Goal: Task Accomplishment & Management: Use online tool/utility

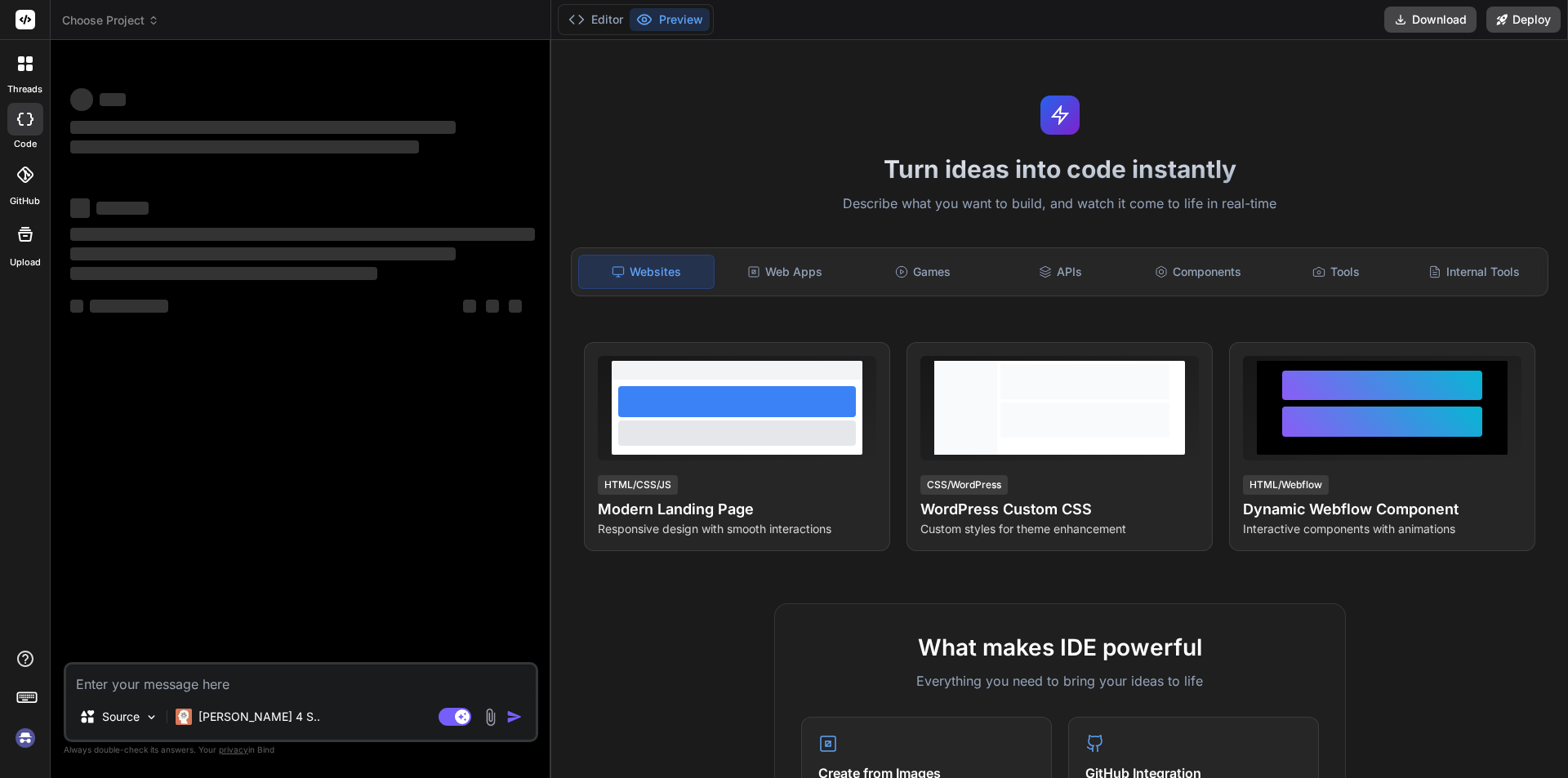
click at [31, 730] on img at bounding box center [25, 738] width 27 height 27
type textarea "x"
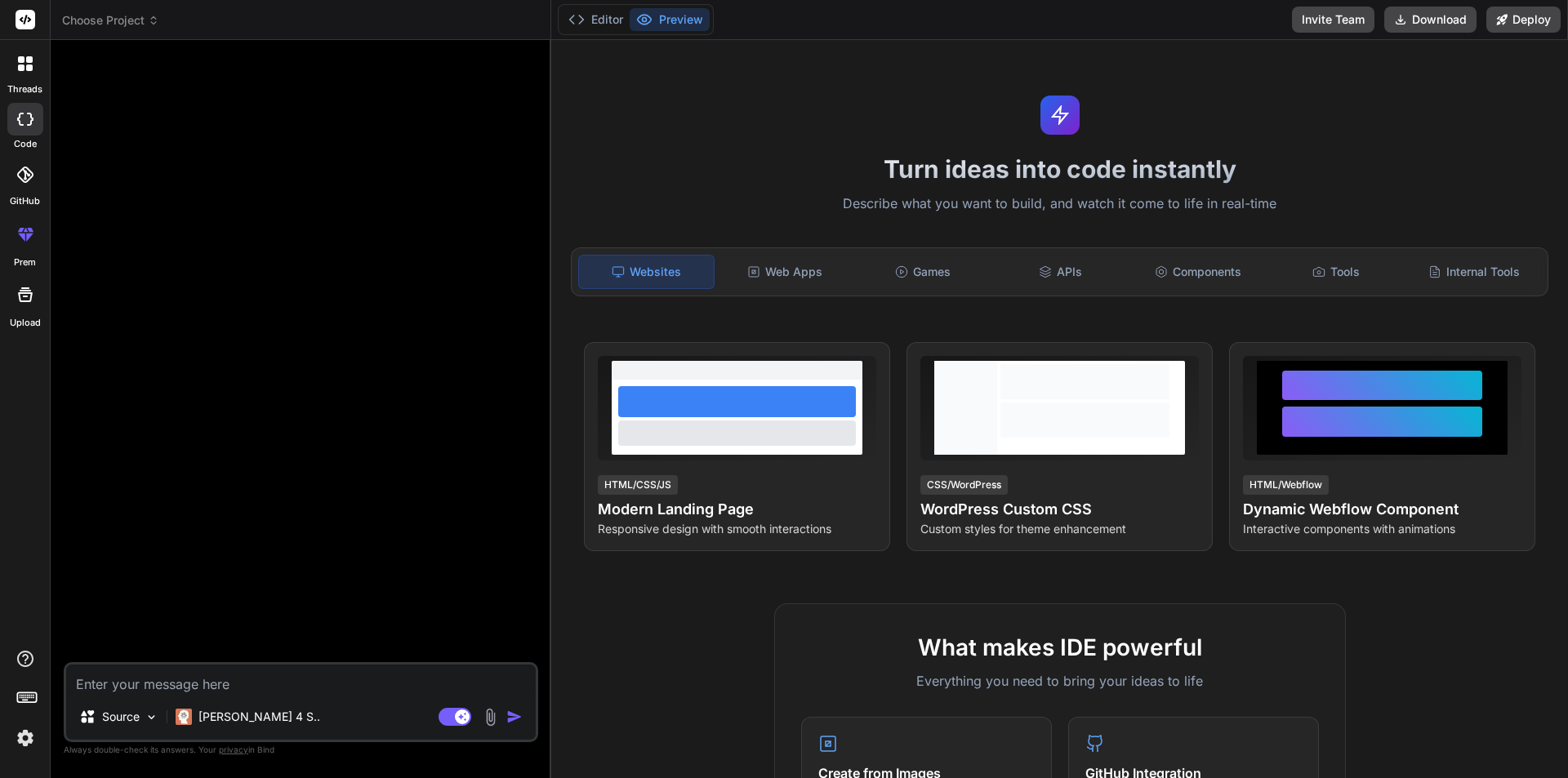
click at [174, 690] on div "Source Claude 4 S.. Agent Mode. When this toggle is activated, AI automatically…" at bounding box center [301, 702] width 475 height 80
click at [174, 685] on textarea at bounding box center [301, 679] width 470 height 29
type textarea "i"
type textarea "x"
type textarea "i"
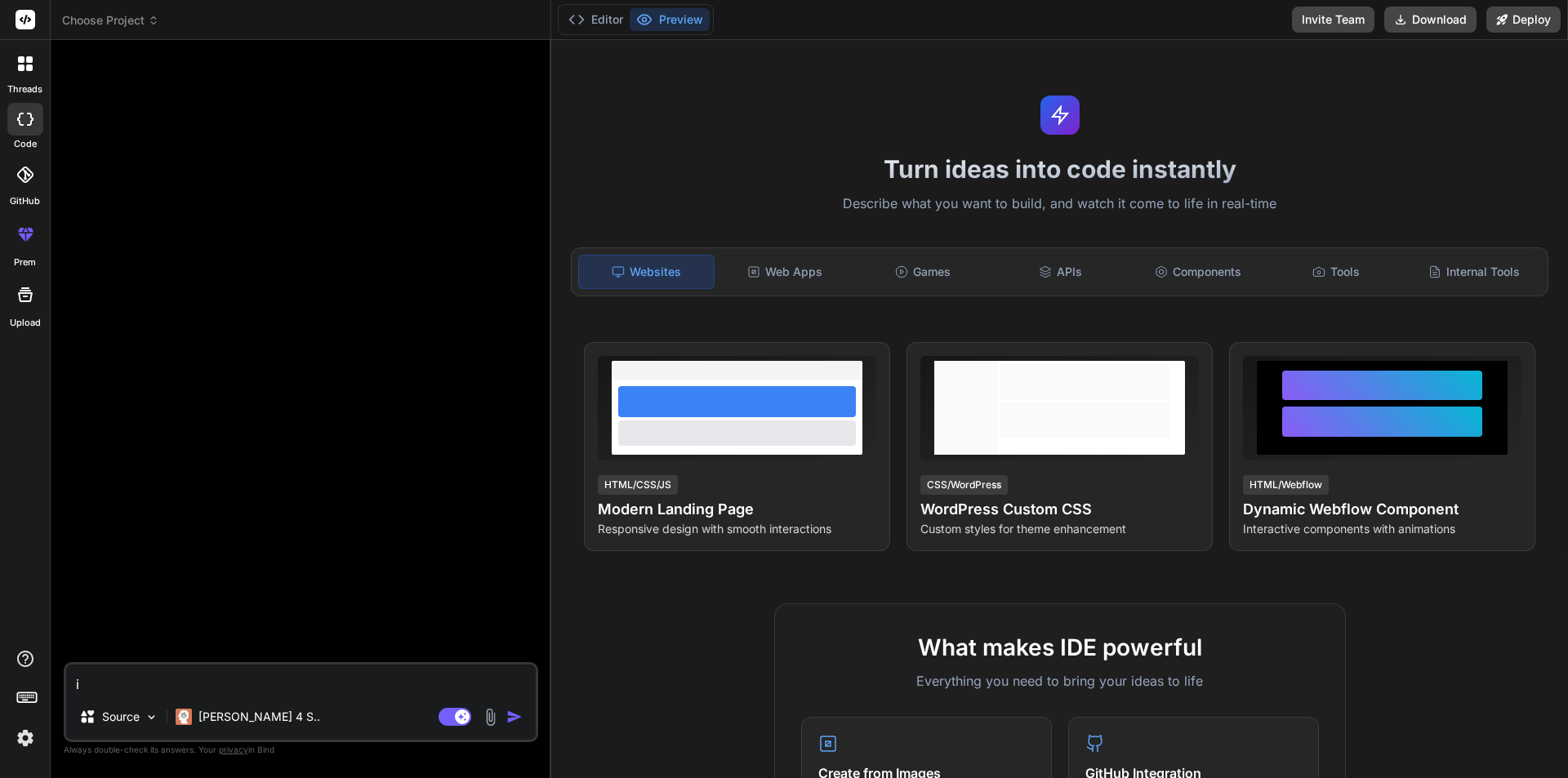
type textarea "x"
type textarea "i w"
type textarea "x"
type textarea "i wa"
type textarea "x"
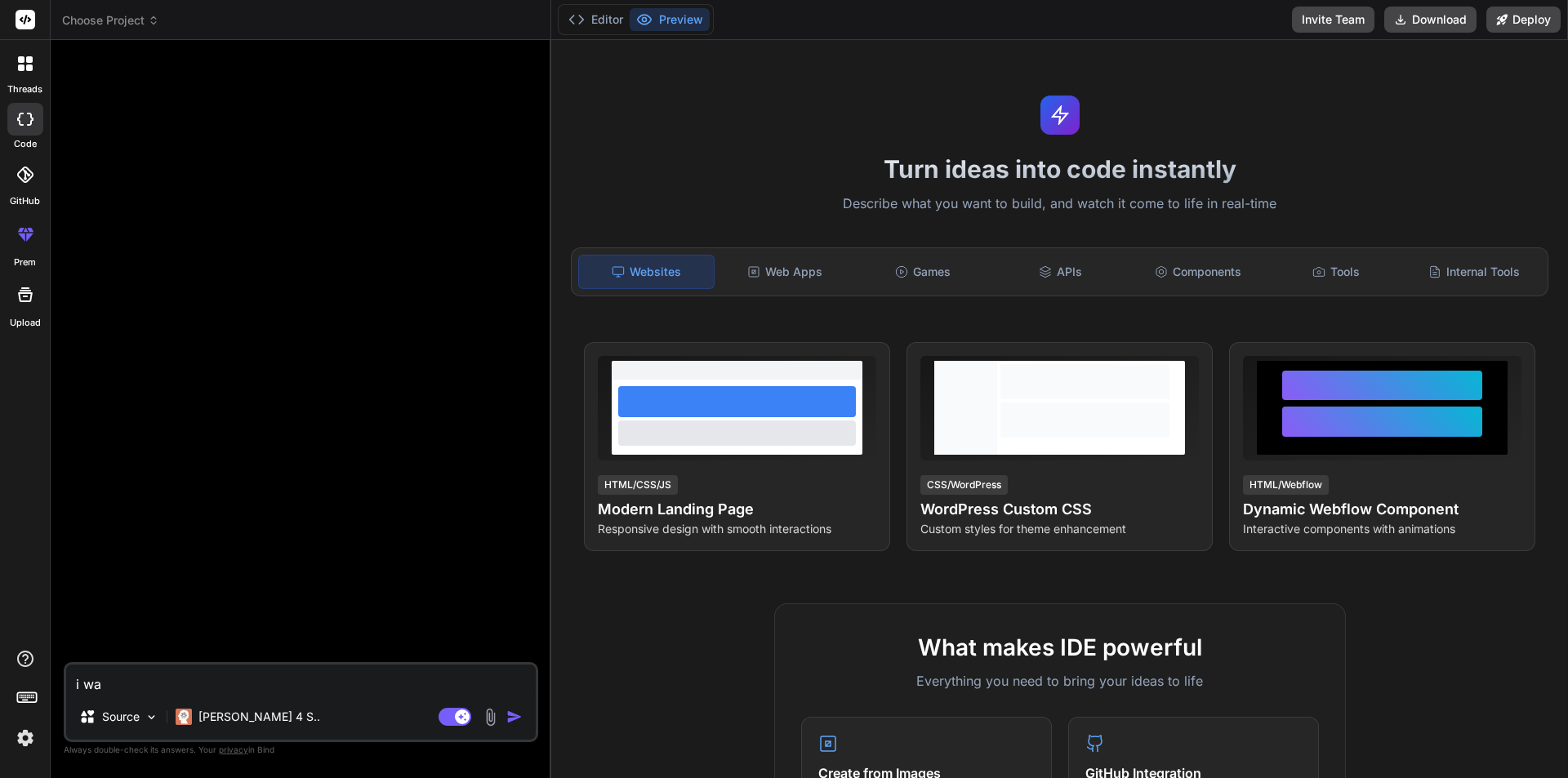
type textarea "i wan"
type textarea "x"
type textarea "i want"
type textarea "x"
type textarea "i want"
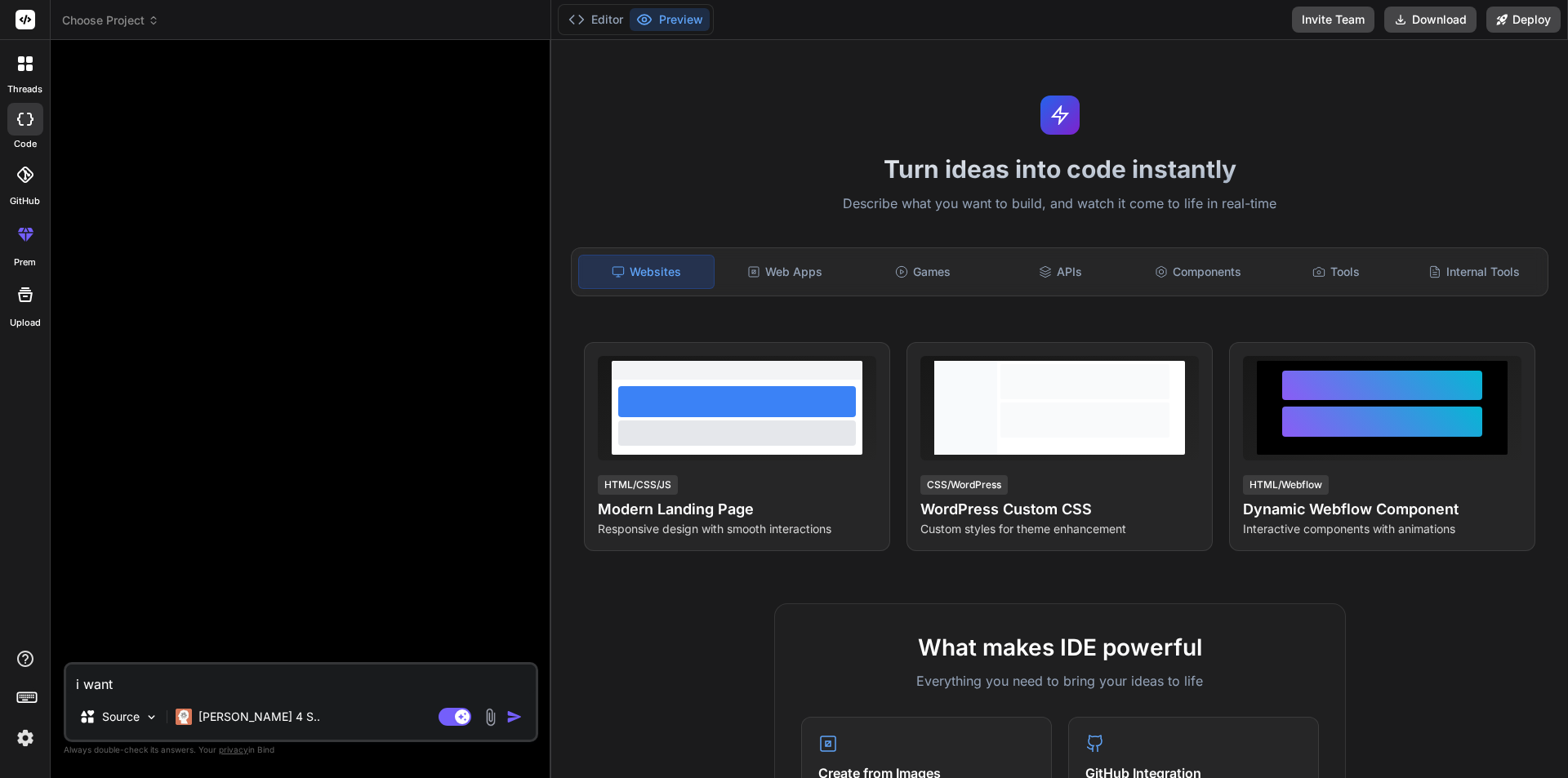
type textarea "x"
type textarea "i want t"
type textarea "x"
type textarea "i want to"
type textarea "x"
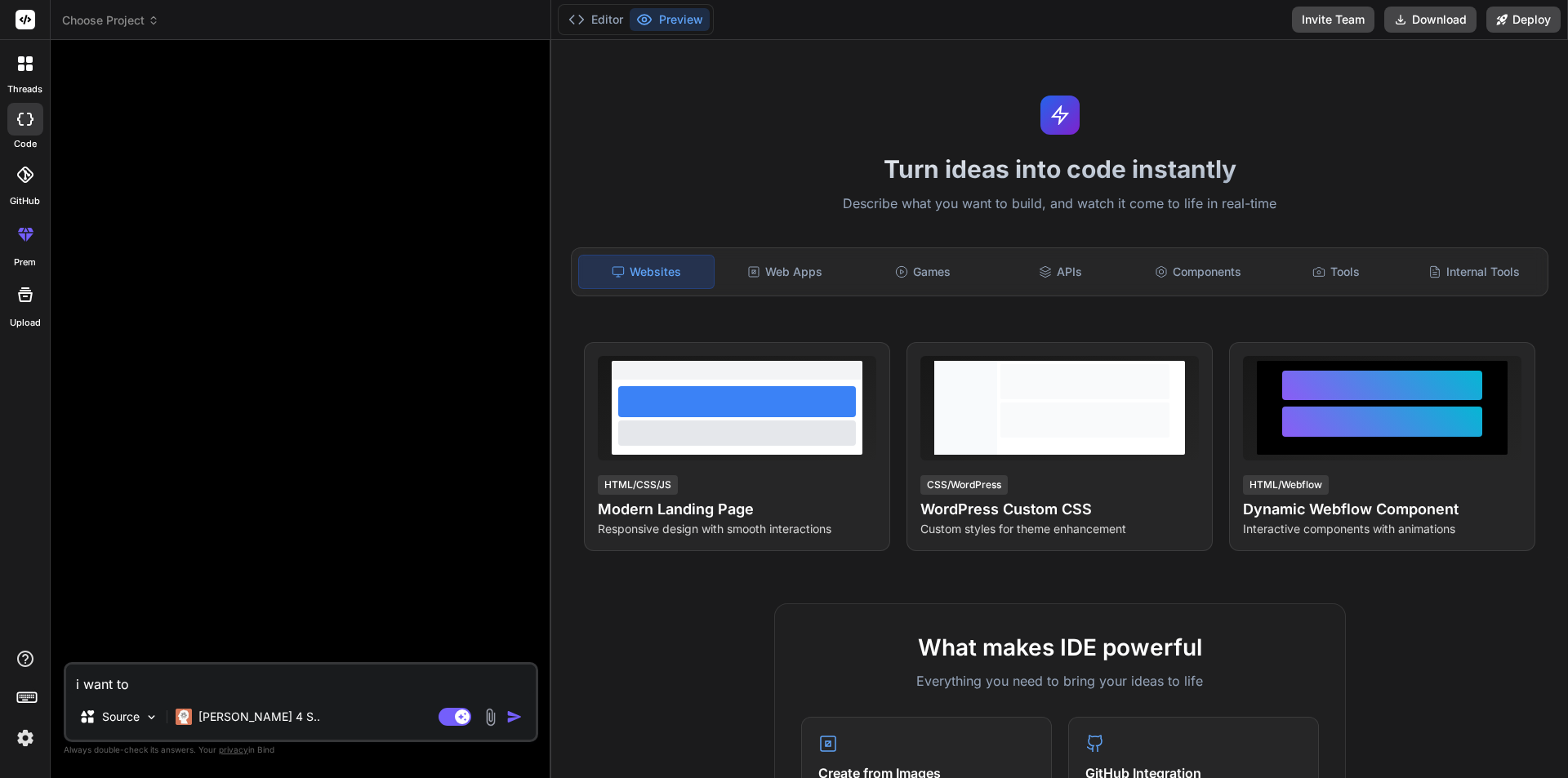
type textarea "i want to"
type textarea "x"
type textarea "i want to c"
type textarea "x"
type textarea "i want to cr"
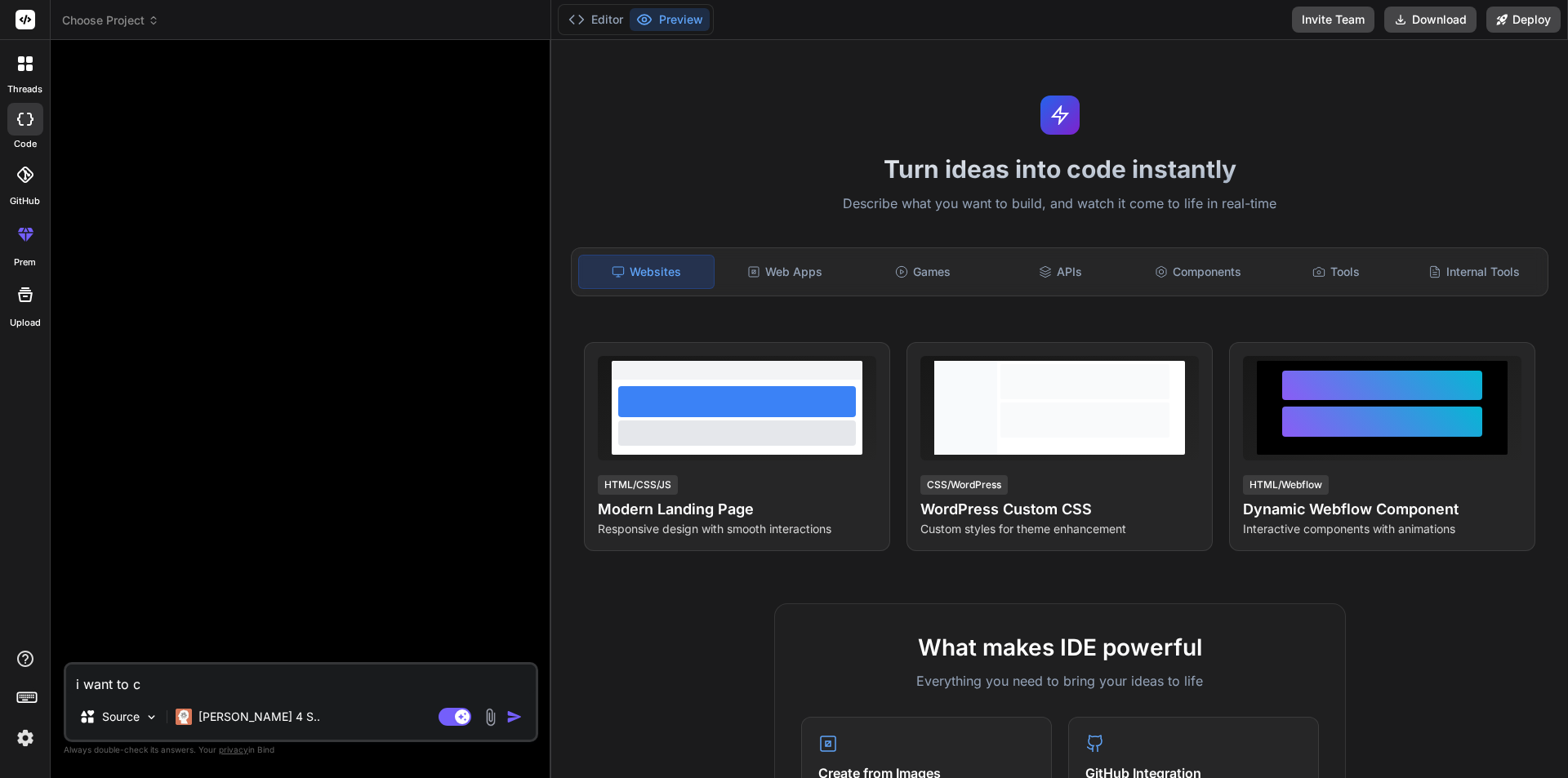
type textarea "x"
type textarea "i want to cre"
type textarea "x"
type textarea "i want to crea"
type textarea "x"
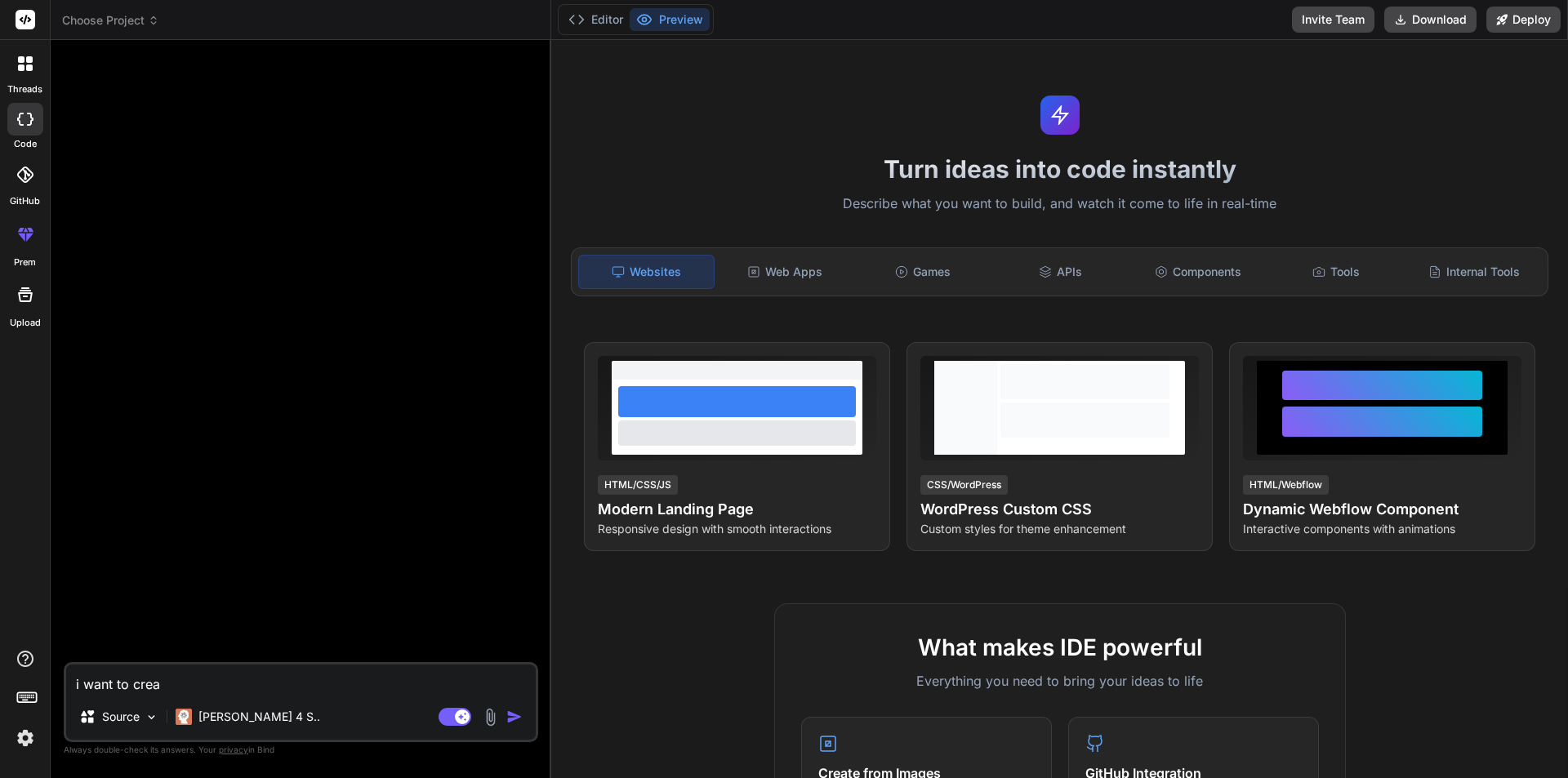
type textarea "i want to creat"
type textarea "x"
type textarea "i want to create"
type textarea "x"
type textarea "i want to create"
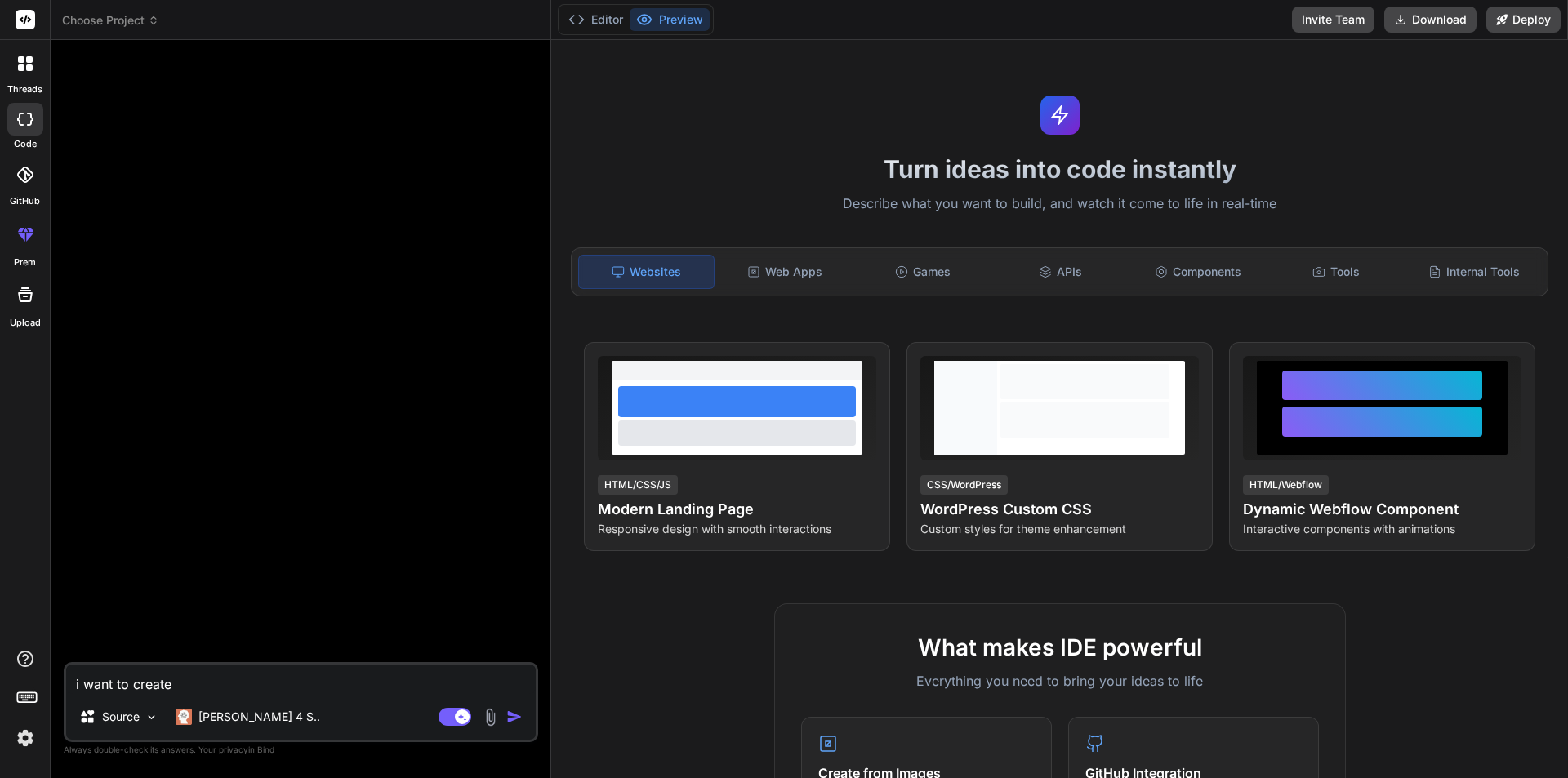
type textarea "x"
type textarea "i want to create n"
type textarea "x"
type textarea "i want to create ne"
type textarea "x"
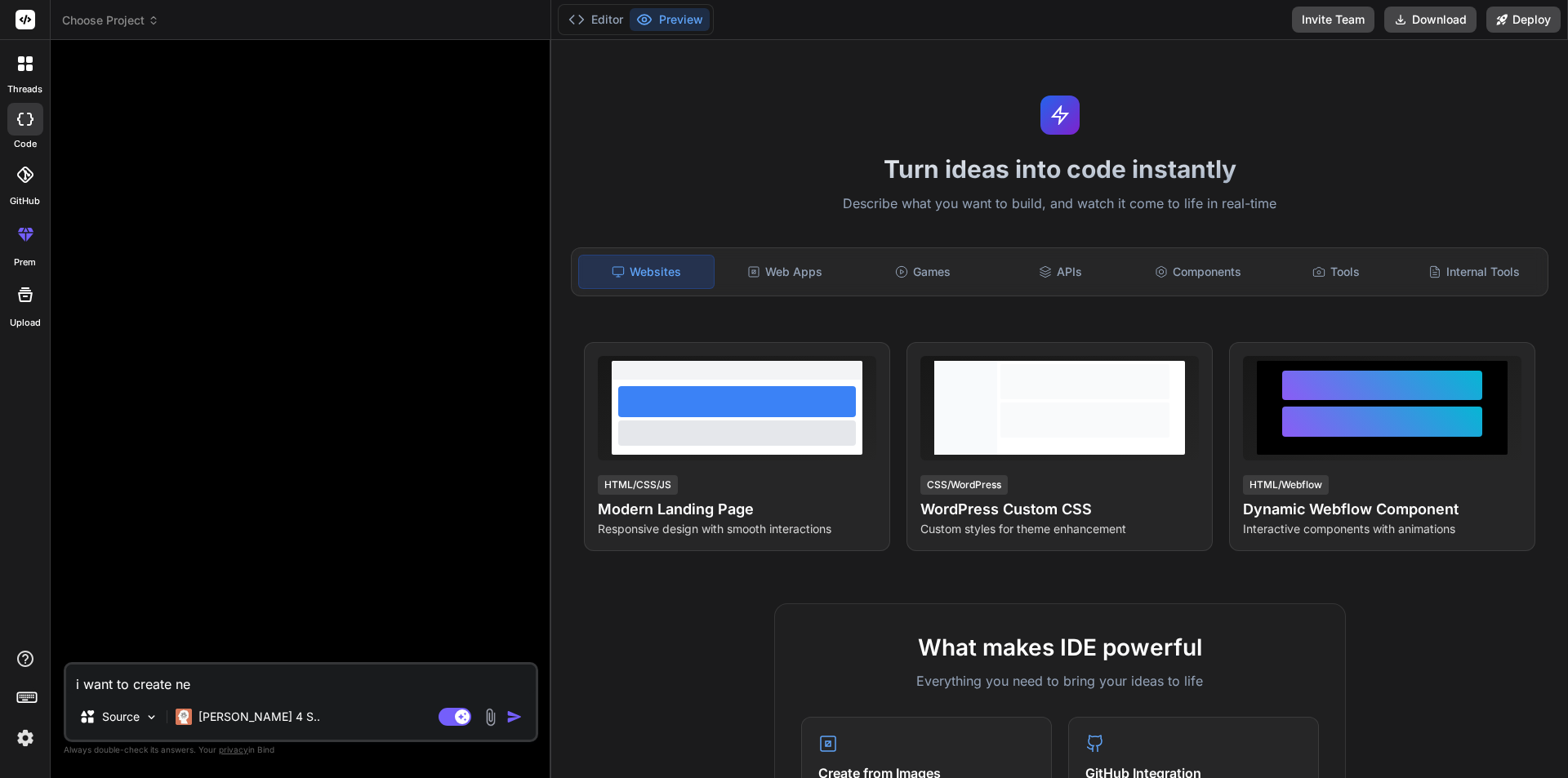
type textarea "i want to create new"
type textarea "x"
type textarea "i want to create new"
type textarea "x"
type textarea "i want to create new a"
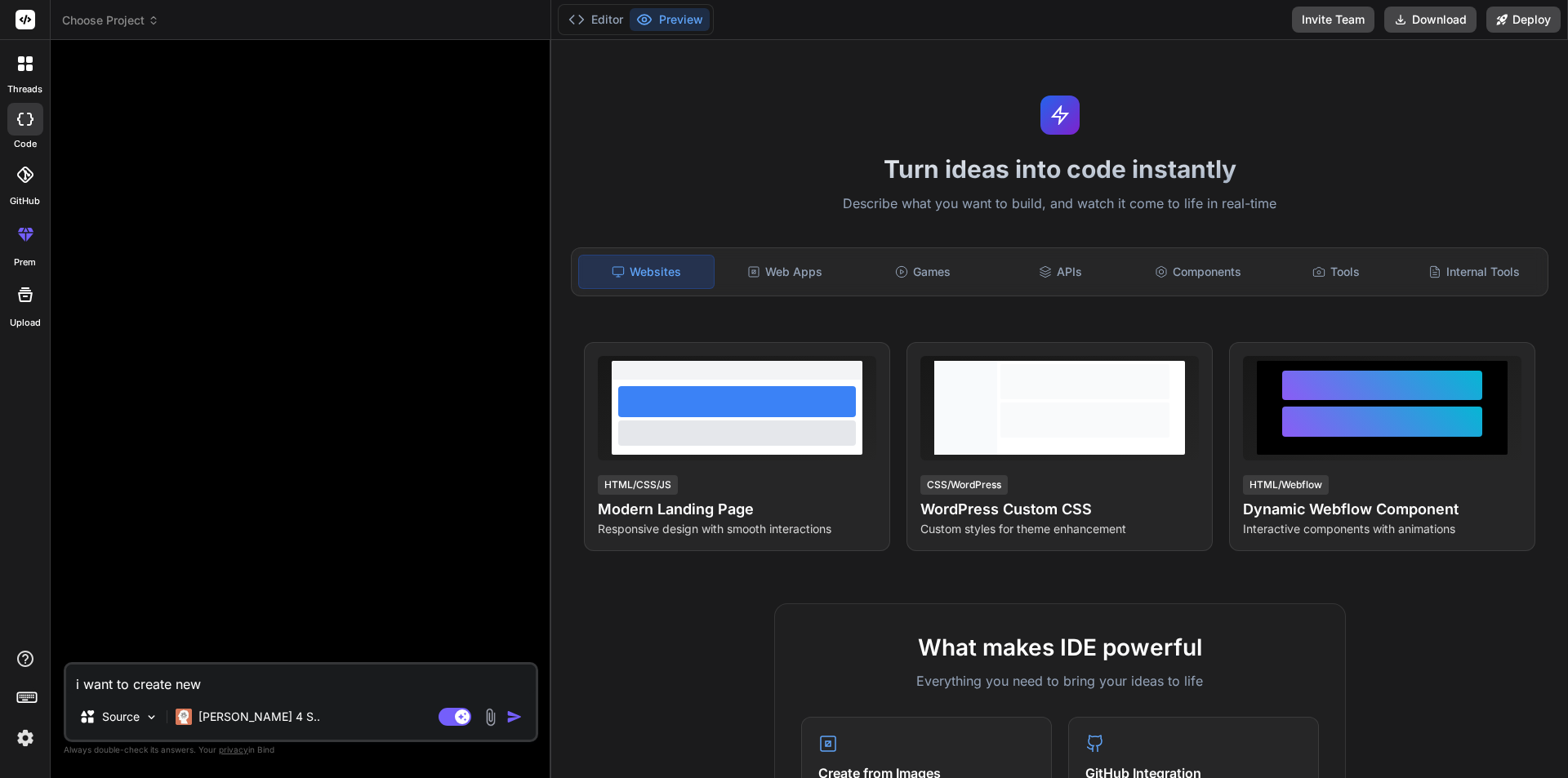
type textarea "x"
type textarea "i want to create new ap"
type textarea "x"
type textarea "i want to create new app"
type textarea "x"
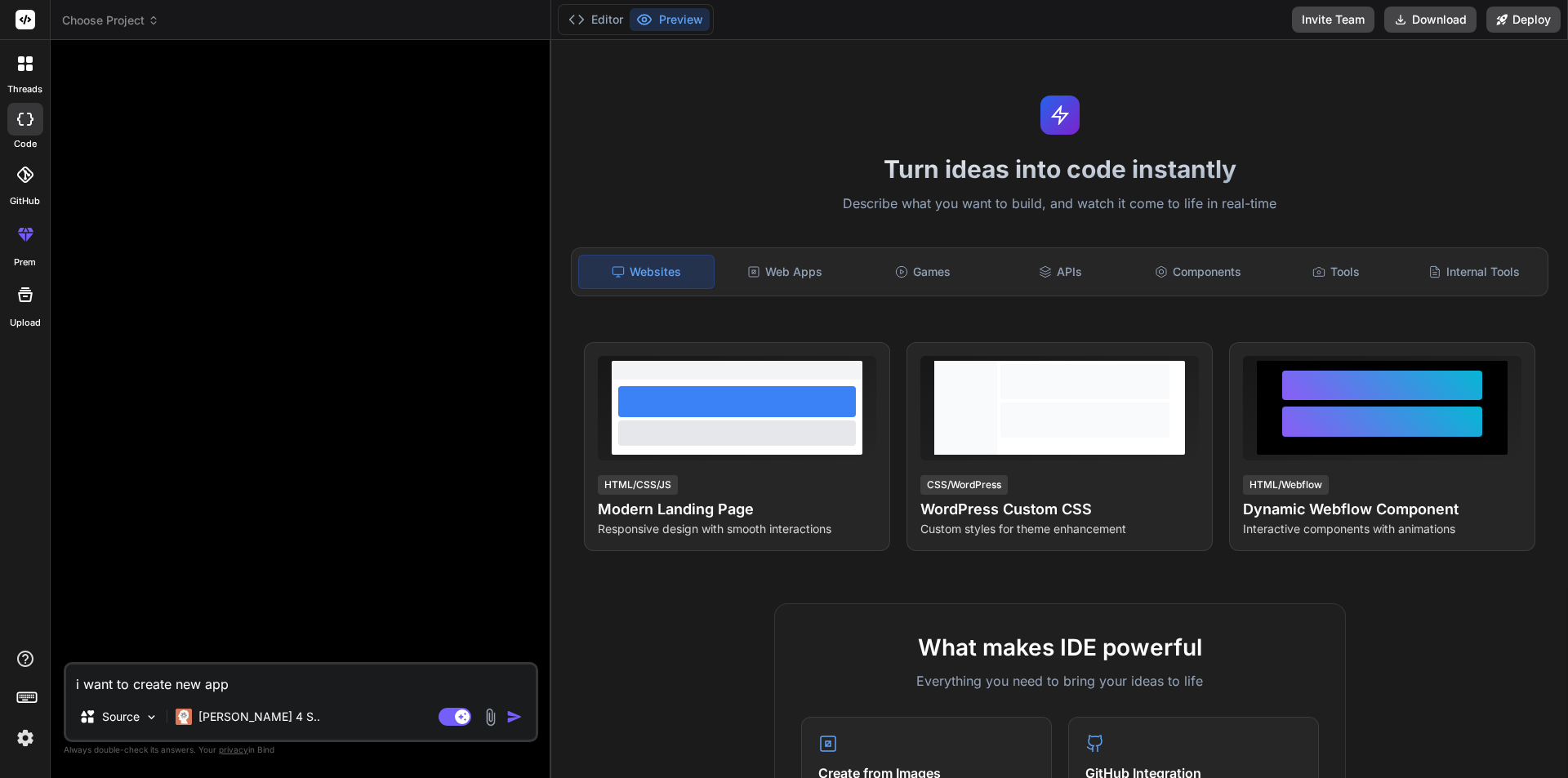
type textarea "i want to create new app"
type textarea "x"
type textarea "i want to create new app m"
type textarea "x"
type textarea "i want to create new app my"
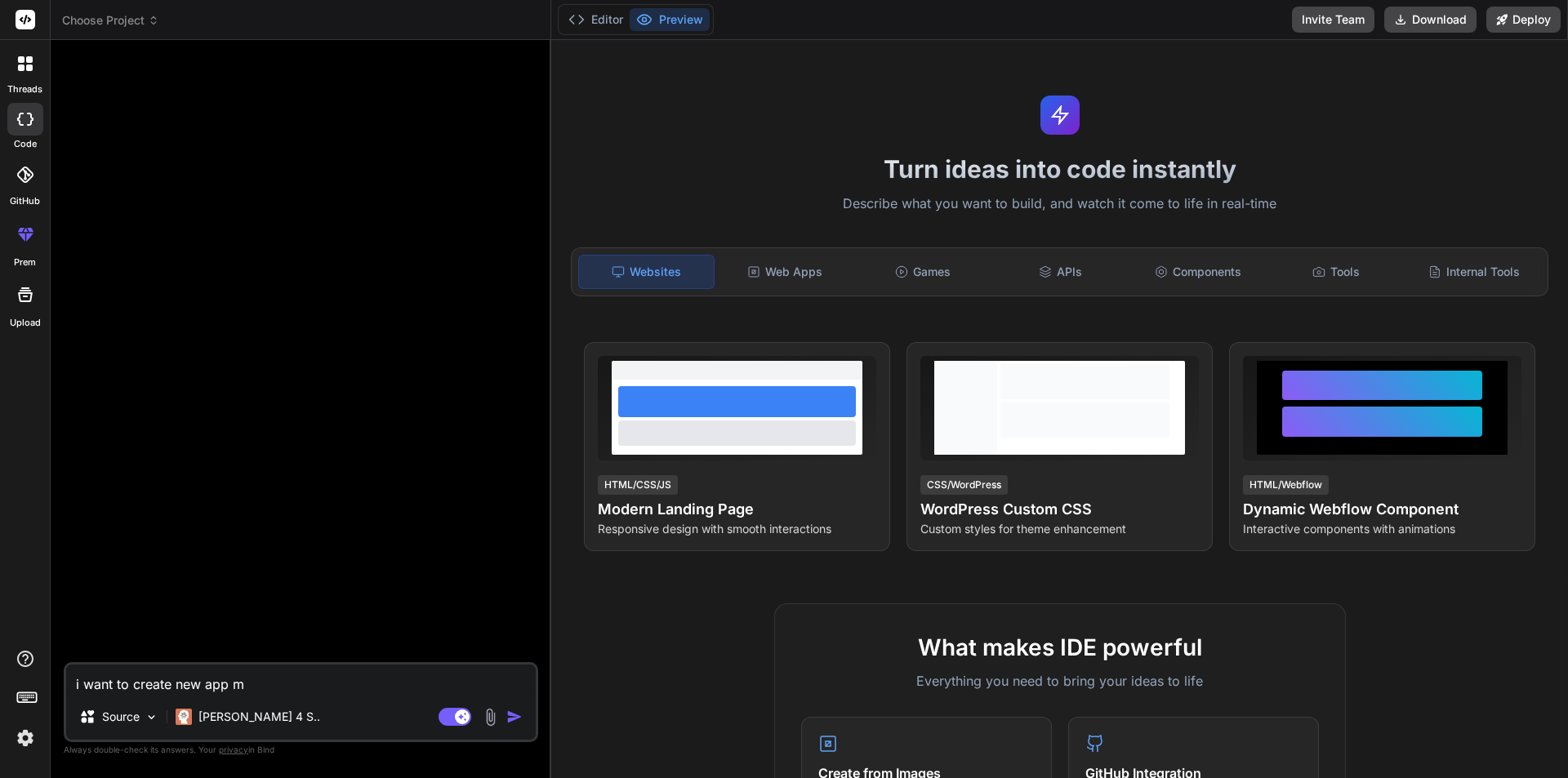
type textarea "x"
type textarea "i want to create new app my"
type textarea "x"
type textarea "i want to create new app my a"
type textarea "x"
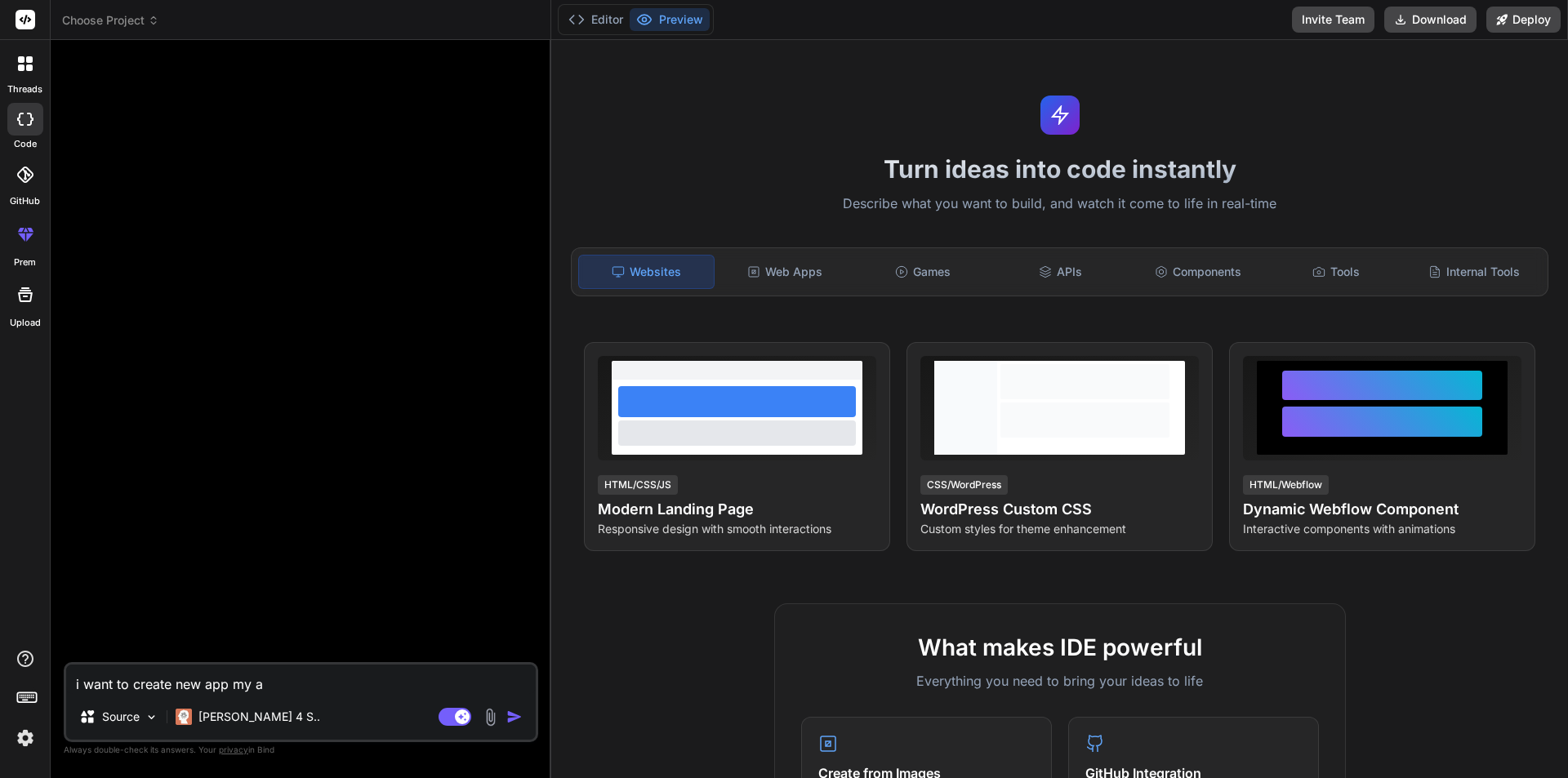
type textarea "i want to create new app my ap"
type textarea "x"
type textarea "i want to create new app my api"
type textarea "x"
type textarea "i want to create new app my api"
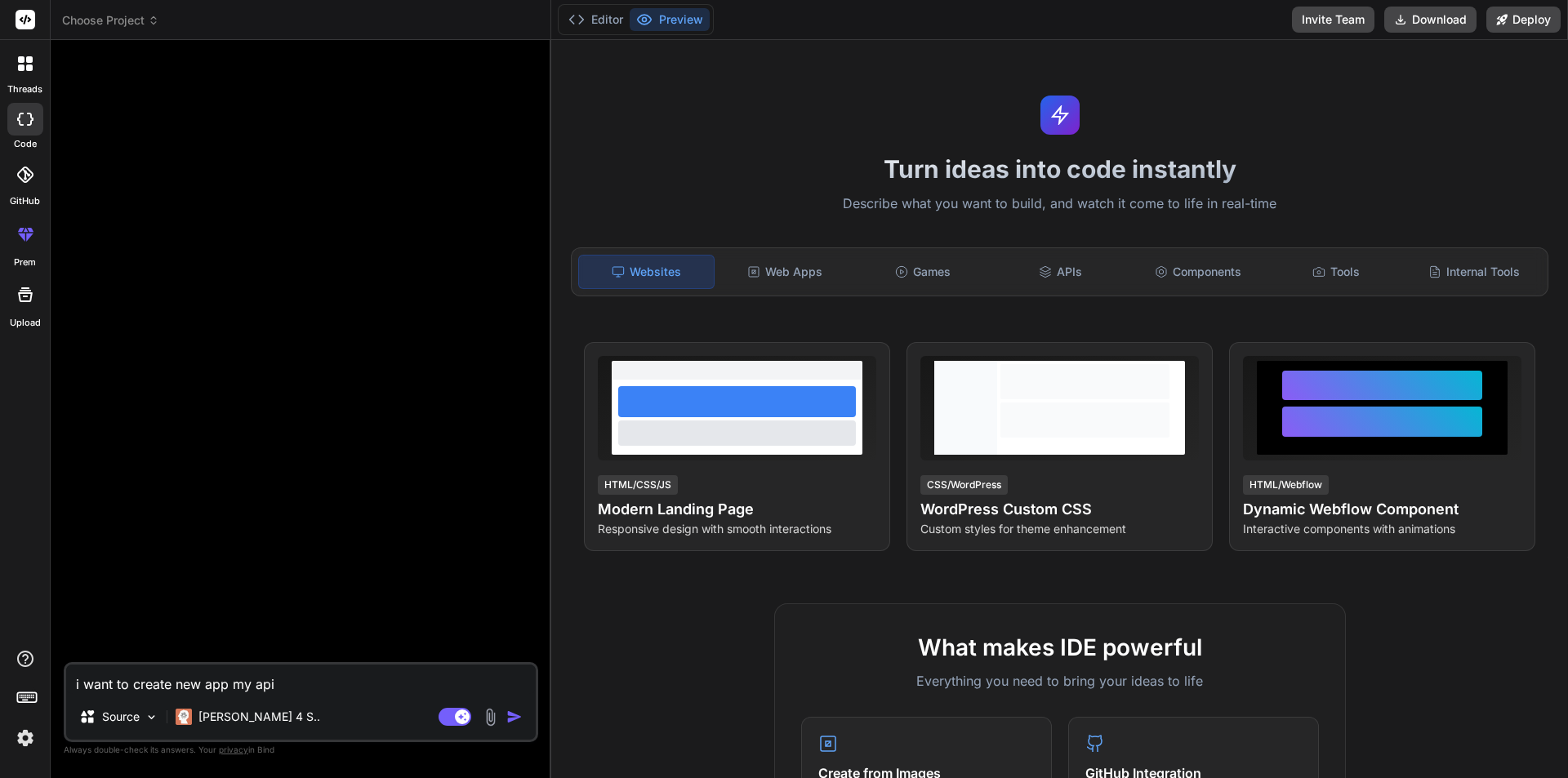
type textarea "x"
type textarea "i want to create new app my api u"
type textarea "x"
type textarea "i want to create new app my api"
type textarea "x"
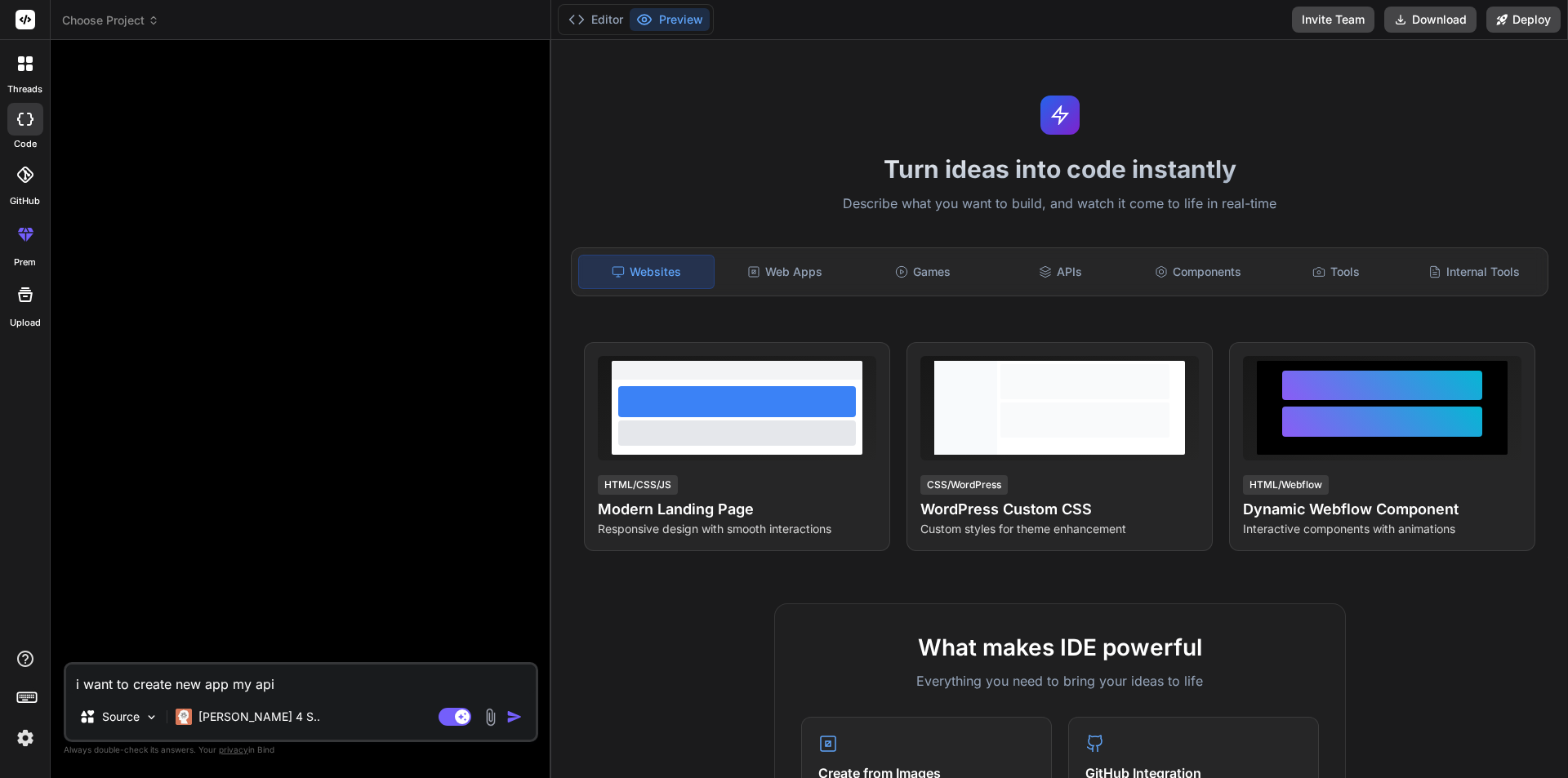
type textarea "i want to create new app my api i"
type textarea "x"
type textarea "i want to create new app my api is"
type textarea "x"
type textarea "i want to create new app my api is"
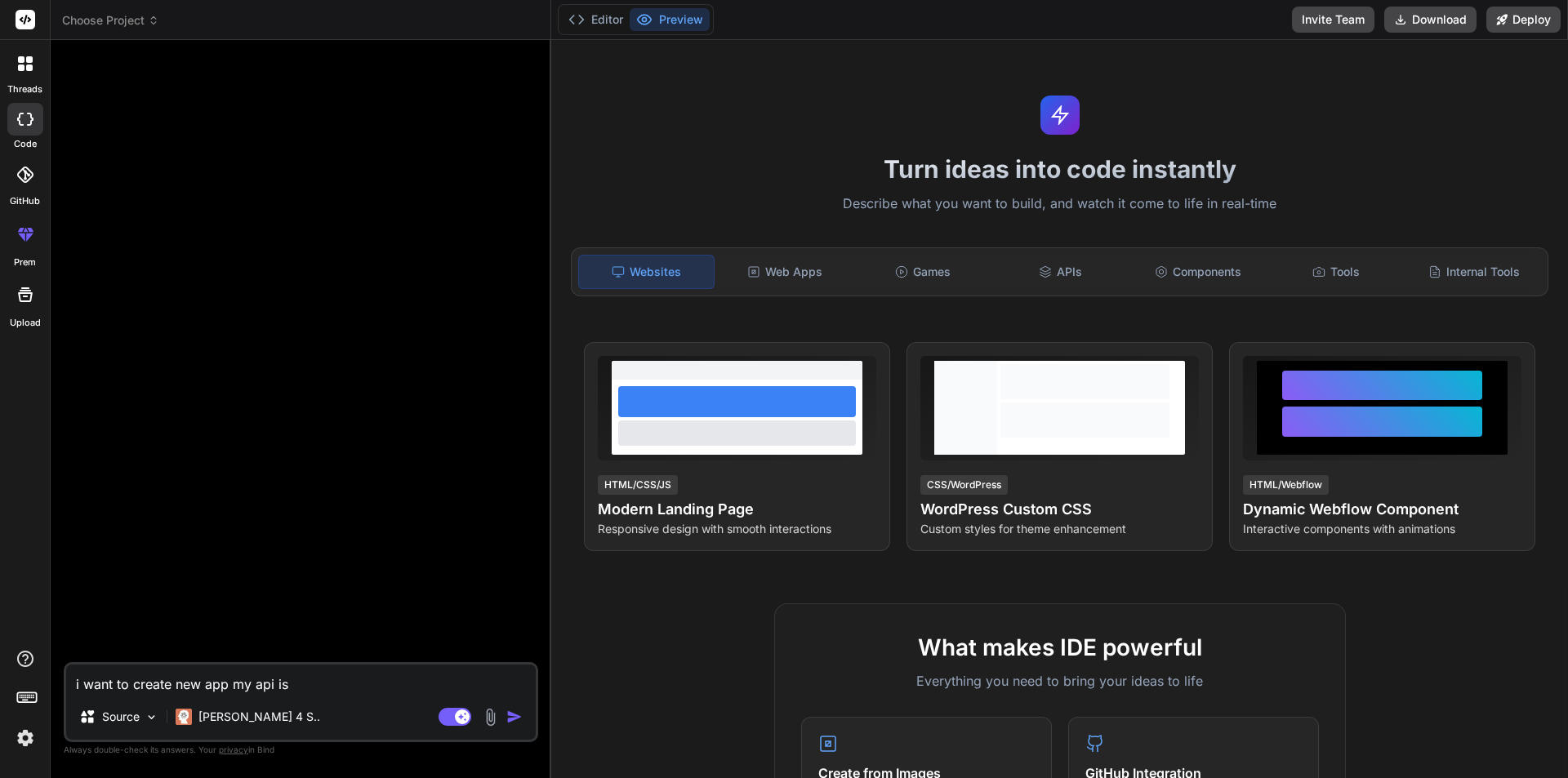
type textarea "x"
click at [357, 683] on textarea "i want to create new app my api is" at bounding box center [301, 679] width 470 height 29
paste textarea "https://newsapi.org/v2/top-headlines?country=in&category=$%7Bcategory%7D&page=$…"
type textarea "i want to create new app my api is https://newsapi.org/v2/top-headlines?country…"
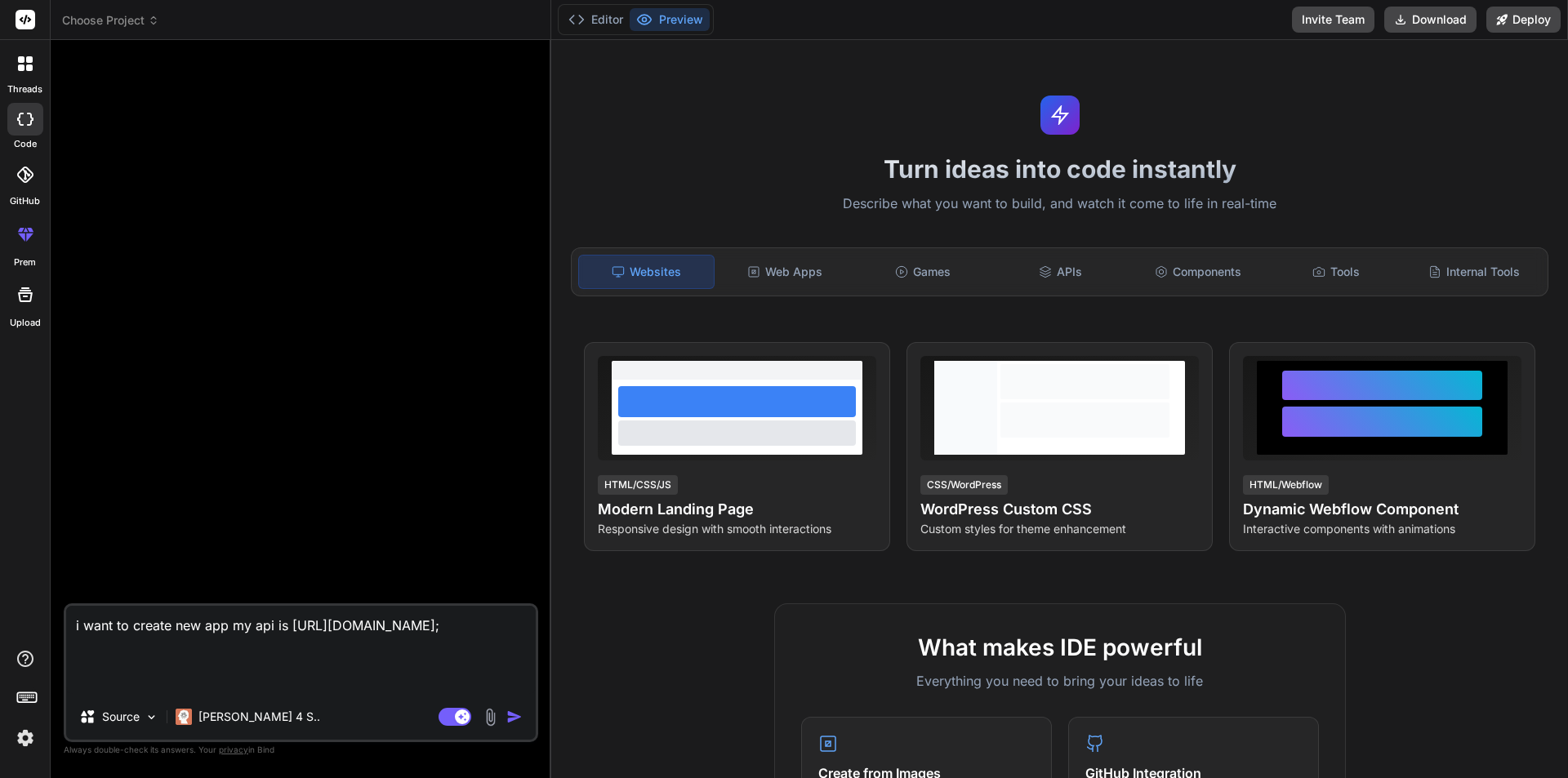
type textarea "x"
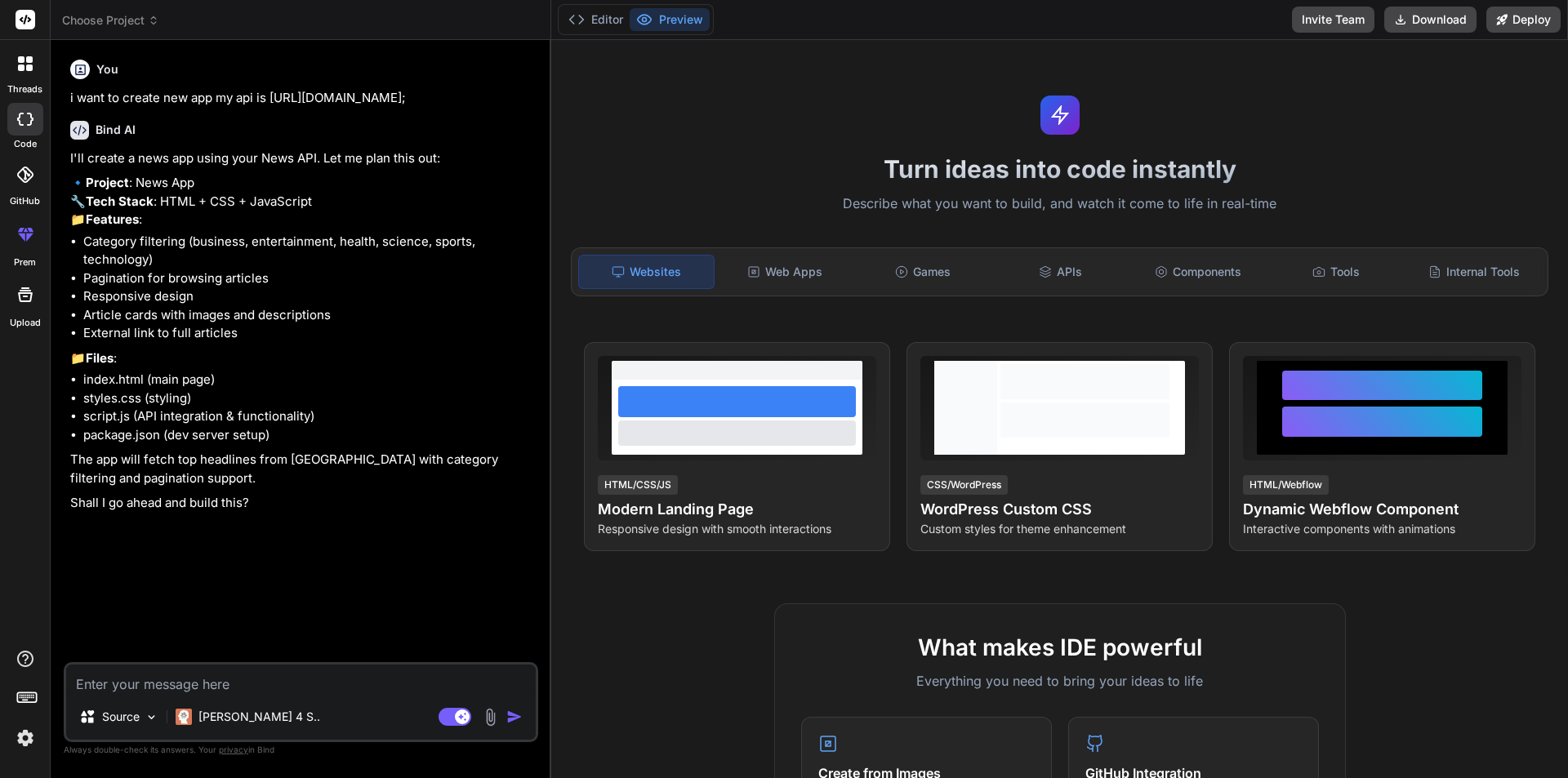
type textarea "x"
type textarea "w"
type textarea "x"
type textarea "wr"
type textarea "x"
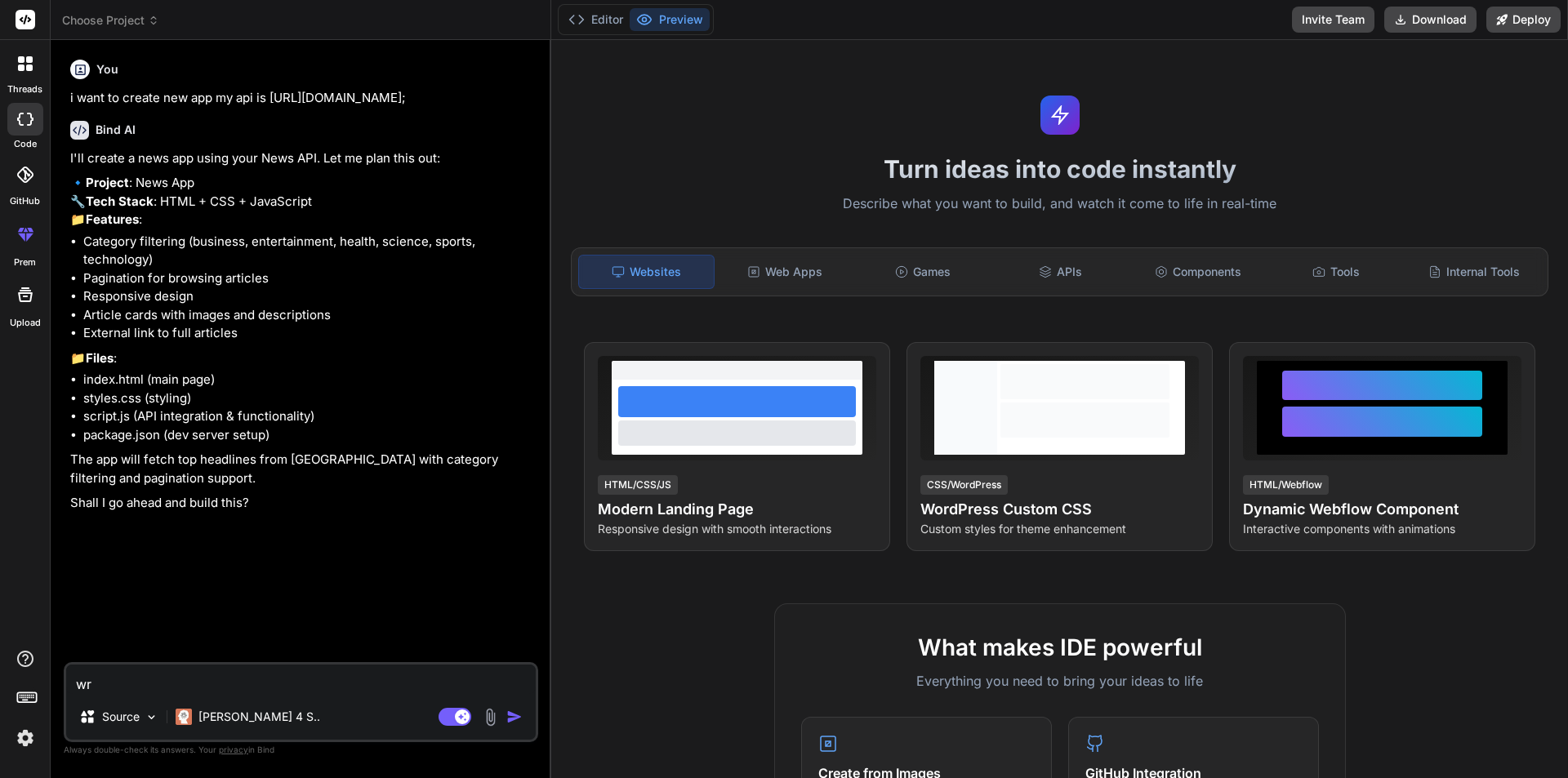
type textarea "wri"
type textarea "x"
type textarea "writ"
type textarea "x"
type textarea "write"
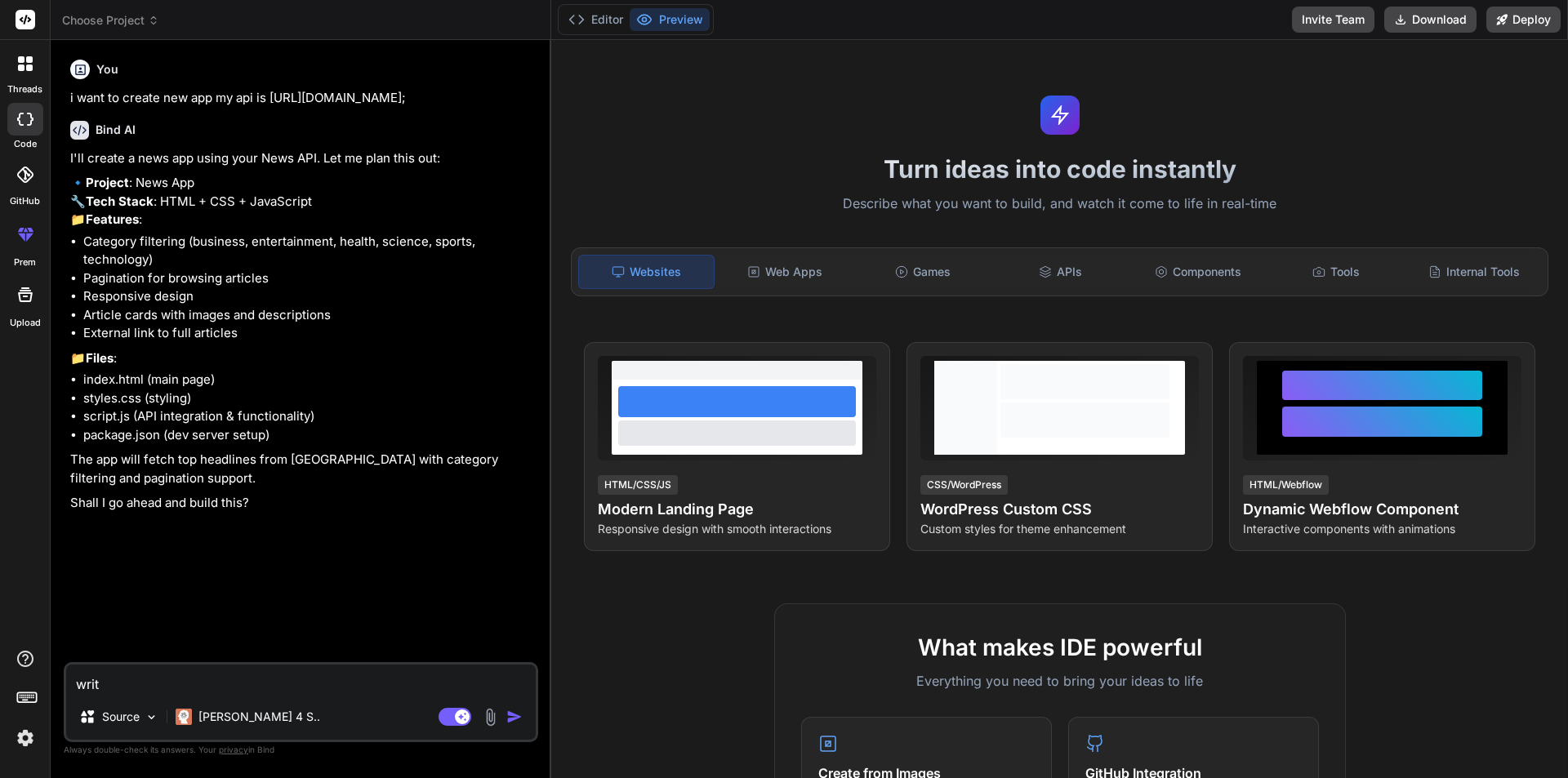
type textarea "x"
type textarea "write"
type textarea "x"
type textarea "write c"
type textarea "x"
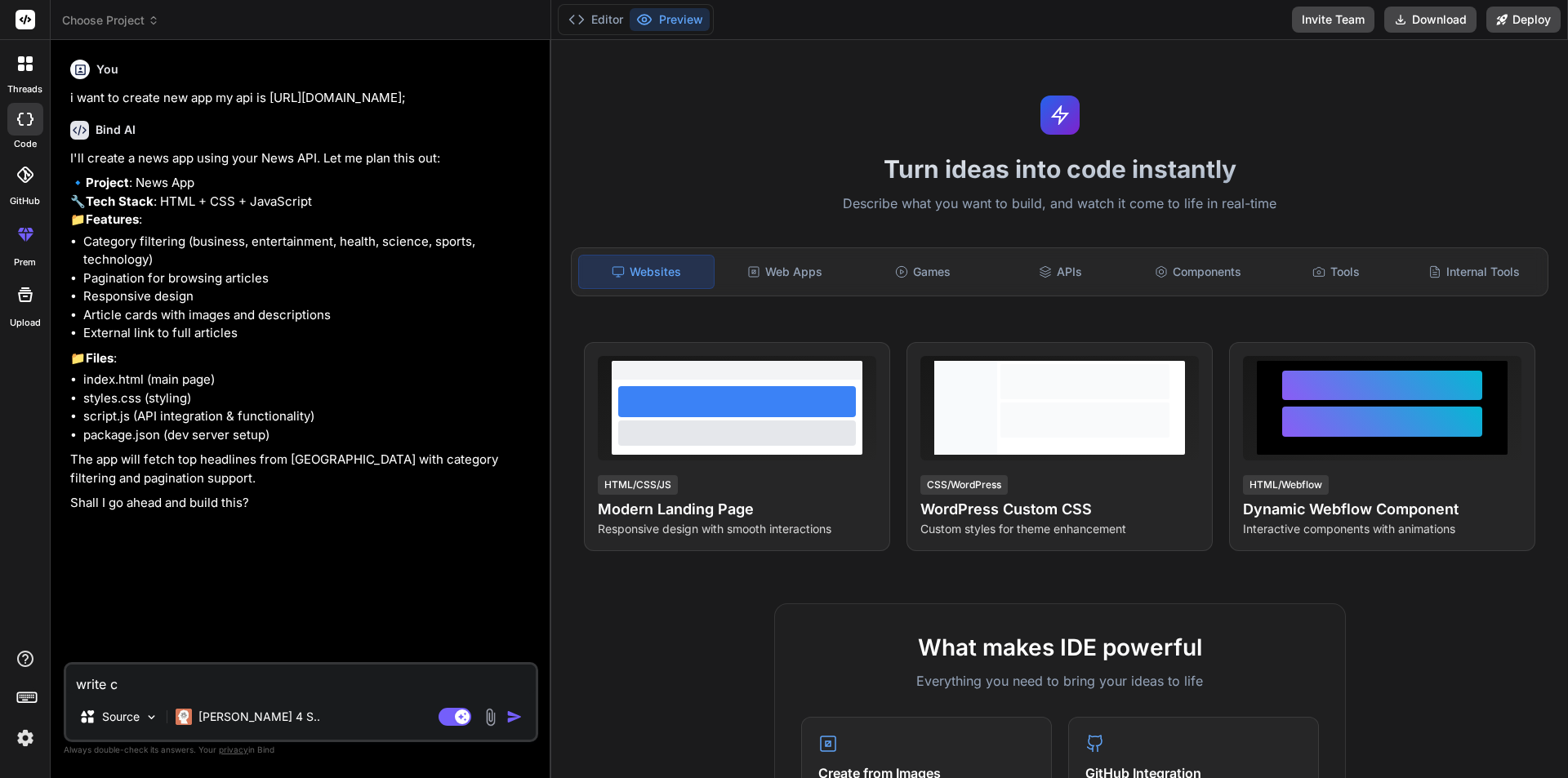
type textarea "write co"
type textarea "x"
type textarea "write cod"
type textarea "x"
type textarea "write code"
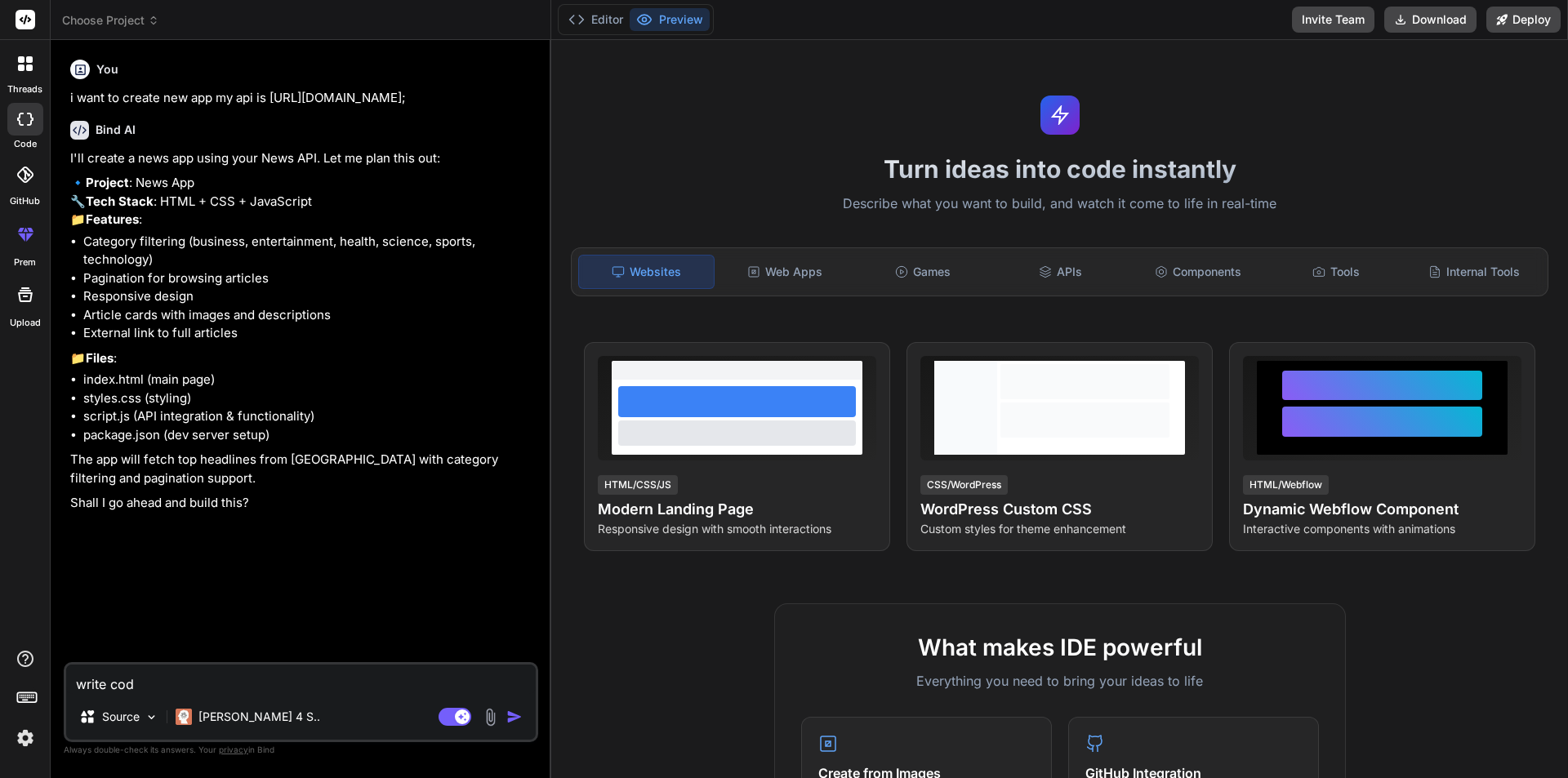
type textarea "x"
type textarea "write code"
type textarea "x"
type textarea "write code u"
type textarea "x"
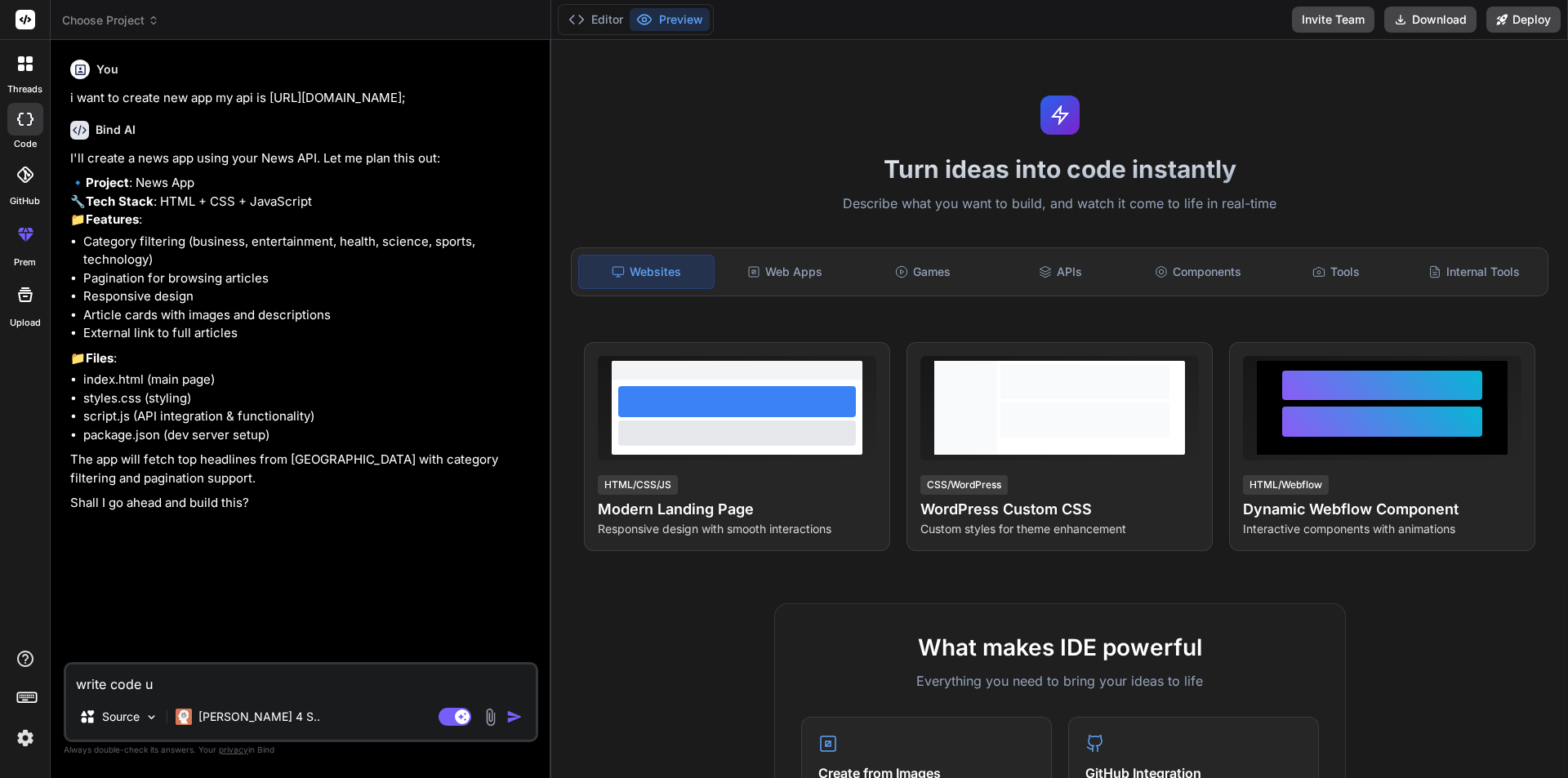
type textarea "write code us"
type textarea "x"
type textarea "write code usi"
type textarea "x"
type textarea "write code usin"
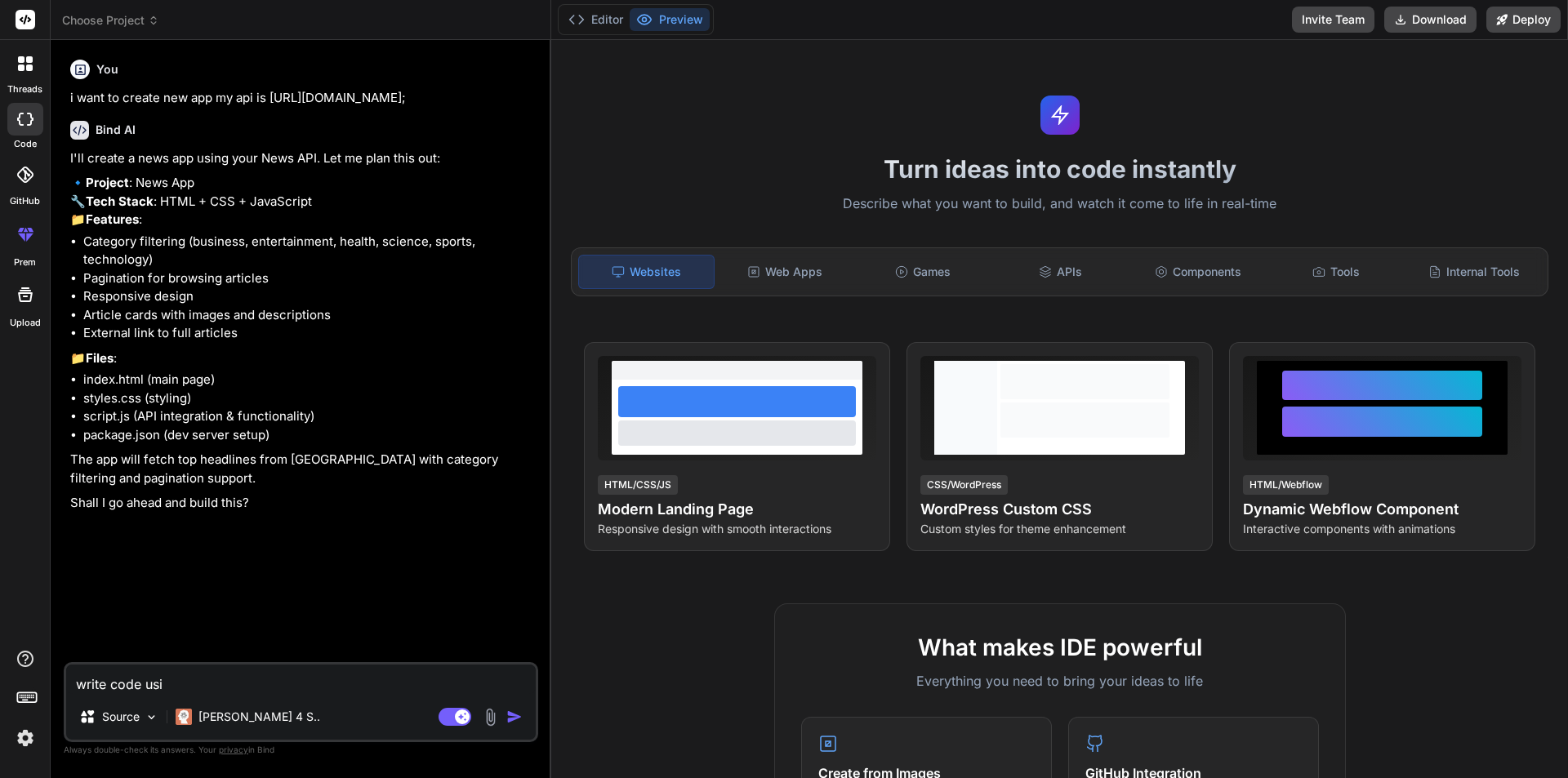
type textarea "x"
type textarea "write code using"
type textarea "x"
type textarea "write code using"
type textarea "x"
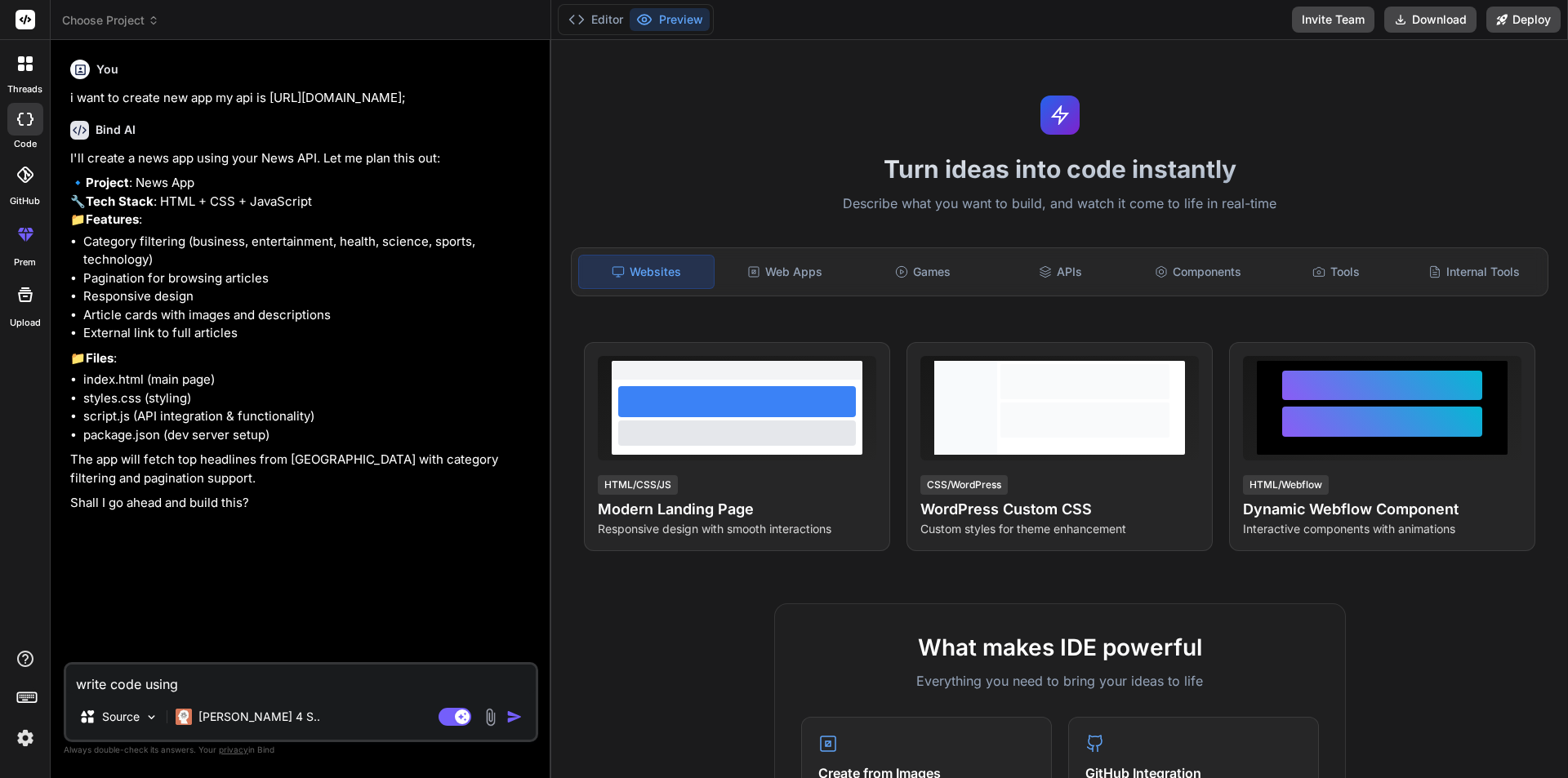
type textarea "write code using r"
type textarea "x"
type textarea "write code using re"
type textarea "x"
type textarea "write code using rea"
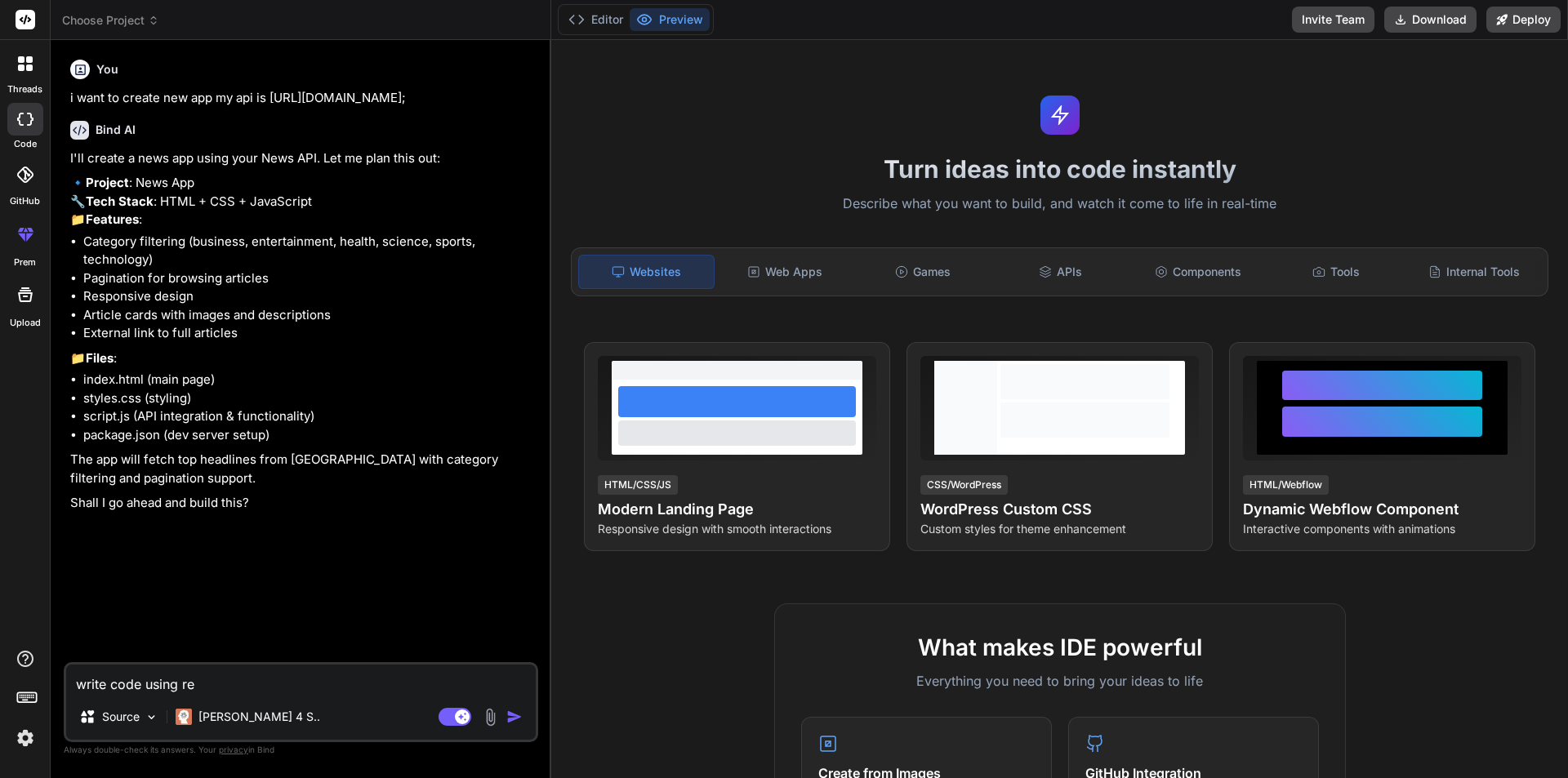
type textarea "x"
type textarea "write code using reac"
type textarea "x"
type textarea "write code using react"
type textarea "x"
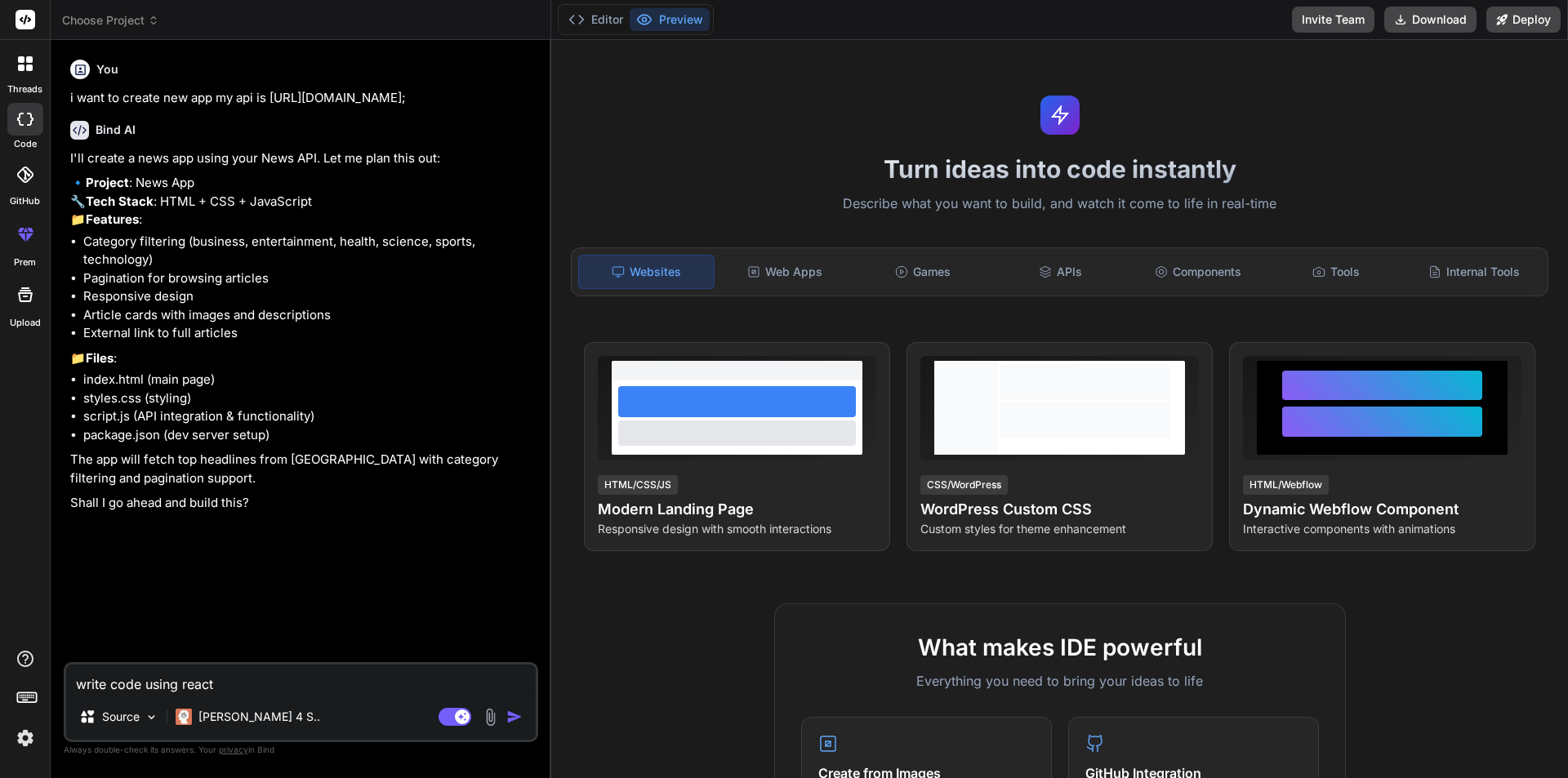
type textarea "write code using reactj"
type textarea "x"
type textarea "write code using reactjs"
type textarea "x"
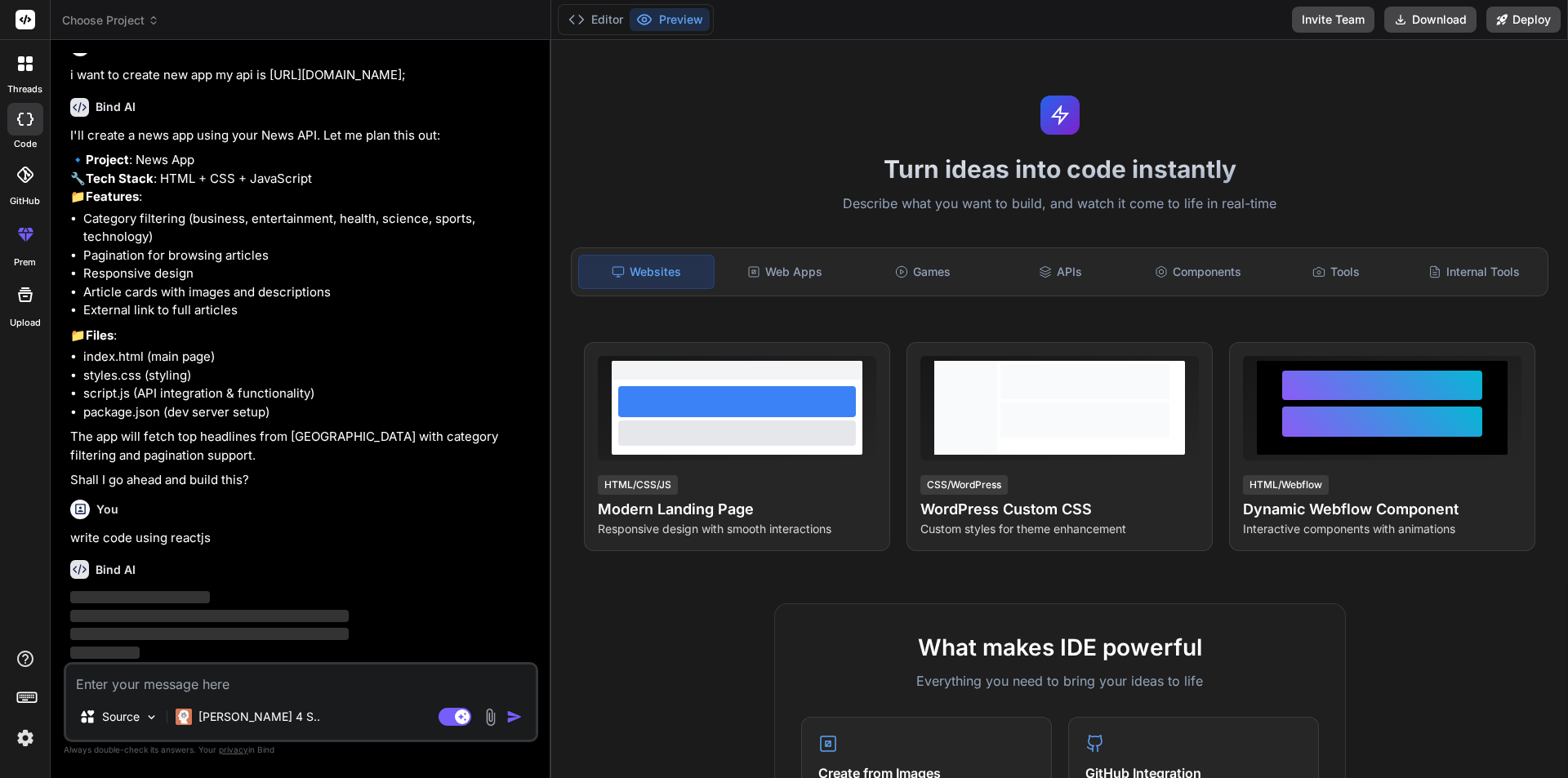
scroll to position [96, 0]
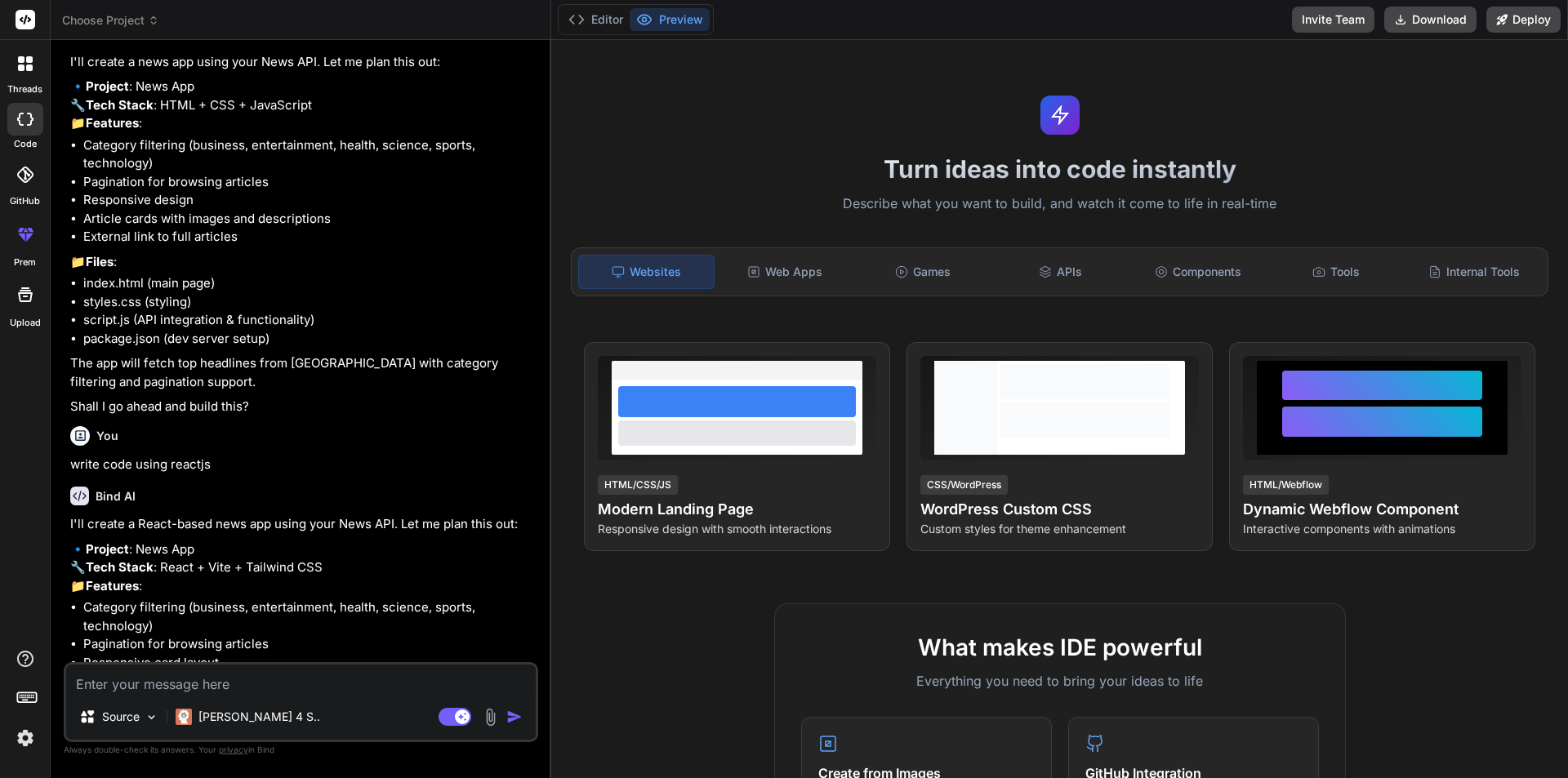
type textarea "x"
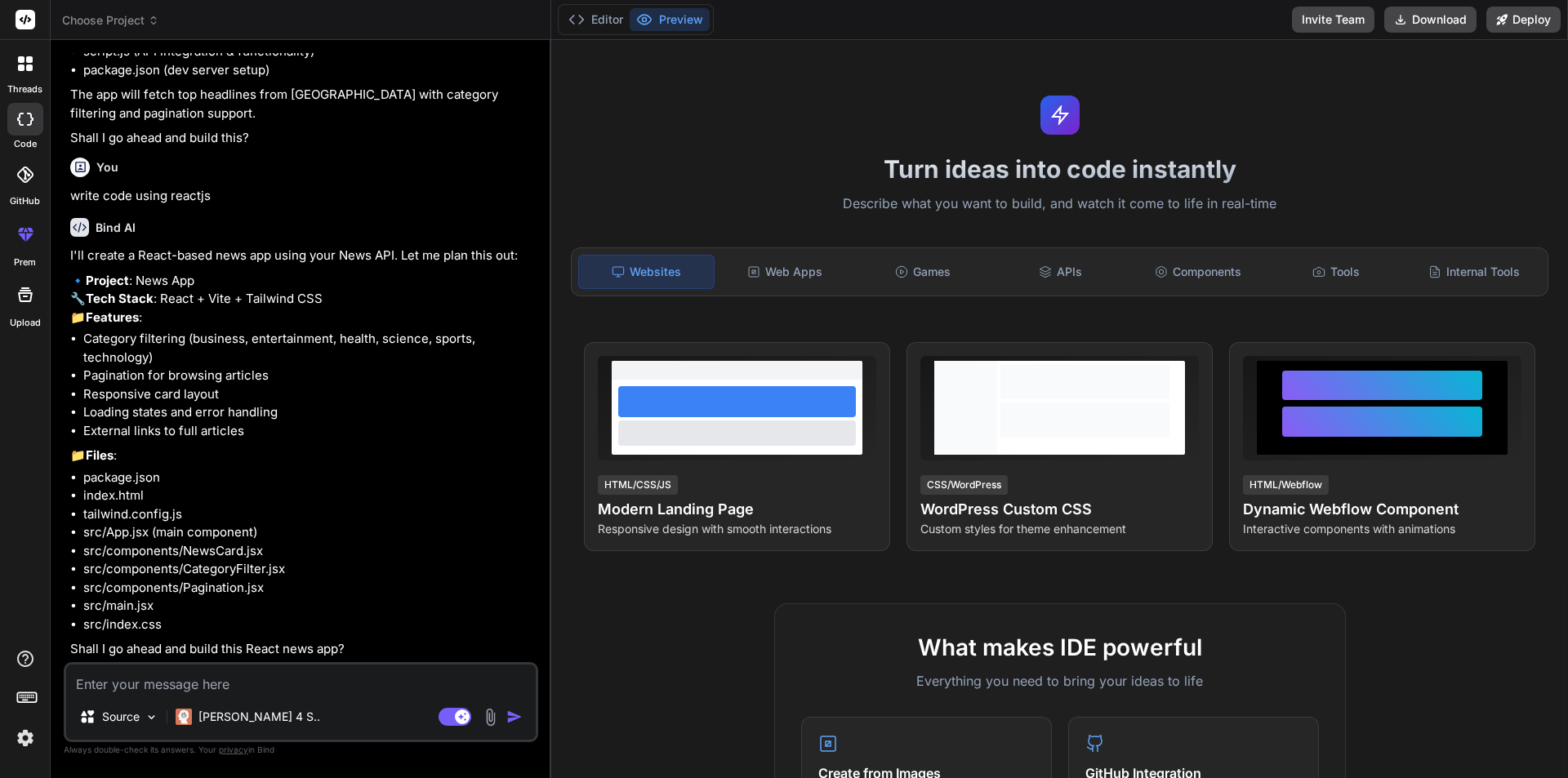
click at [164, 678] on textarea at bounding box center [301, 679] width 470 height 29
type textarea "o"
type textarea "x"
type textarea "ok"
type textarea "x"
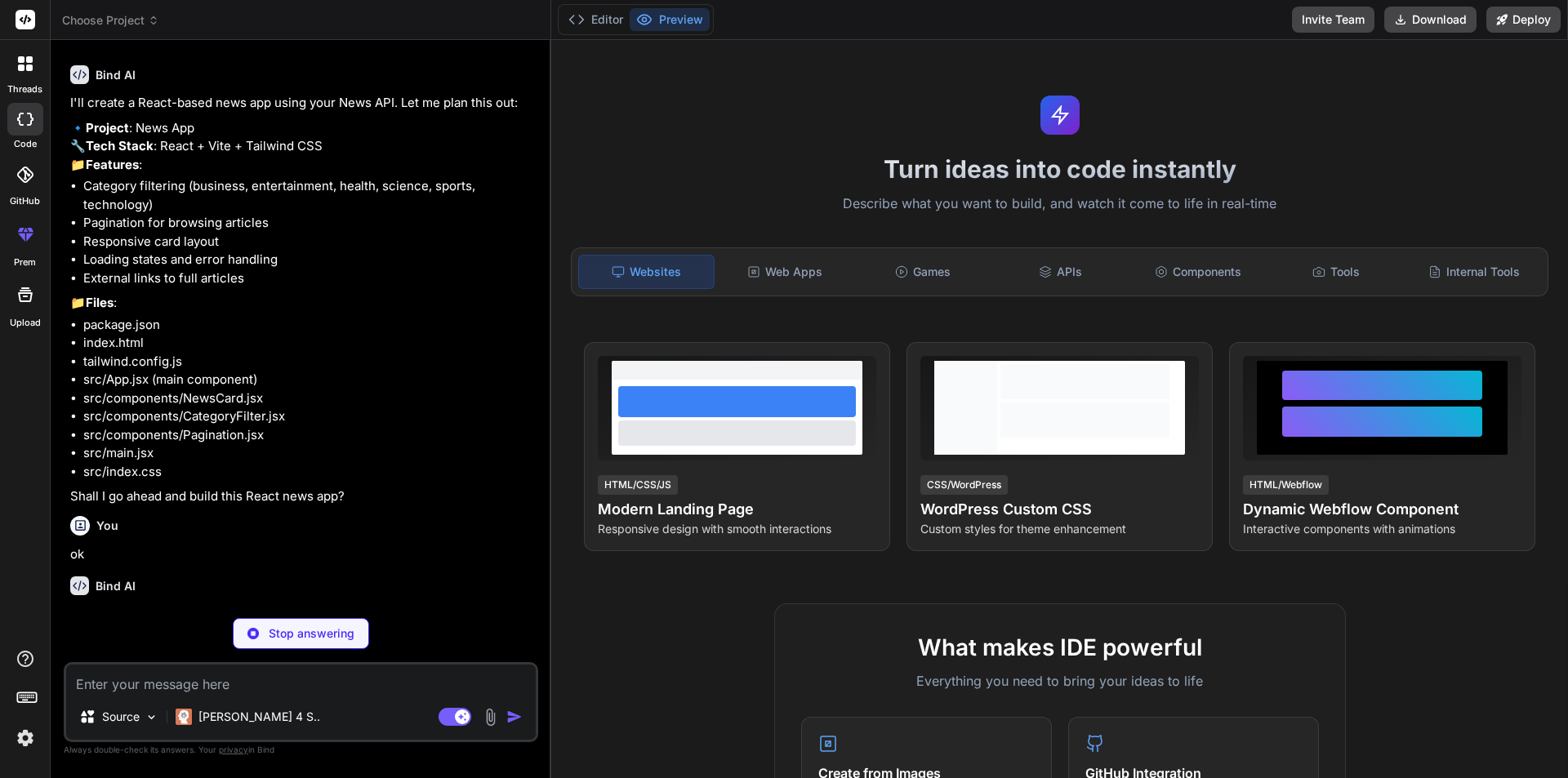
scroll to position [644, 0]
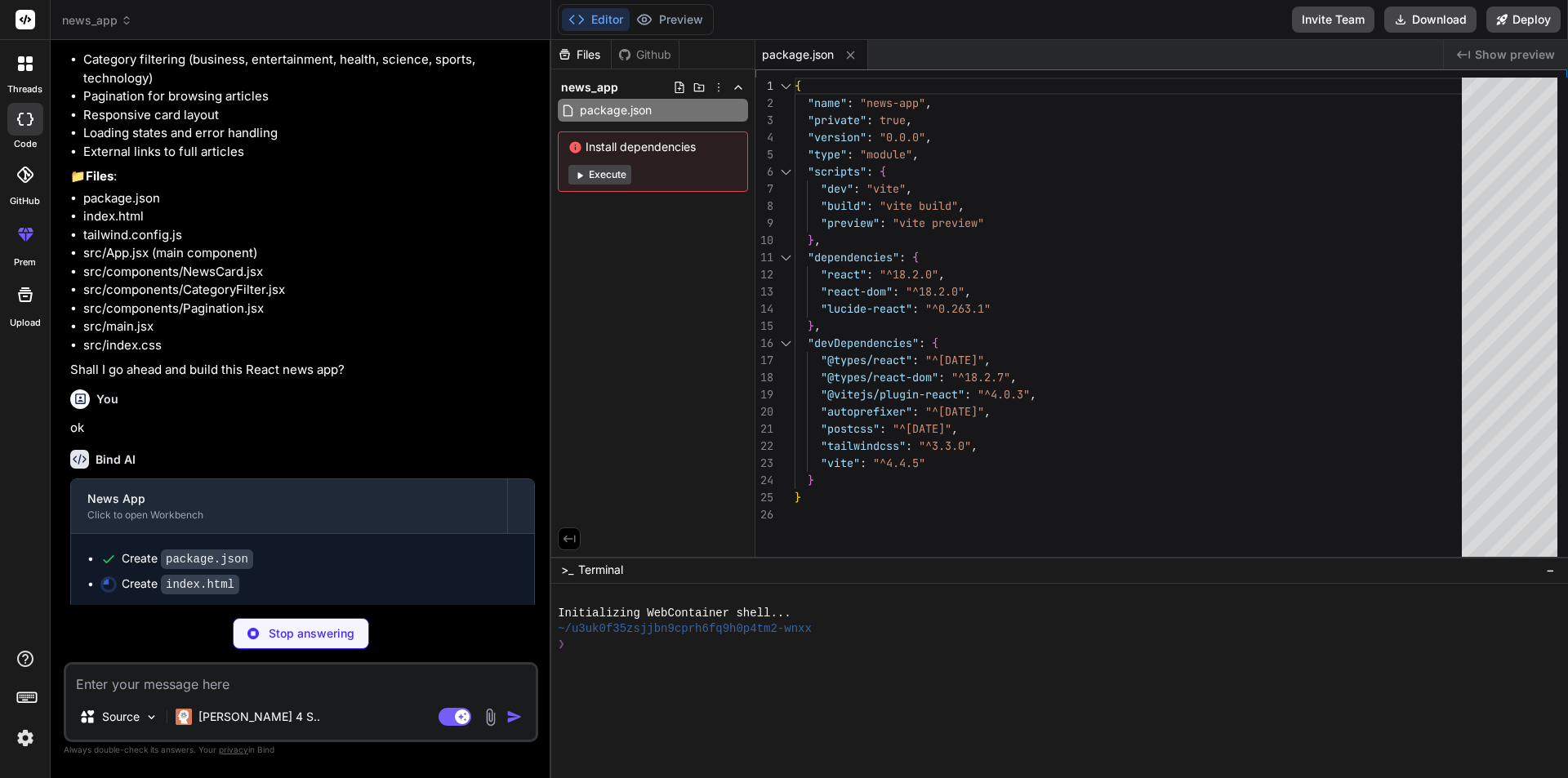
type textarea "x"
type textarea "<script type="module" src="/src/main.jsx"></script> </body> </html>"
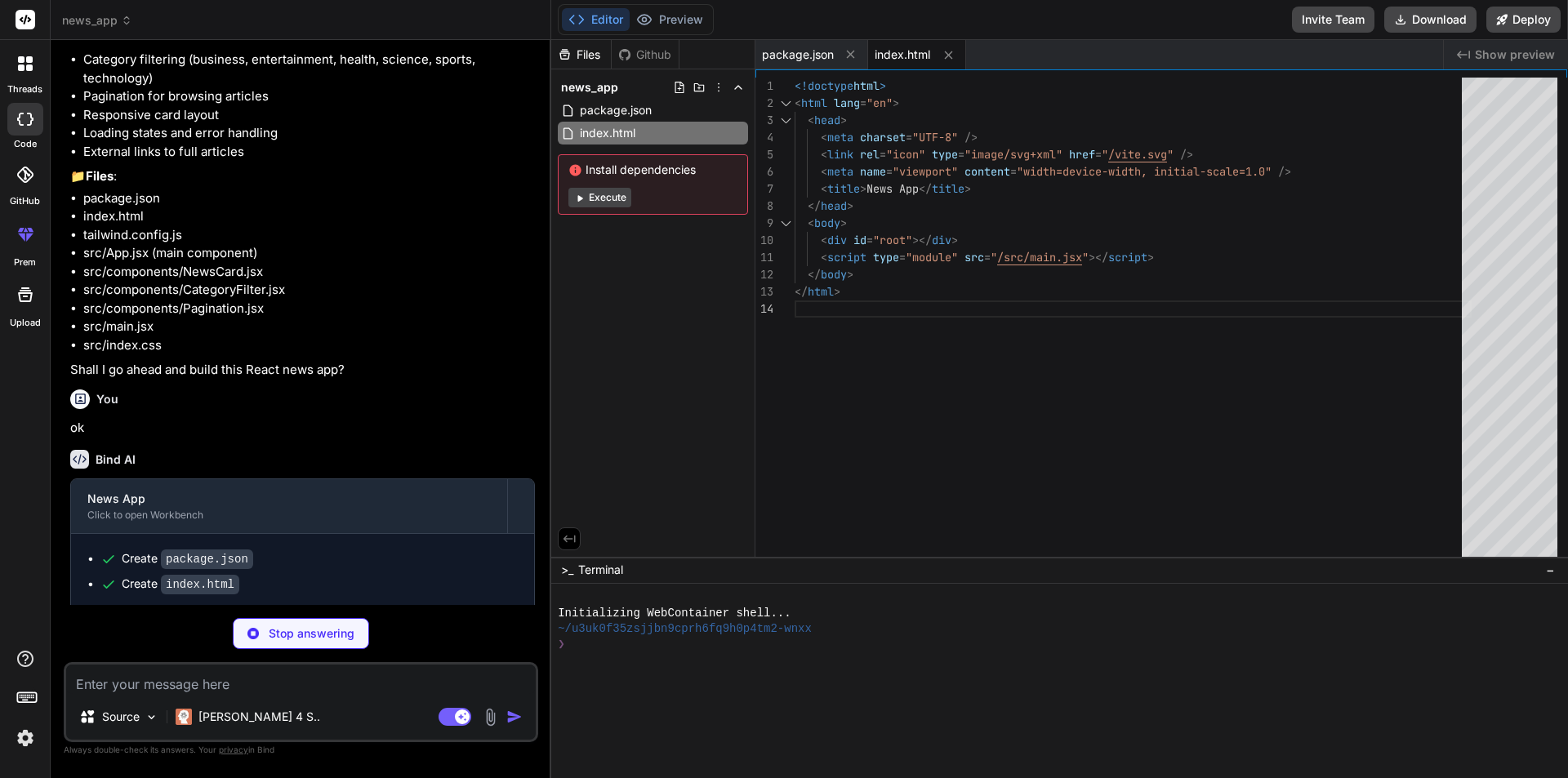
type textarea "x"
type textarea "}"
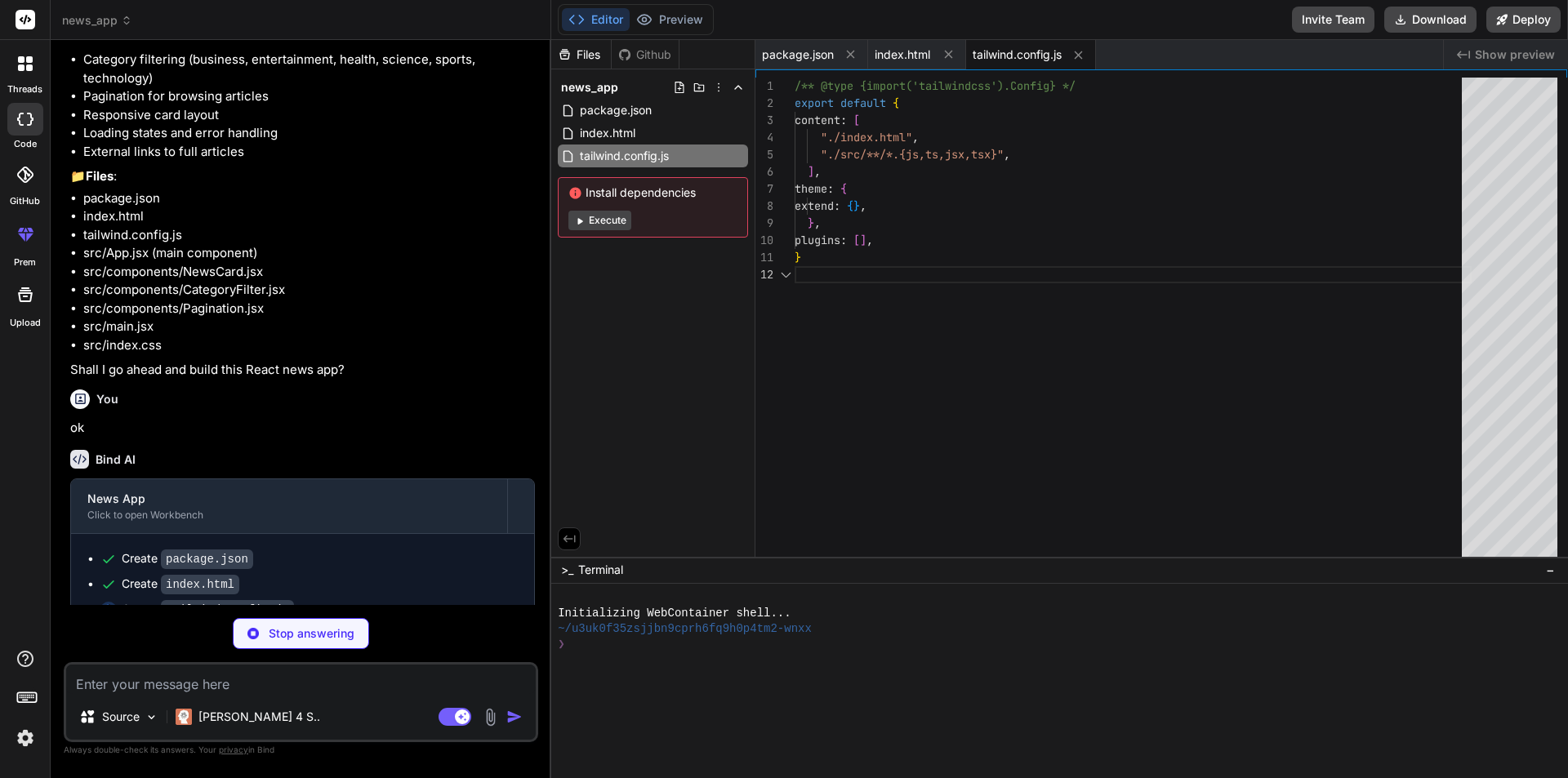
type textarea "x"
type textarea "export default { plugins: { tailwindcss: {}, autoprefixer: {}, }, }"
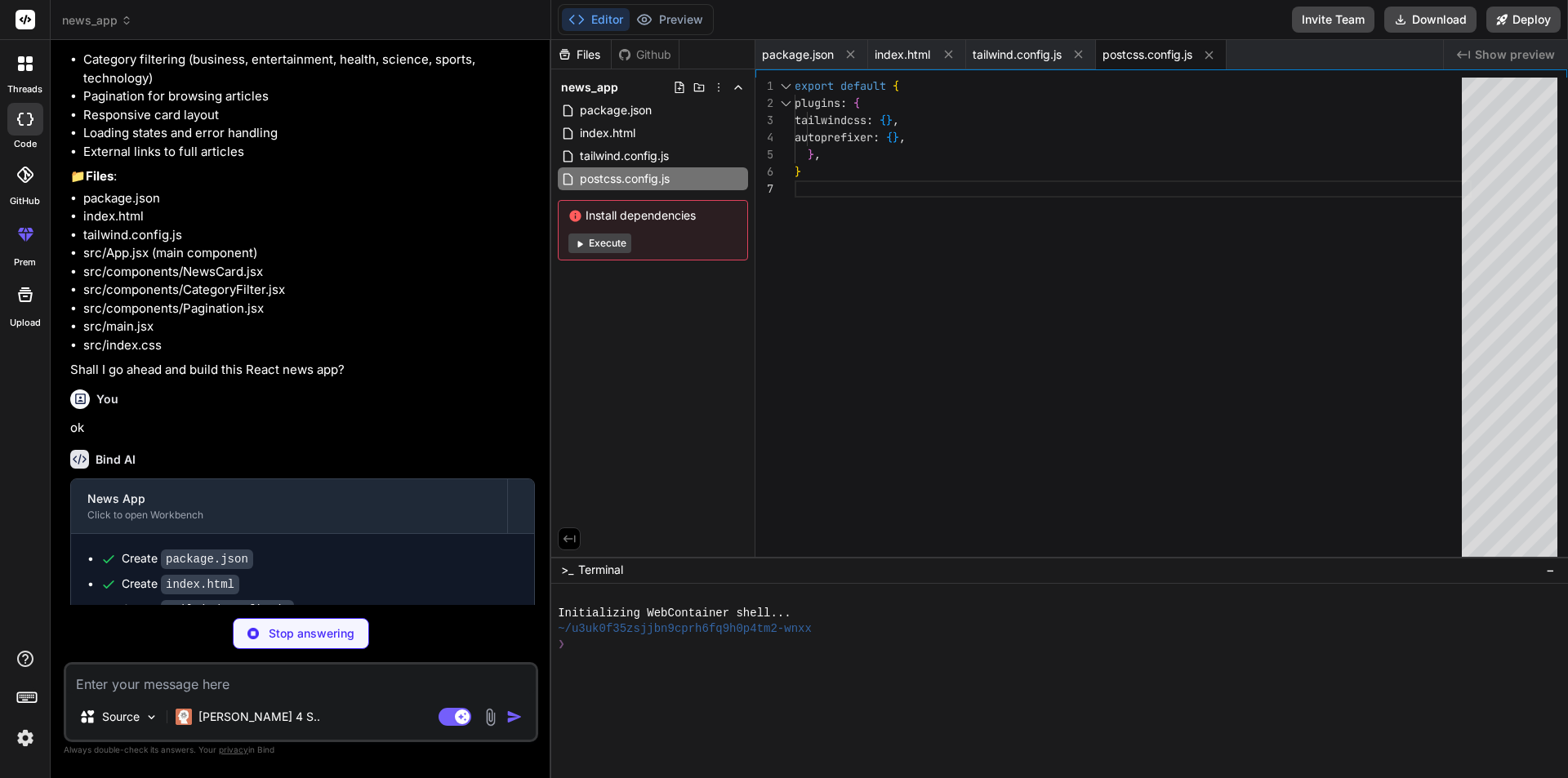
type textarea "x"
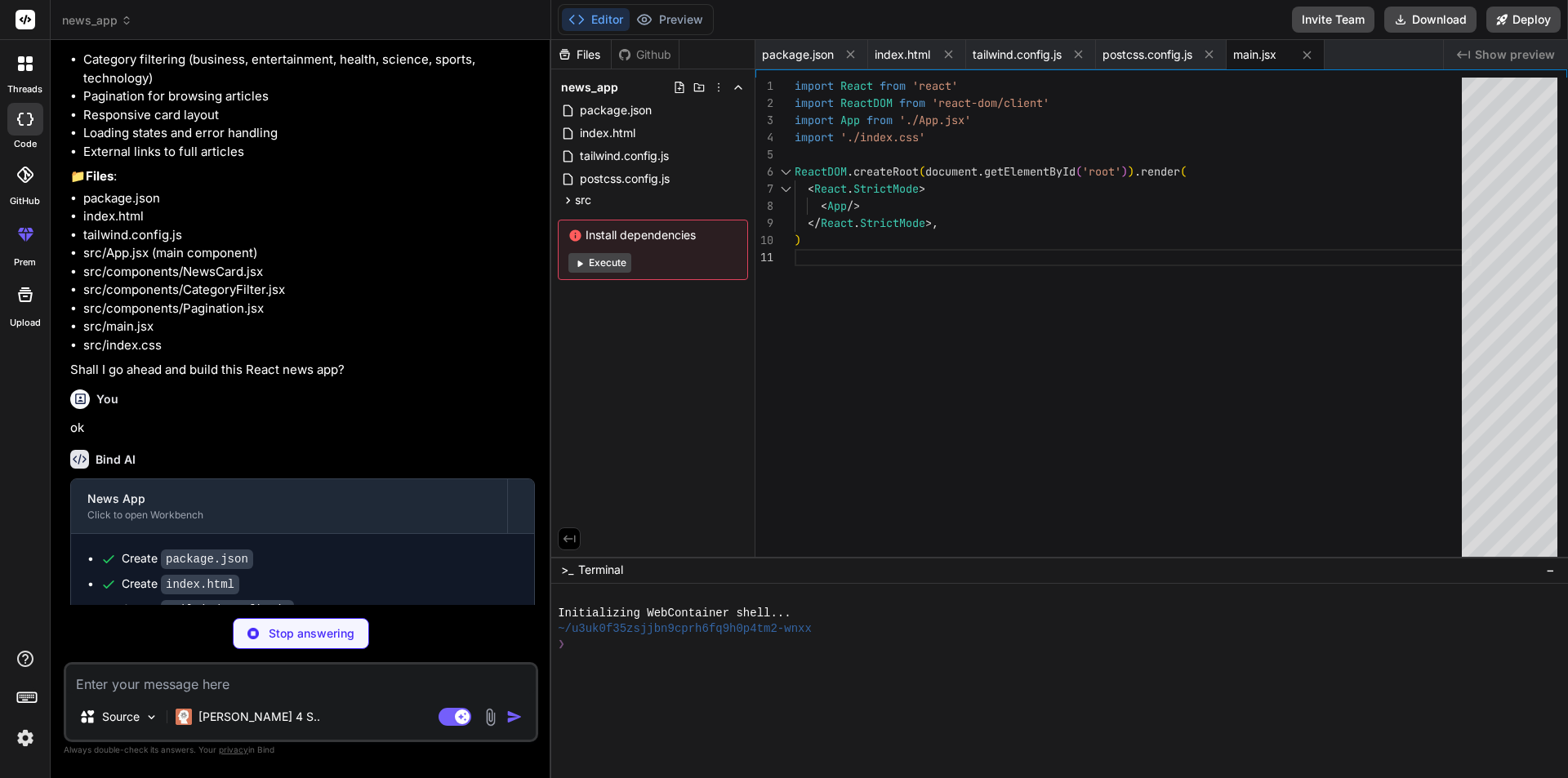
type textarea "x"
type textarea "@tailwind base; @tailwind components; @tailwind utilities;"
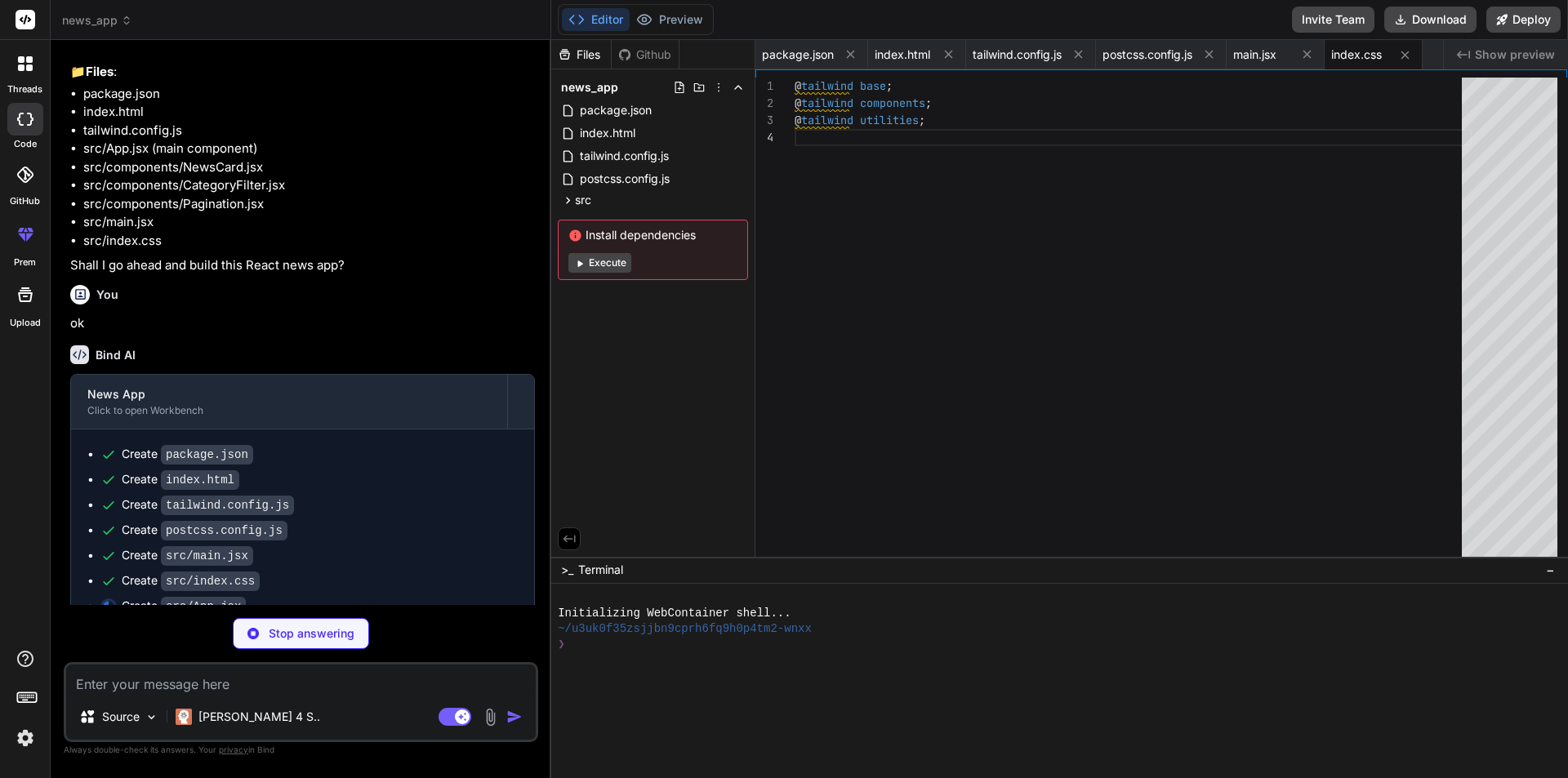
scroll to position [886, 0]
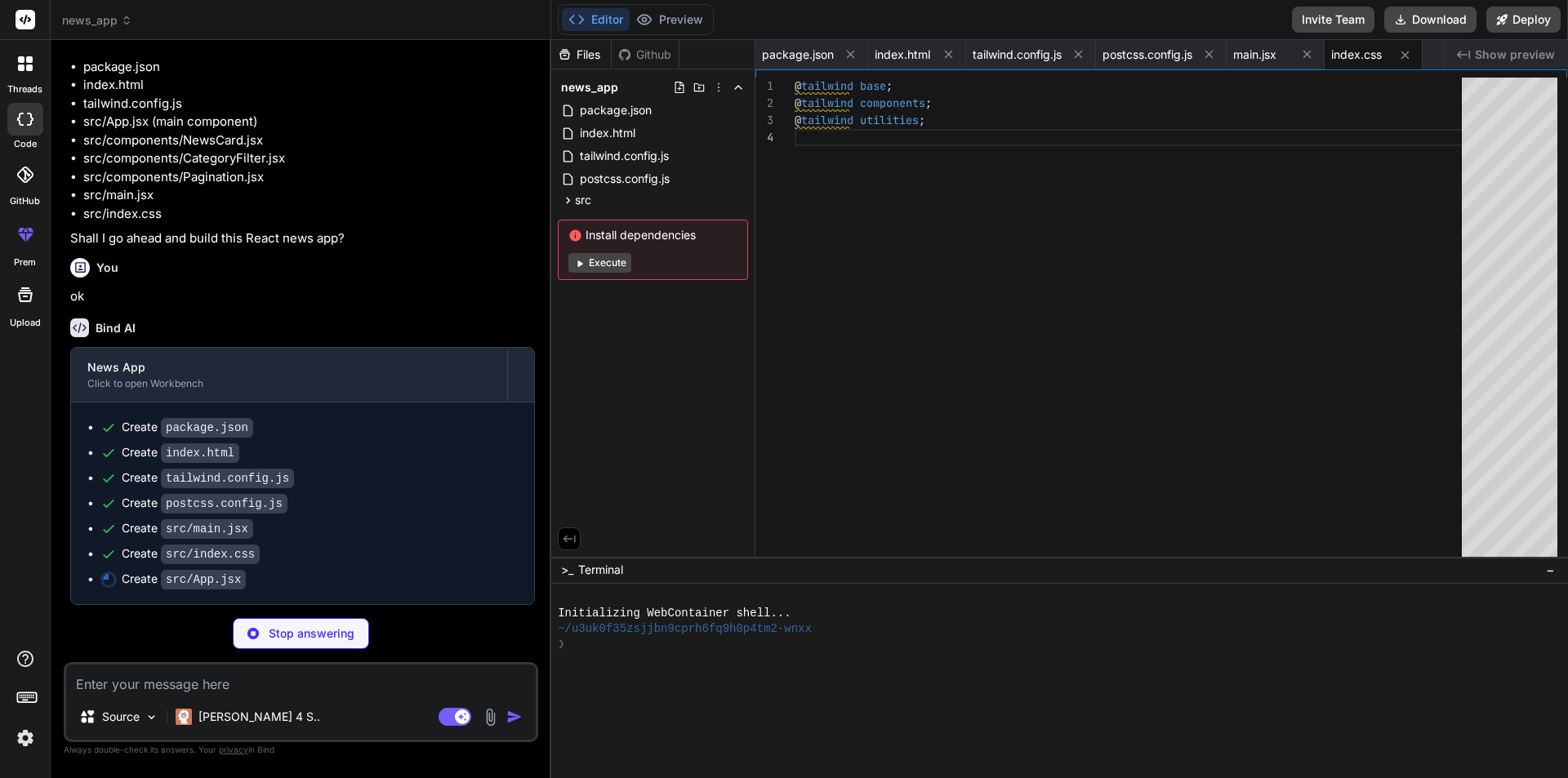
type textarea "x"
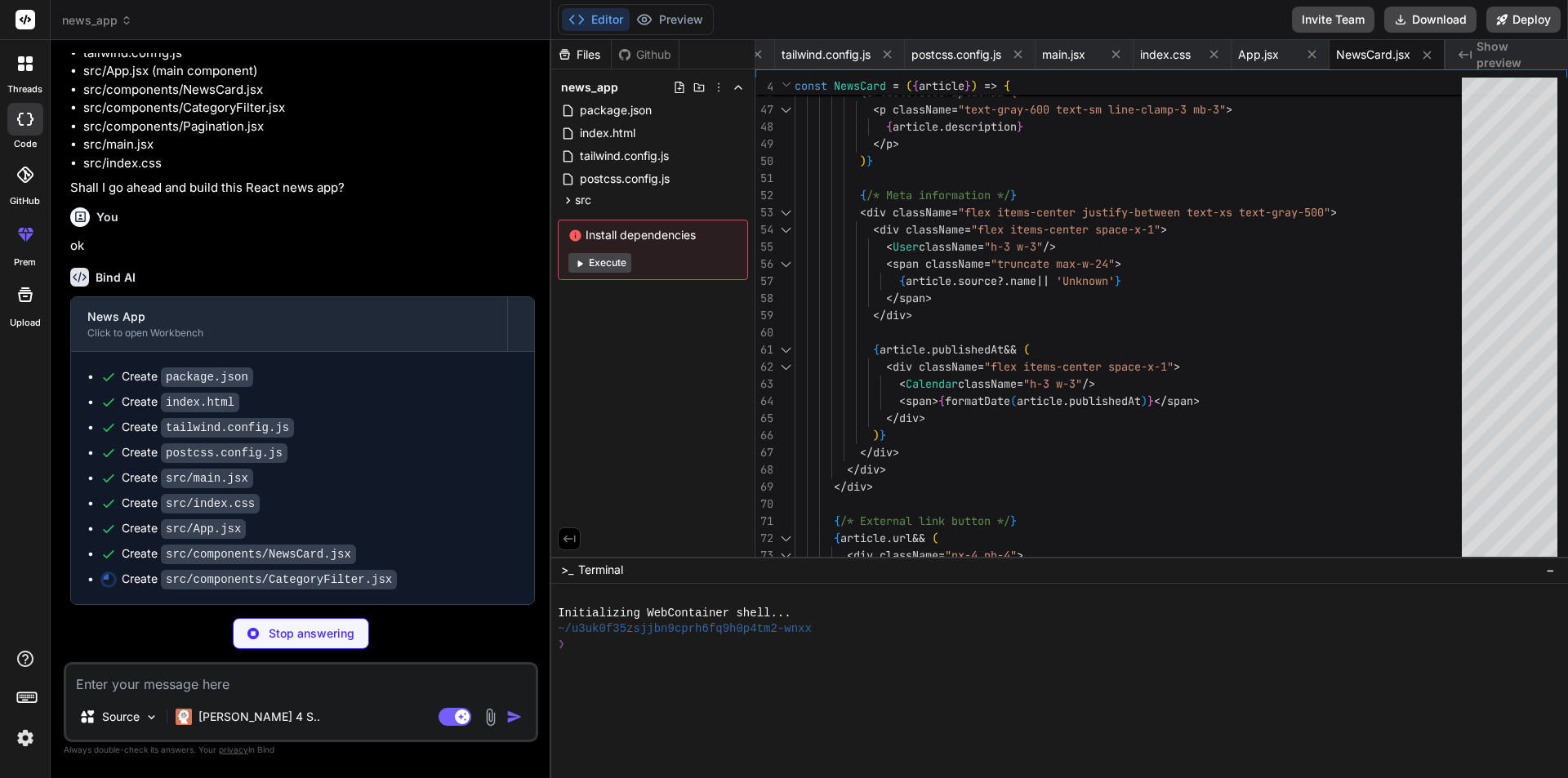
scroll to position [937, 0]
type textarea "x"
type textarea "</button> ))} </div> </div> ); }; export default CategoryFilter;"
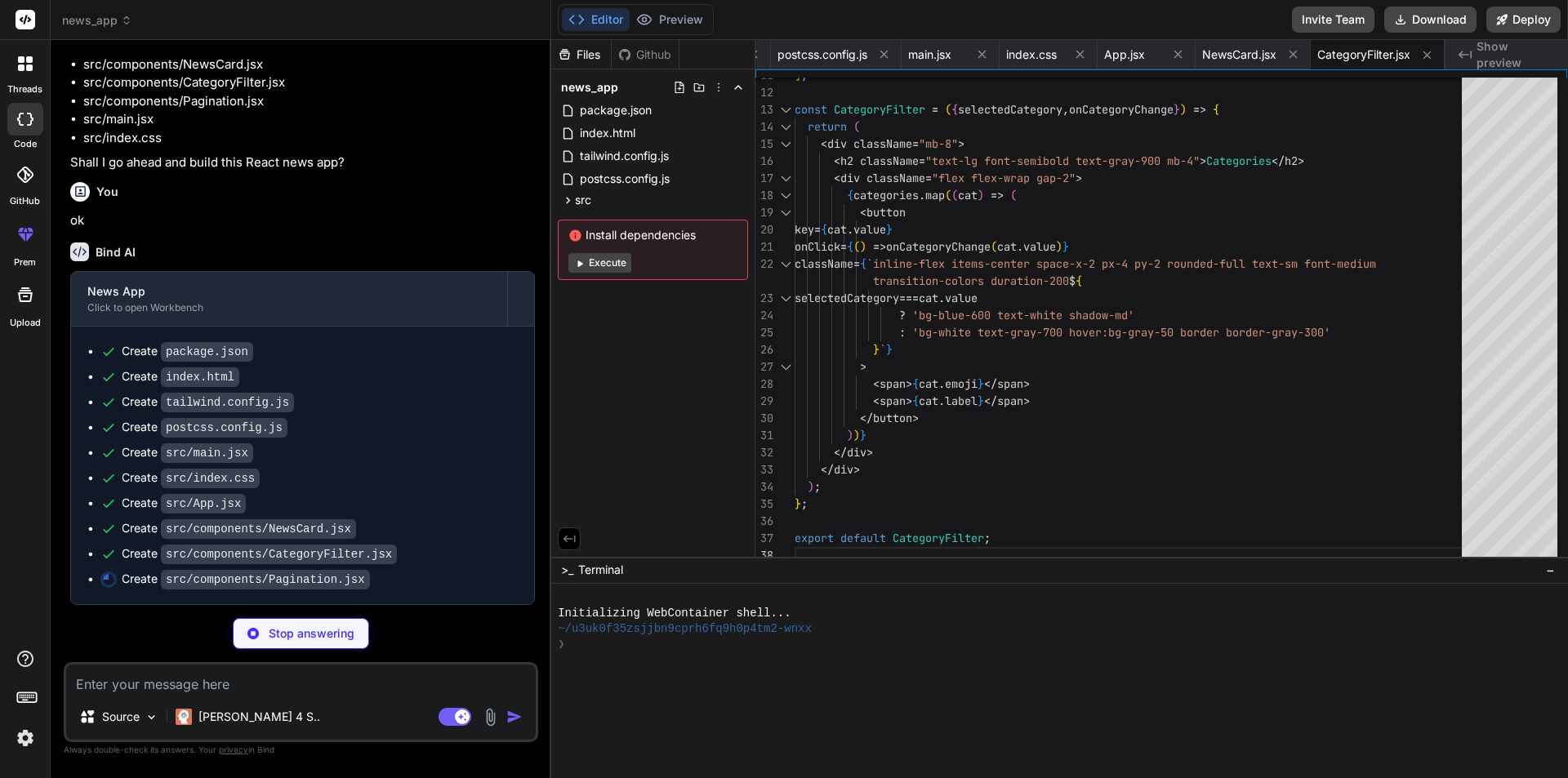
scroll to position [961, 0]
type textarea "x"
type textarea "> <span>Next</span> <ChevronRight className="h-4 w-4" /> </button> </div> ); };…"
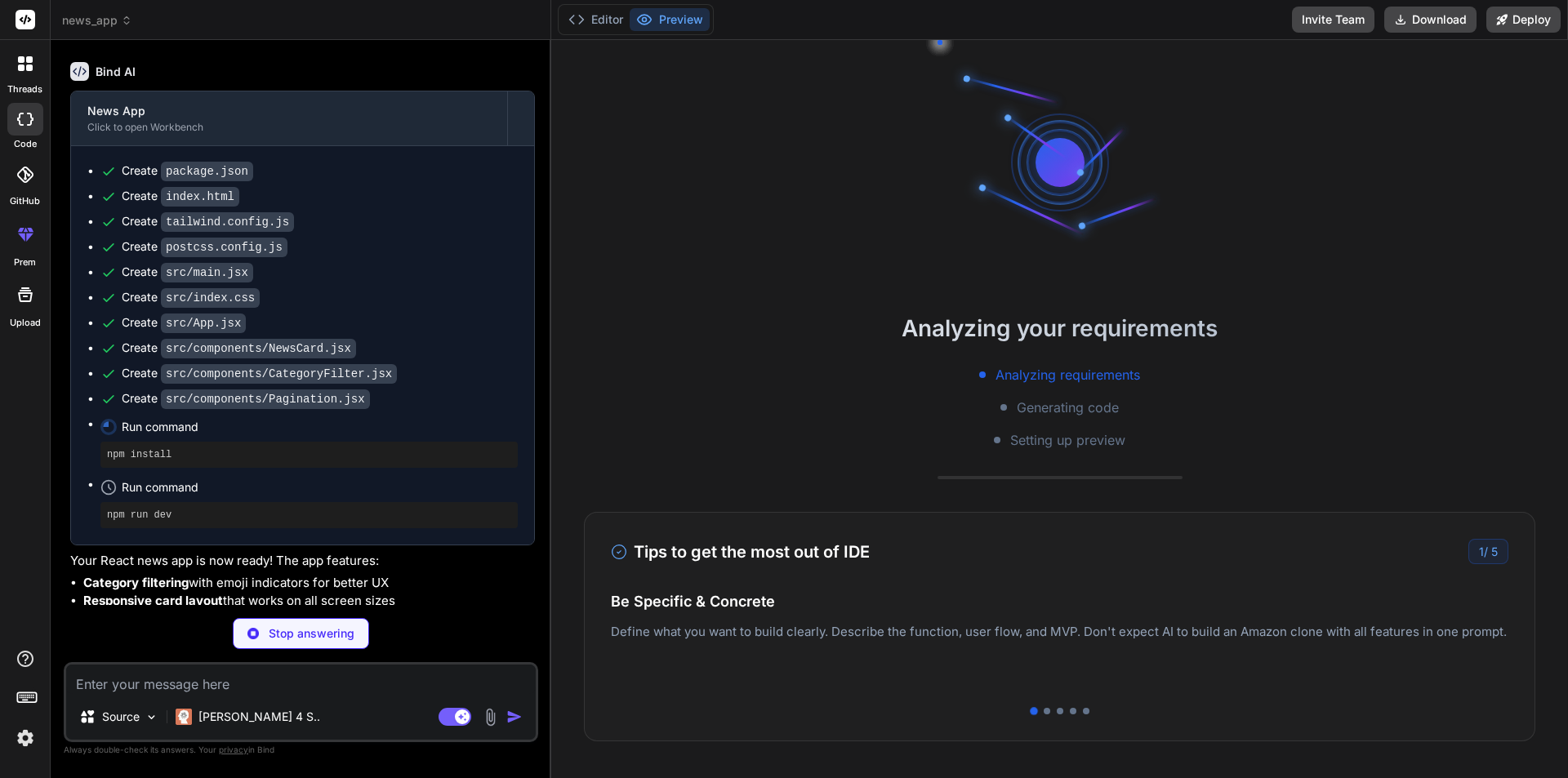
scroll to position [1185, 0]
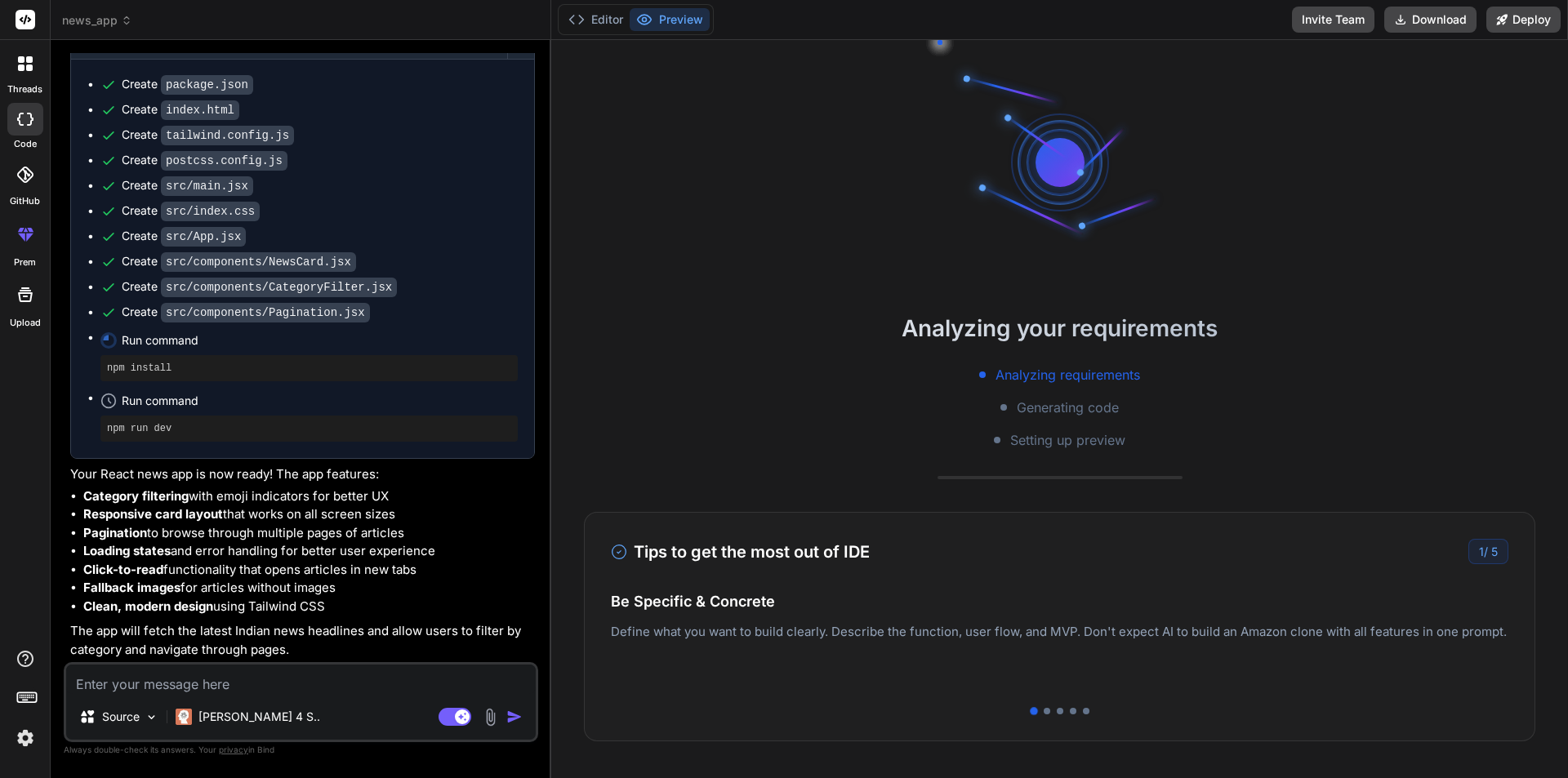
type textarea "x"
click at [588, 25] on button "Editor" at bounding box center [596, 20] width 68 height 23
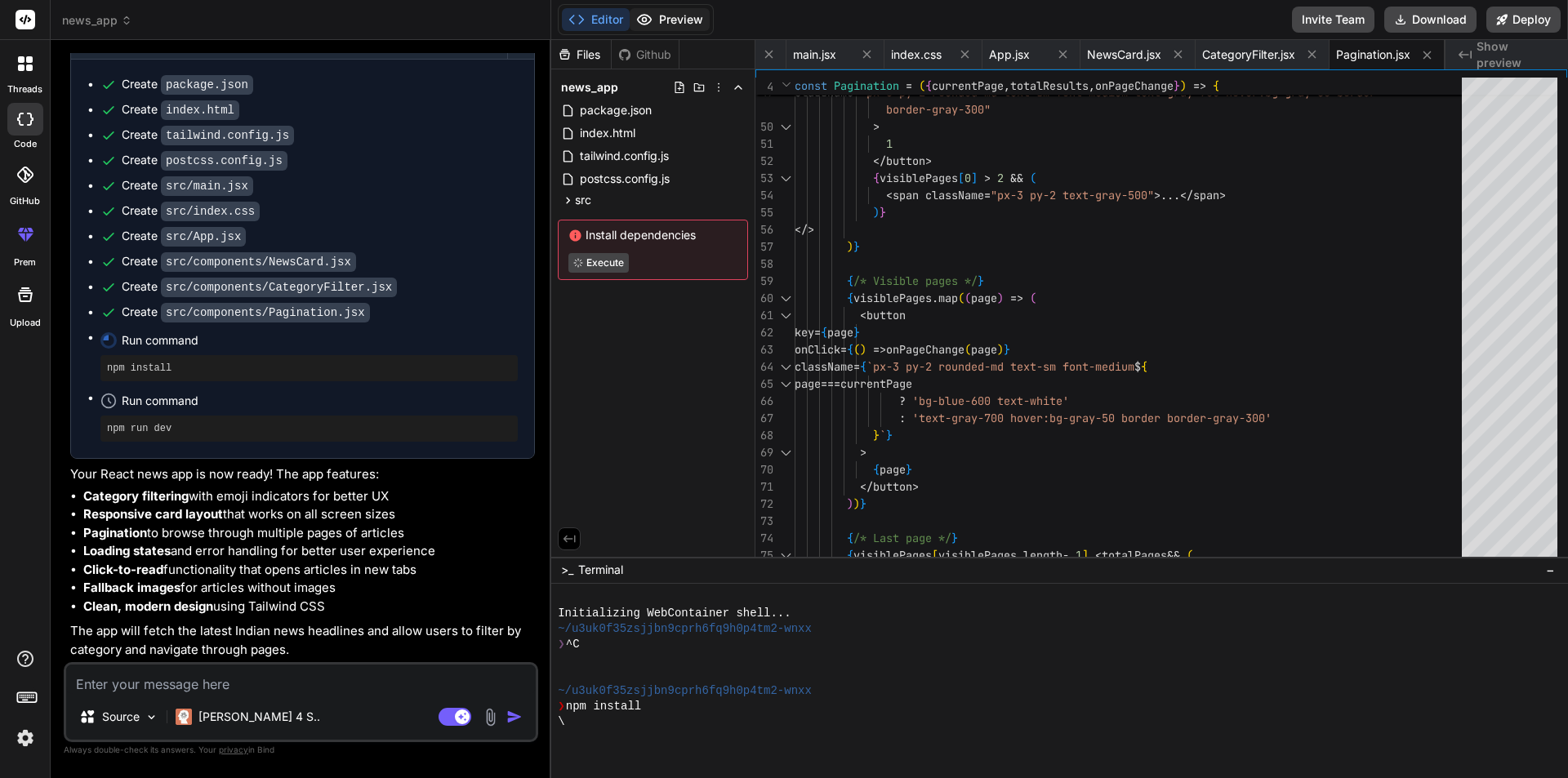
click at [682, 21] on button "Preview" at bounding box center [670, 20] width 80 height 23
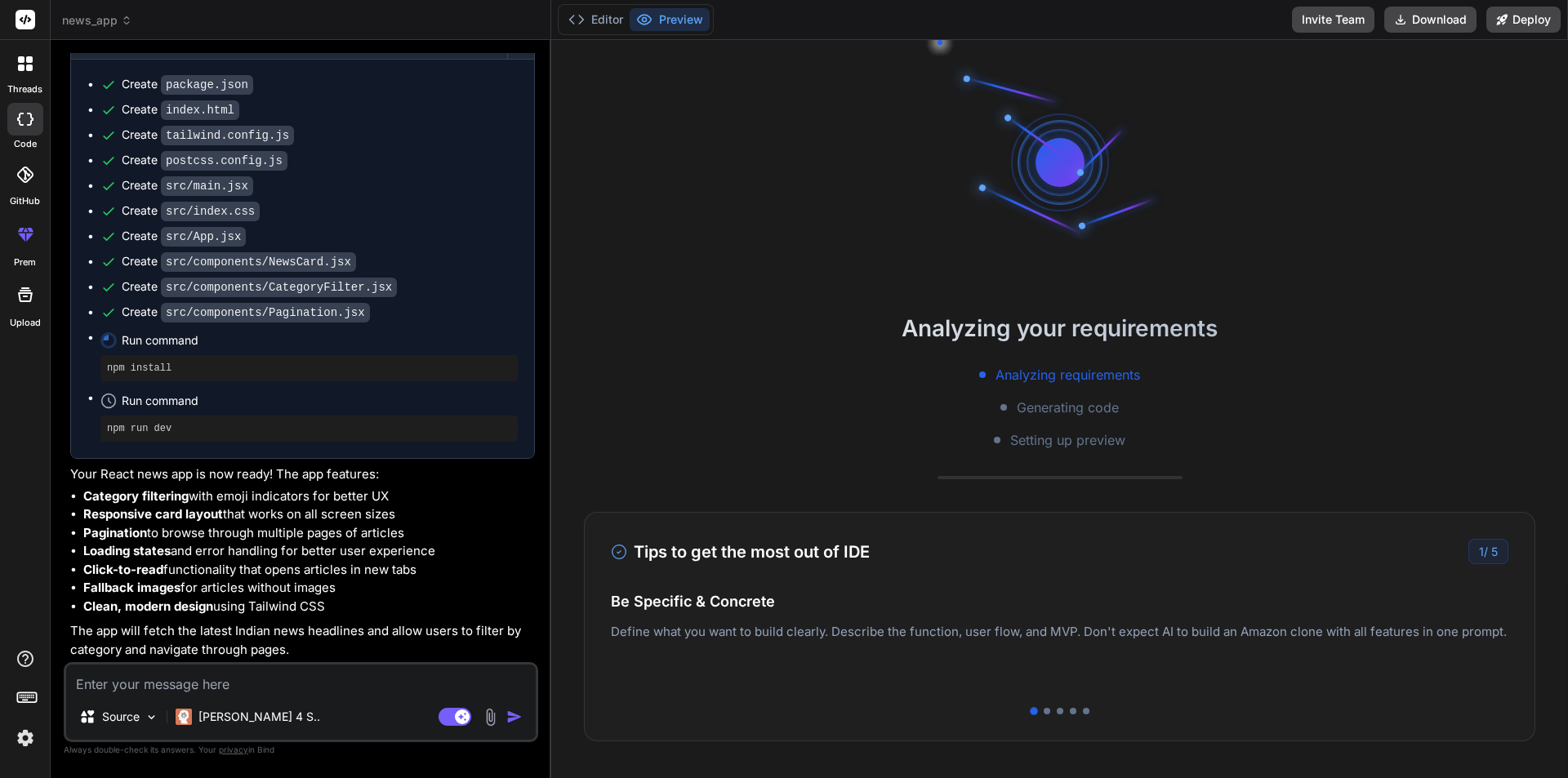
click at [26, 82] on label "threads" at bounding box center [25, 89] width 35 height 14
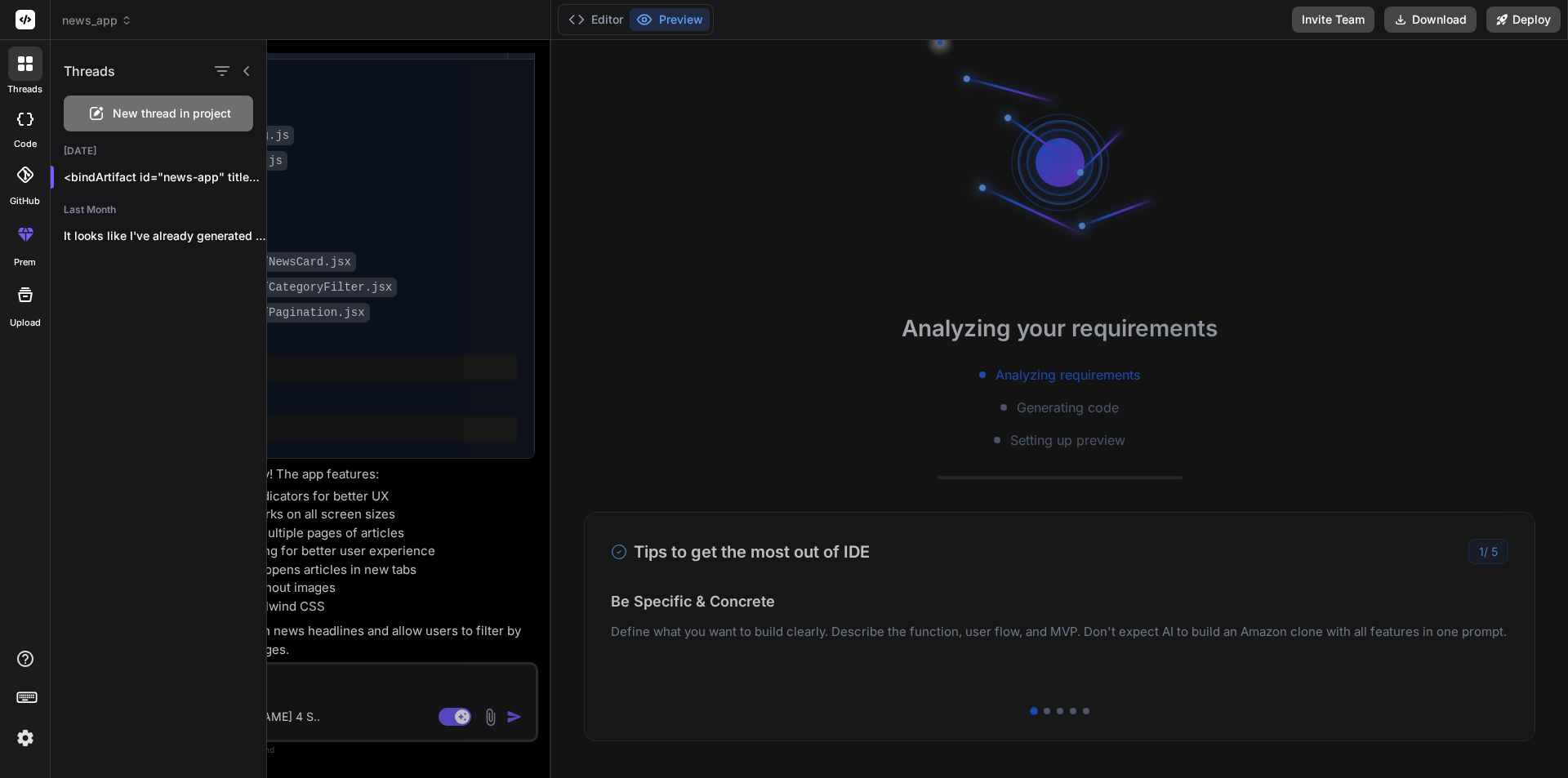
click at [430, 138] on div at bounding box center [918, 409] width 1301 height 738
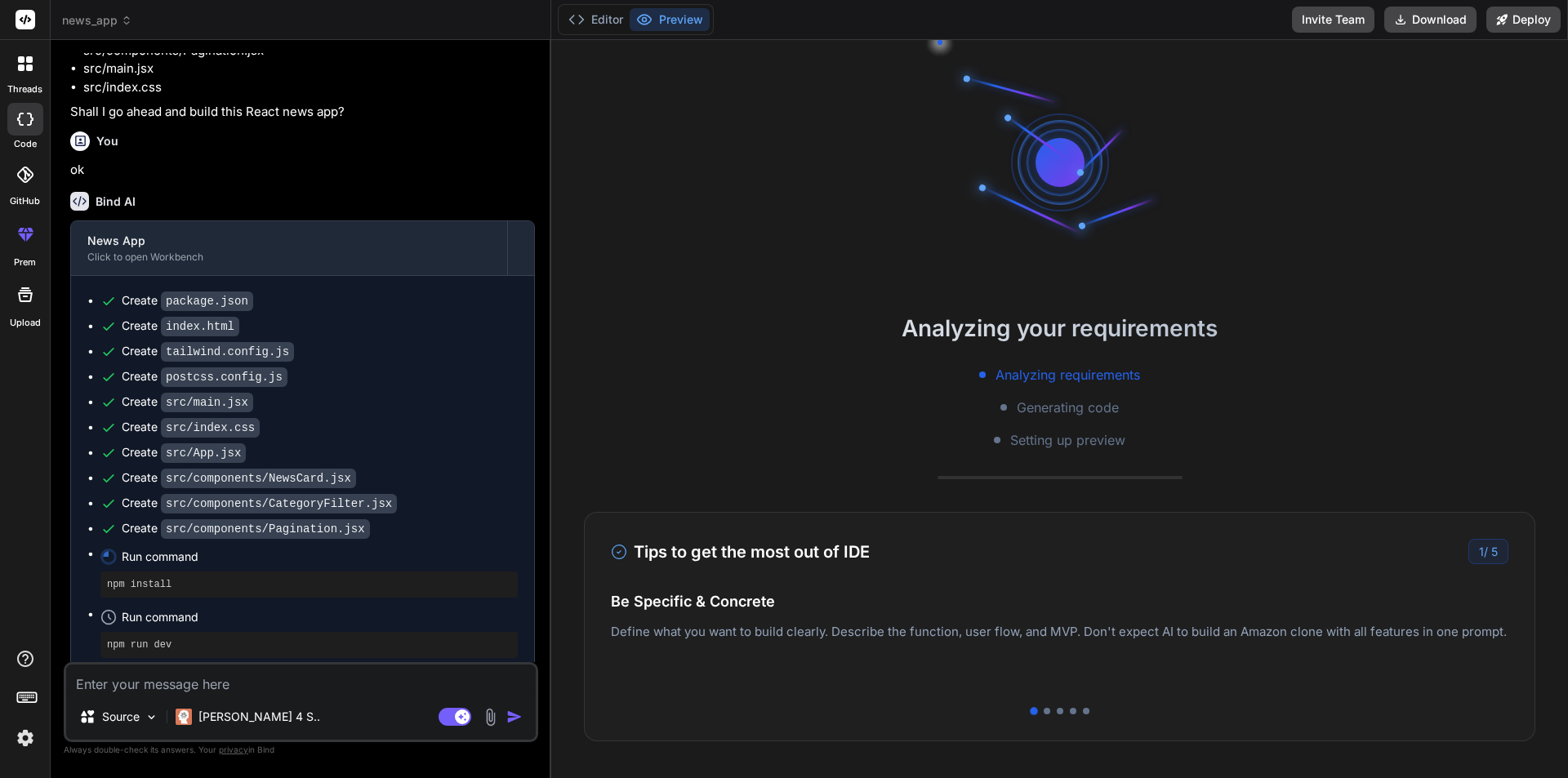
scroll to position [1229, 0]
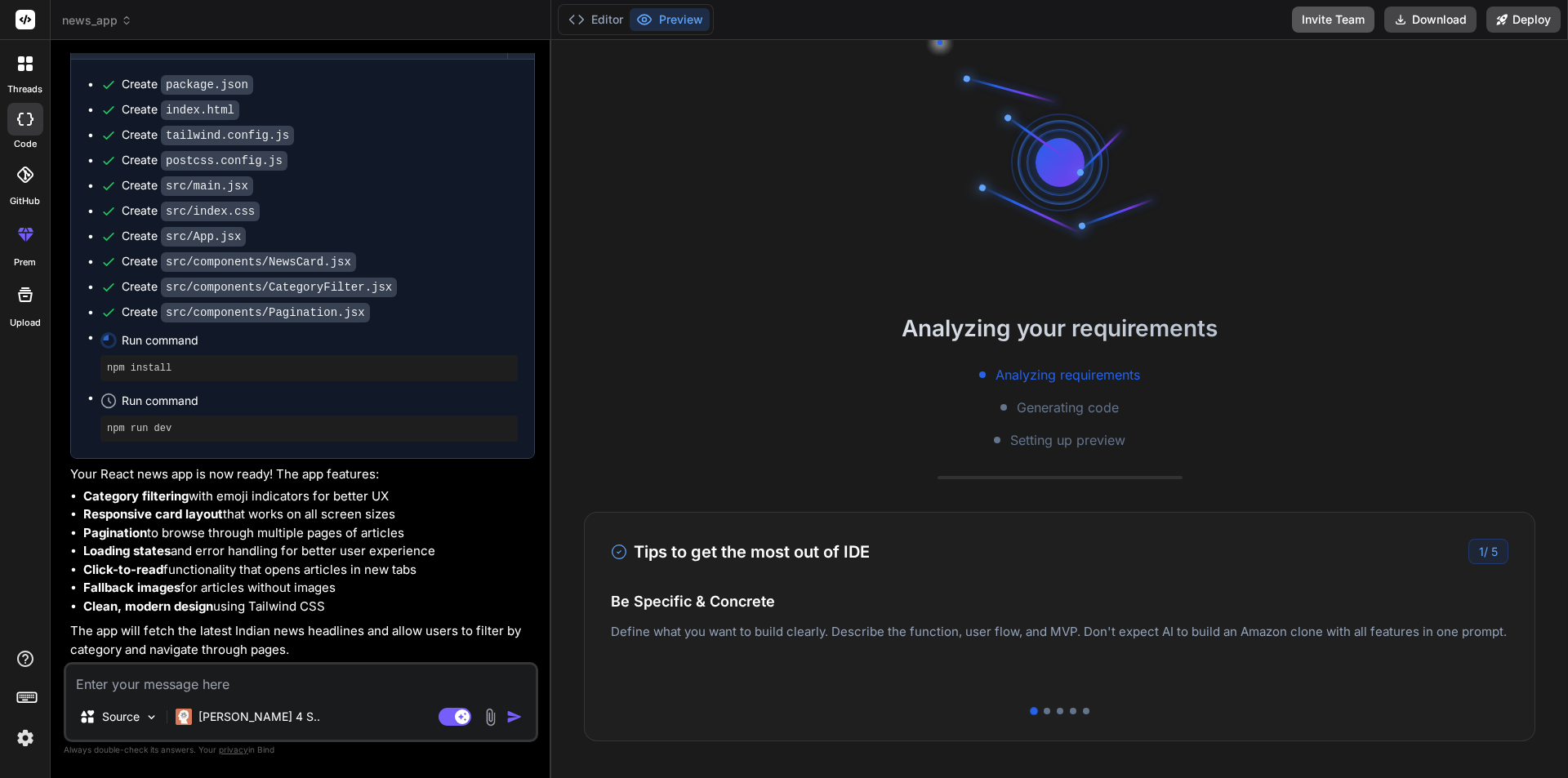
click at [1340, 19] on button "Invite Team" at bounding box center [1333, 20] width 82 height 26
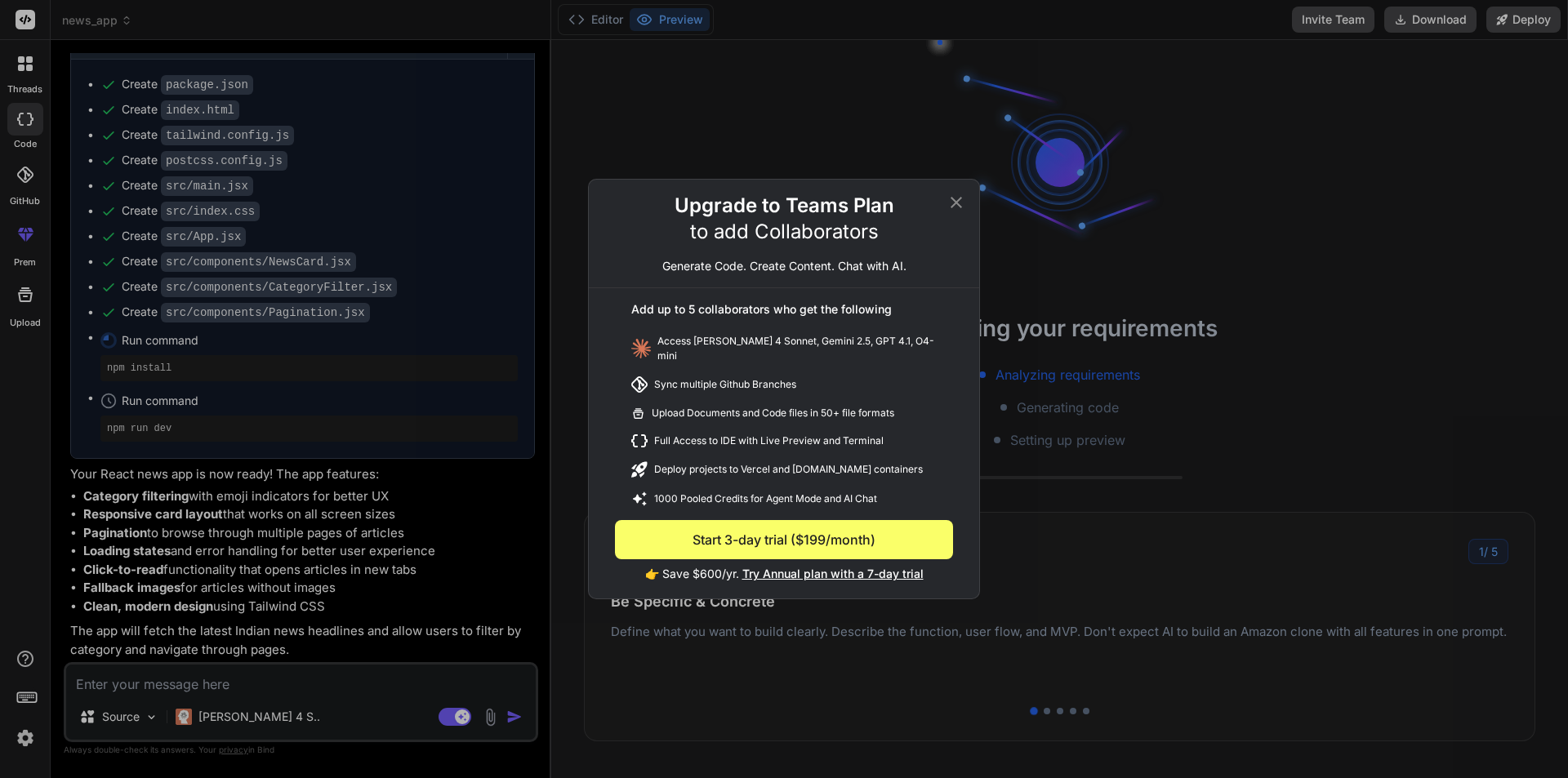
click at [953, 205] on icon at bounding box center [956, 202] width 11 height 11
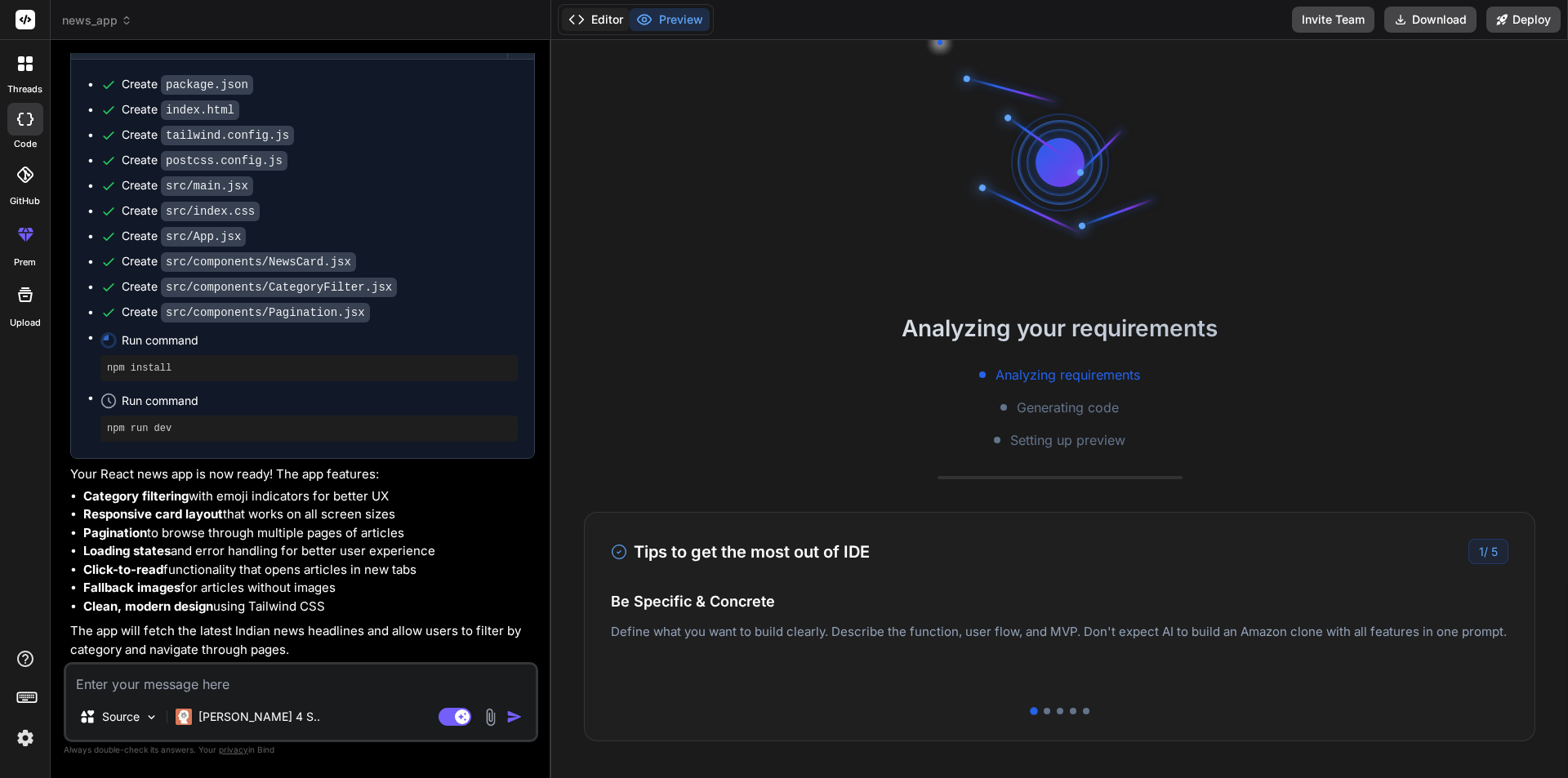
click at [619, 16] on button "Editor" at bounding box center [596, 20] width 68 height 23
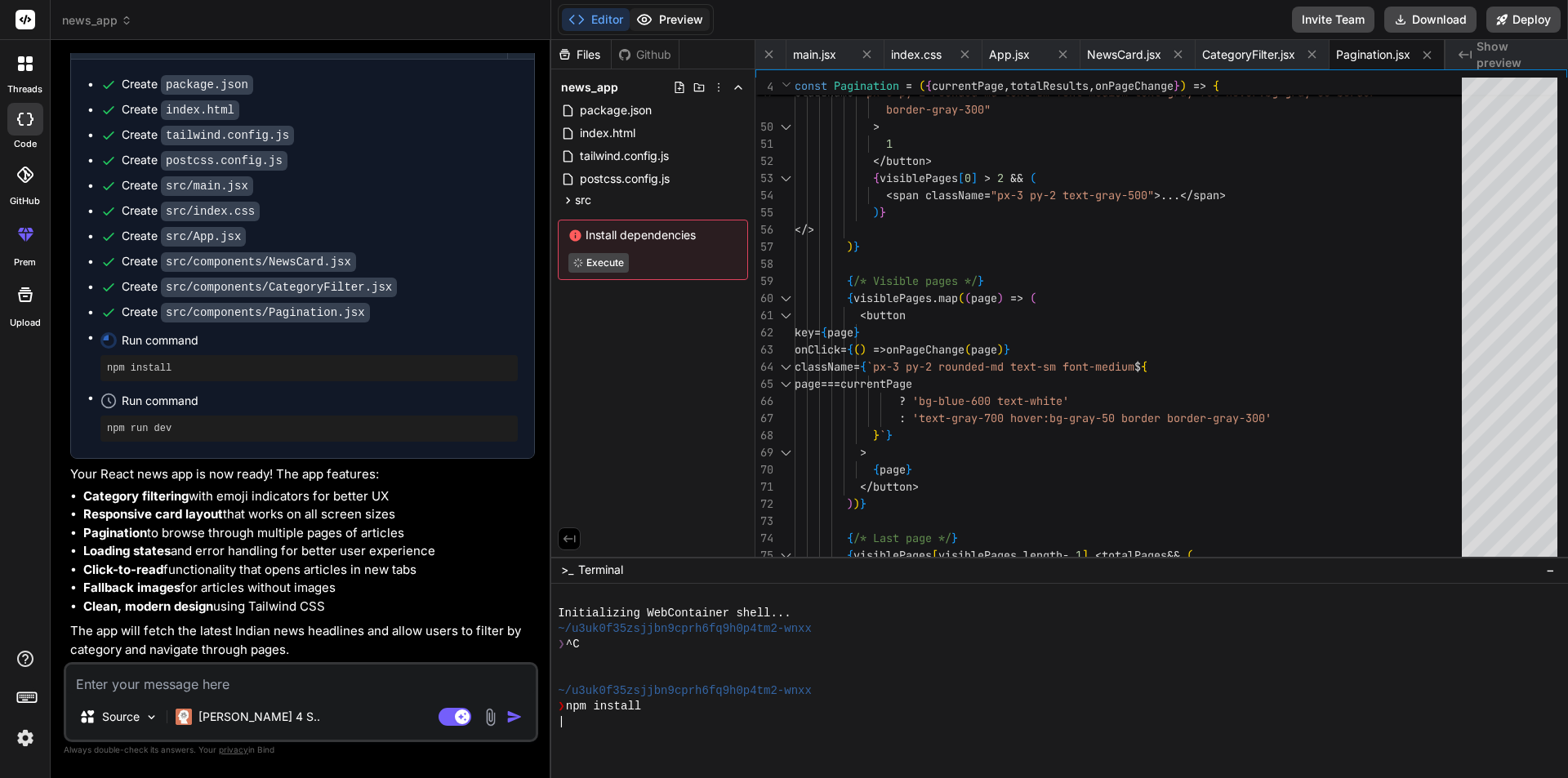
click at [653, 17] on button "Preview" at bounding box center [670, 20] width 80 height 23
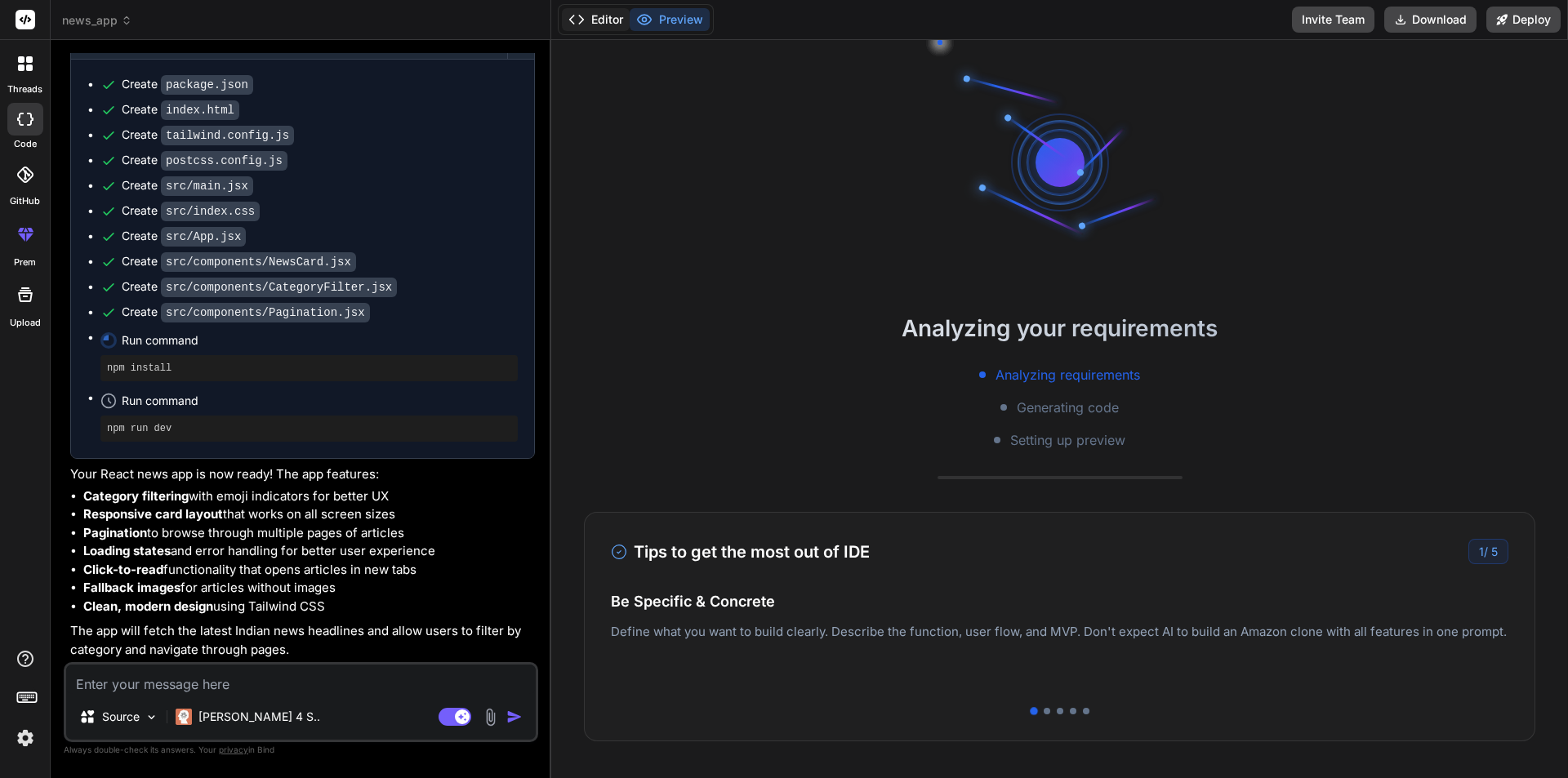
click at [609, 25] on button "Editor" at bounding box center [596, 20] width 68 height 23
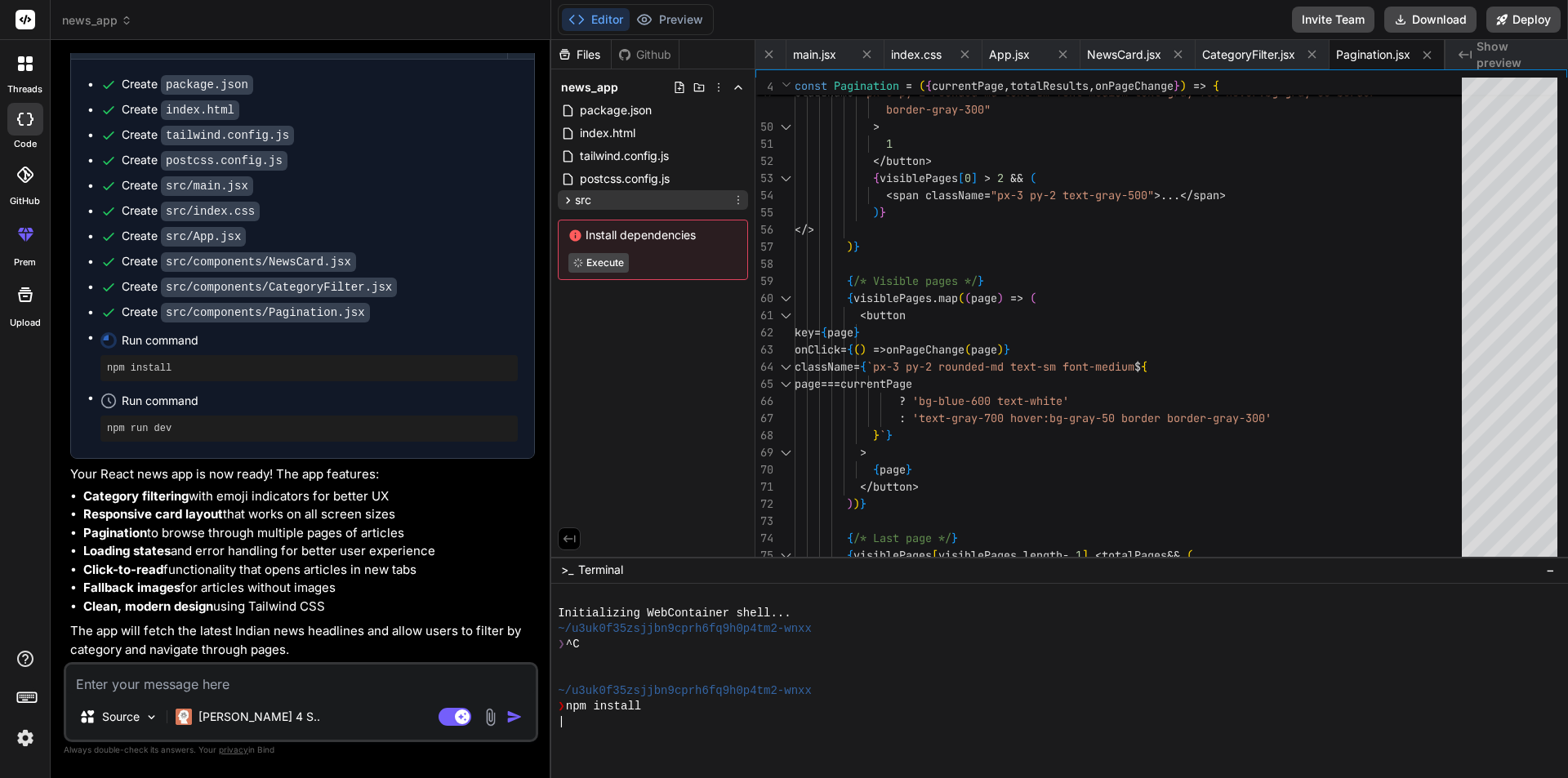
click at [597, 196] on div "src" at bounding box center [653, 200] width 190 height 20
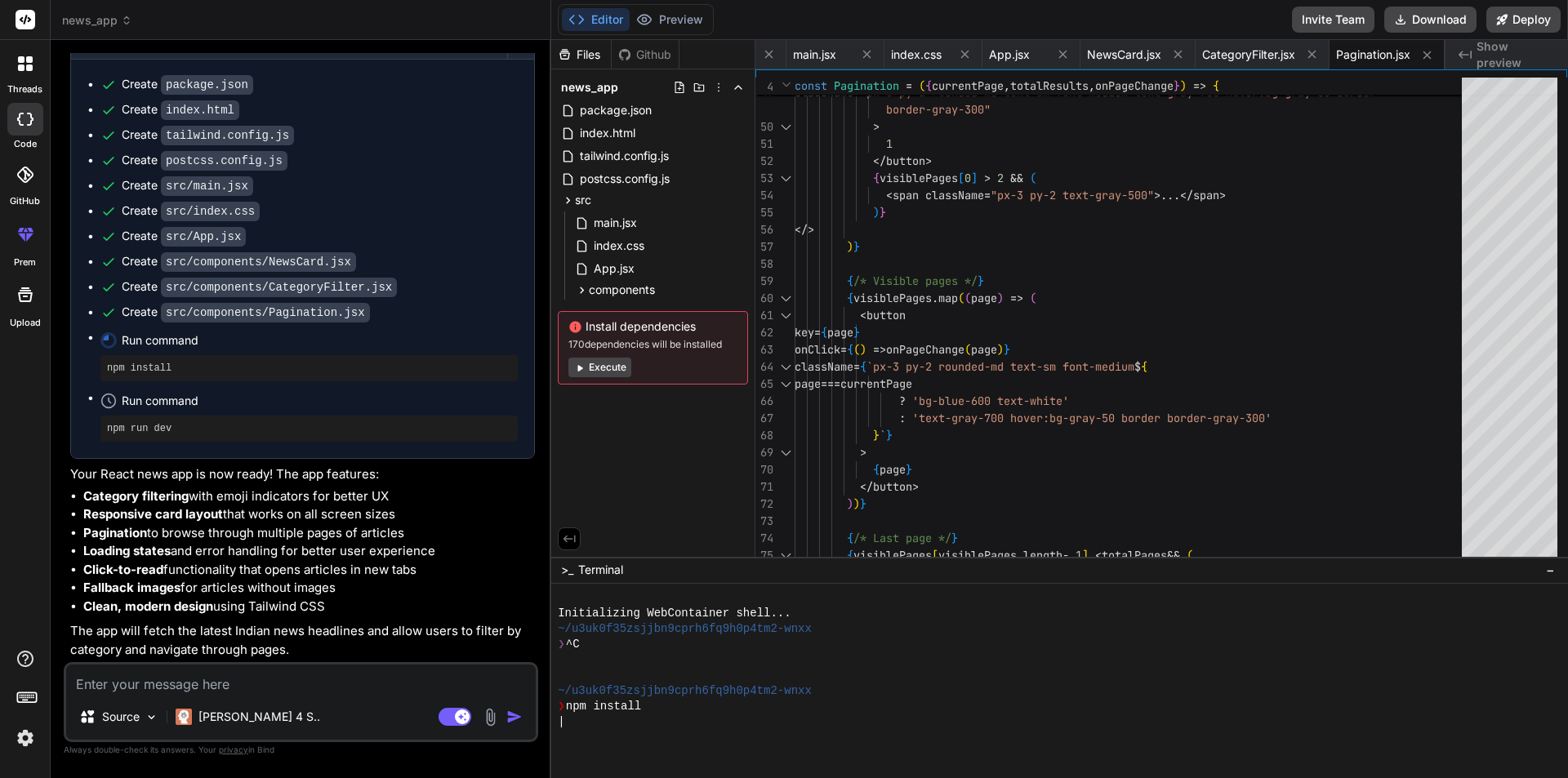
type textarea "x"
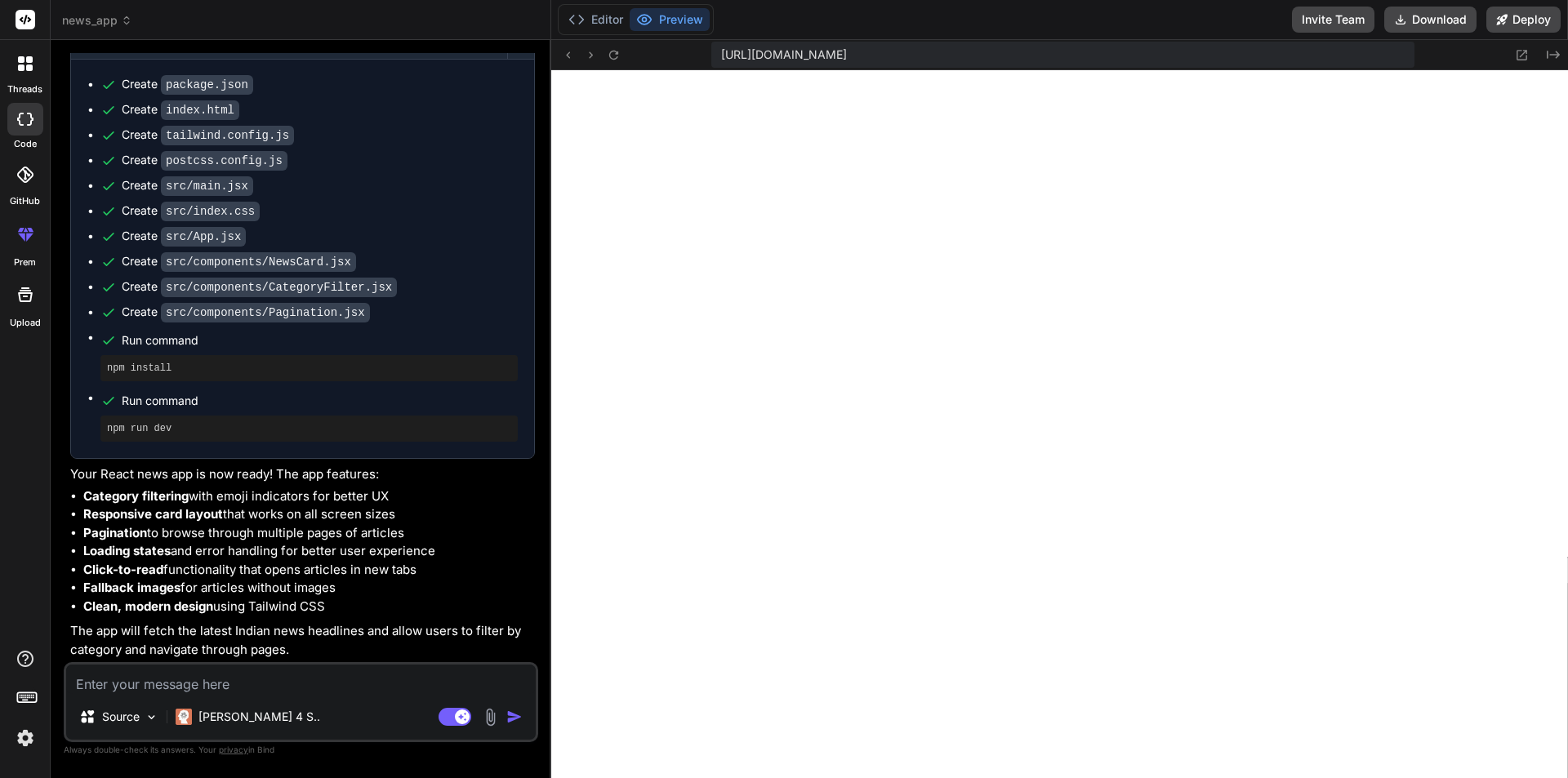
scroll to position [465, 0]
click at [165, 686] on textarea at bounding box center [301, 679] width 470 height 29
click at [321, 670] on textarea at bounding box center [301, 679] width 470 height 29
type textarea "i"
type textarea "x"
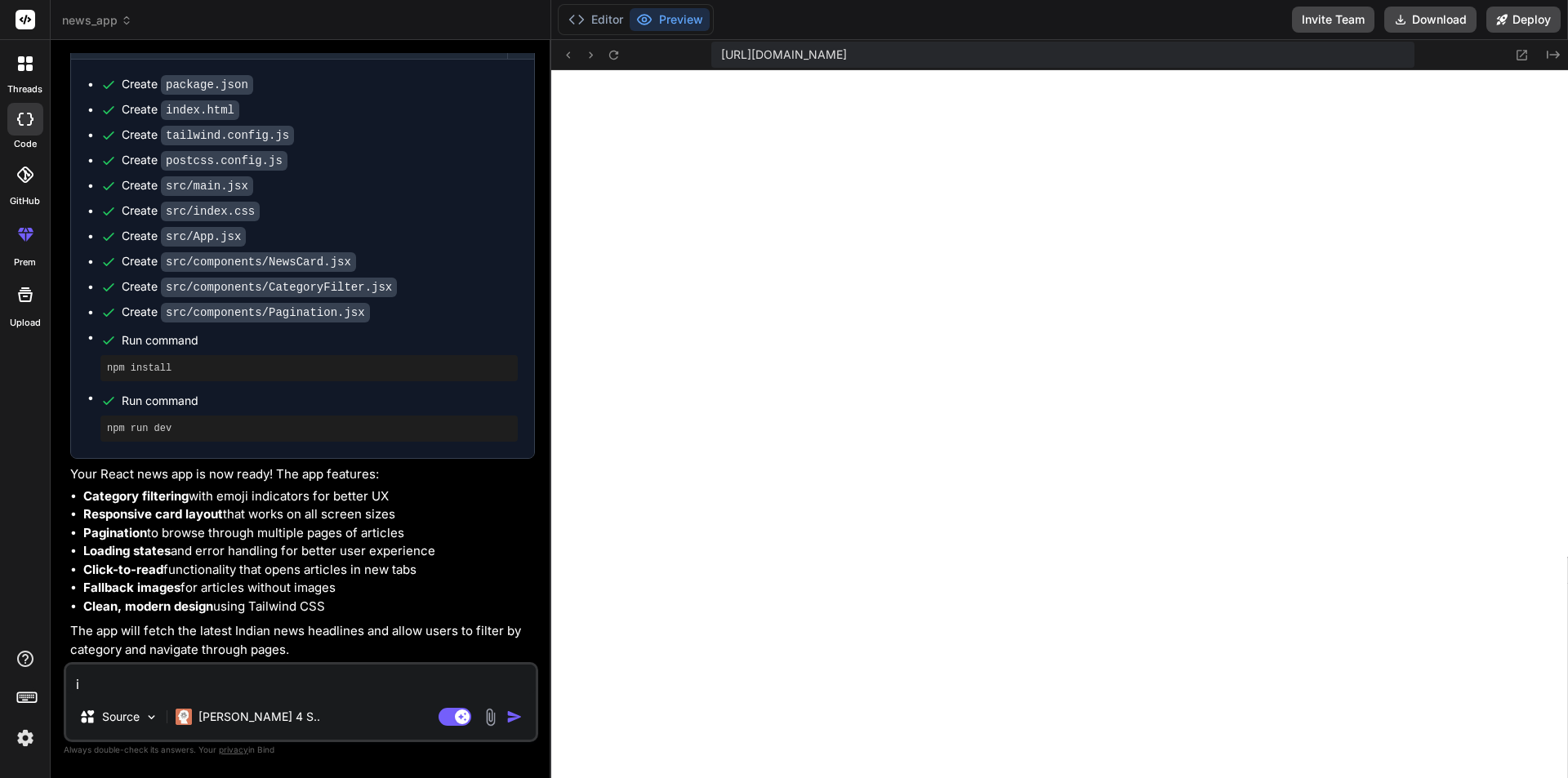
type textarea "it"
type textarea "x"
type textarea "it"
type textarea "x"
type textarea "it i"
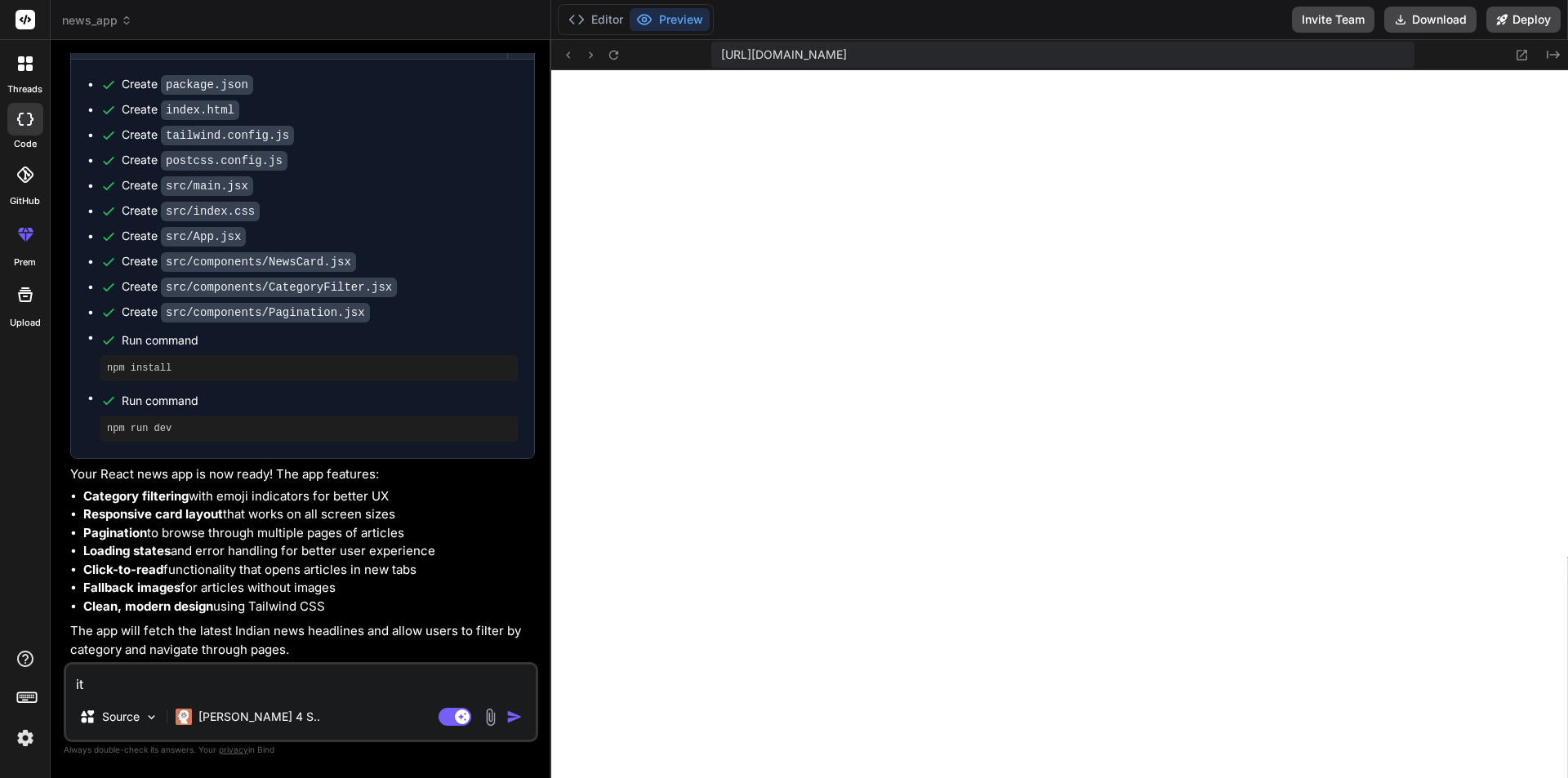
type textarea "x"
type textarea "it is"
type textarea "x"
type textarea "it is"
type textarea "x"
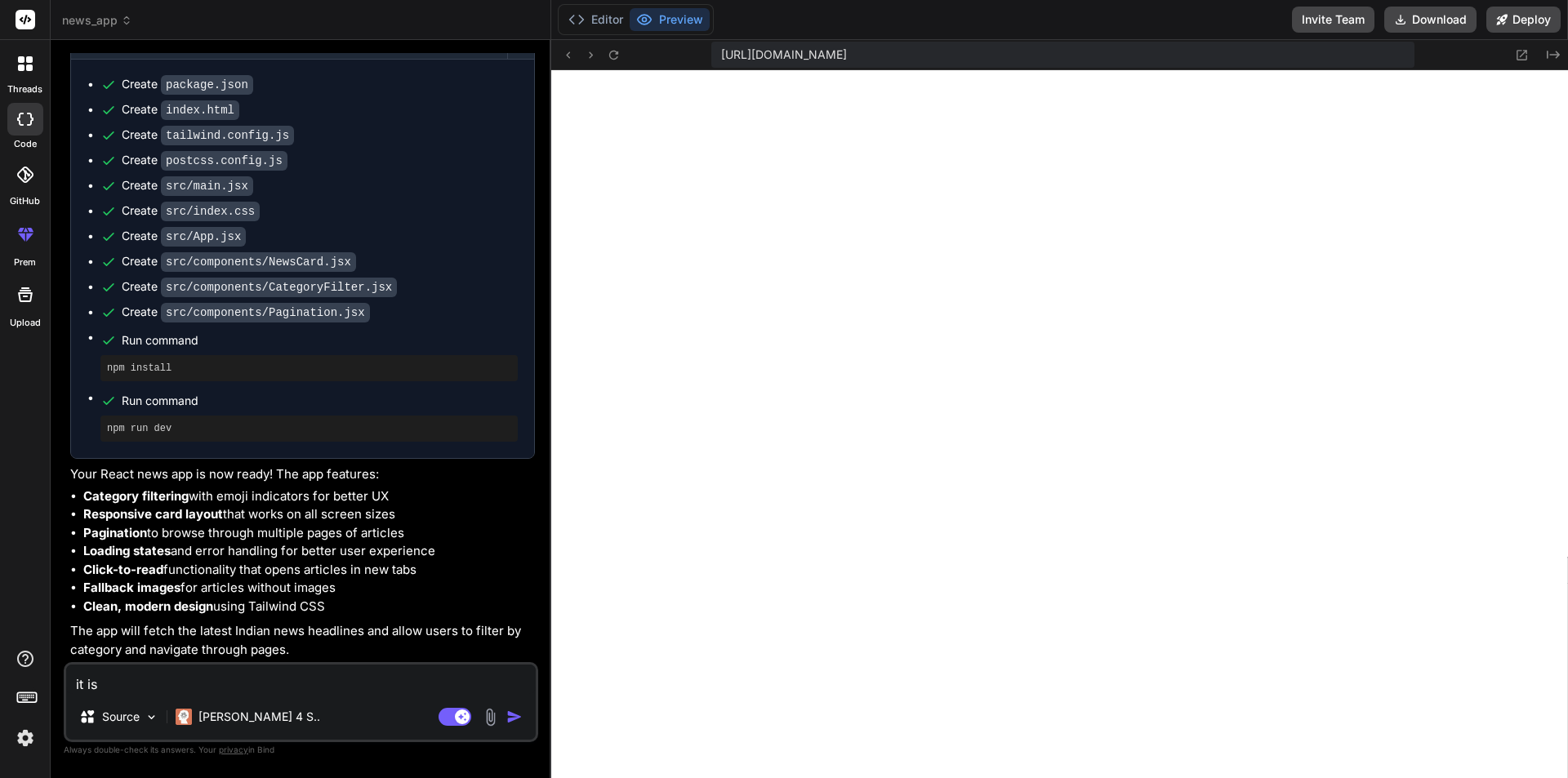
type textarea "it is s"
type textarea "x"
type textarea "it is sh"
type textarea "x"
type textarea "it is sho"
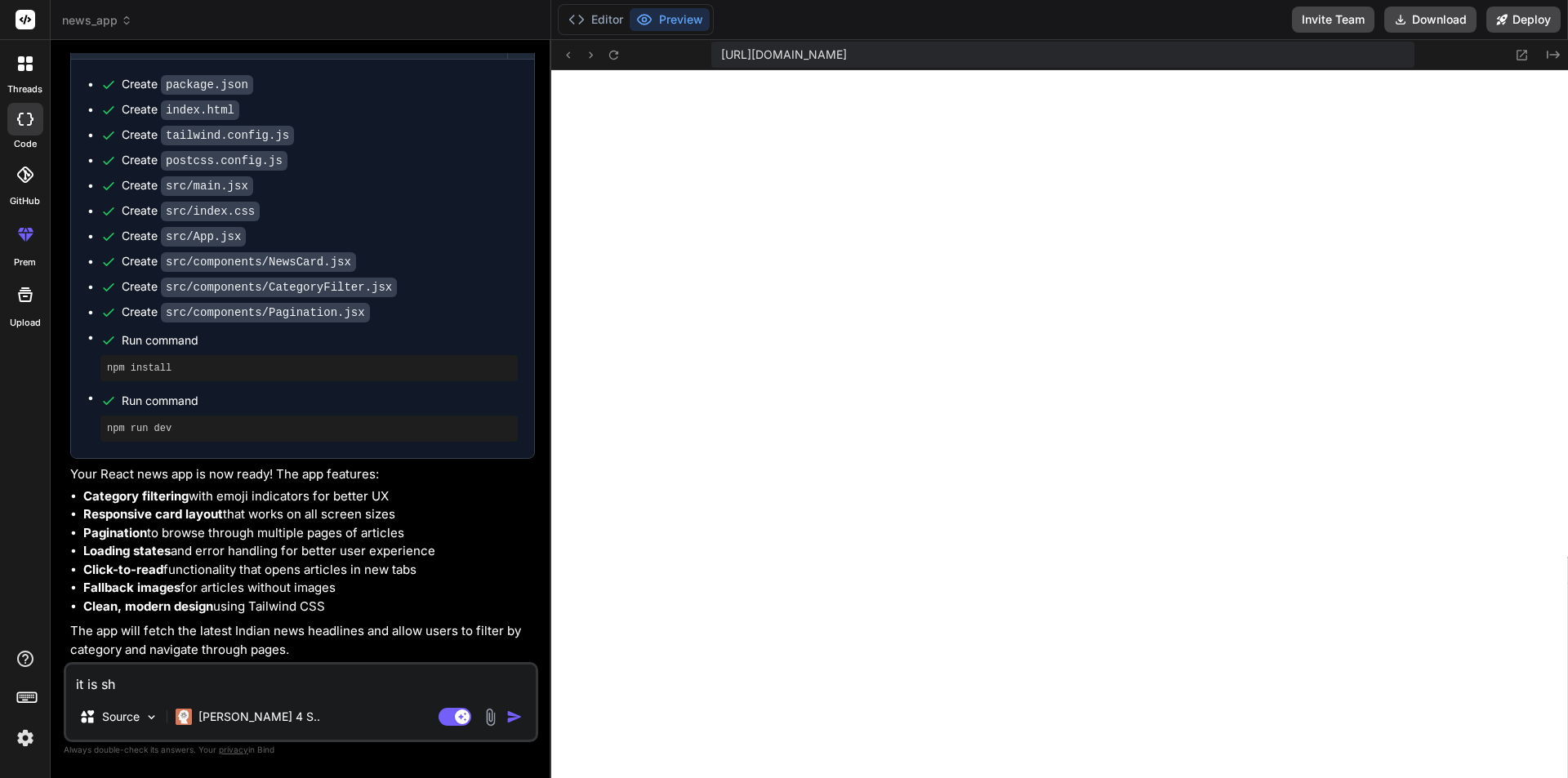
type textarea "x"
type textarea "it is show"
type textarea "x"
type textarea "it is showi"
type textarea "x"
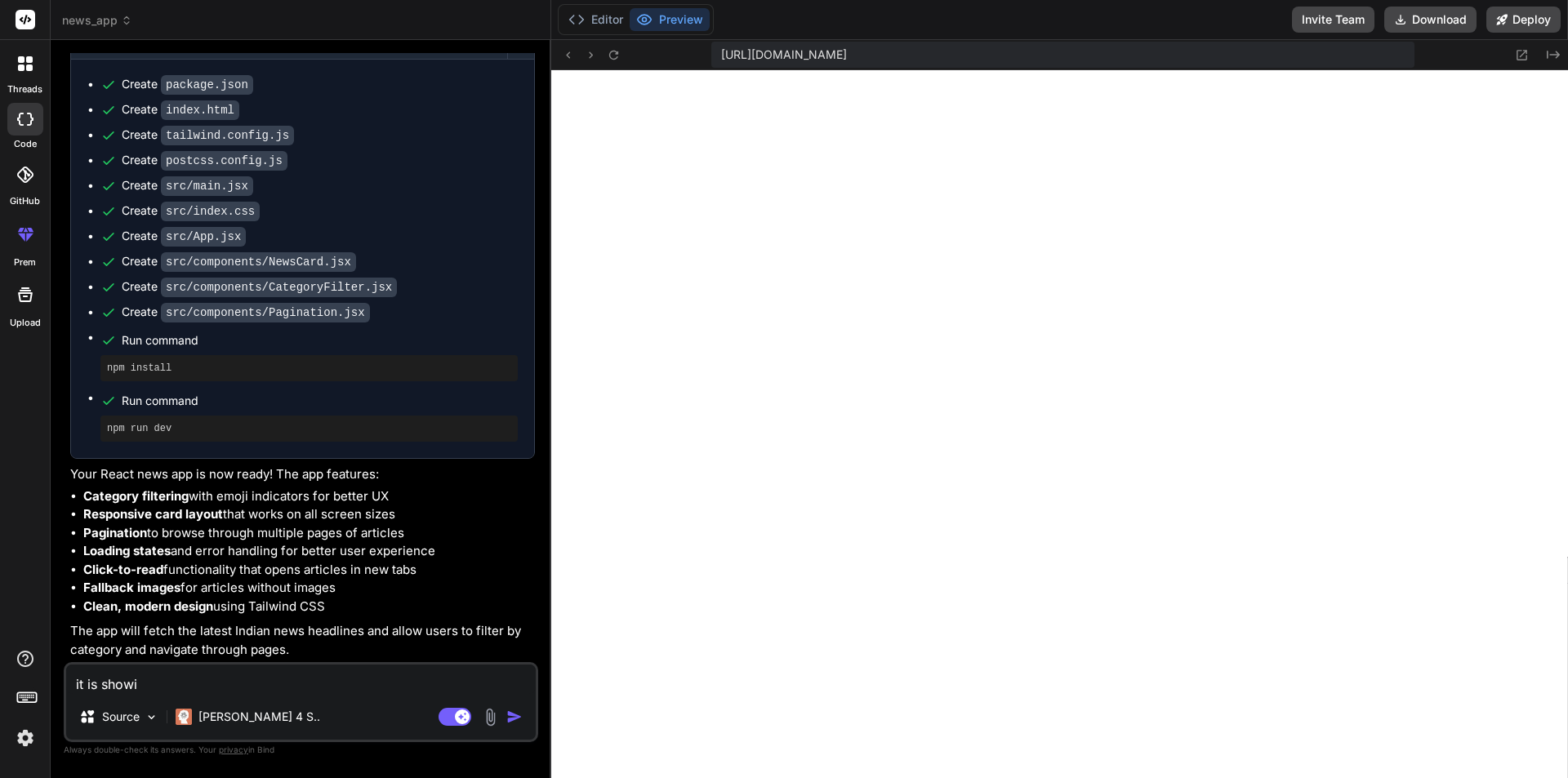
type textarea "it is showin"
type textarea "x"
type textarea "it is showing"
type textarea "x"
type textarea "it is showing"
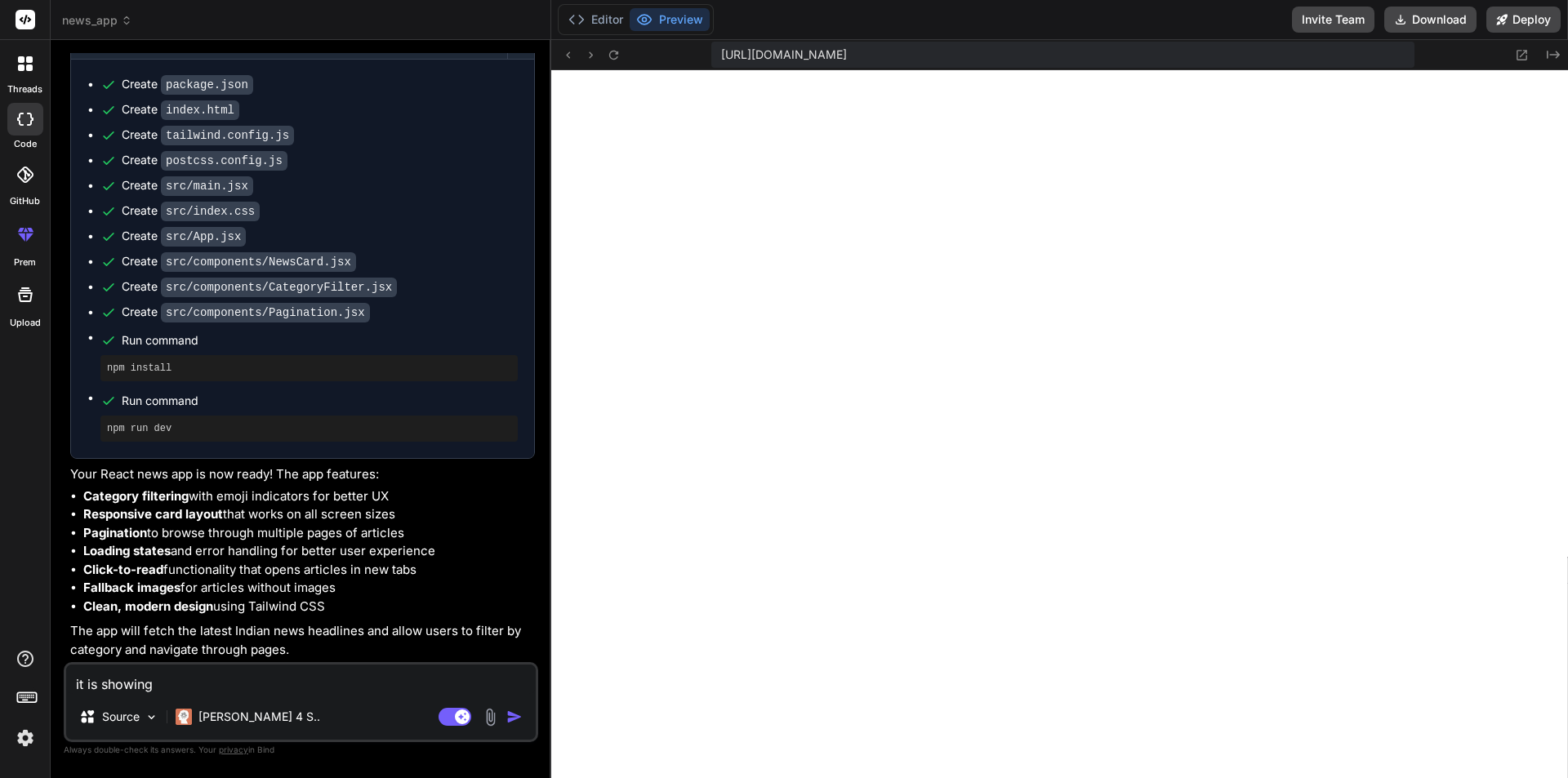
type textarea "x"
type textarea "it is showing :"
type textarea "x"
type textarea "it is showing :"
type textarea "x"
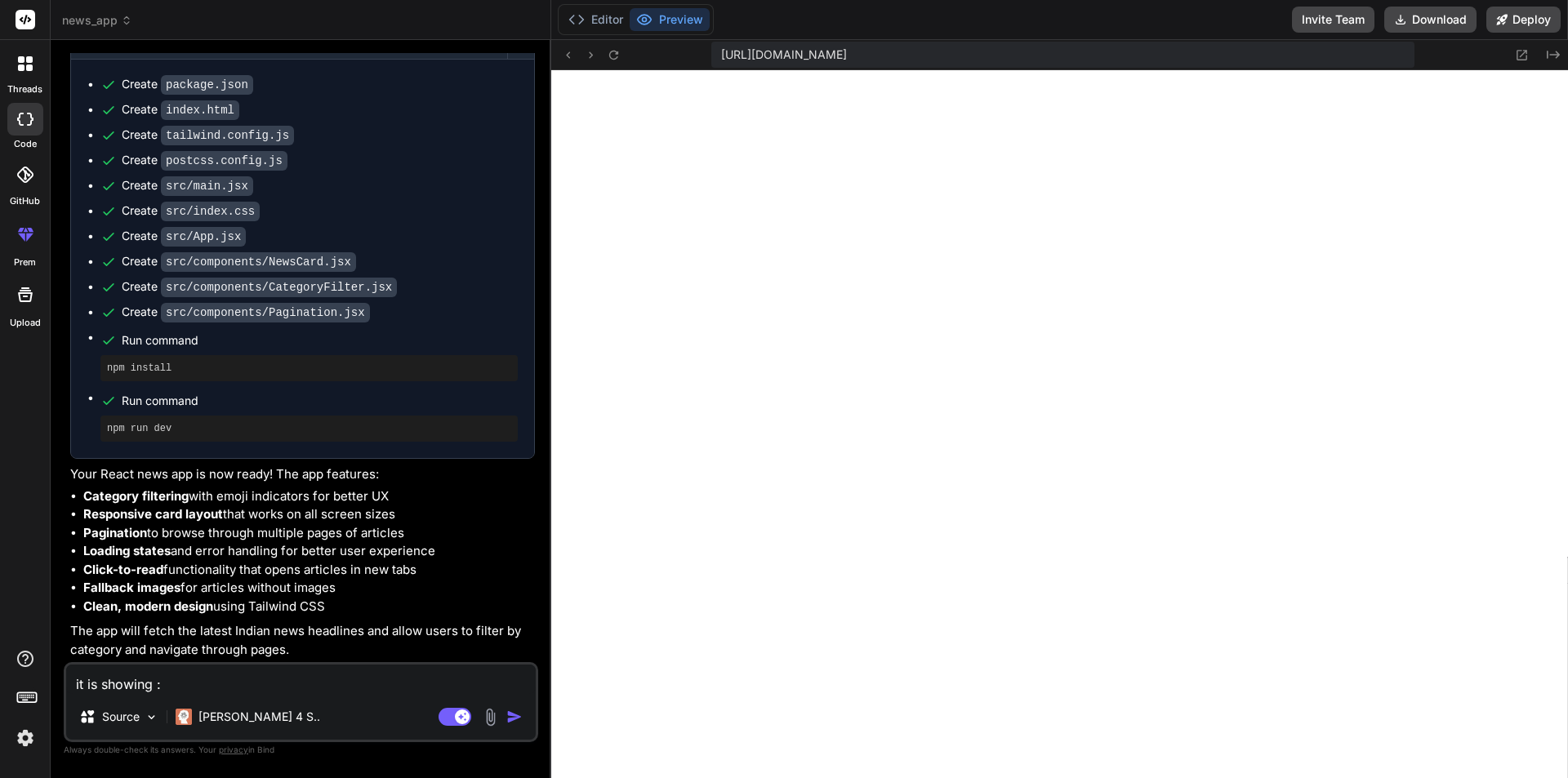
paste textarea "Error: Failed to fetch news"
type textarea "it is showing : Error: Failed to fetch news"
type textarea "x"
type textarea "it is showing : Error: Failed to fetch news\"
type textarea "x"
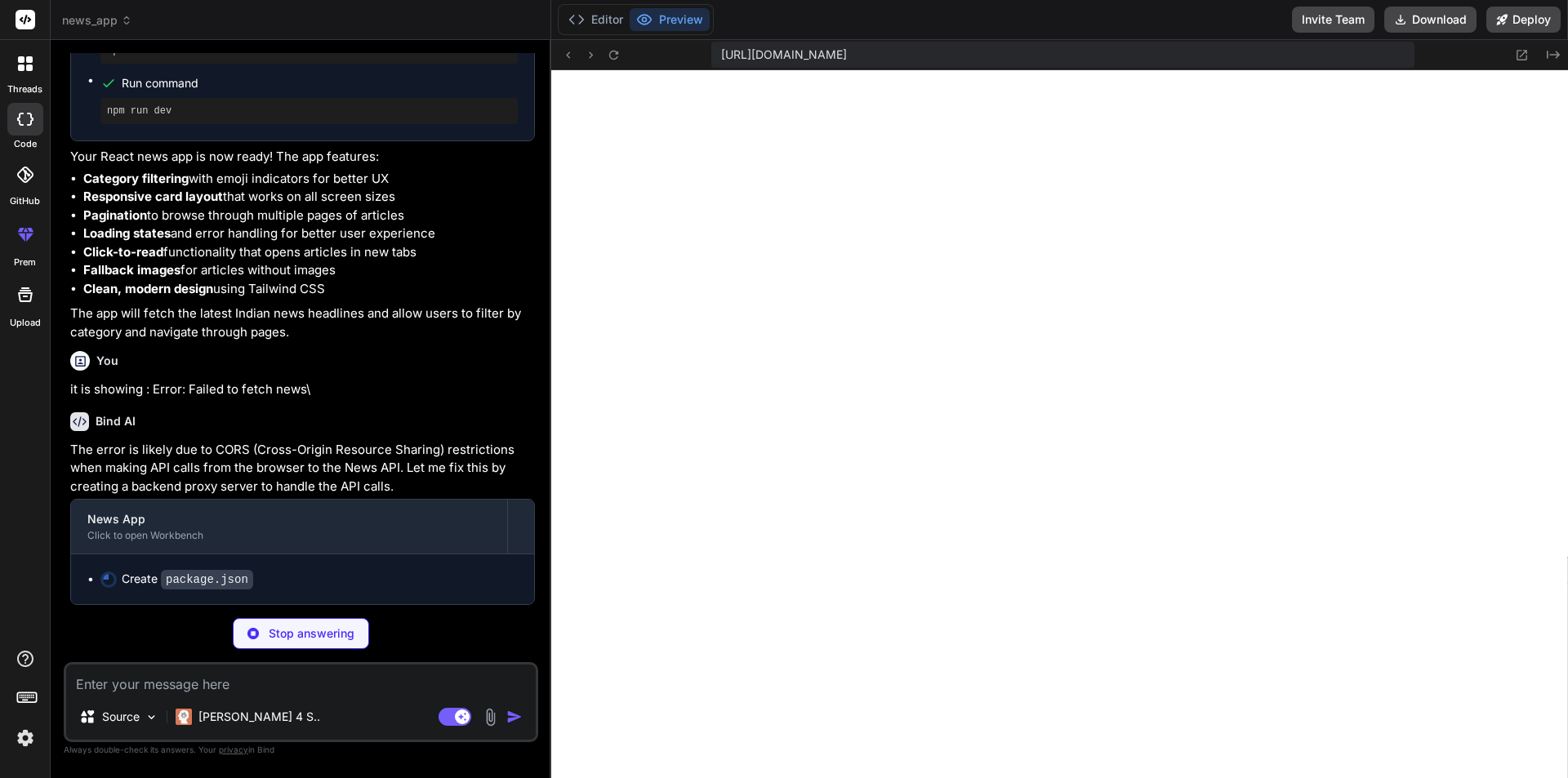
scroll to position [1547, 0]
type textarea "x"
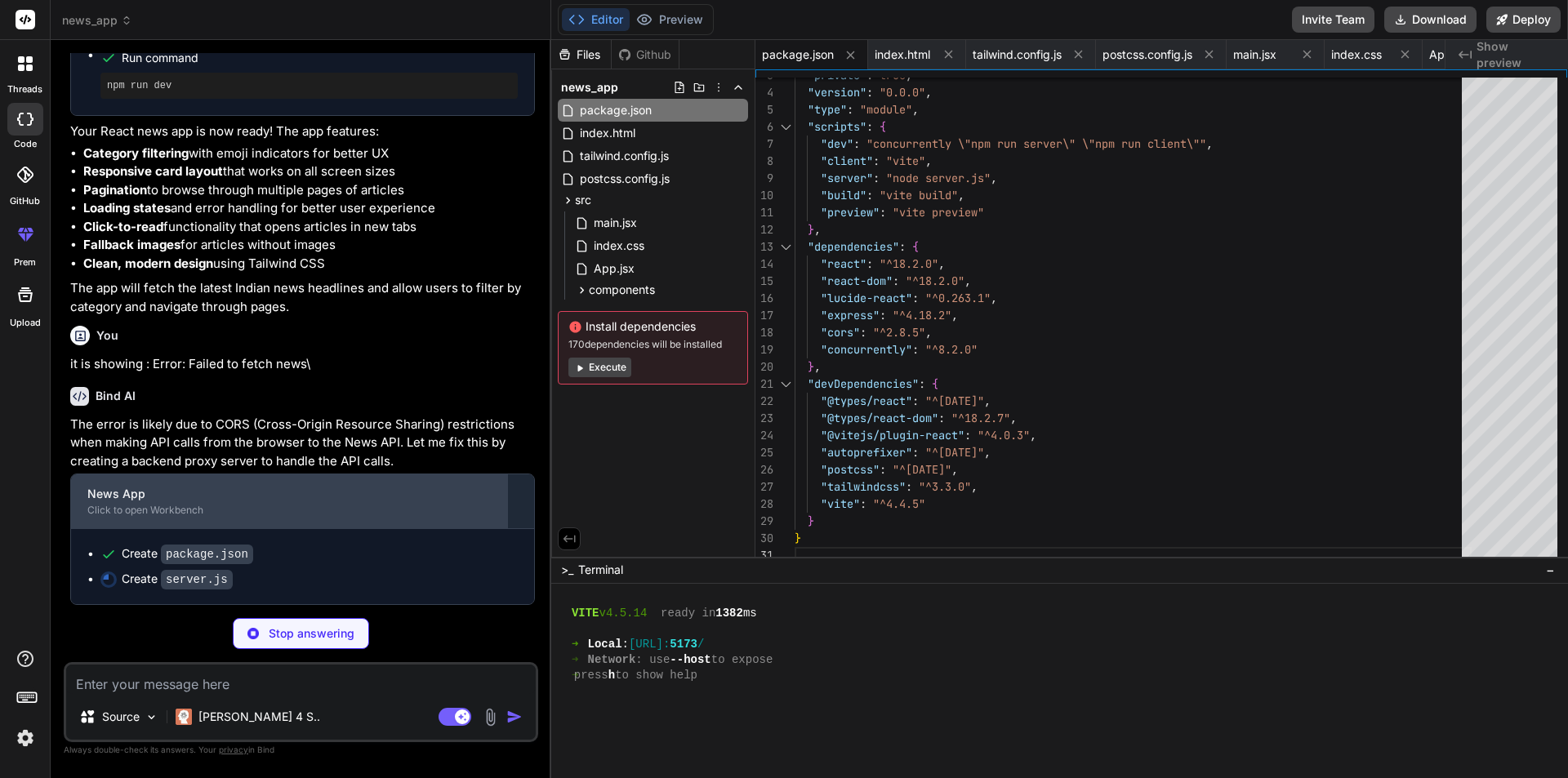
scroll to position [1571, 0]
type textarea "x"
type textarea "} }); app.listen(PORT, () => { console.log(`Server running on http://localhost:…"
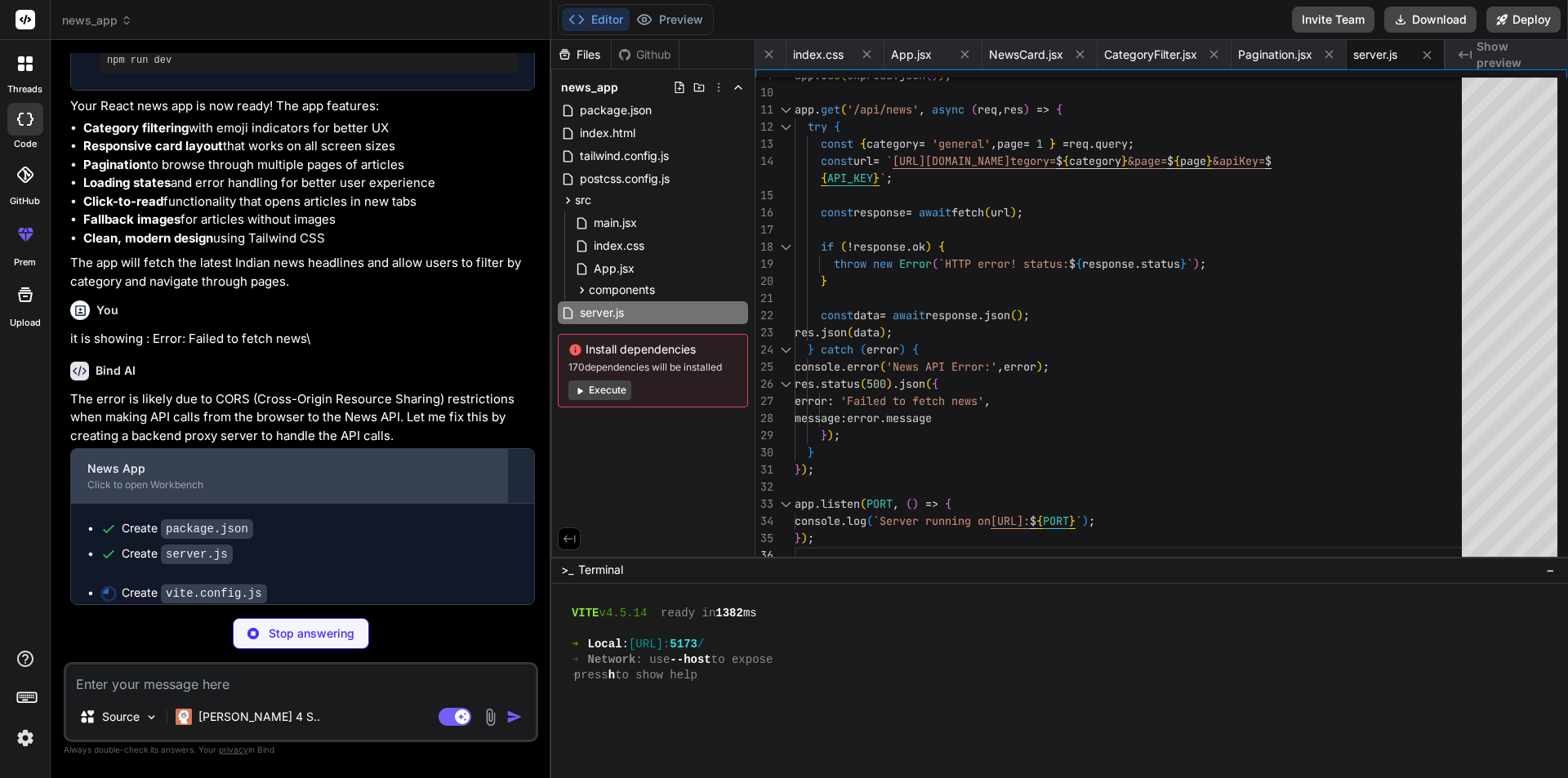
type textarea "x"
type textarea "import { defineConfig } from 'vite' import react from '@vitejs/plugin-react' ex…"
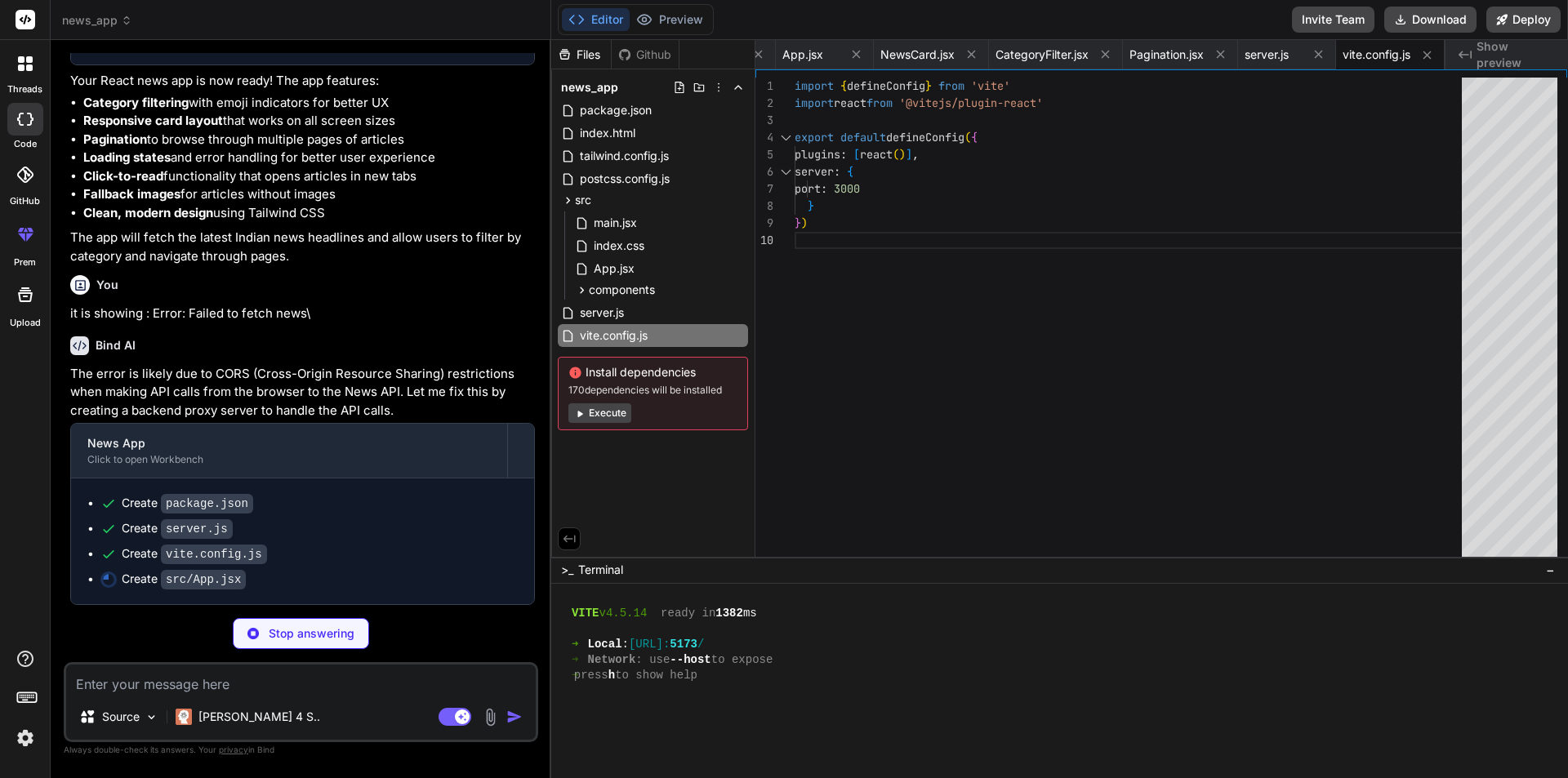
scroll to position [1622, 0]
type textarea "x"
type textarea "export default App;"
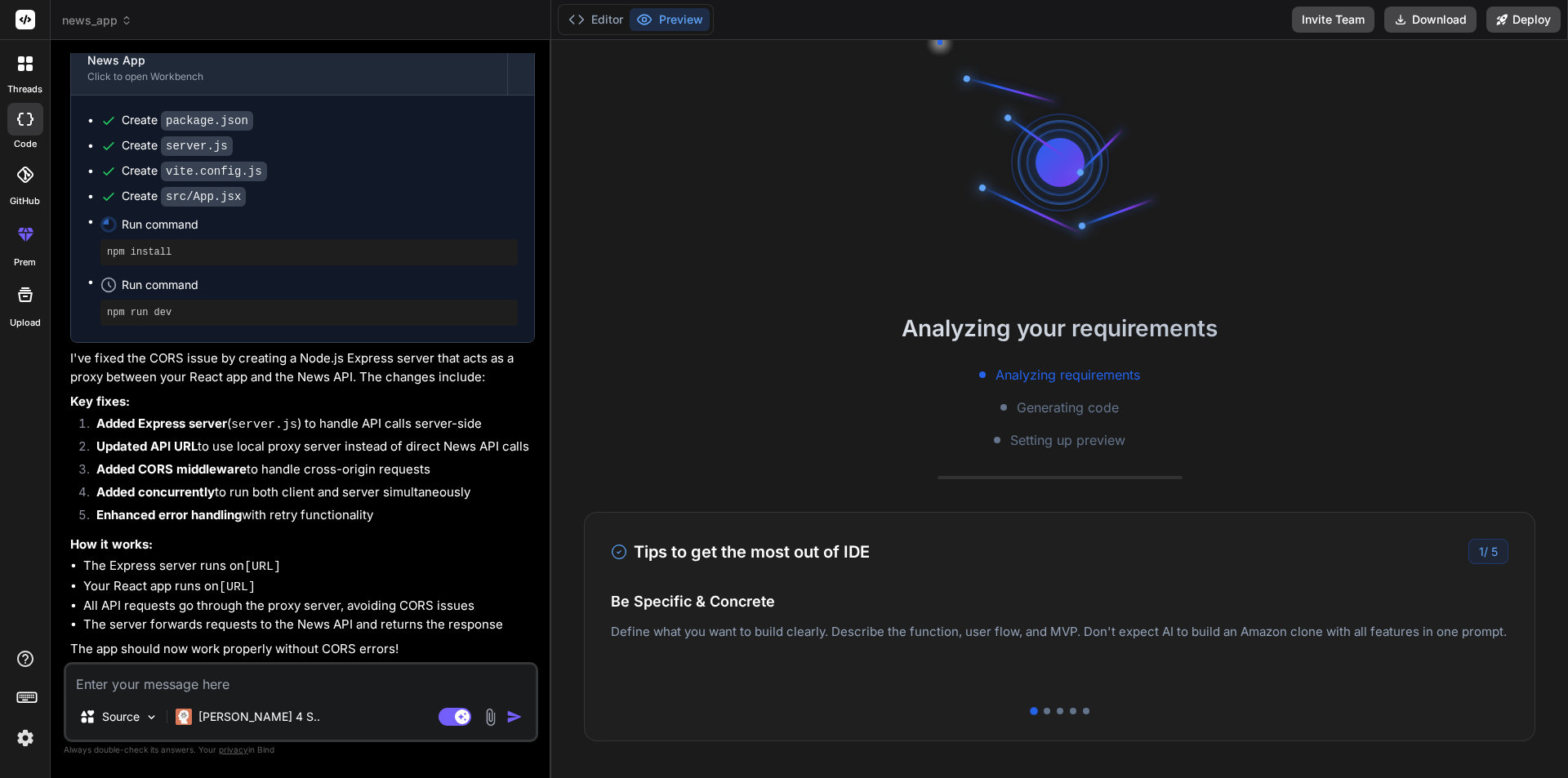
scroll to position [605, 0]
type textarea "x"
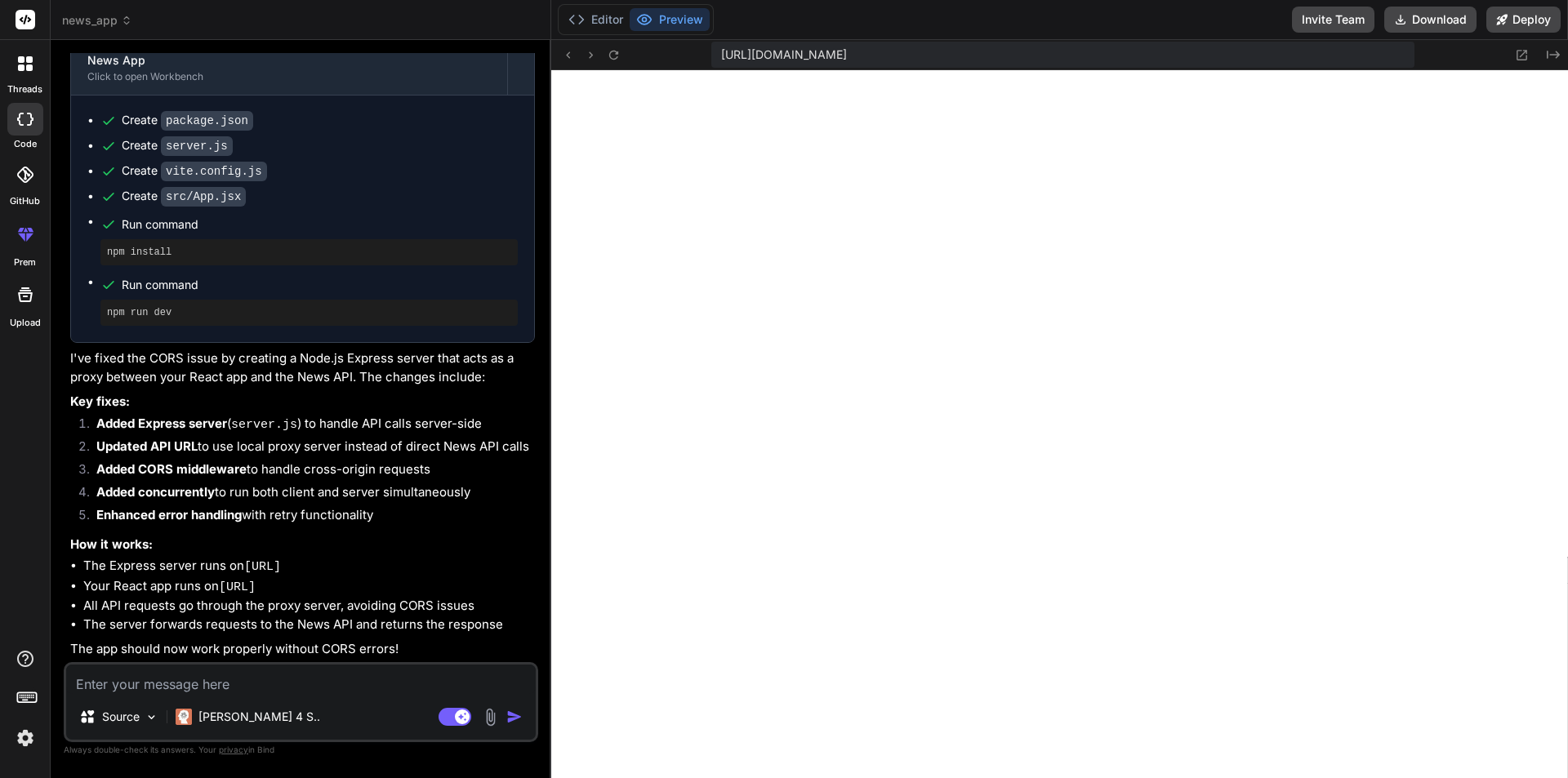
scroll to position [1179, 0]
click at [182, 692] on textarea at bounding box center [301, 679] width 470 height 29
paste textarea "Error: Failed to fetch news"
type textarea "Error: Failed to fetch news"
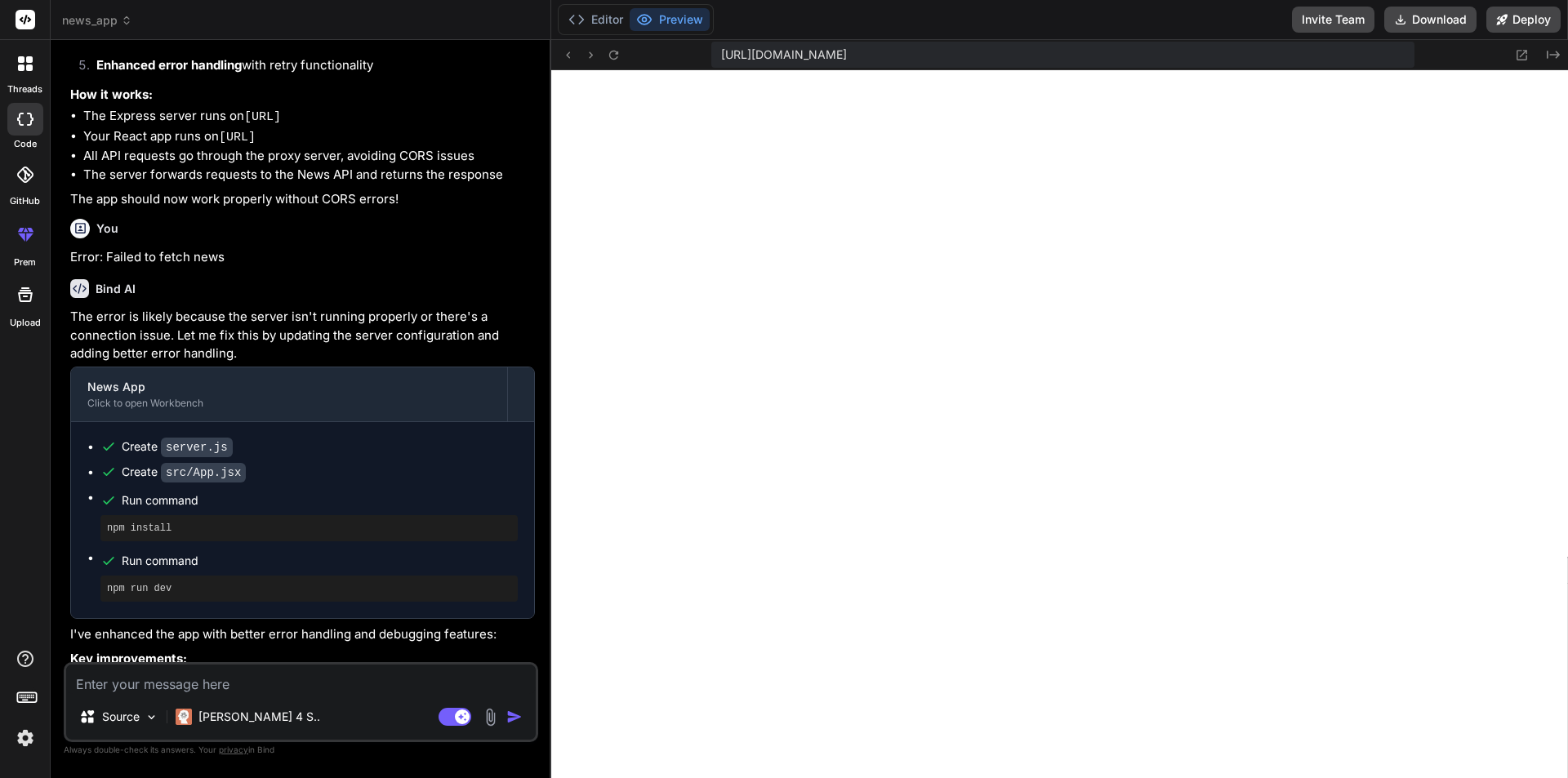
scroll to position [2358, 0]
click at [120, 673] on textarea at bounding box center [301, 679] width 470 height 29
paste textarea "Requests from the browser are not allowed on the Developer plan, except from lo…"
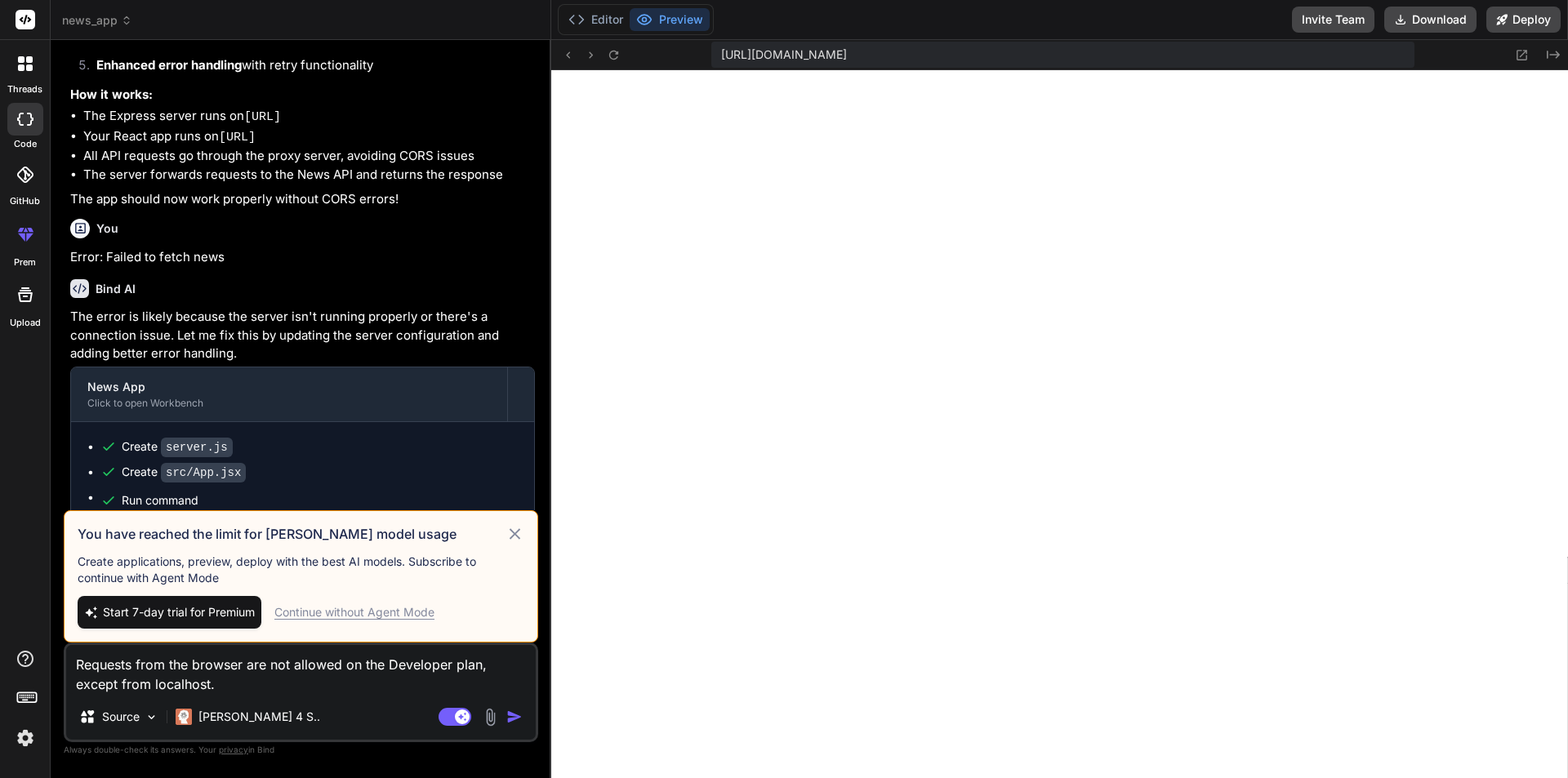
click at [401, 614] on div "Continue without Agent Mode" at bounding box center [354, 612] width 160 height 16
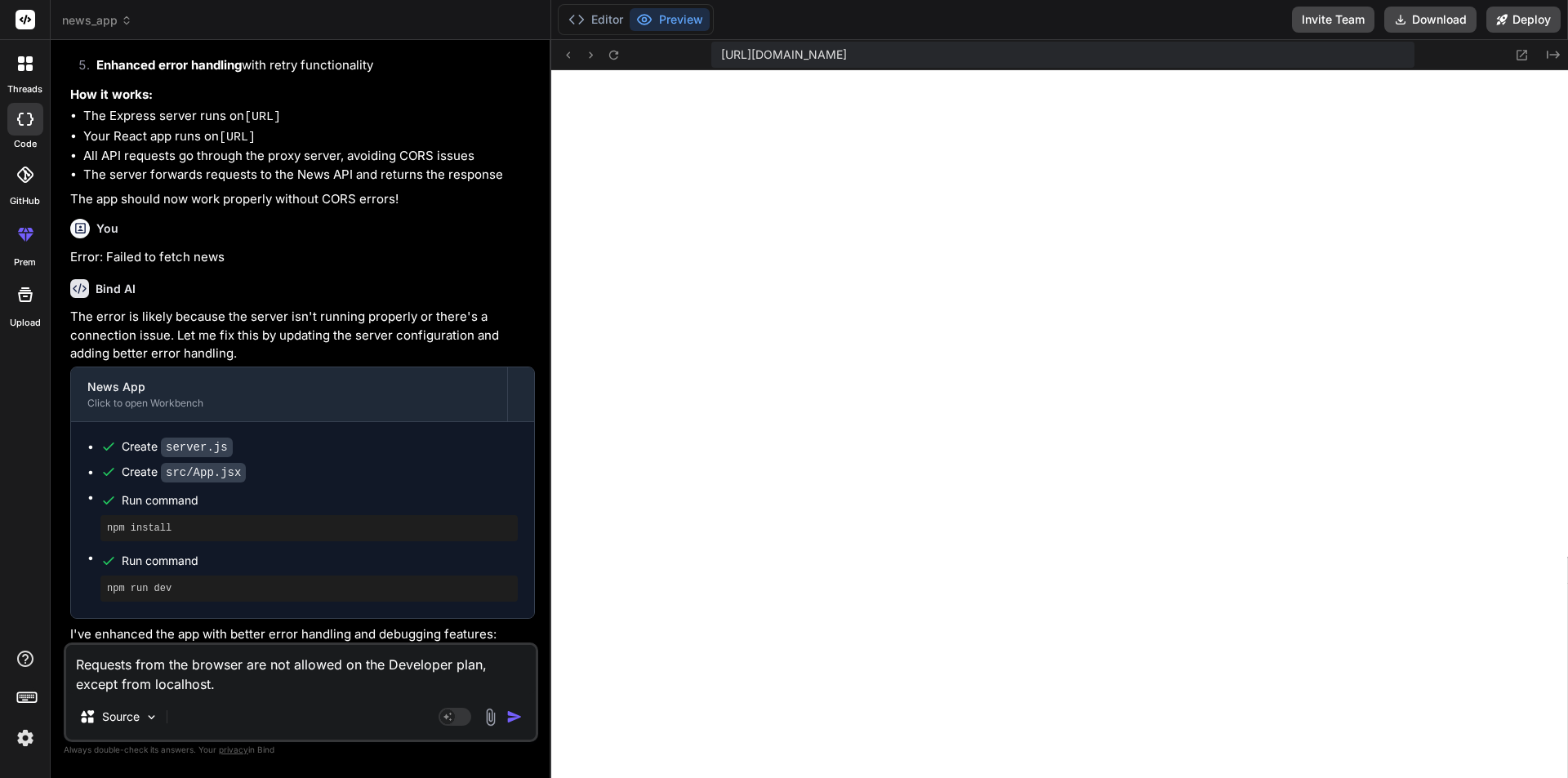
click at [516, 715] on img "button" at bounding box center [514, 716] width 16 height 16
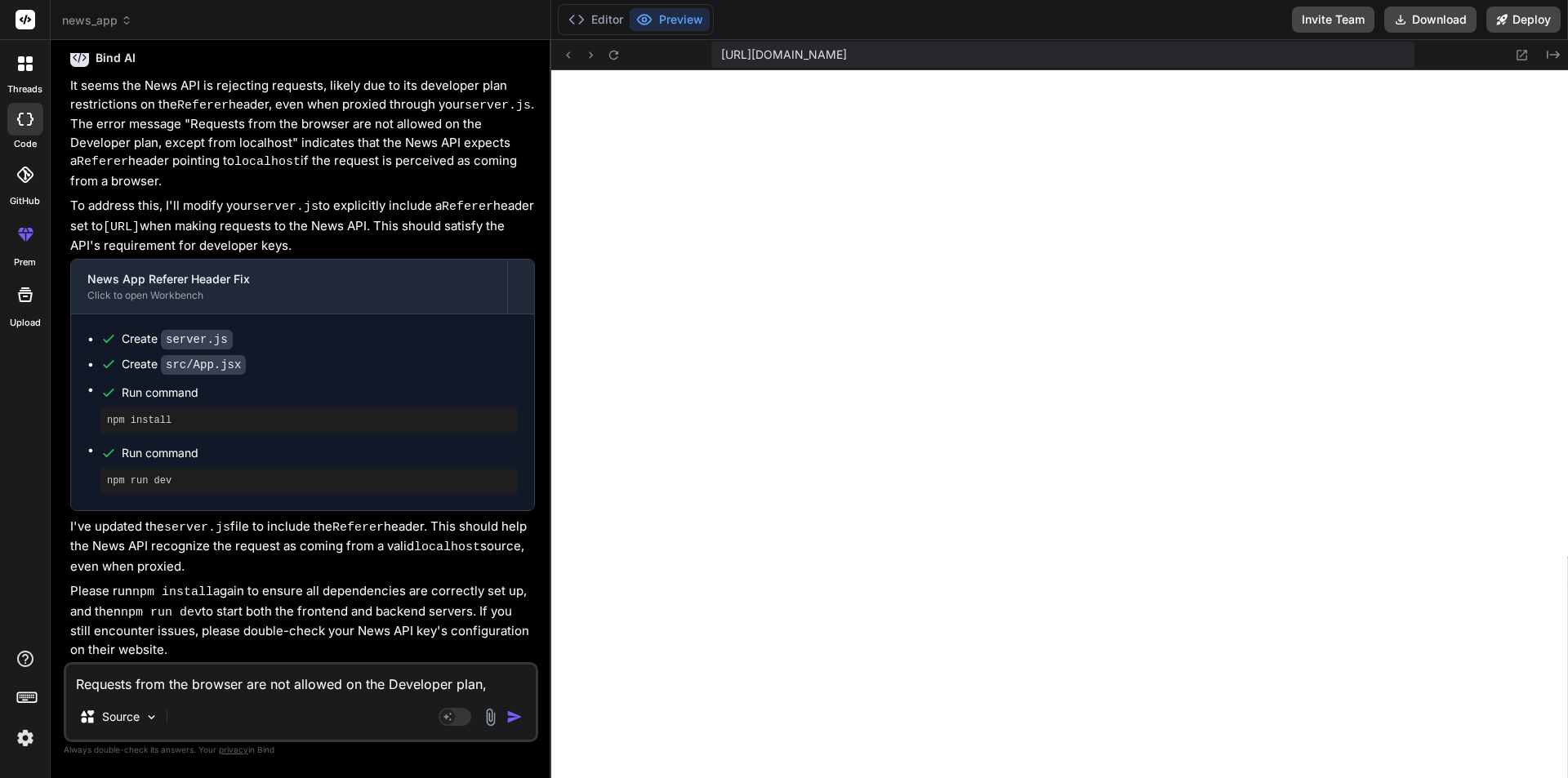
scroll to position [3537, 0]
click at [30, 62] on icon at bounding box center [29, 60] width 7 height 7
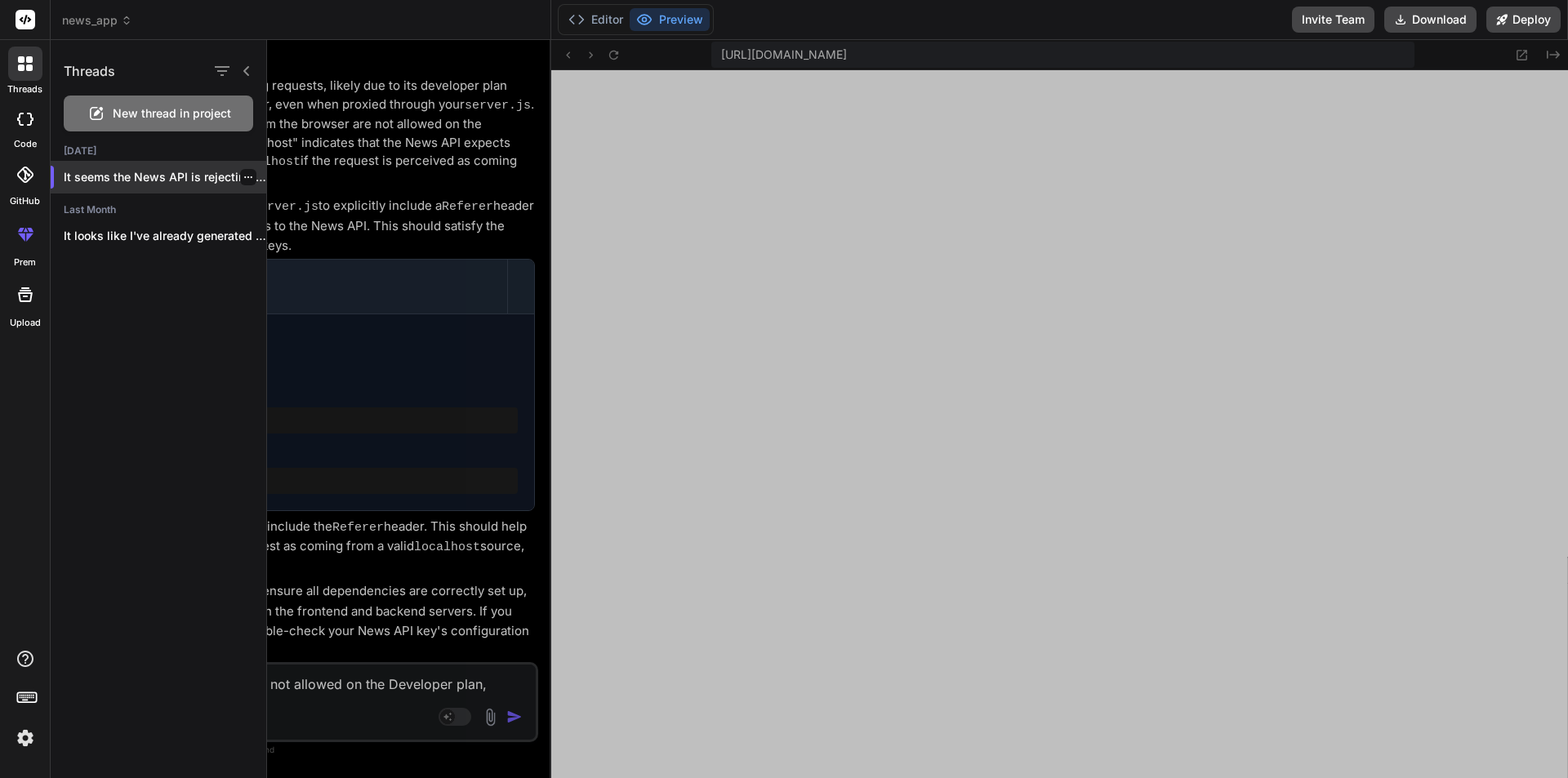
click at [255, 178] on p "It seems the News API is rejecting reque..." at bounding box center [165, 177] width 202 height 16
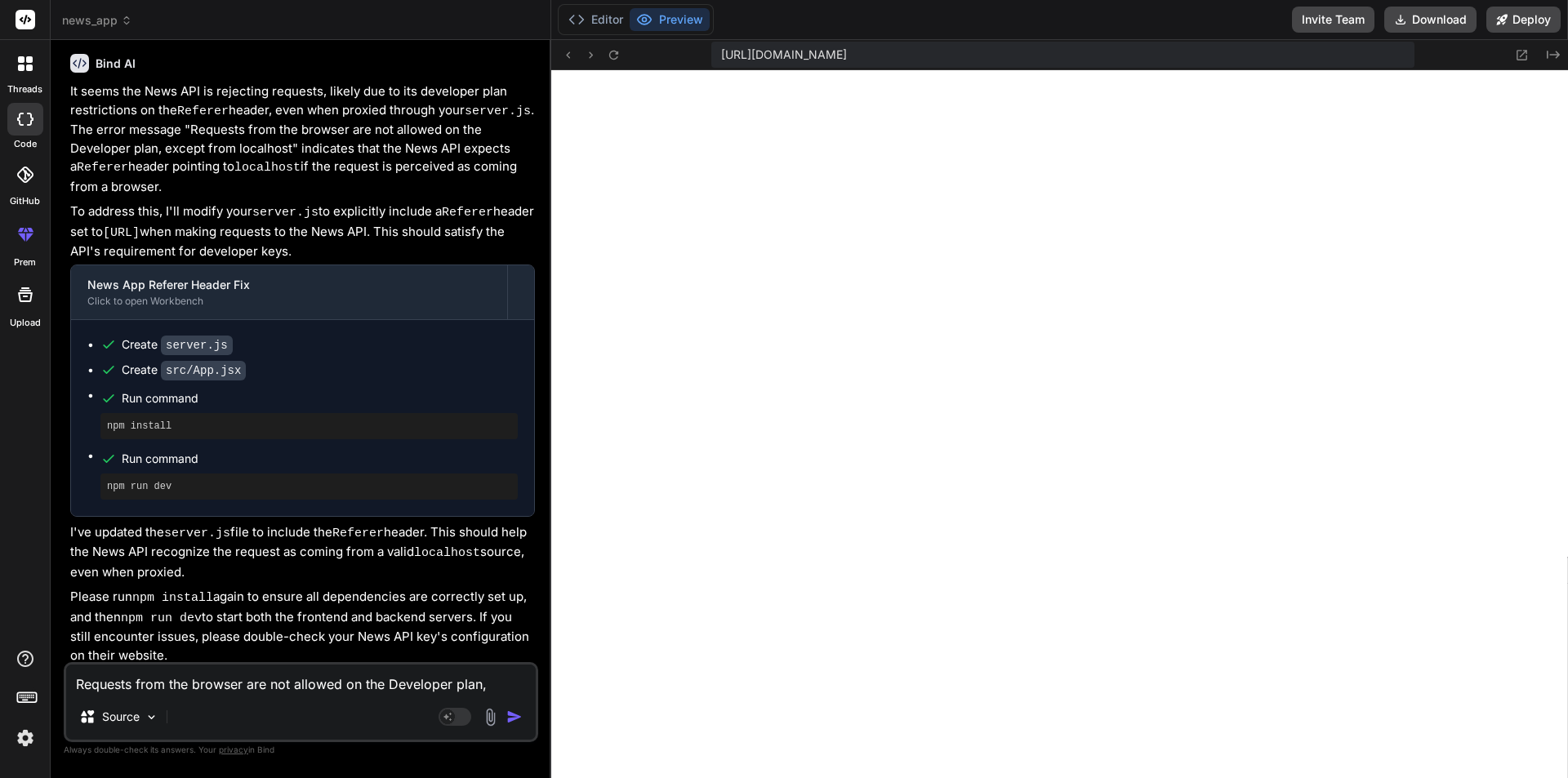
scroll to position [3134, 0]
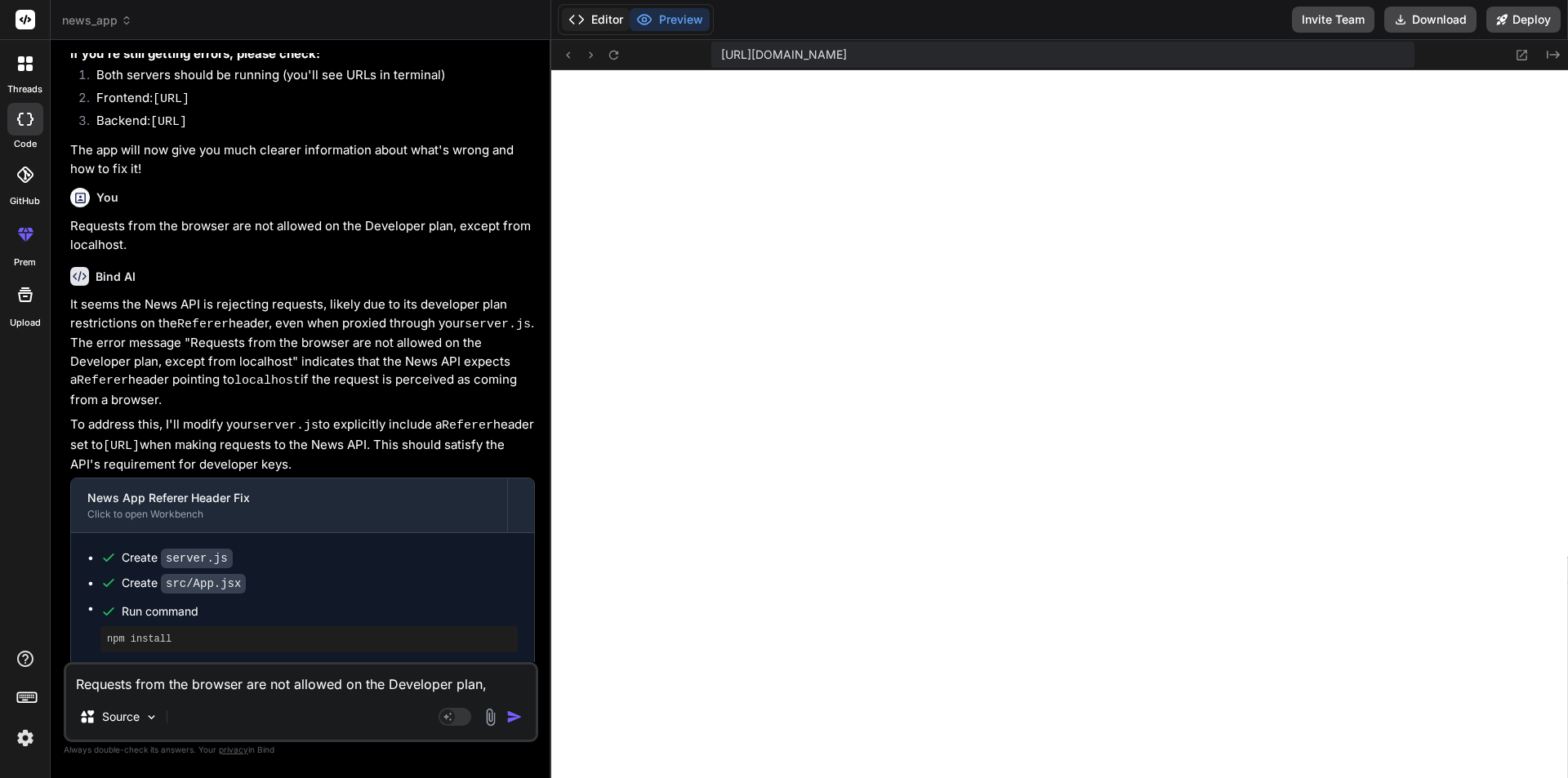
drag, startPoint x: 592, startPoint y: 12, endPoint x: 631, endPoint y: 78, distance: 76.7
click at [593, 12] on button "Editor" at bounding box center [596, 20] width 68 height 23
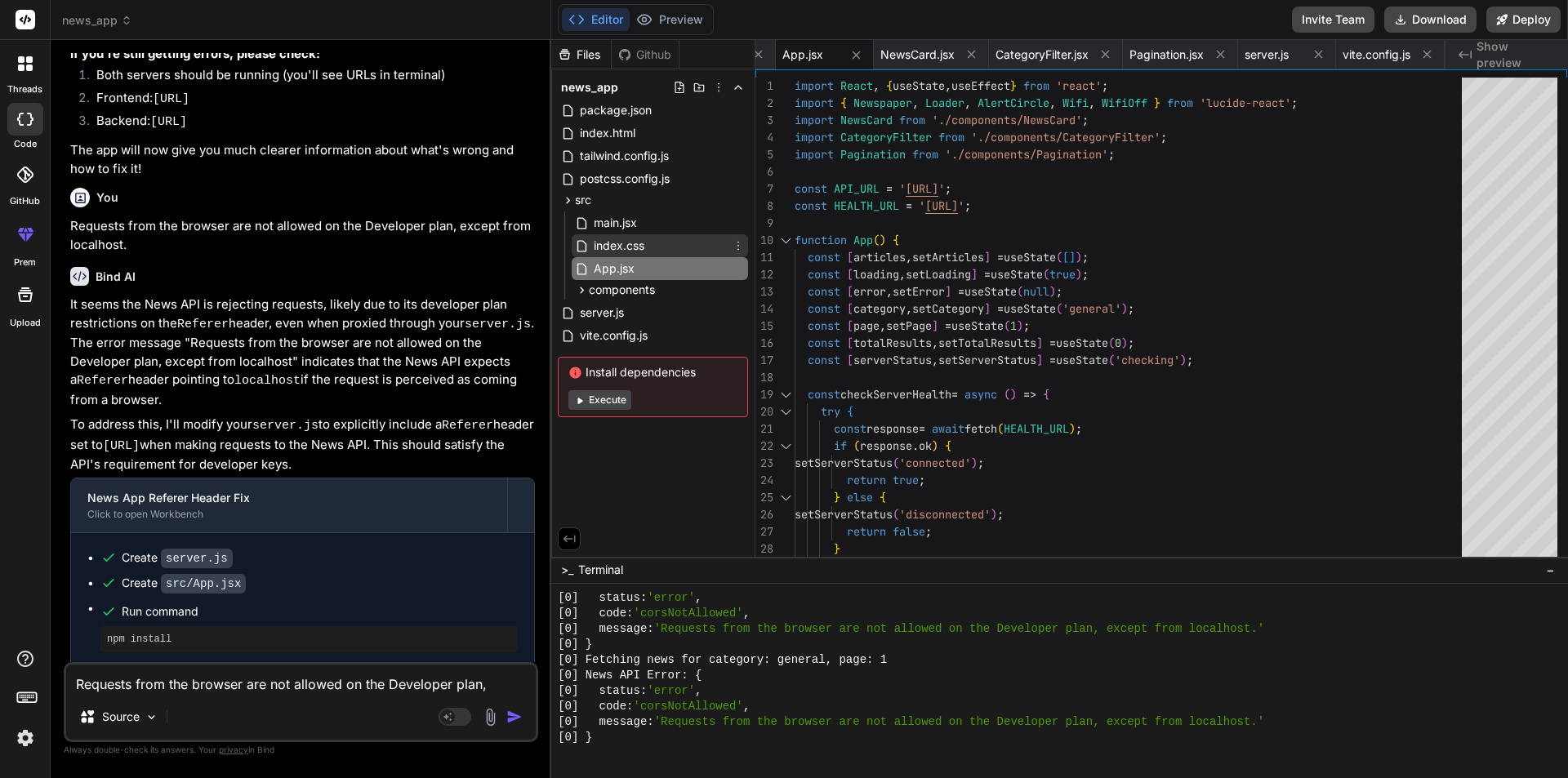
click at [608, 251] on span "index.css" at bounding box center [619, 245] width 54 height 20
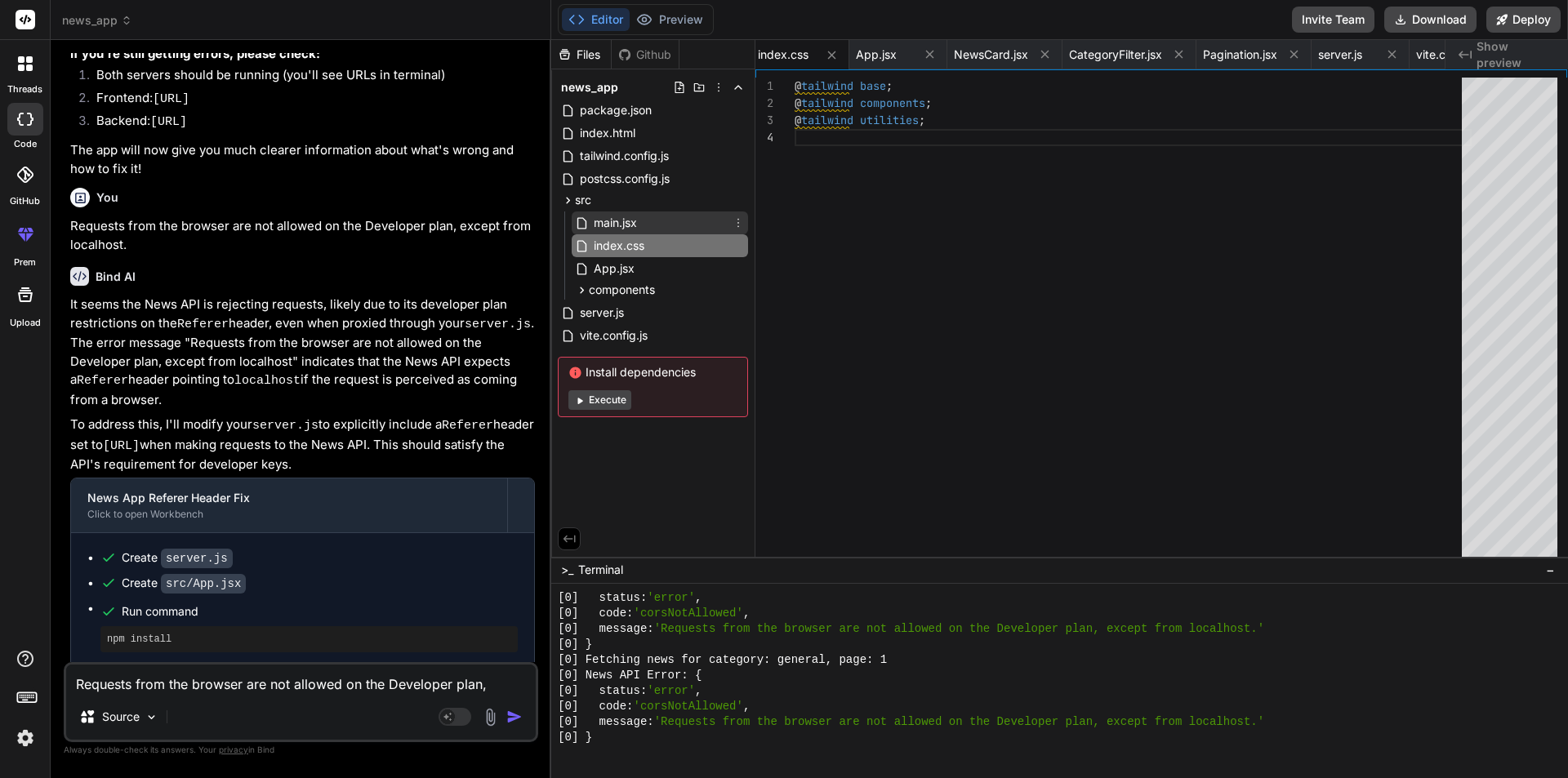
click at [613, 221] on span "main.jsx" at bounding box center [616, 223] width 46 height 20
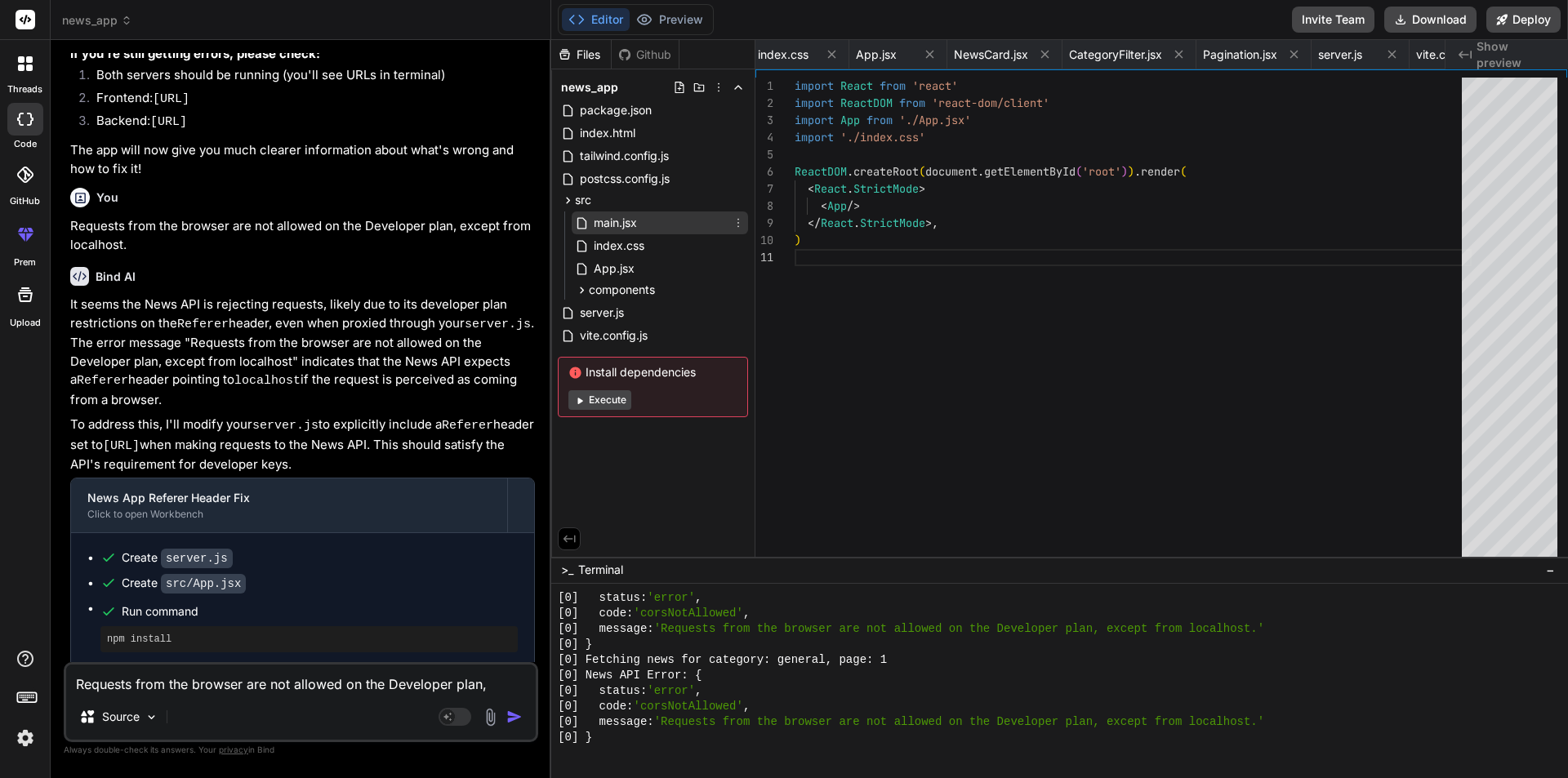
scroll to position [0, 476]
click at [617, 245] on span "index.css" at bounding box center [619, 245] width 54 height 20
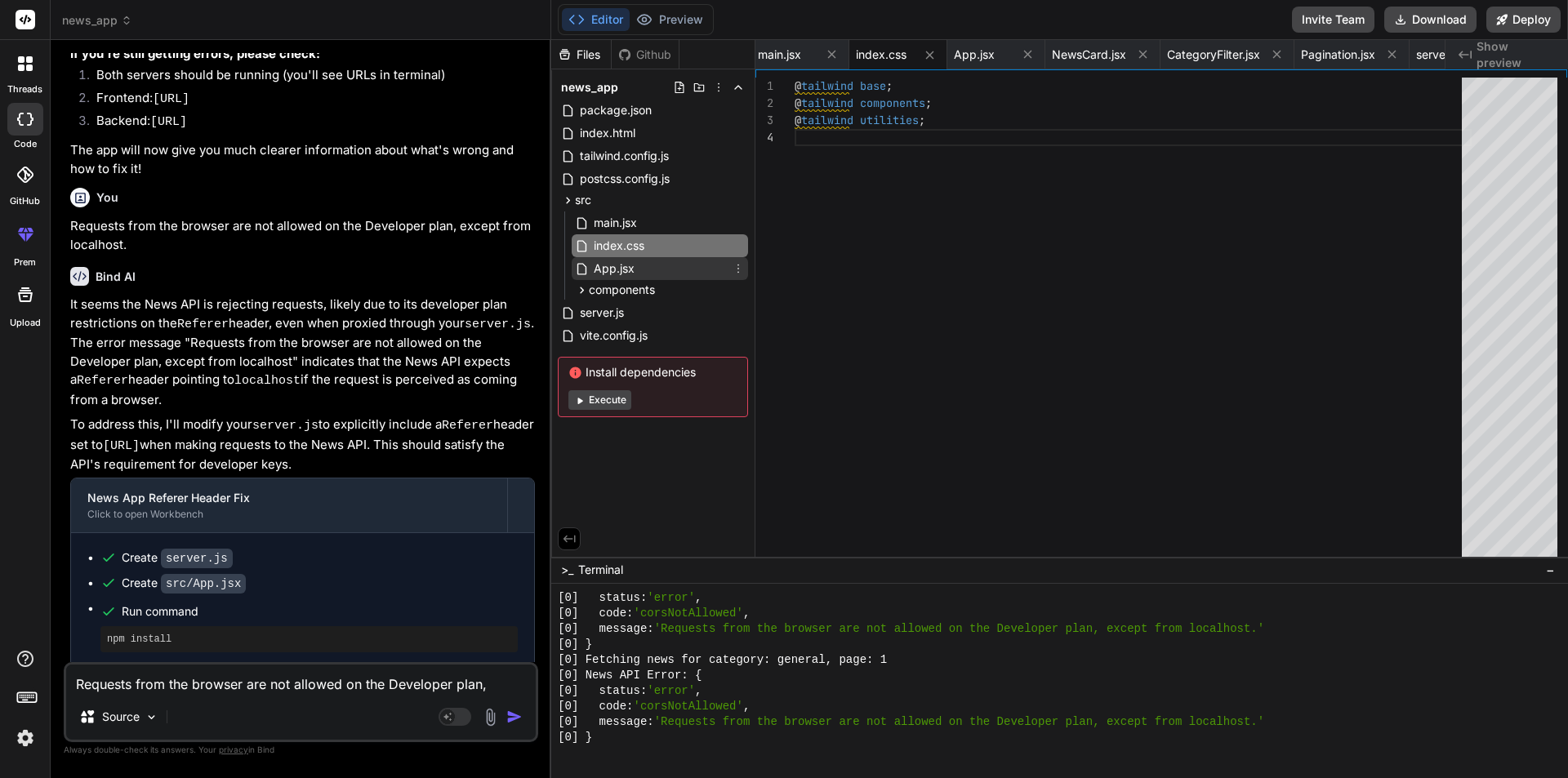
click at [613, 269] on span "App.jsx" at bounding box center [614, 268] width 44 height 20
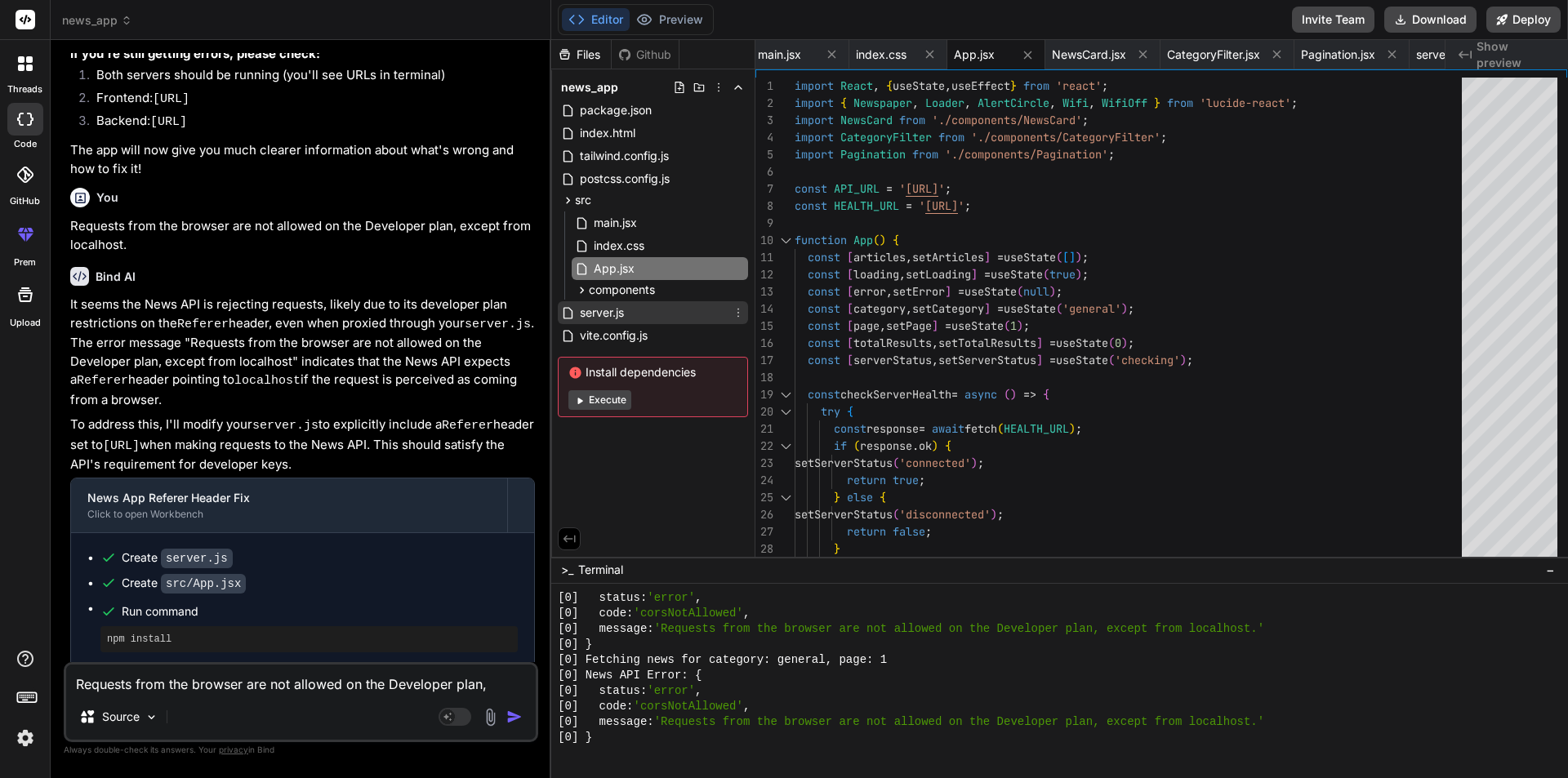
click at [616, 309] on span "server.js" at bounding box center [602, 313] width 47 height 20
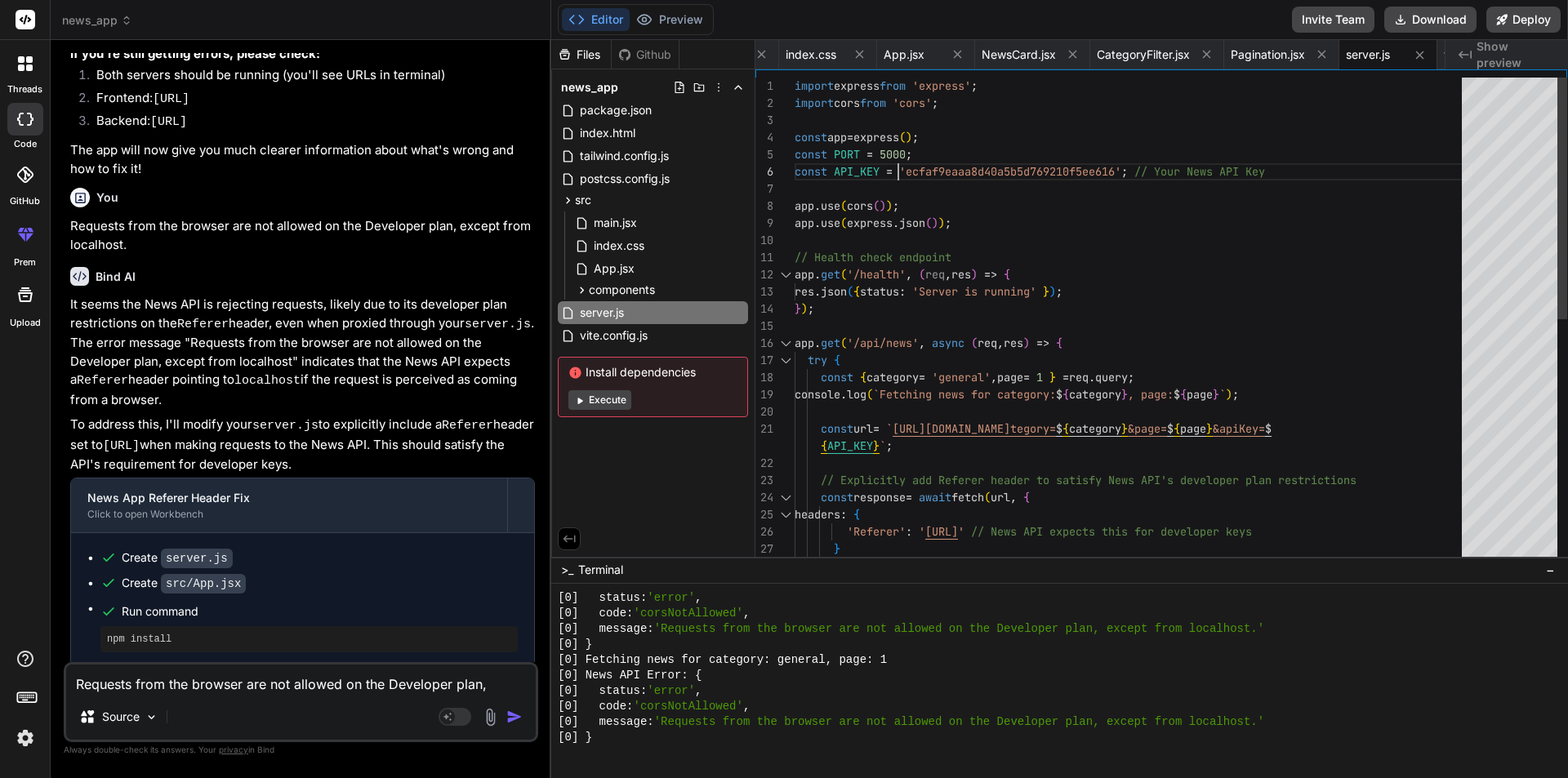
scroll to position [0, 0]
drag, startPoint x: 906, startPoint y: 169, endPoint x: 970, endPoint y: 175, distance: 64.3
click at [970, 175] on div "const app = express ( ) ; import express from 'express' ; import cors from 'cor…" at bounding box center [1133, 566] width 677 height 978
click at [910, 171] on div "const app = express ( ) ; import express from 'express' ; import cors from 'cor…" at bounding box center [1133, 566] width 677 height 978
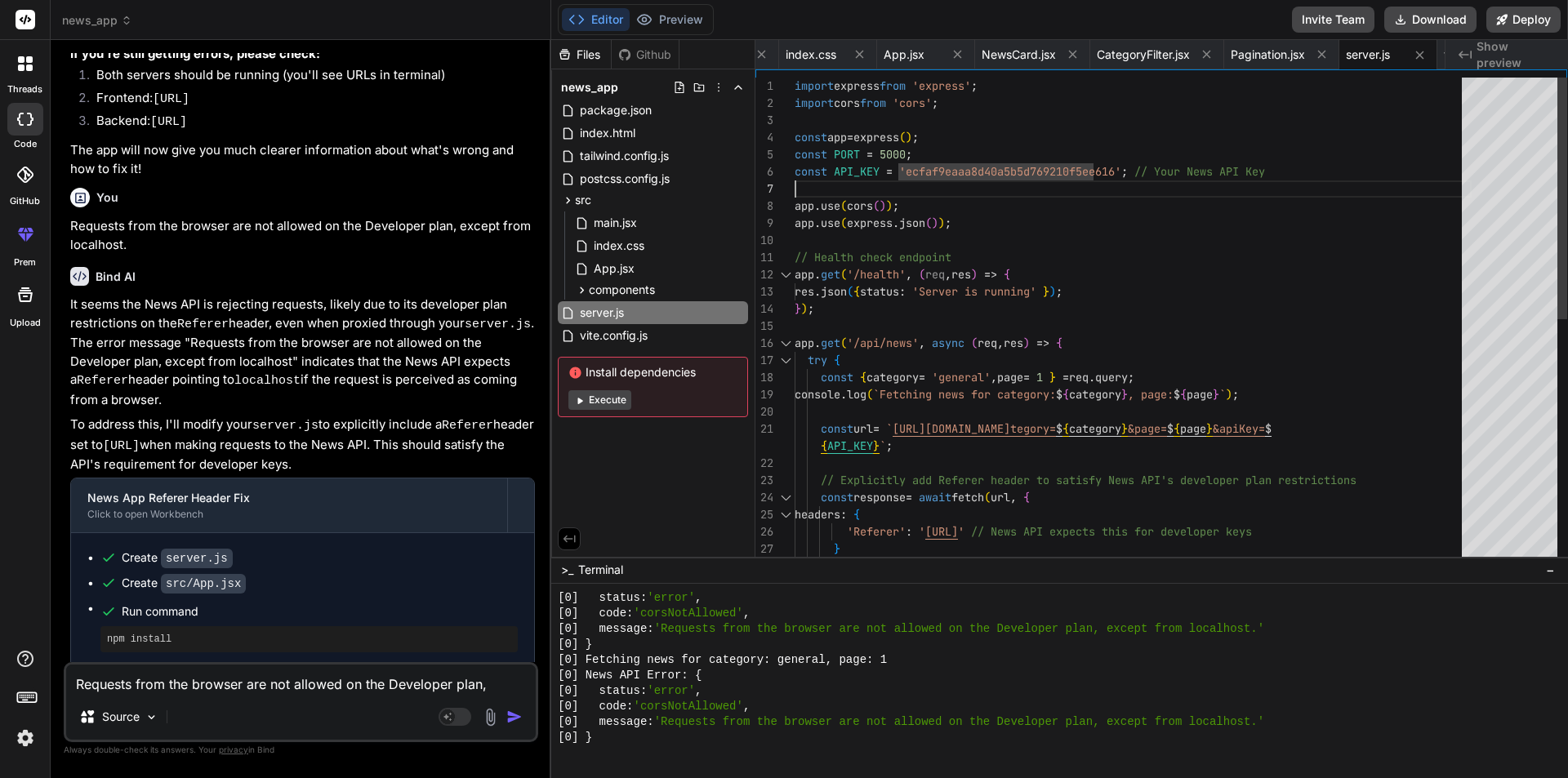
click at [994, 175] on div "const app = express ( ) ; import express from 'express' ; import cors from 'cor…" at bounding box center [1133, 566] width 677 height 978
click at [183, 690] on textarea "Requests from the browser are not allowed on the Developer plan, except from lo…" at bounding box center [301, 679] width 470 height 29
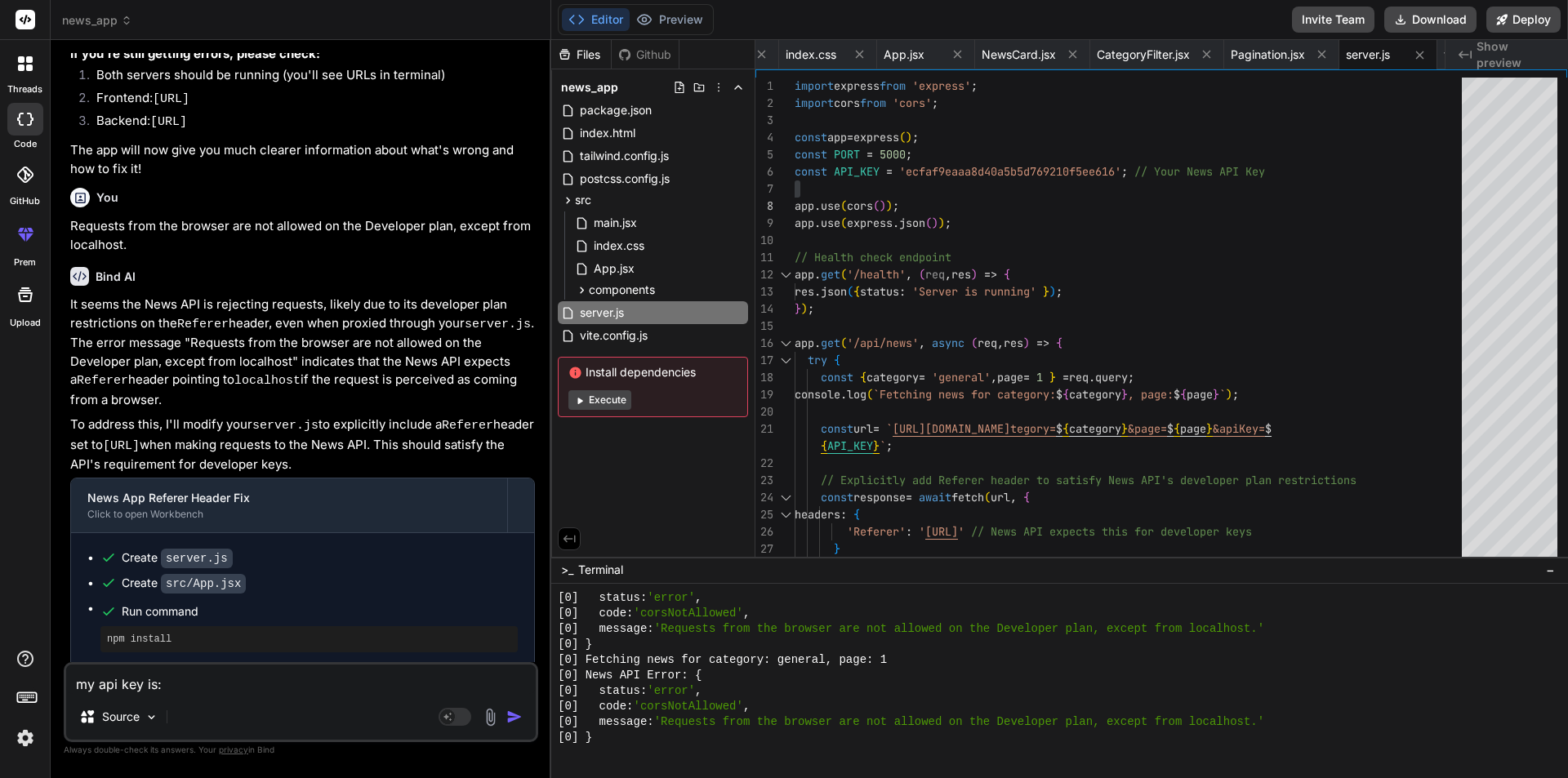
paste textarea "9740a8450cf049b4aa4049cfeb6858f9"
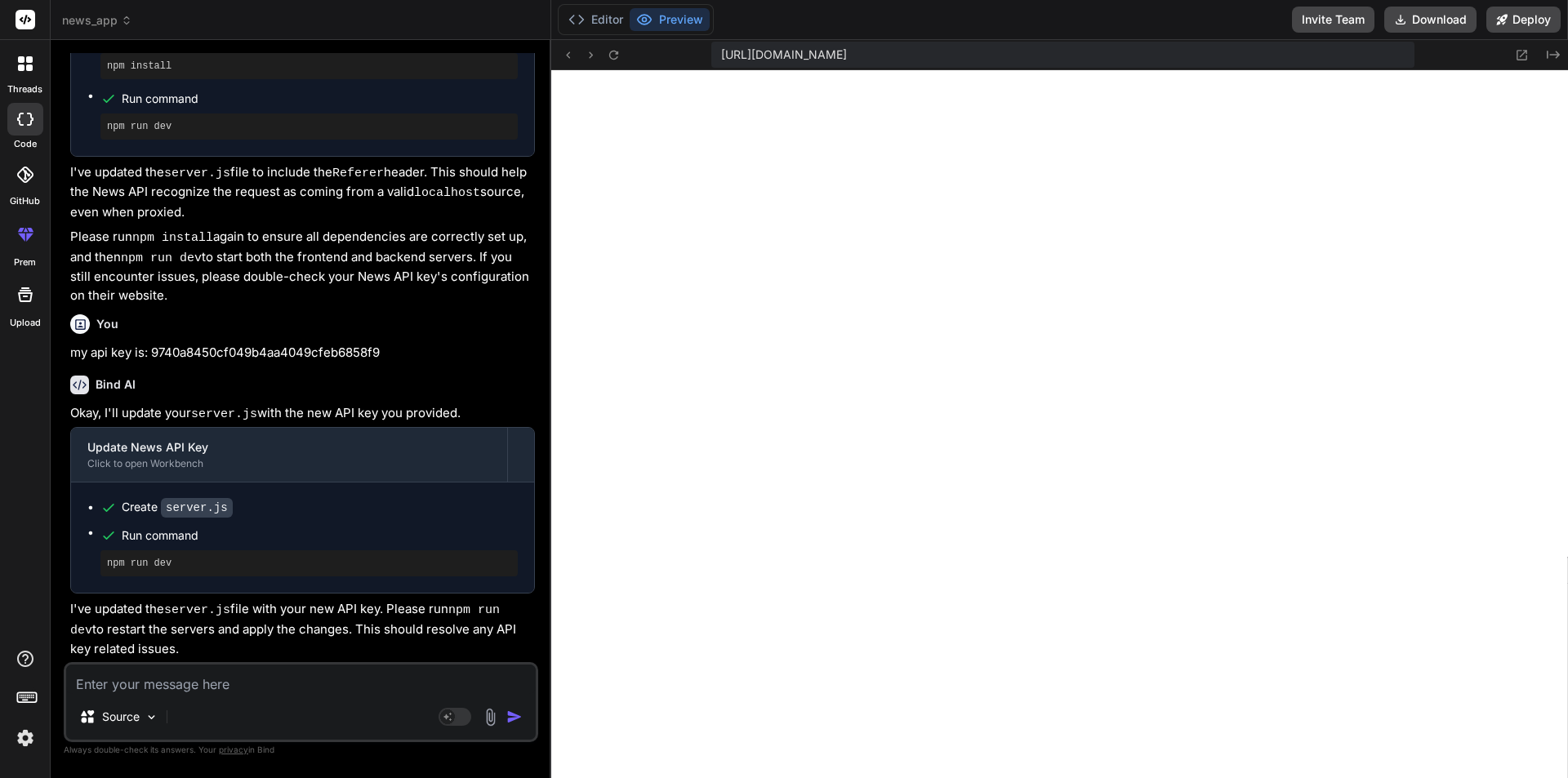
scroll to position [4142, 0]
click at [600, 15] on button "Editor" at bounding box center [596, 20] width 68 height 23
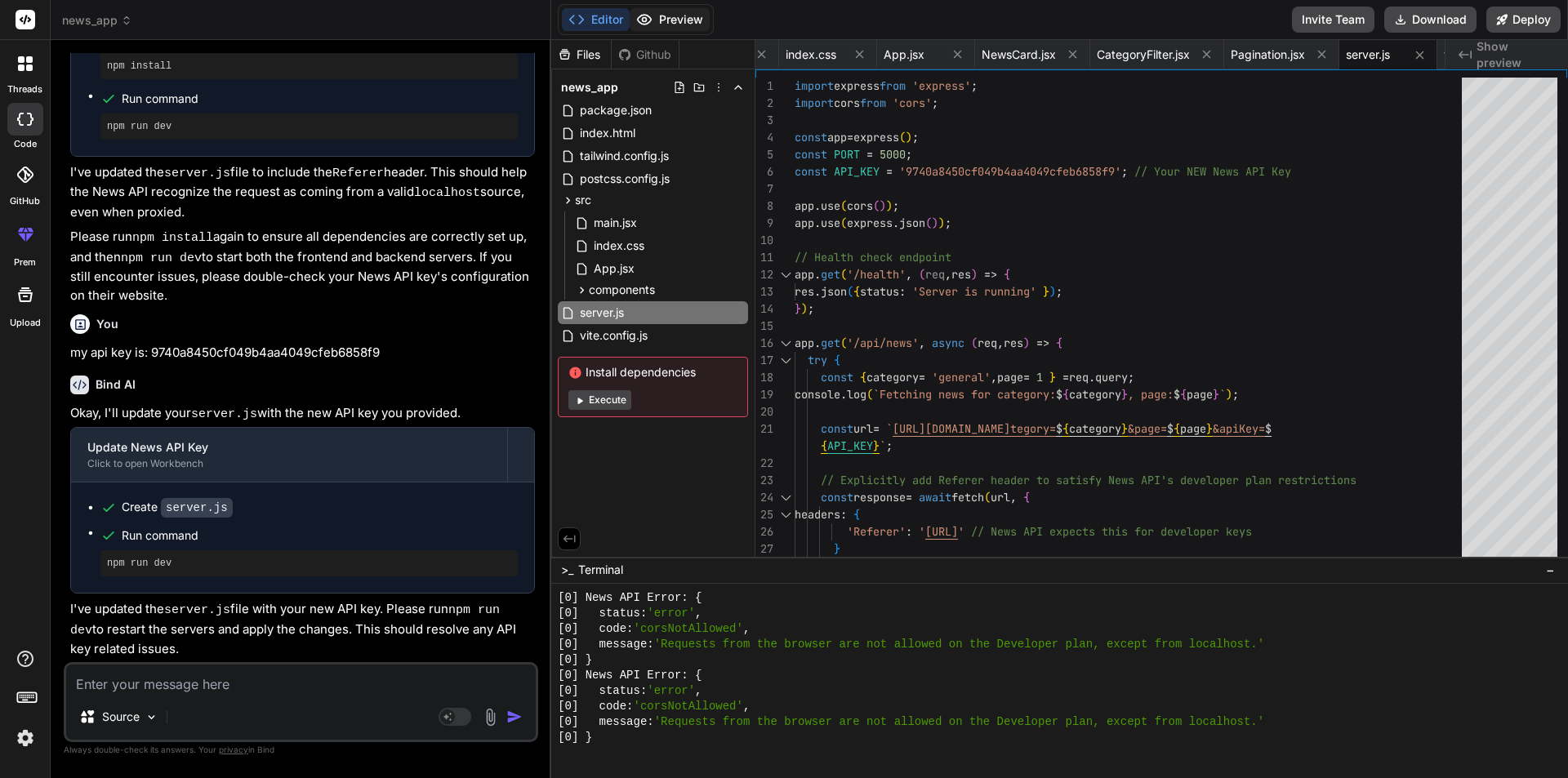
click at [670, 24] on button "Preview" at bounding box center [670, 20] width 80 height 23
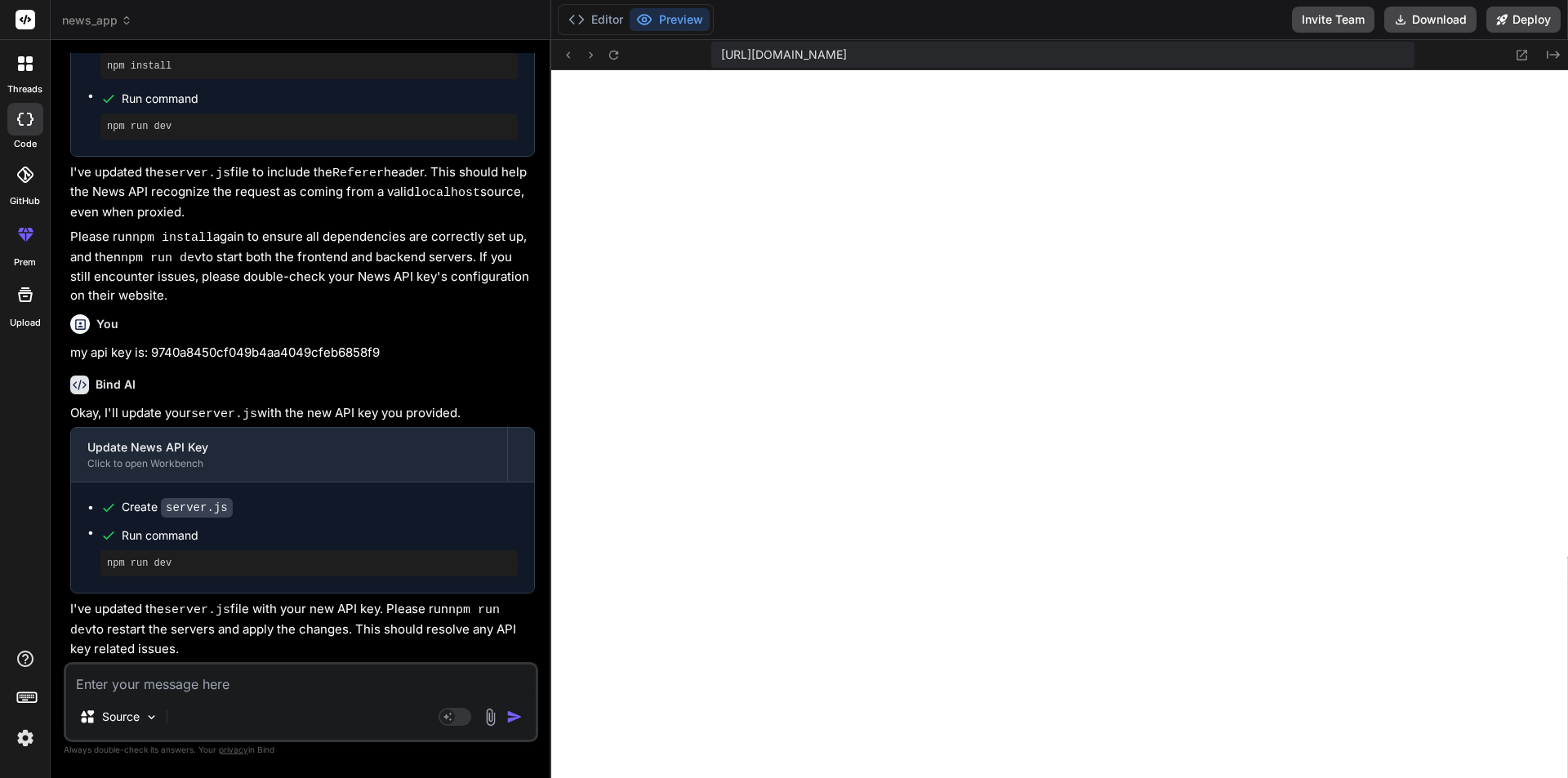
scroll to position [4514, 0]
click at [240, 673] on textarea at bounding box center [301, 679] width 470 height 29
paste textarea "Requests from the browser are not allowed on the Developer plan, except from lo…"
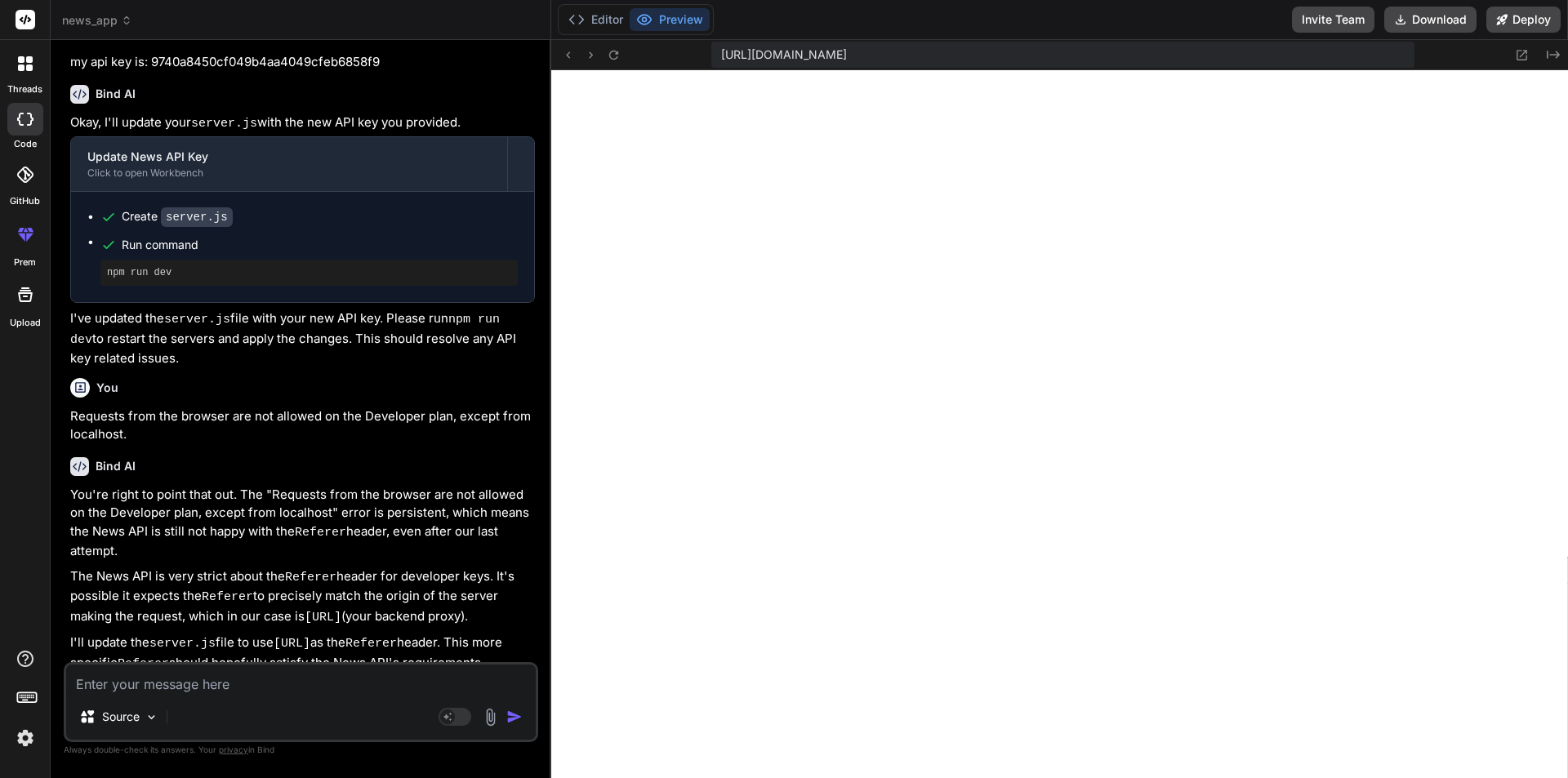
scroll to position [5212, 0]
click at [204, 667] on textarea at bounding box center [301, 679] width 470 height 29
paste textarea "Requests from the browser are not allowed on the Developer plan, except from lo…"
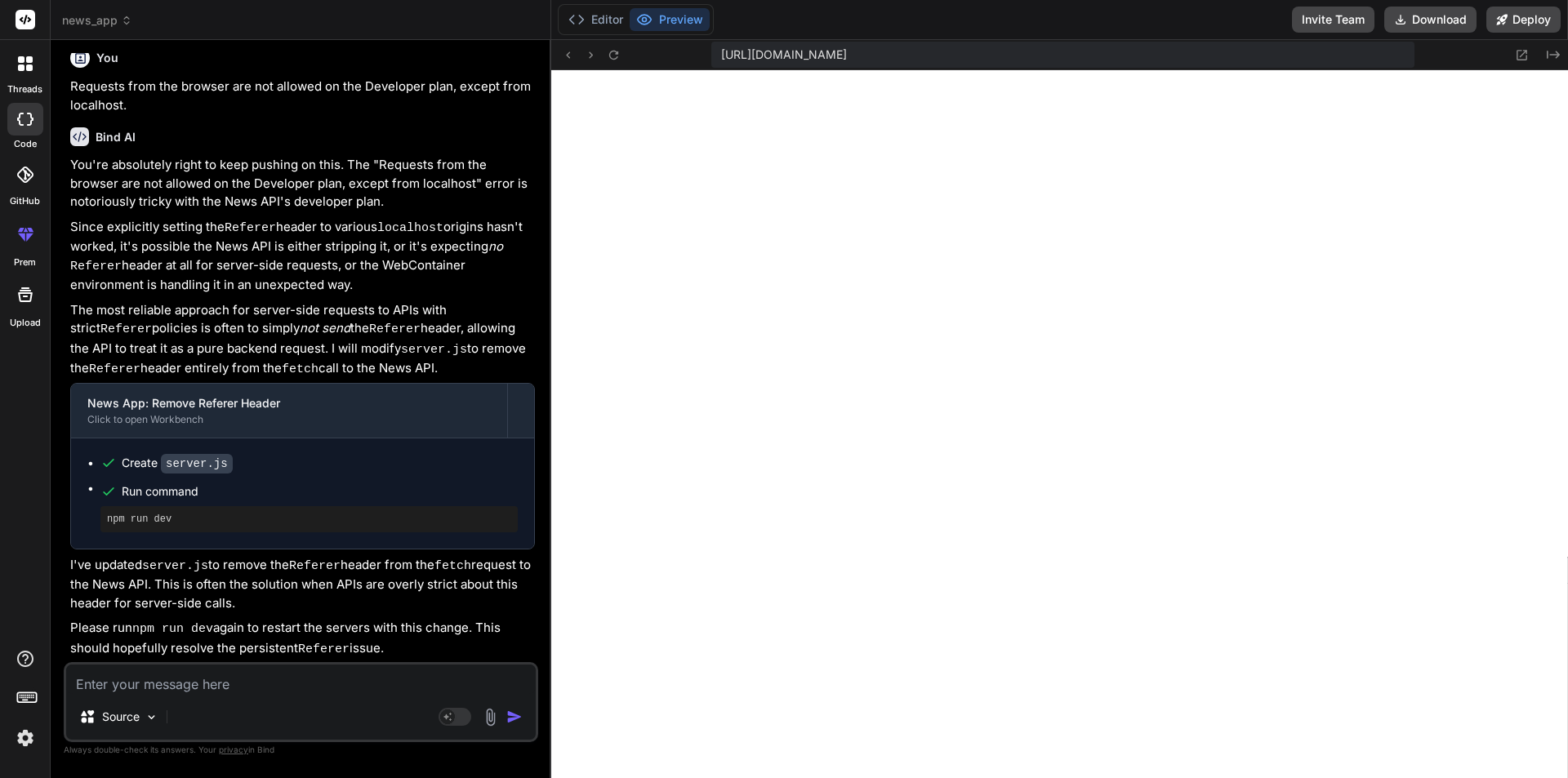
scroll to position [5553, 0]
click at [134, 680] on textarea at bounding box center [301, 679] width 470 height 29
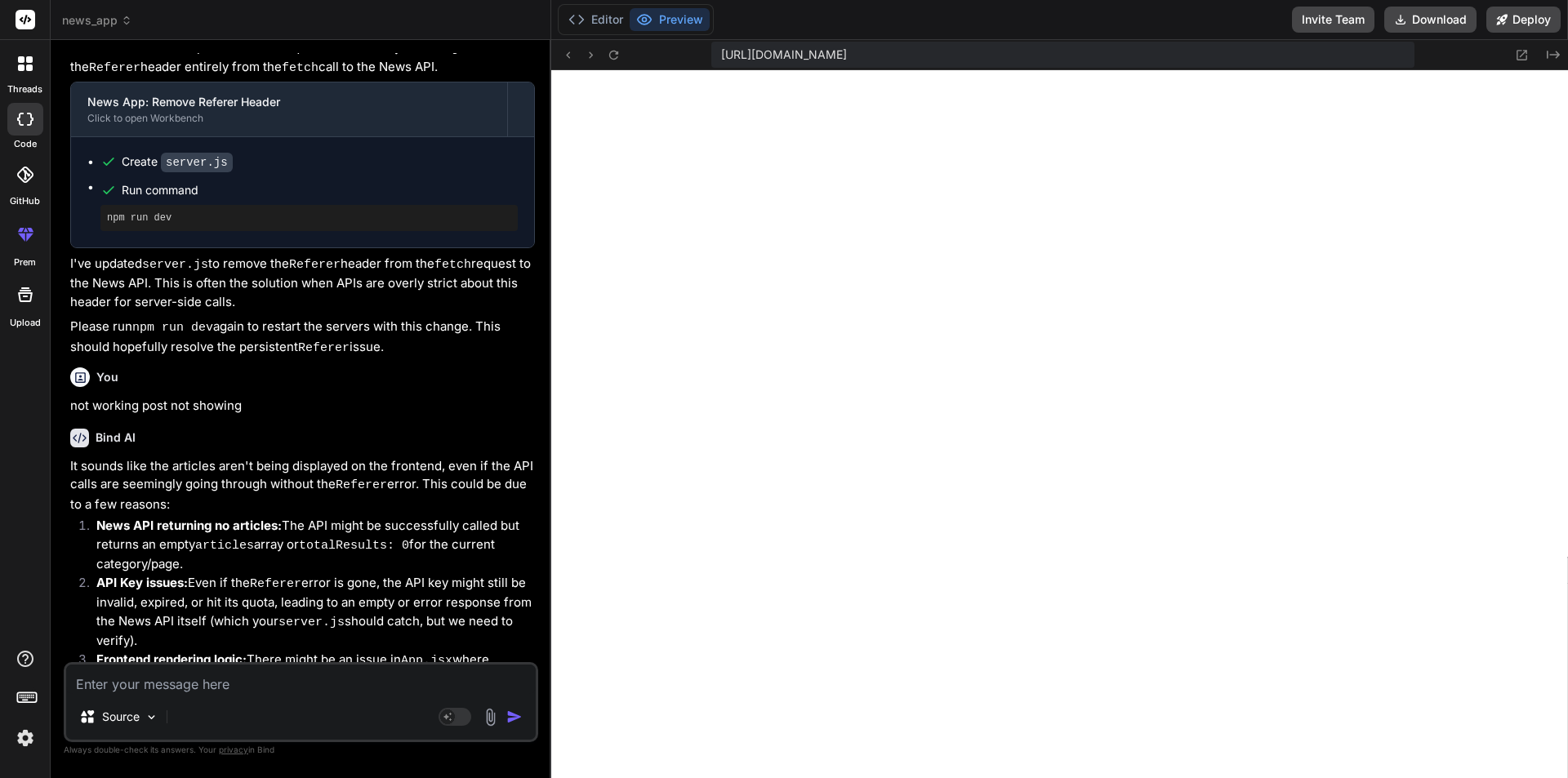
scroll to position [8237, 0]
click at [175, 673] on textarea at bounding box center [301, 679] width 470 height 29
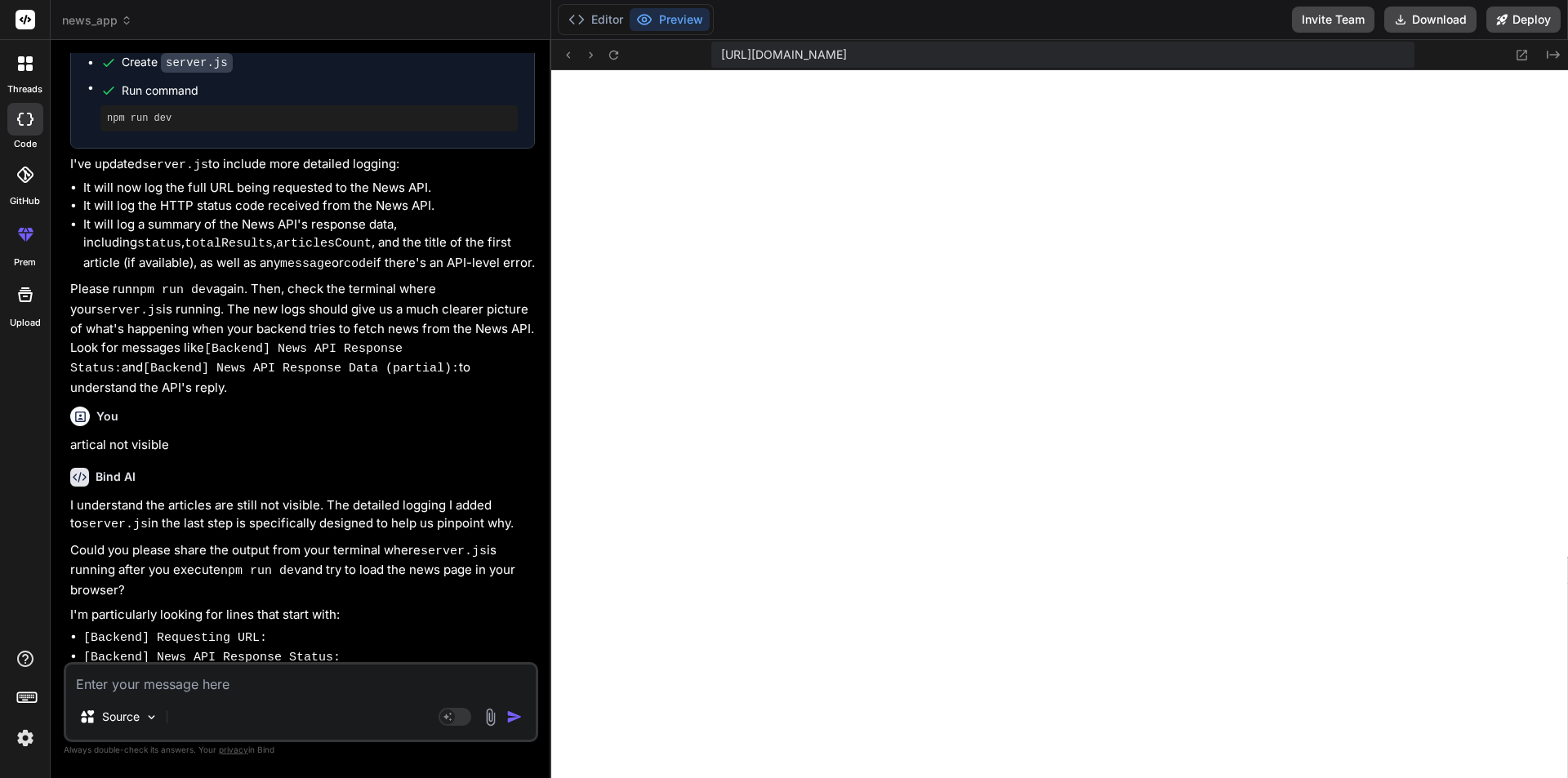
scroll to position [8485, 0]
click at [164, 701] on div "Source" at bounding box center [119, 717] width 93 height 33
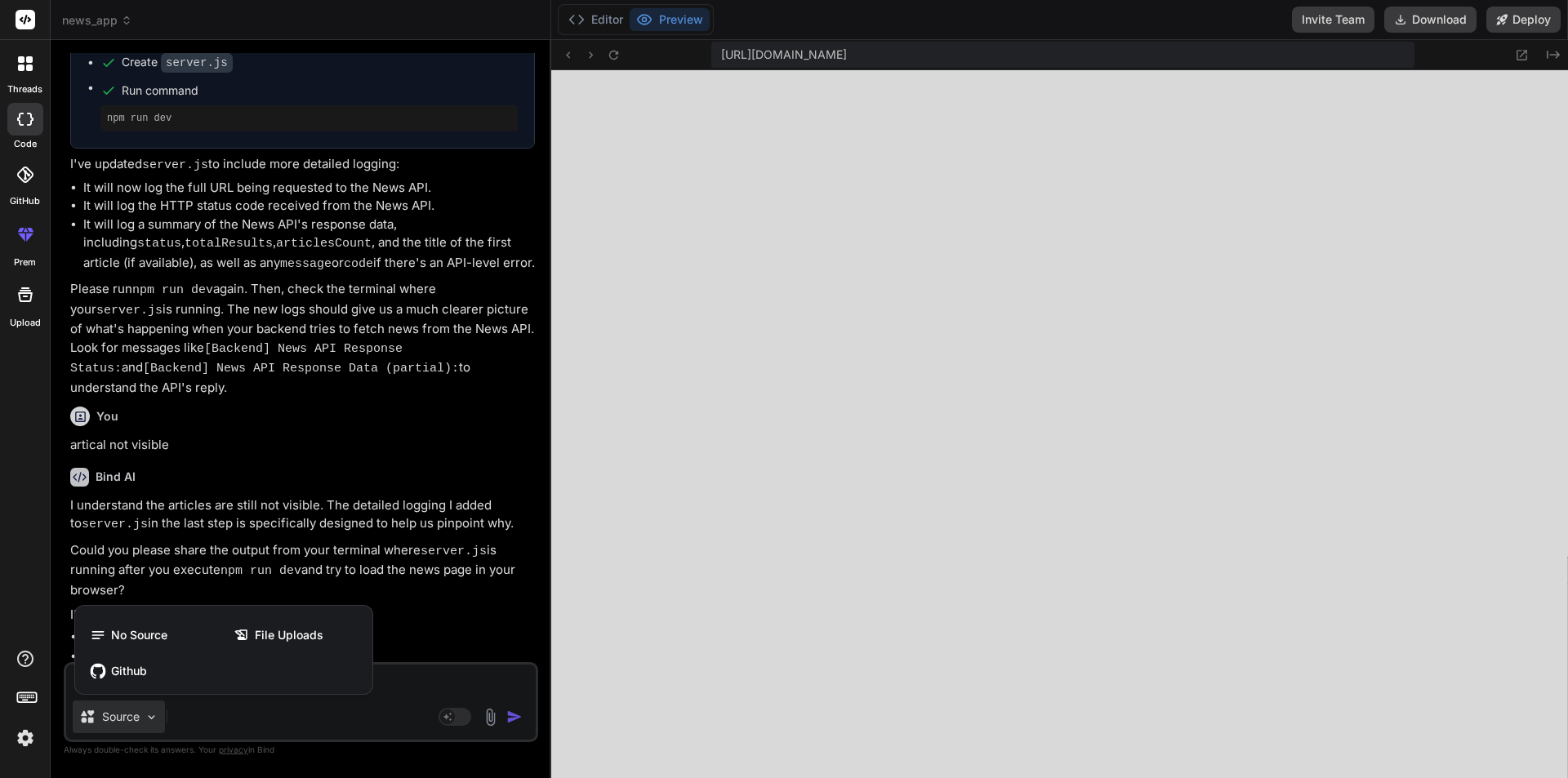
click at [428, 476] on div at bounding box center [784, 389] width 1568 height 778
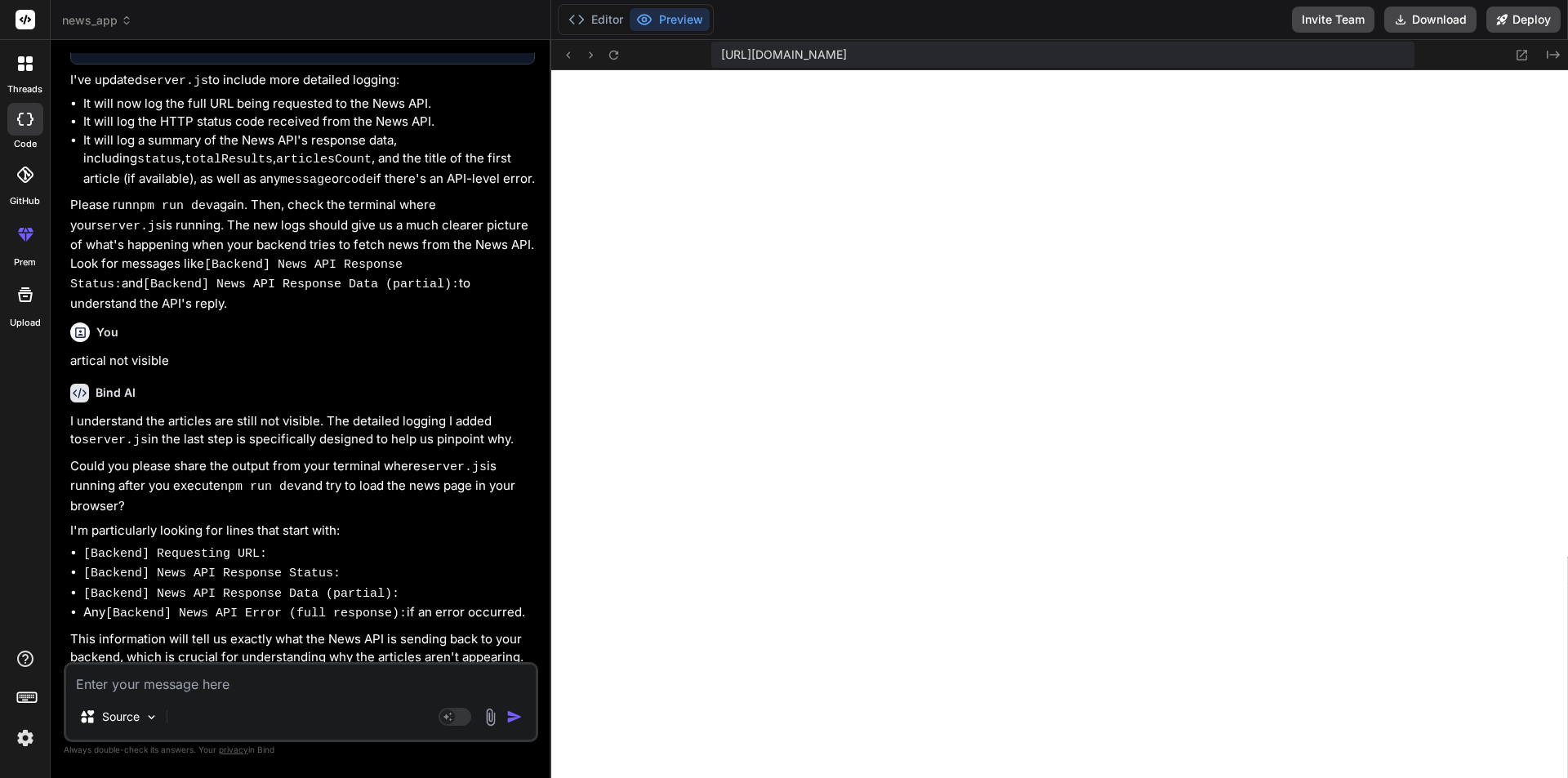
scroll to position [6177, 0]
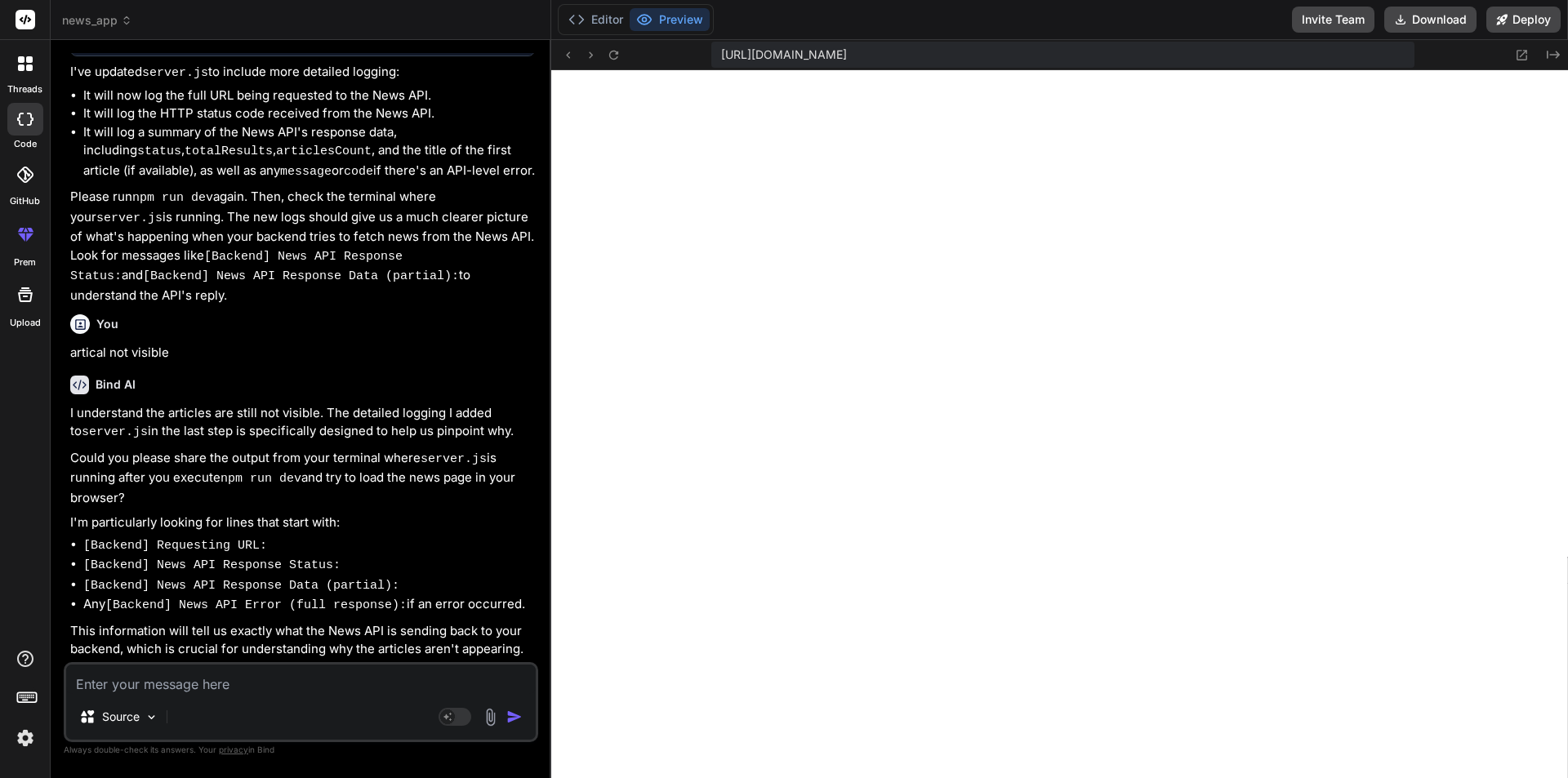
click at [161, 677] on textarea at bounding box center [301, 679] width 470 height 29
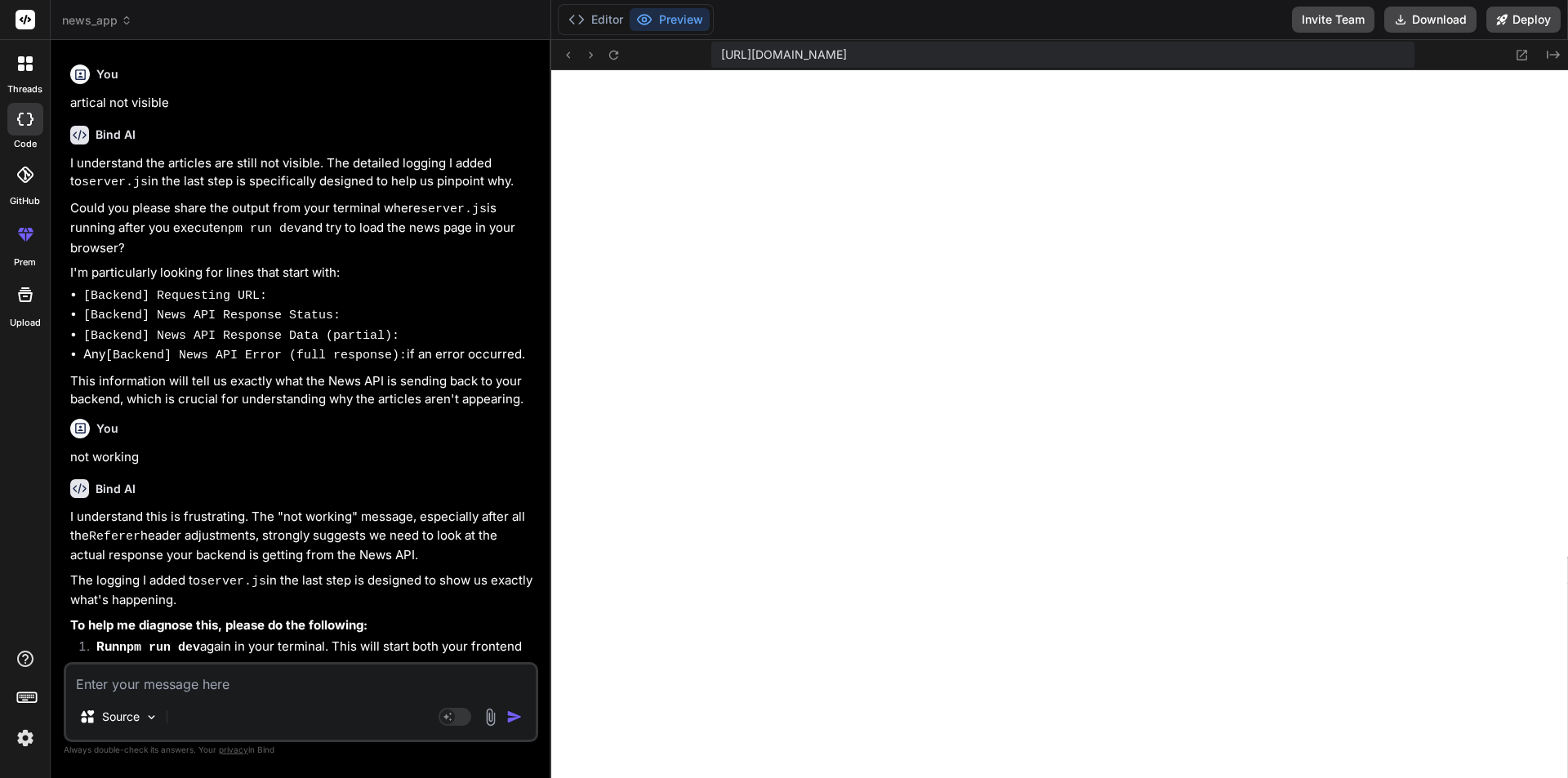
scroll to position [9478, 0]
click at [165, 697] on div "Source Agent Mode. When this toggle is activated, AI automatically makes decisi…" at bounding box center [301, 702] width 475 height 80
click at [165, 685] on textarea at bounding box center [301, 679] width 470 height 29
paste textarea "Server Offline"
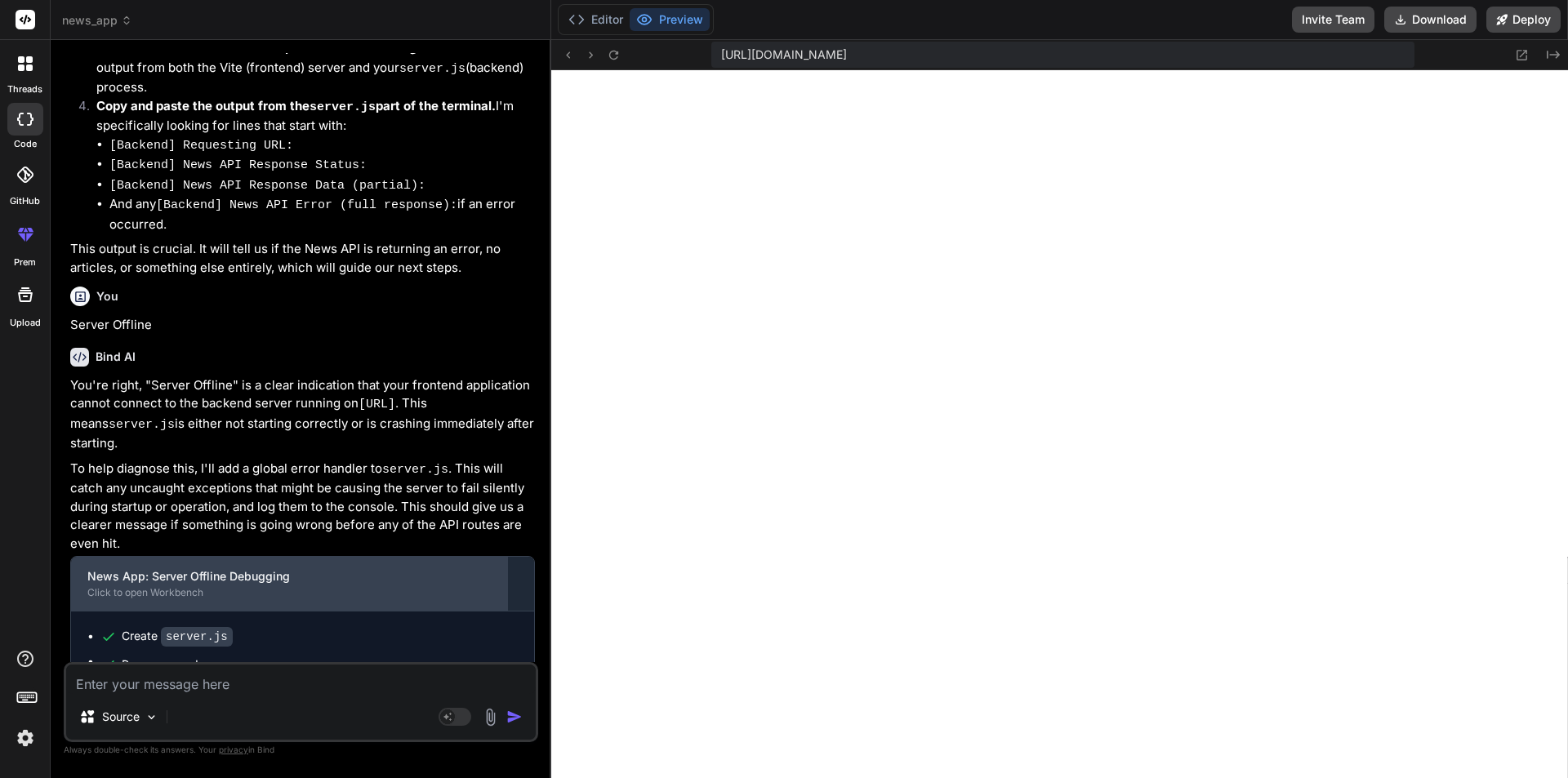
scroll to position [7333, 0]
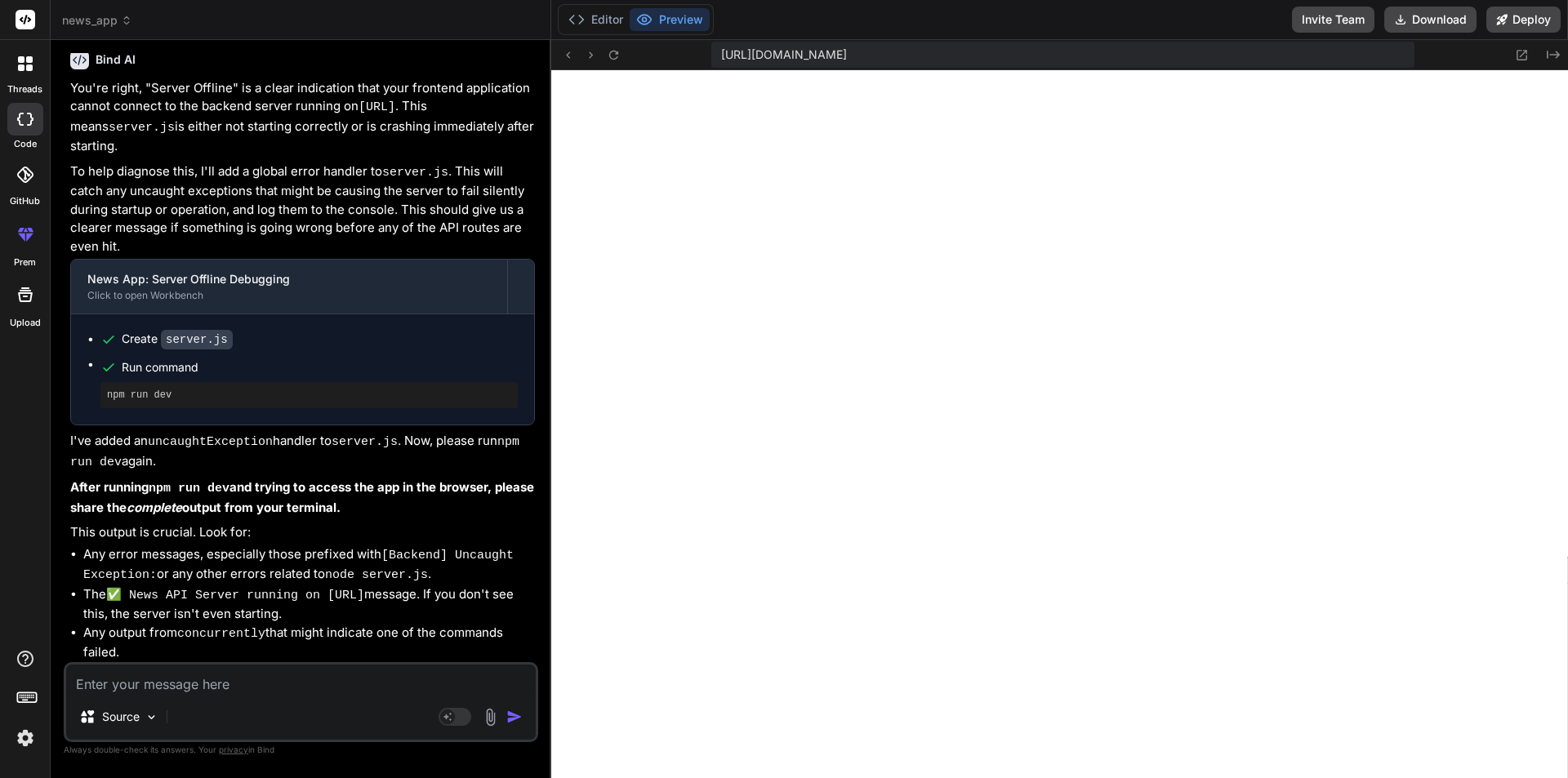
click at [24, 86] on label "threads" at bounding box center [25, 89] width 35 height 14
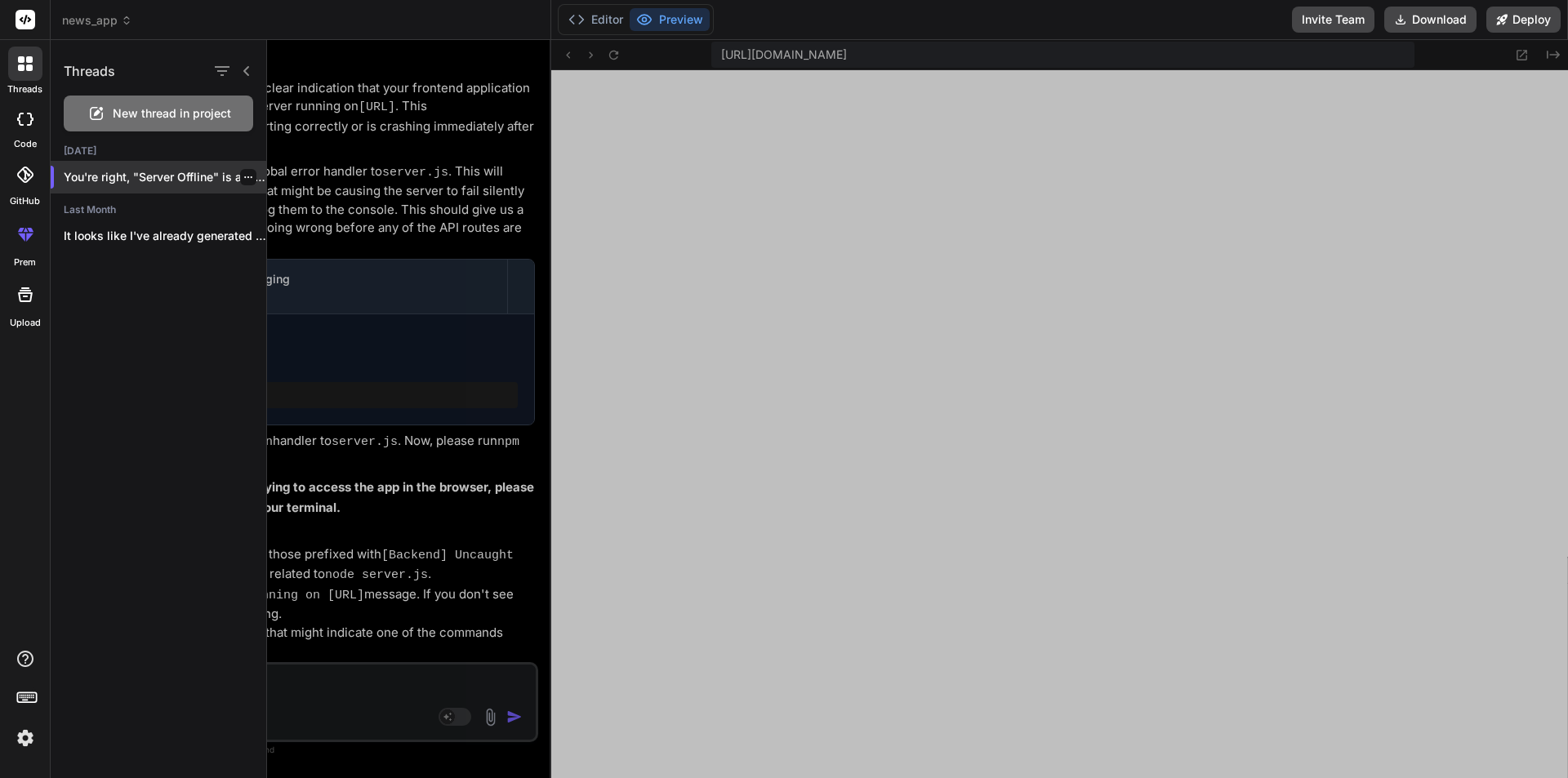
click at [243, 175] on icon "button" at bounding box center [248, 177] width 9 height 9
click at [298, 239] on span "Delete" at bounding box center [285, 242] width 35 height 16
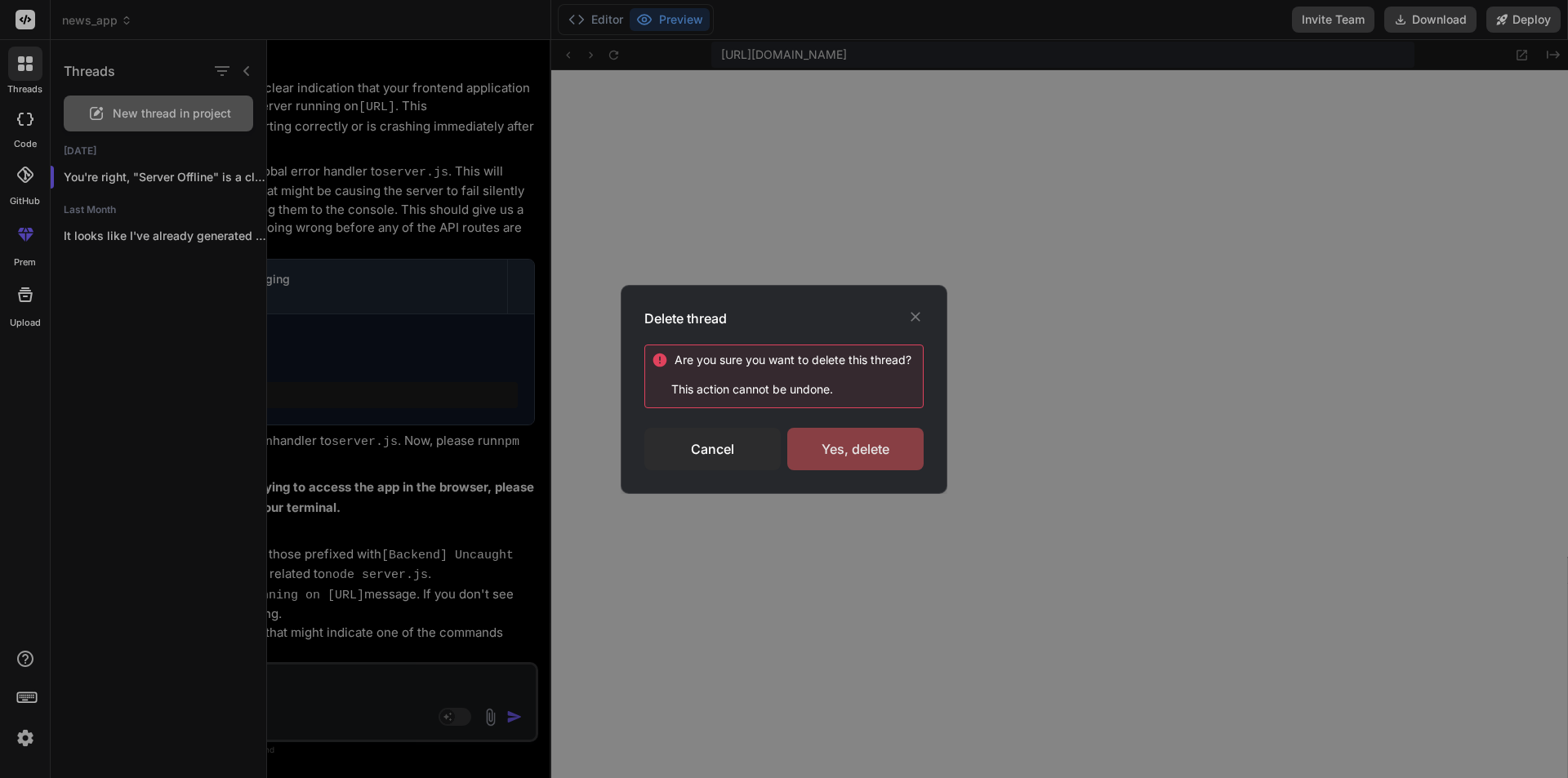
click at [891, 439] on div "Yes, delete" at bounding box center [856, 449] width 136 height 43
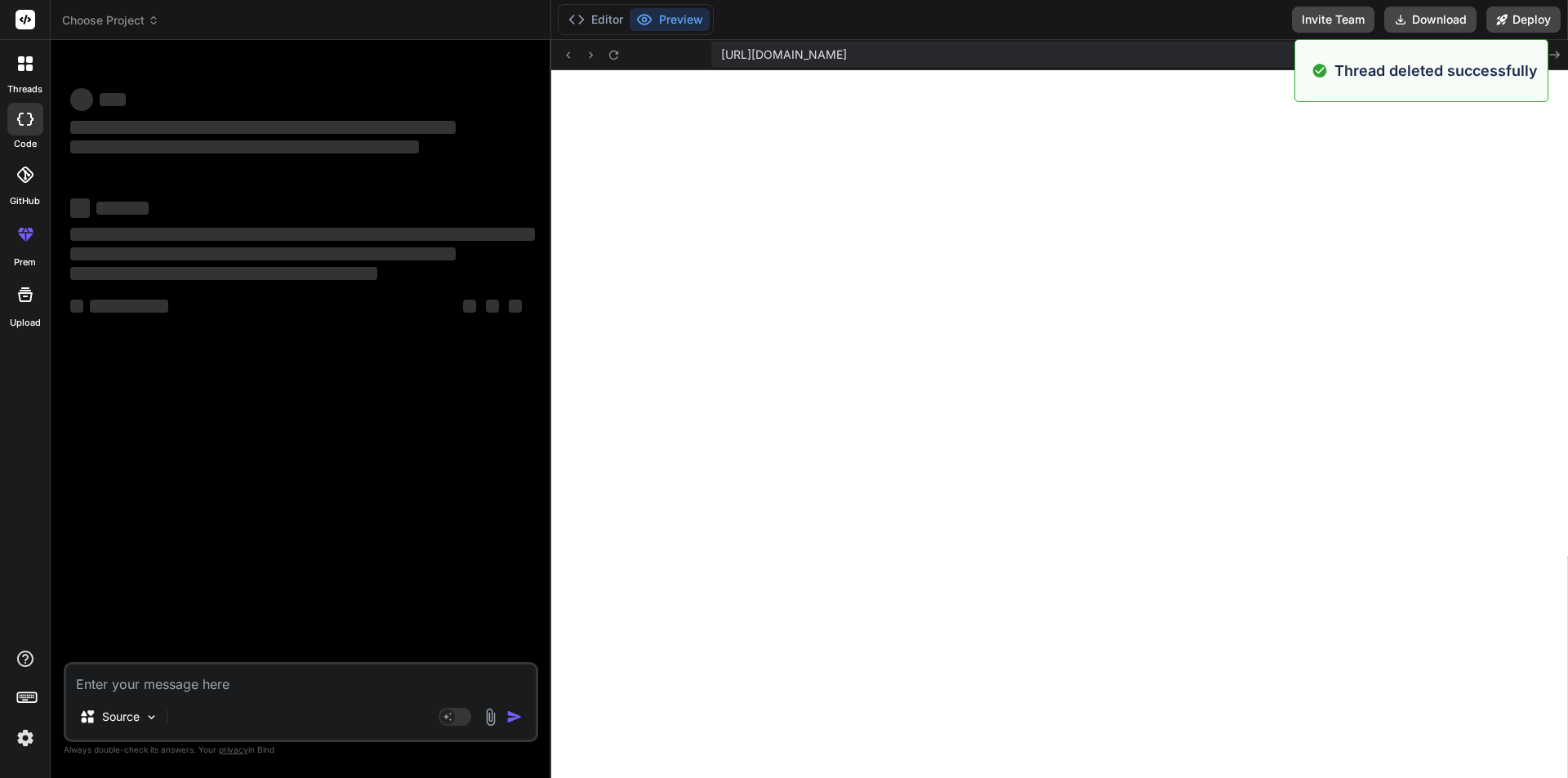
scroll to position [10501, 0]
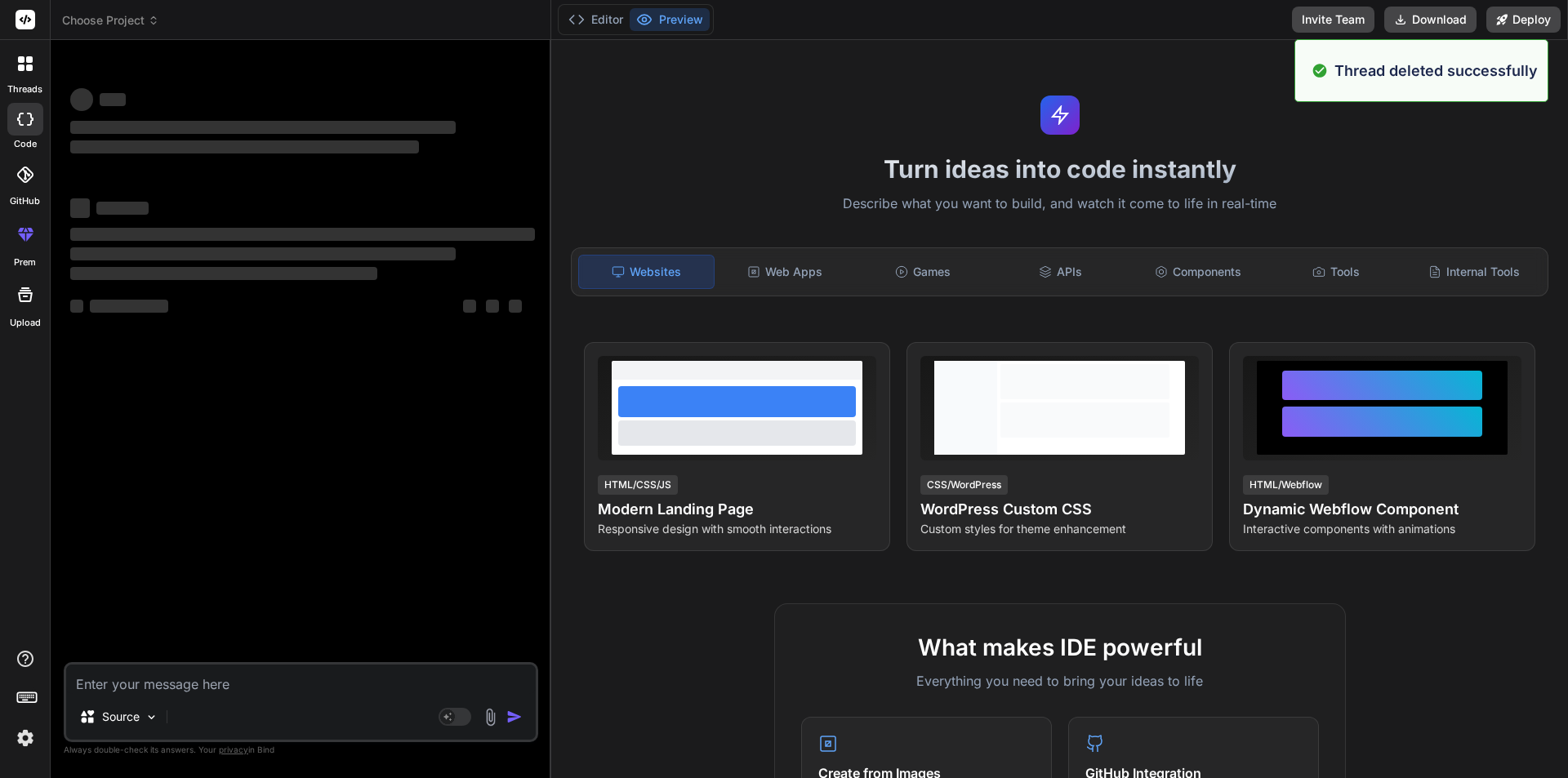
click at [34, 76] on div at bounding box center [26, 63] width 34 height 34
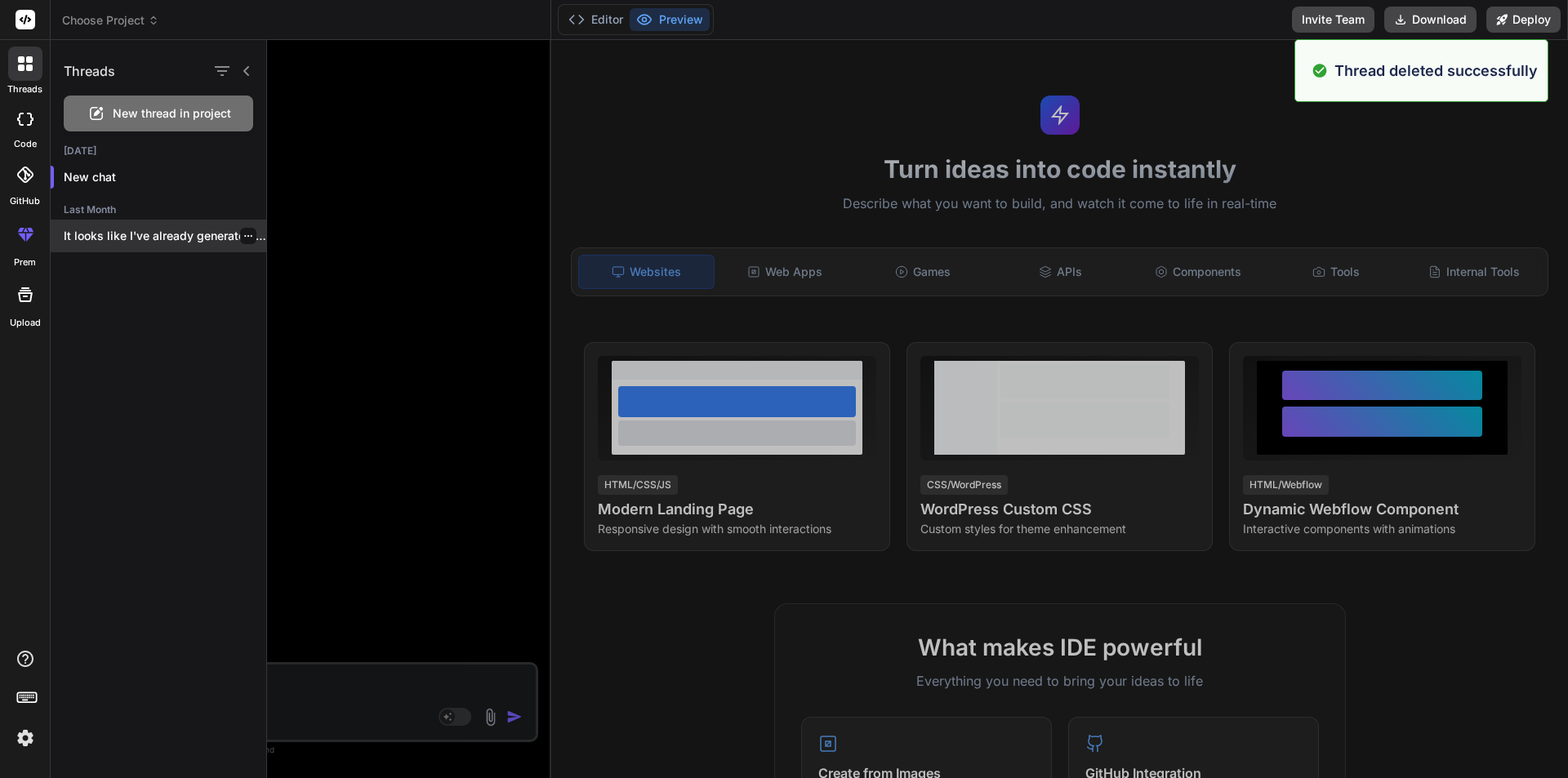
click at [190, 231] on p "It looks like I've already generated a..." at bounding box center [165, 236] width 202 height 16
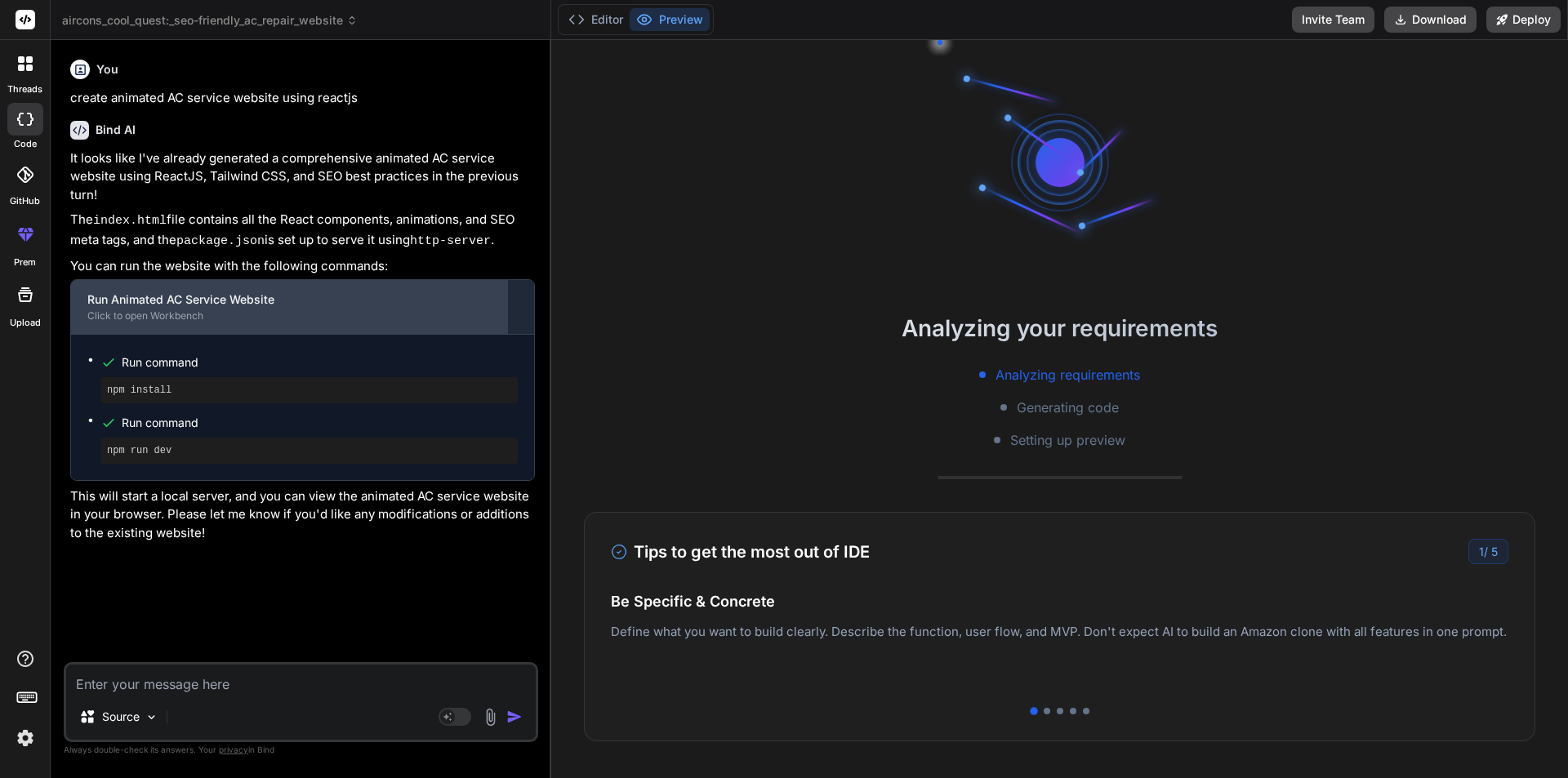
scroll to position [10579, 0]
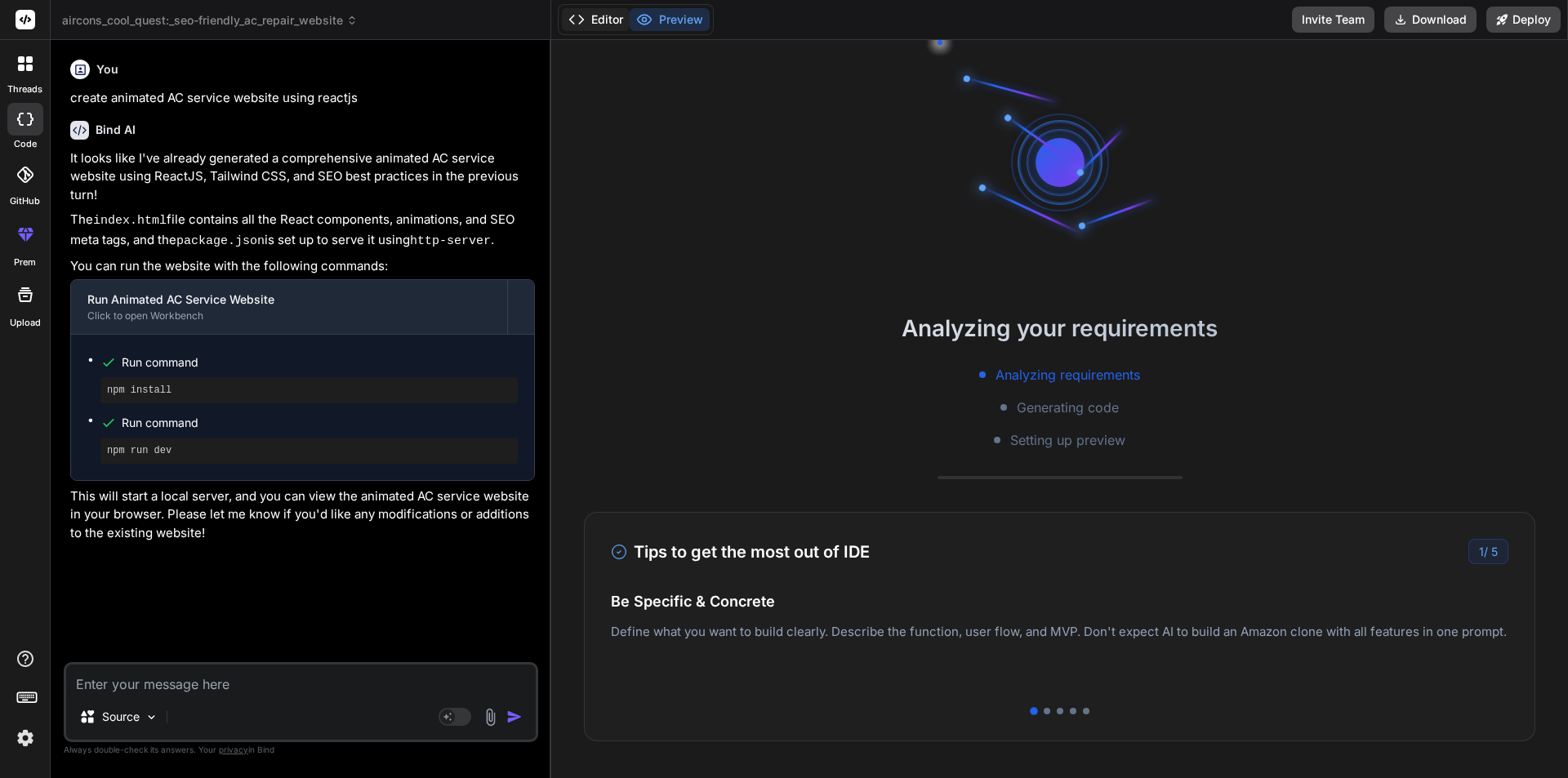
click at [596, 16] on button "Editor" at bounding box center [596, 20] width 68 height 23
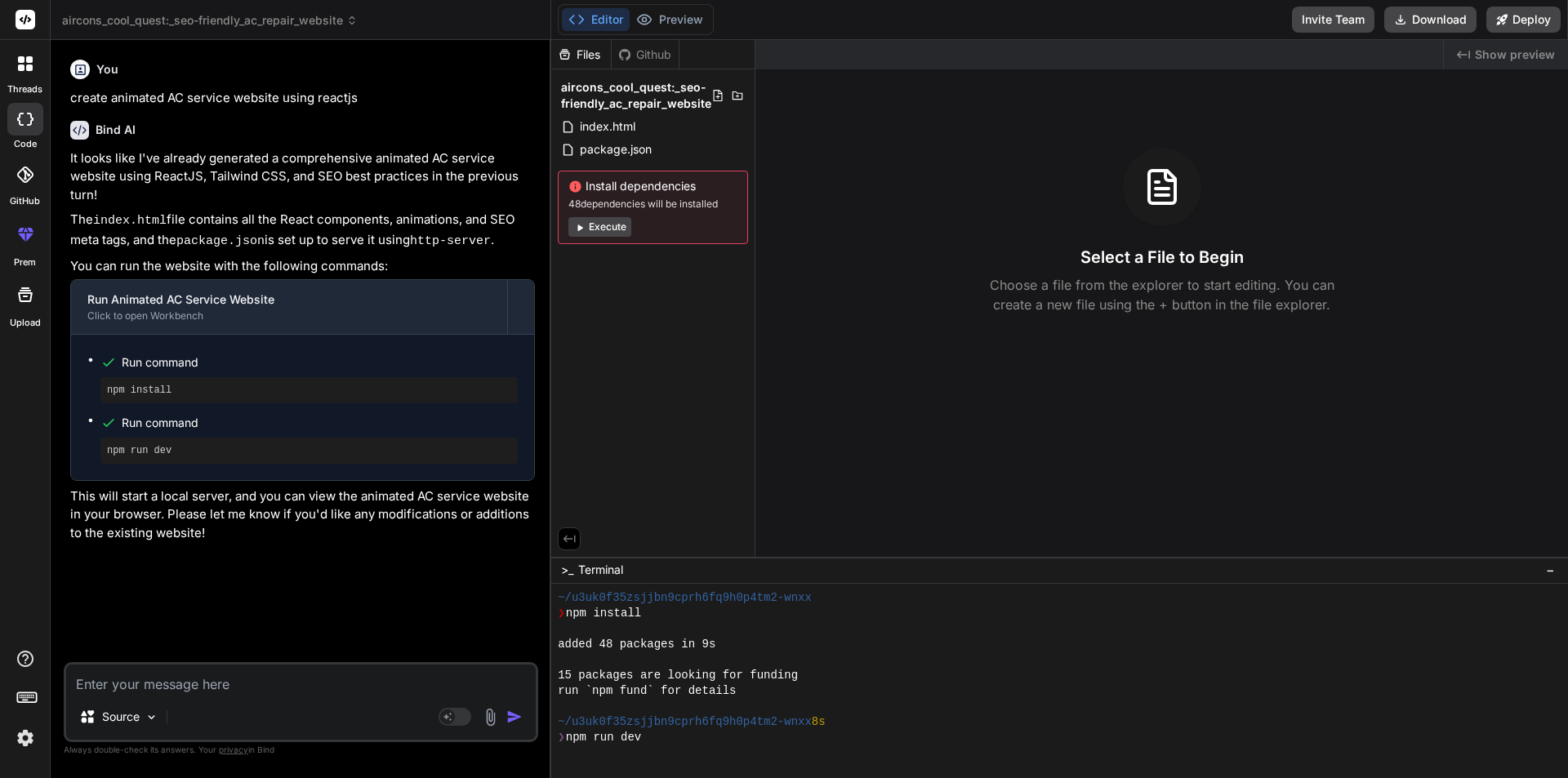
click at [32, 74] on div at bounding box center [26, 63] width 34 height 34
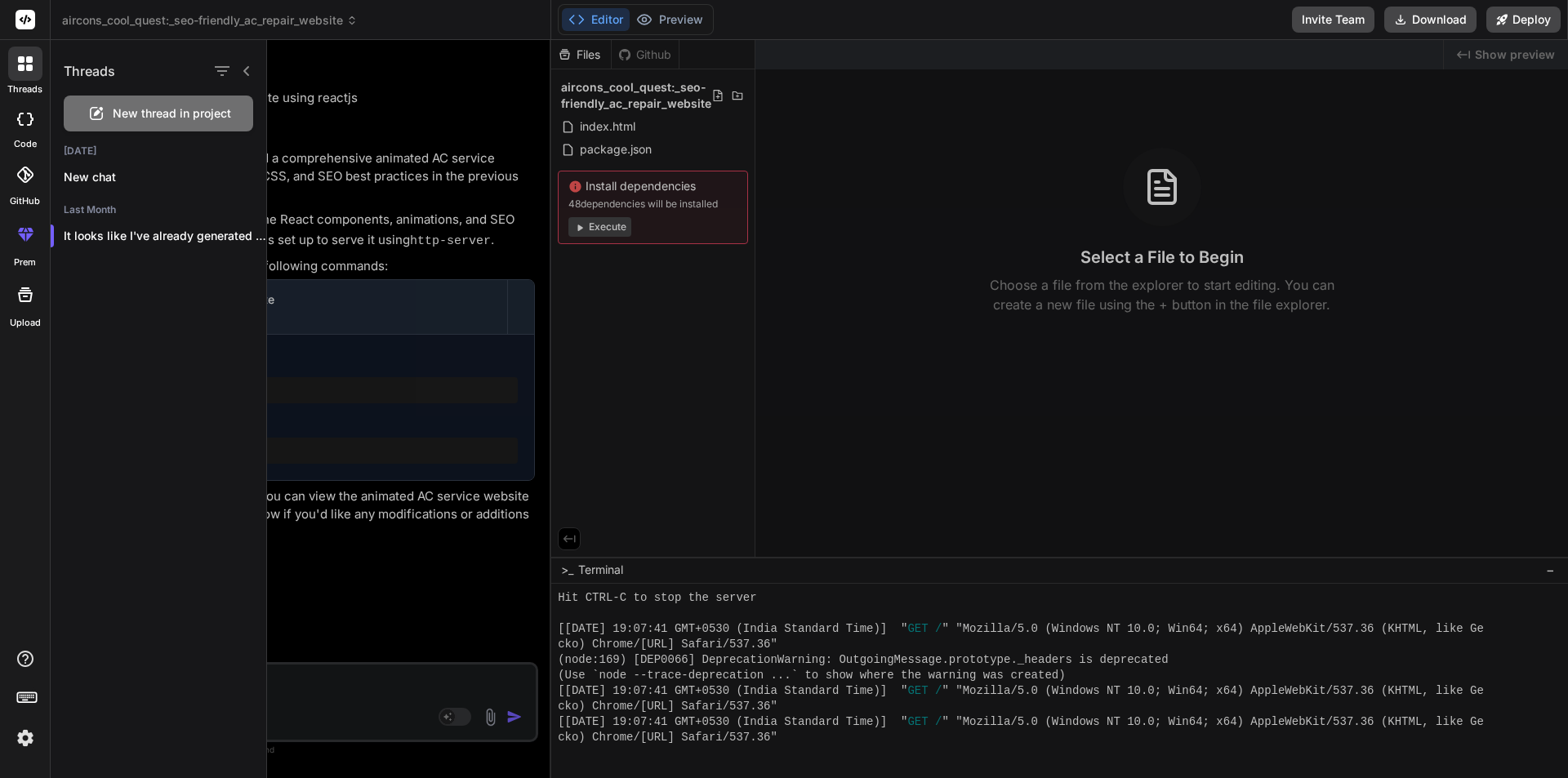
scroll to position [11169, 0]
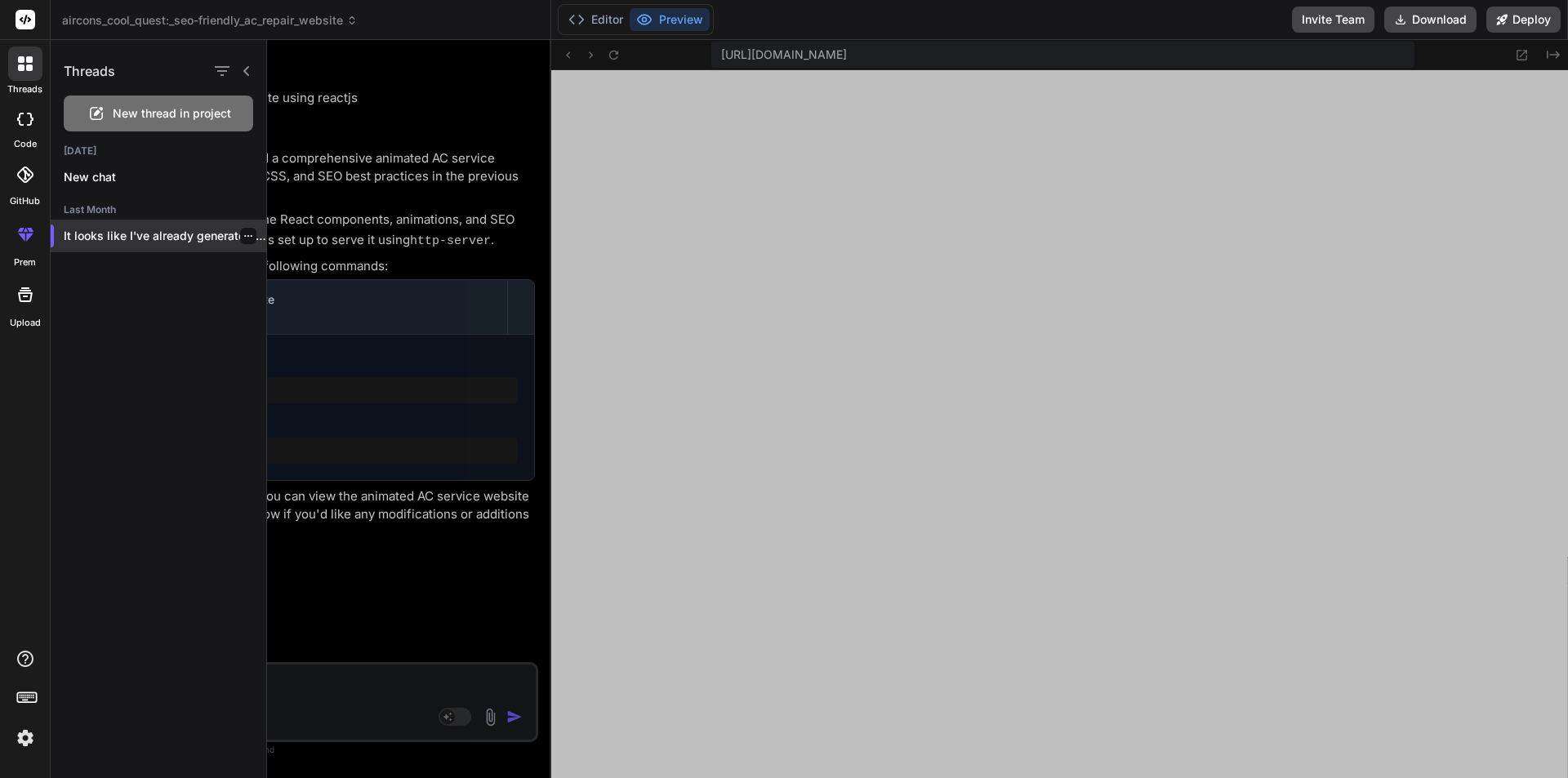
click at [251, 241] on p "It looks like I've already generated a..." at bounding box center [165, 236] width 202 height 16
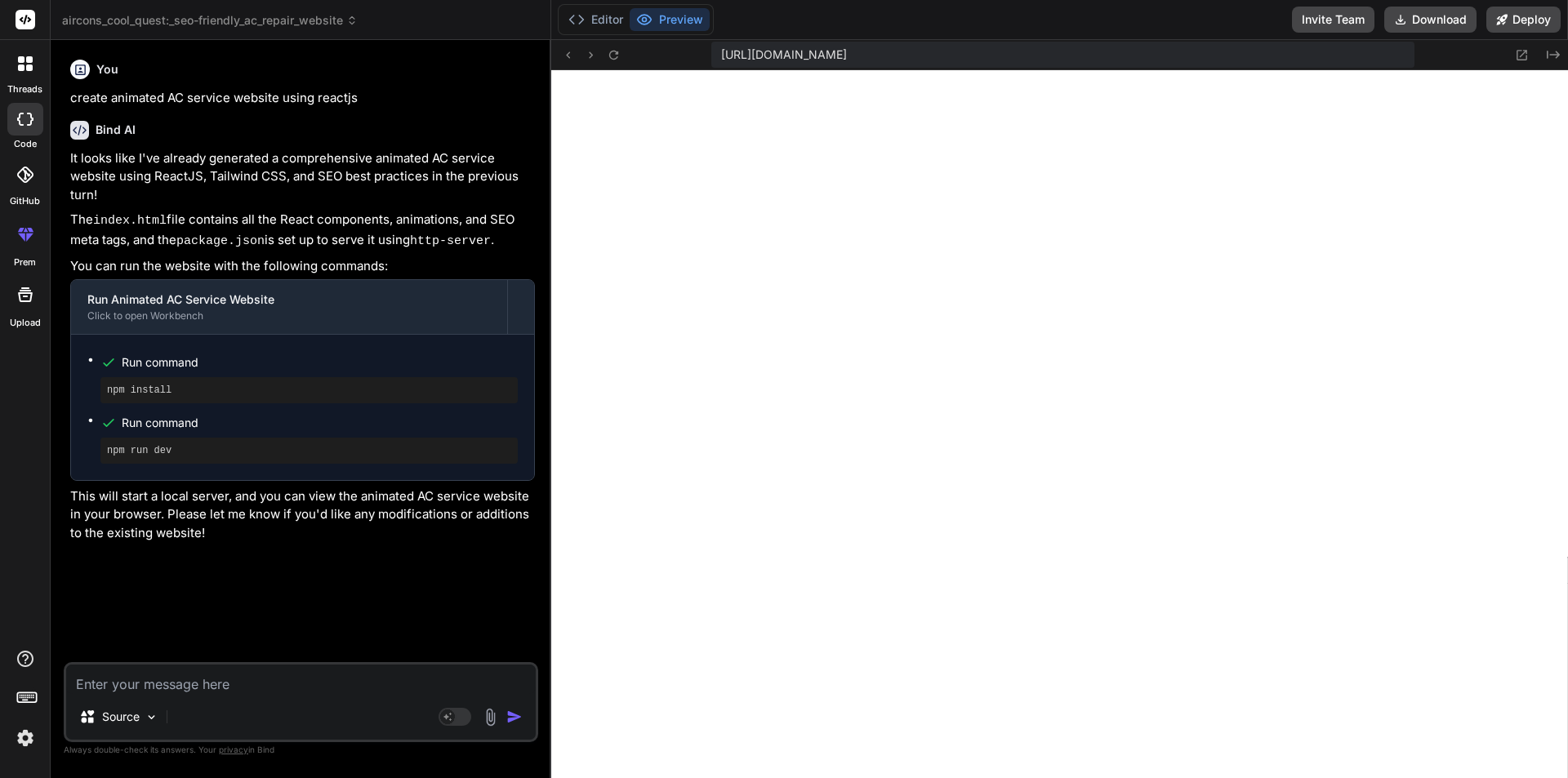
click at [15, 66] on div at bounding box center [26, 63] width 34 height 34
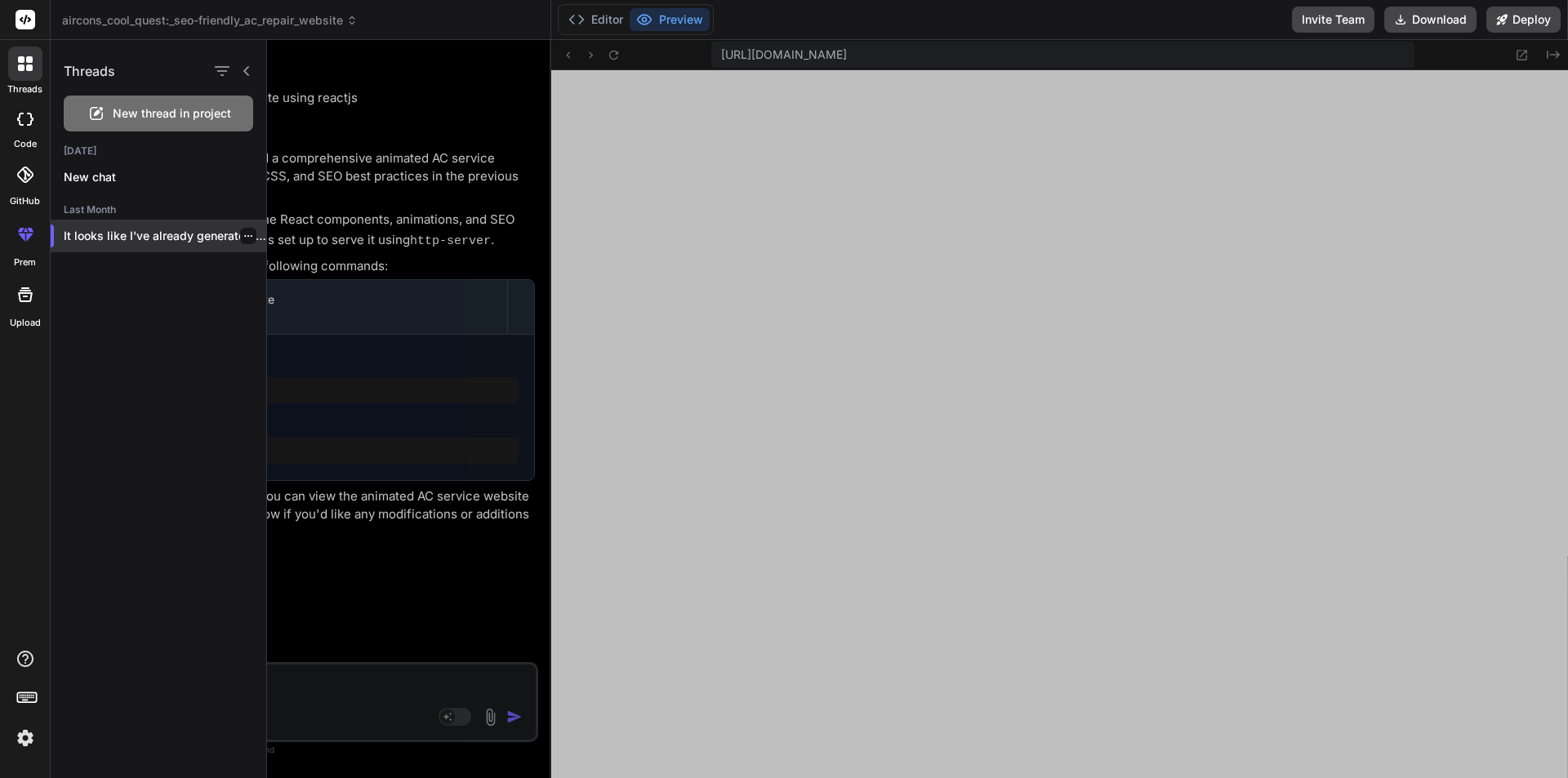
click at [243, 237] on icon "button" at bounding box center [248, 236] width 9 height 9
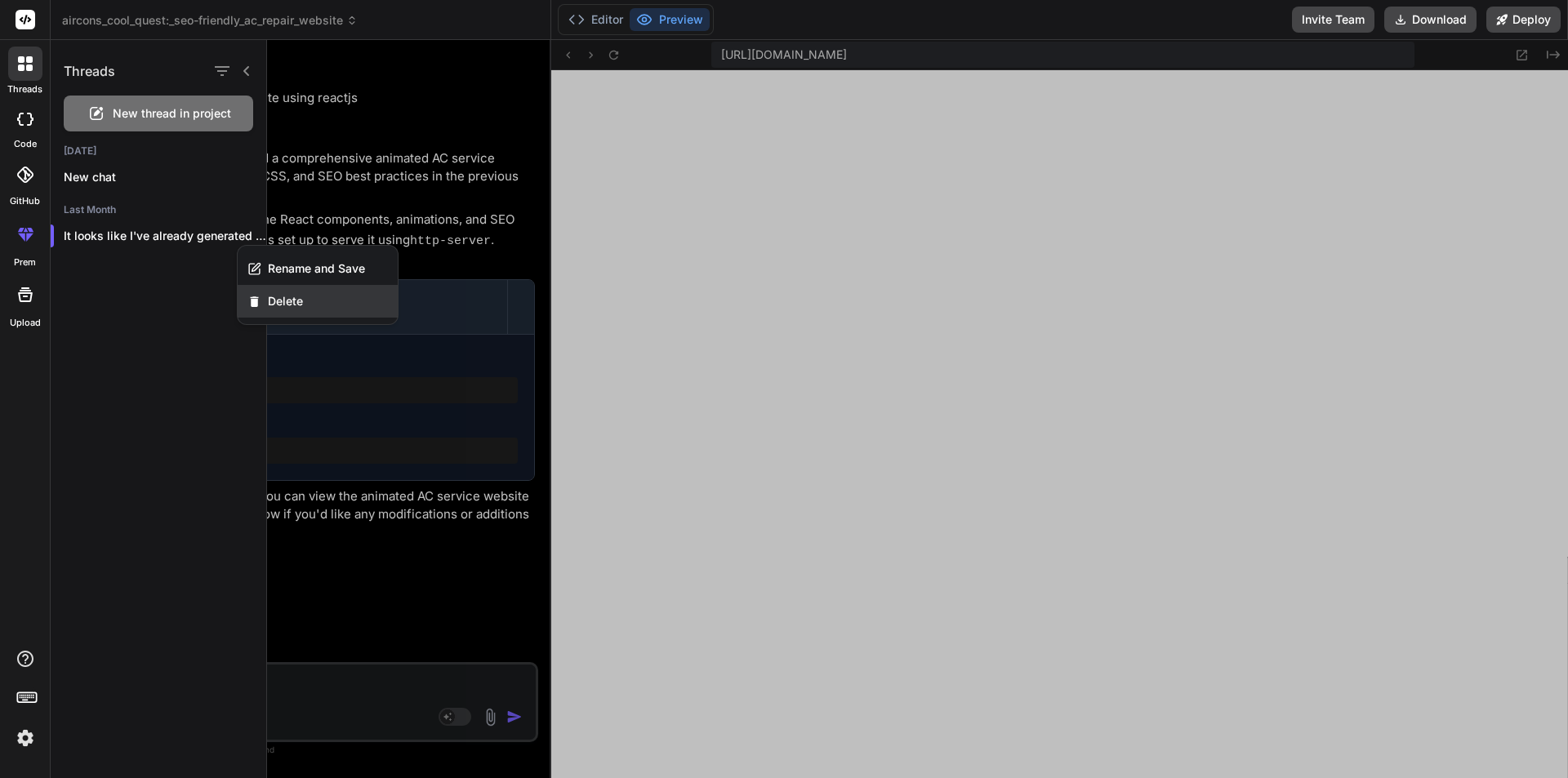
click at [291, 286] on div "Delete" at bounding box center [317, 302] width 160 height 33
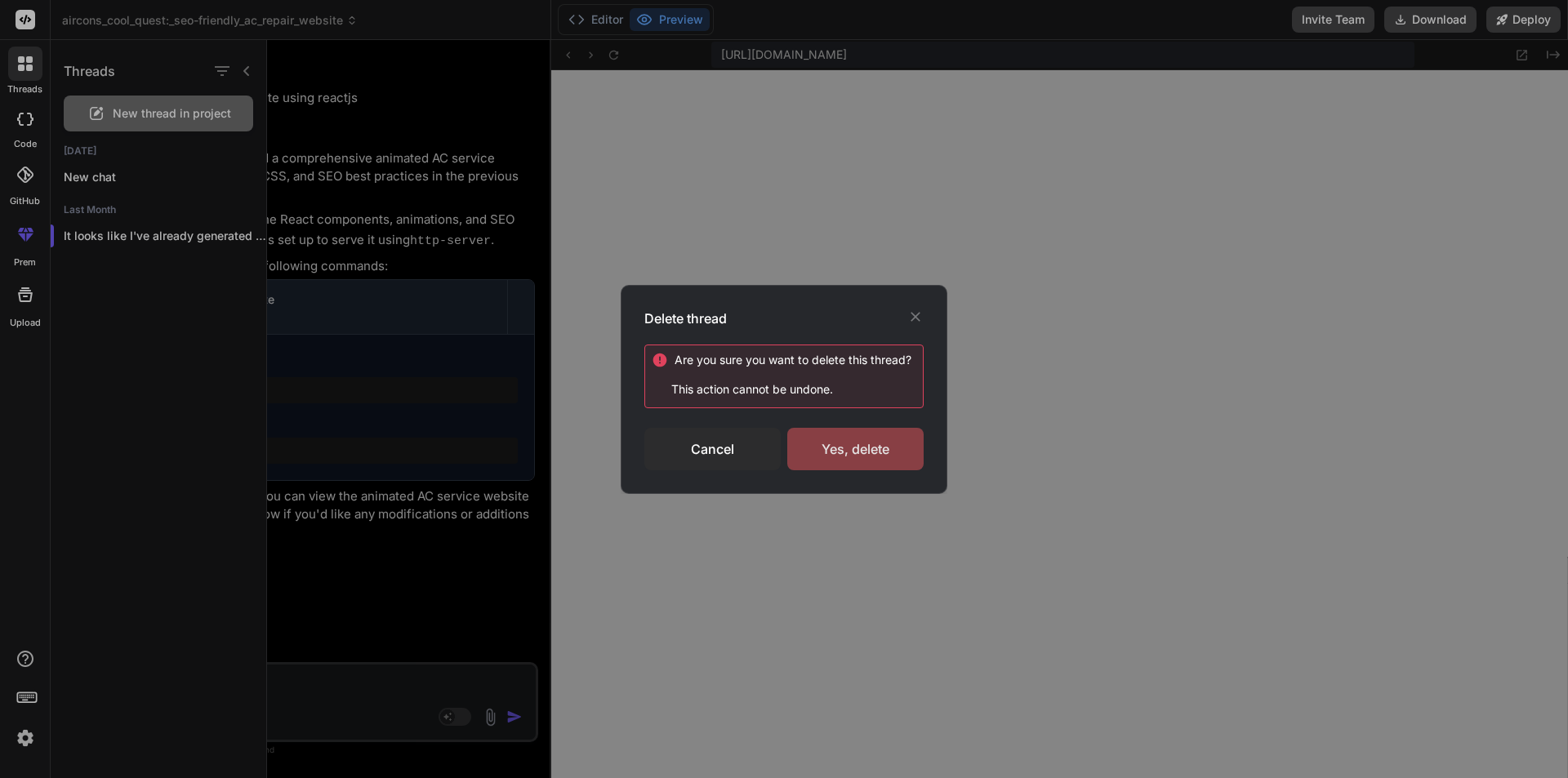
click at [860, 458] on div "Yes, delete" at bounding box center [856, 449] width 136 height 43
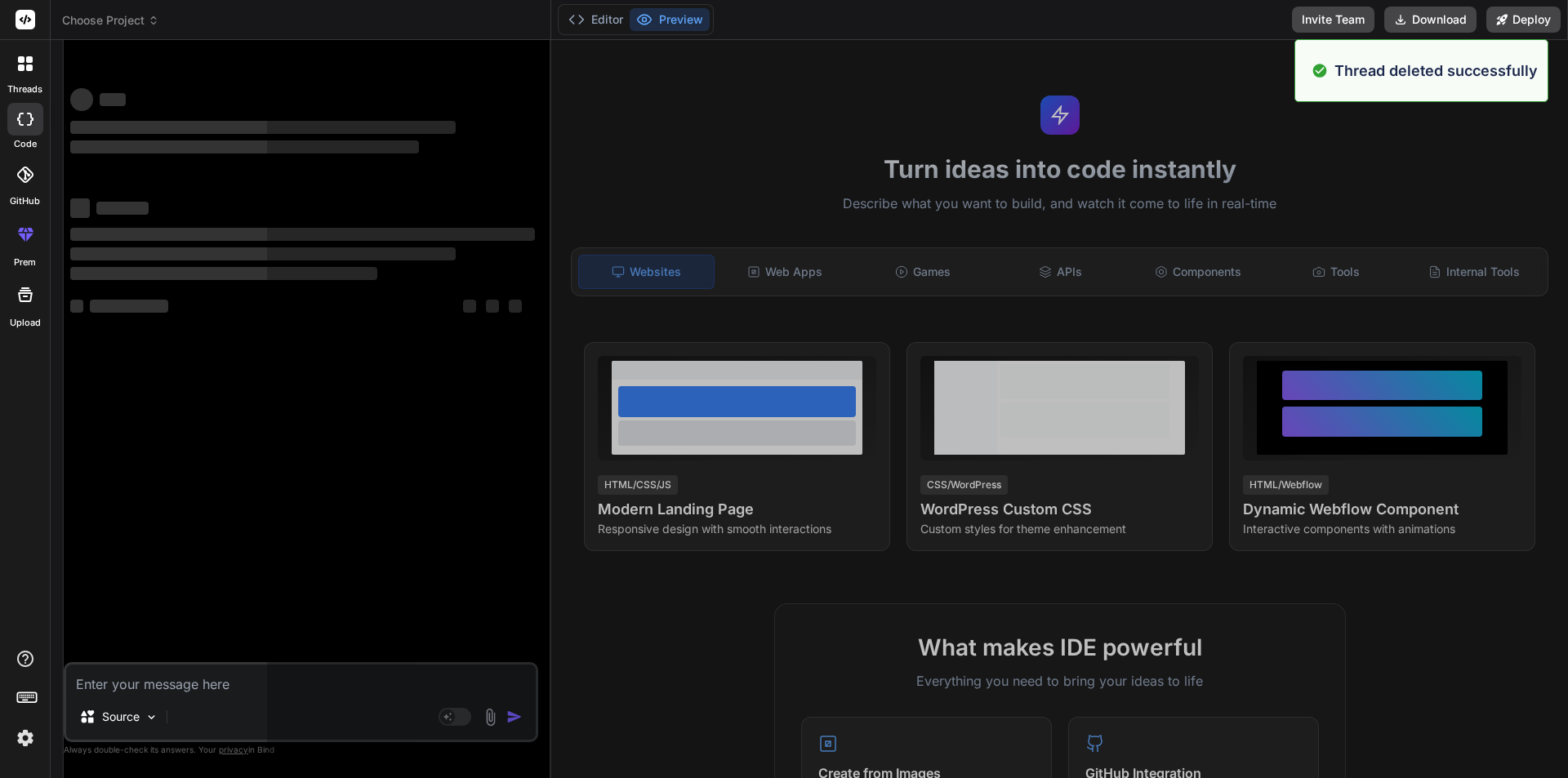
scroll to position [11246, 0]
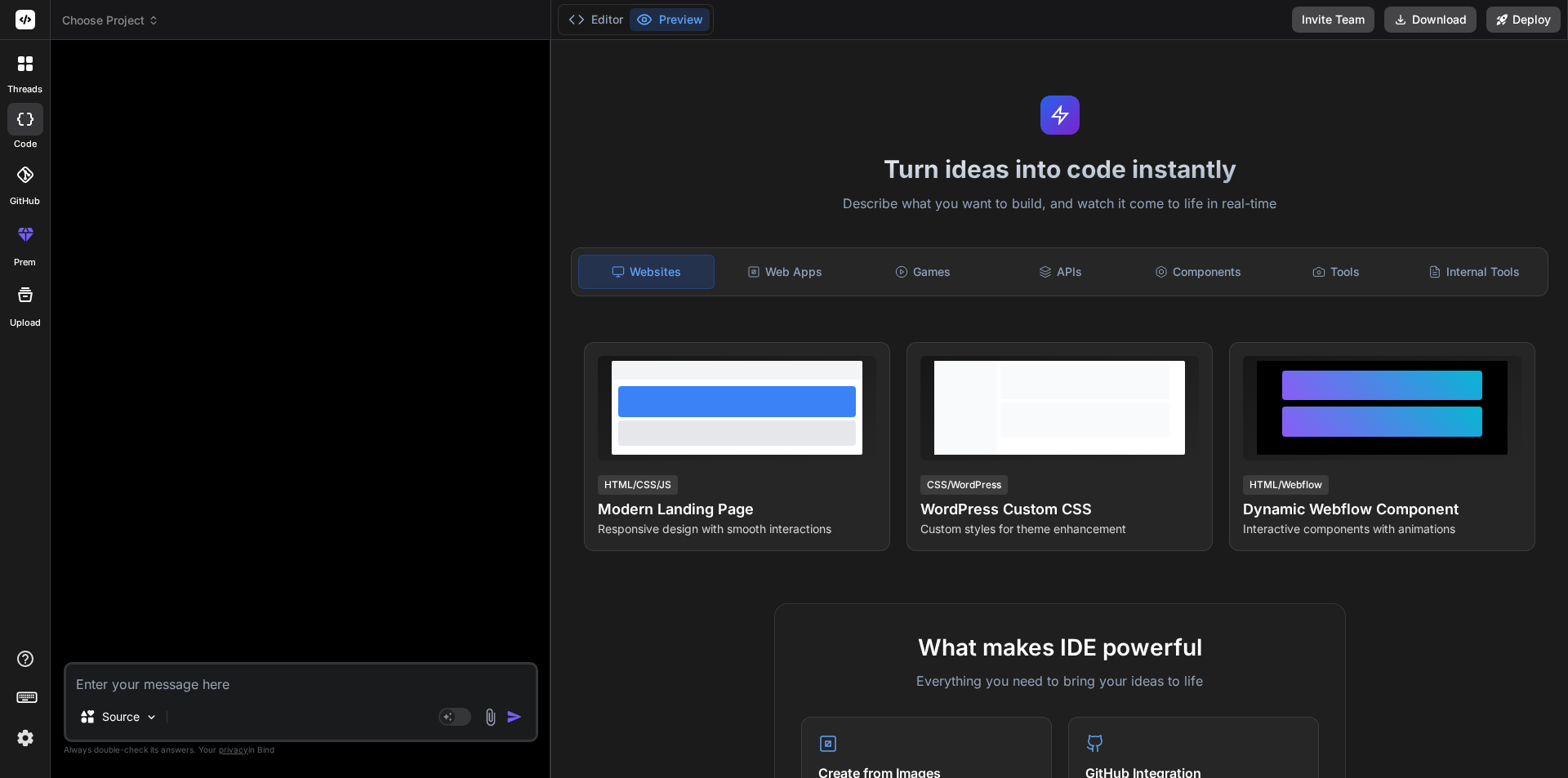
click at [195, 681] on textarea at bounding box center [301, 679] width 470 height 29
paste textarea "Prompt for Creating an SEO-Friendly AC Service App Using ReactJS for Noida and …"
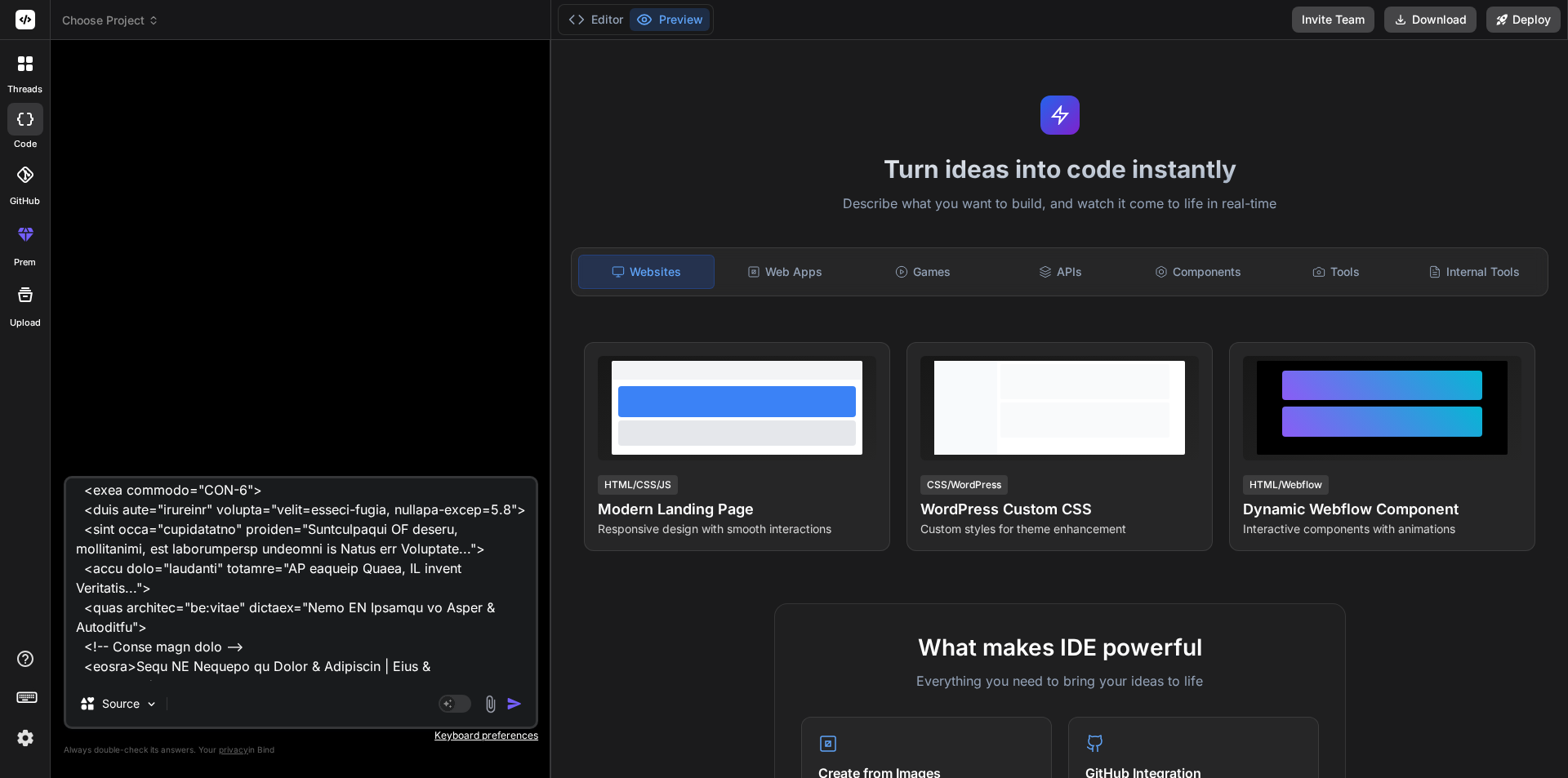
scroll to position [0, 0]
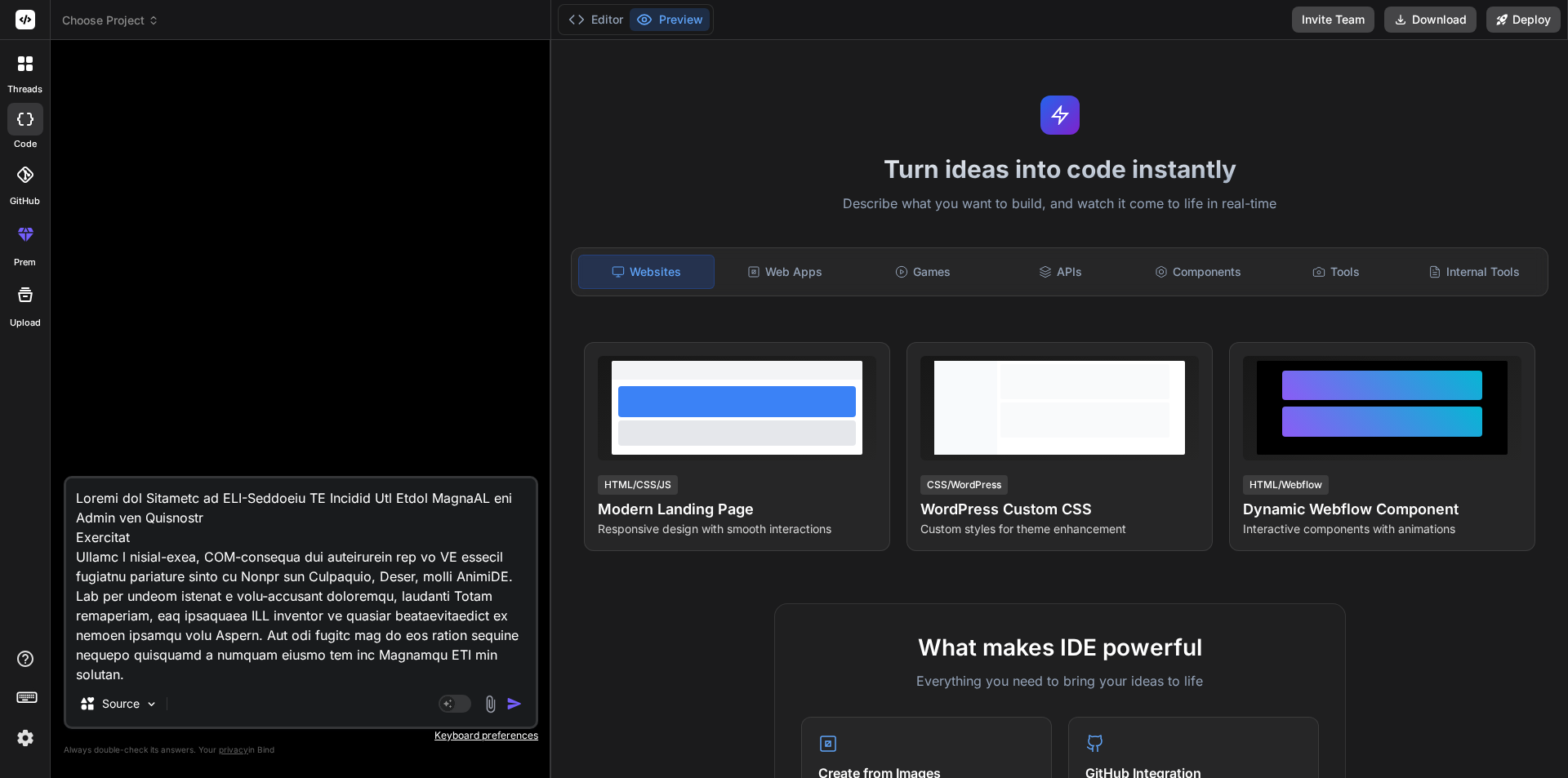
drag, startPoint x: 235, startPoint y: 523, endPoint x: 41, endPoint y: 485, distance: 197.7
click at [41, 485] on div "threads code GitHub prem Upload Choose Project Created with Pixso. Bind AI Web …" at bounding box center [784, 389] width 1568 height 778
click at [513, 705] on img "button" at bounding box center [514, 703] width 16 height 16
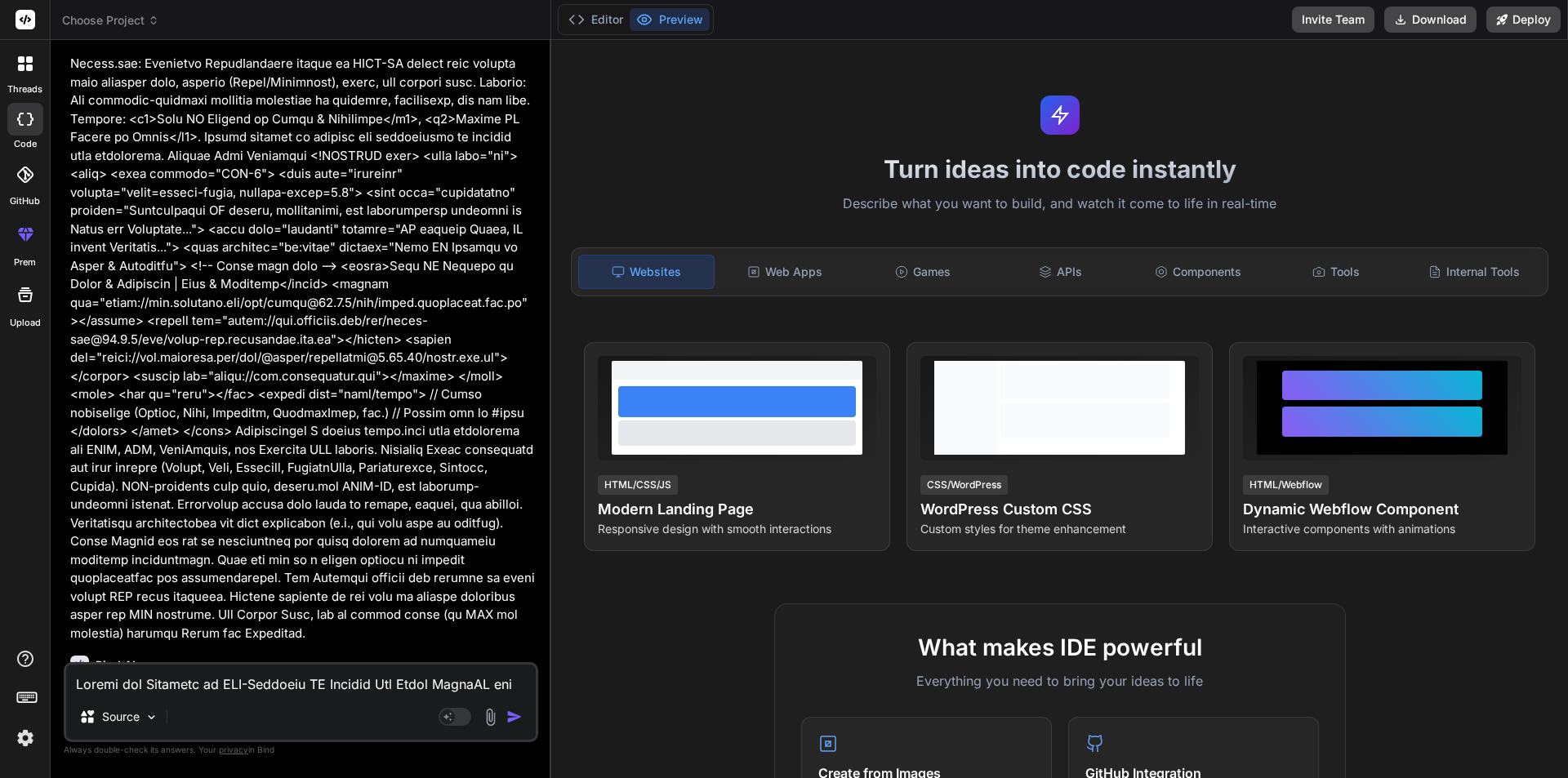
scroll to position [1214, 0]
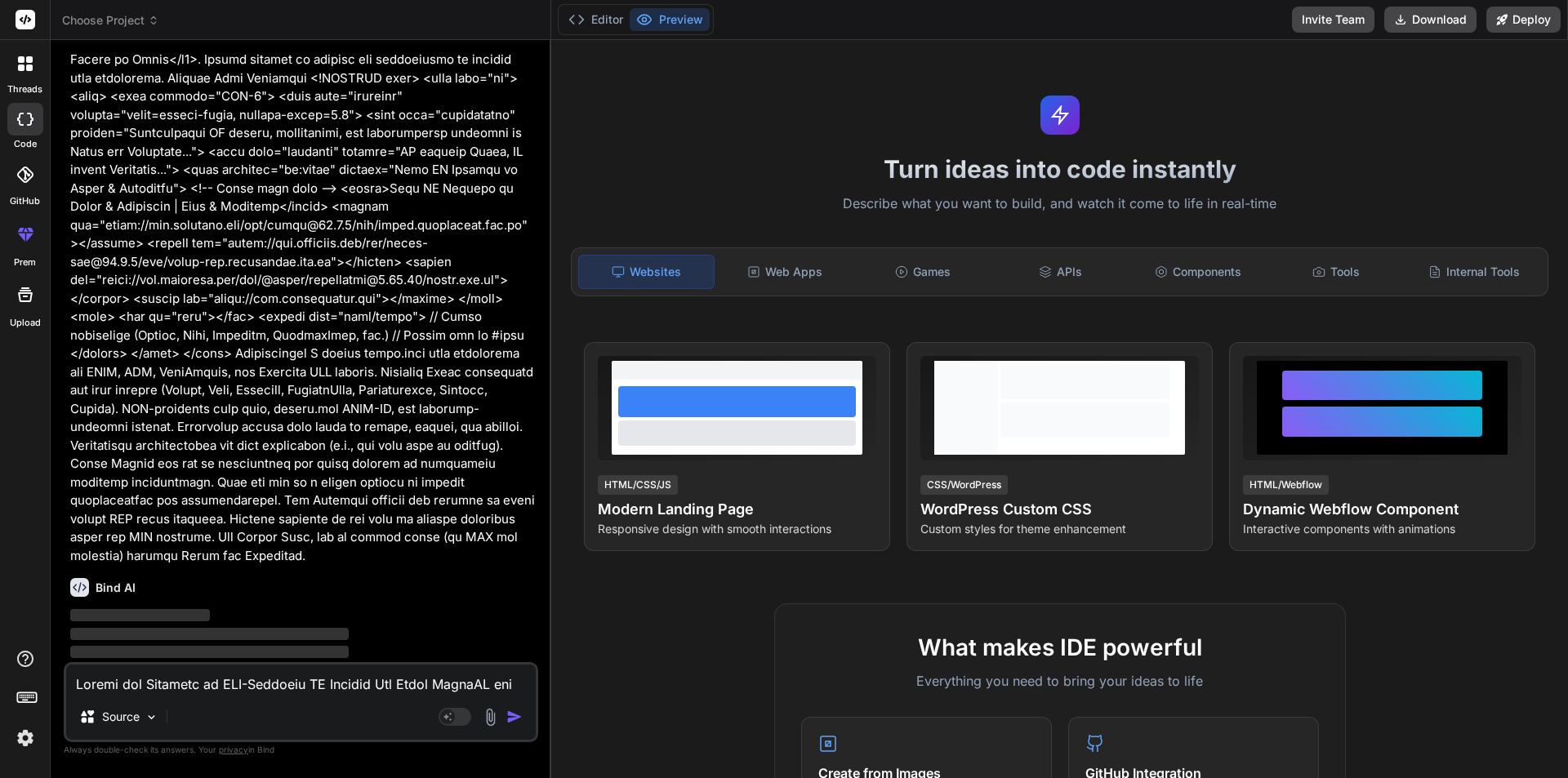
click at [511, 712] on img "button" at bounding box center [514, 716] width 16 height 16
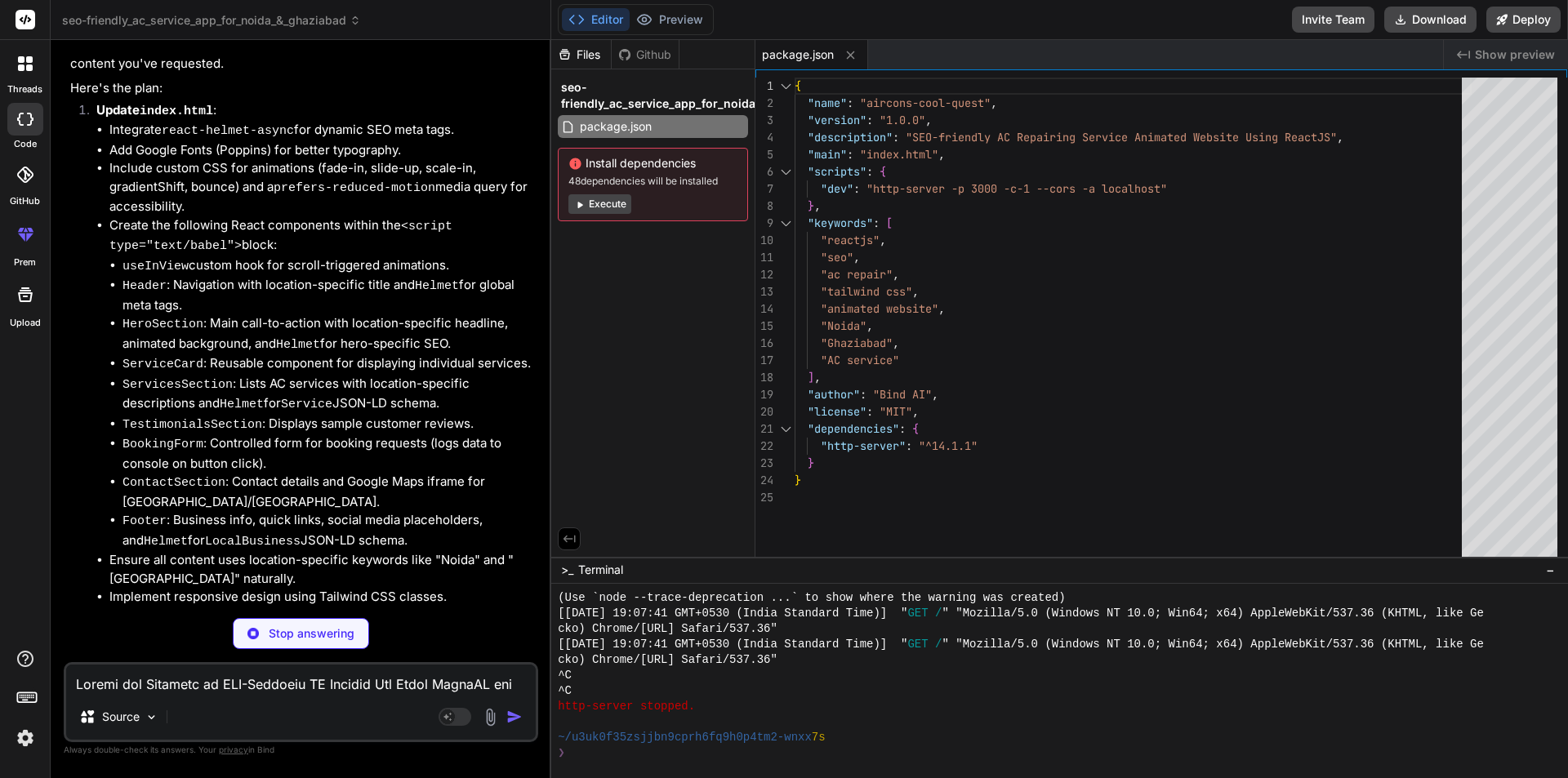
scroll to position [2090, 0]
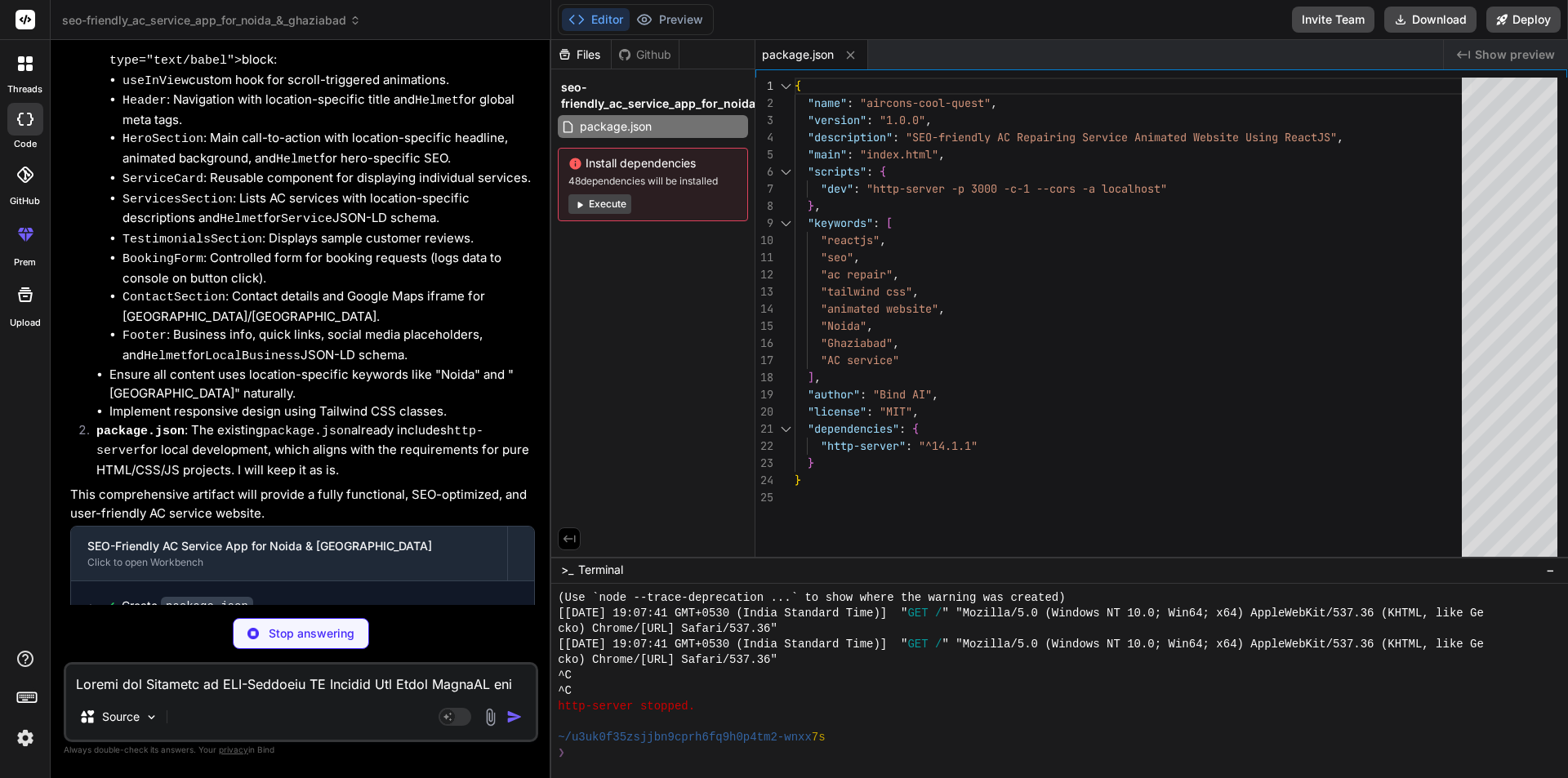
click at [165, 672] on textarea at bounding box center [301, 679] width 470 height 29
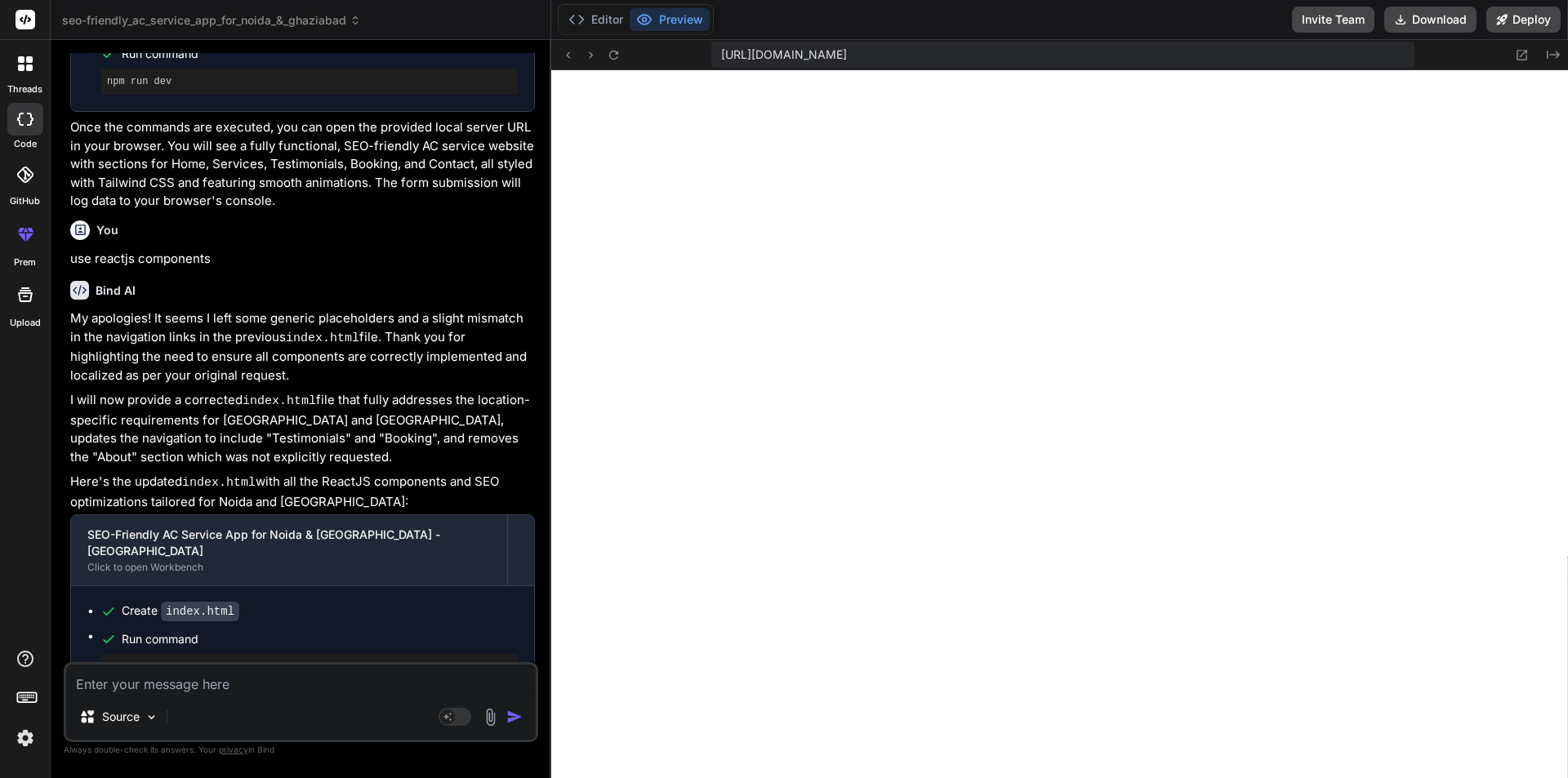
scroll to position [2808, 0]
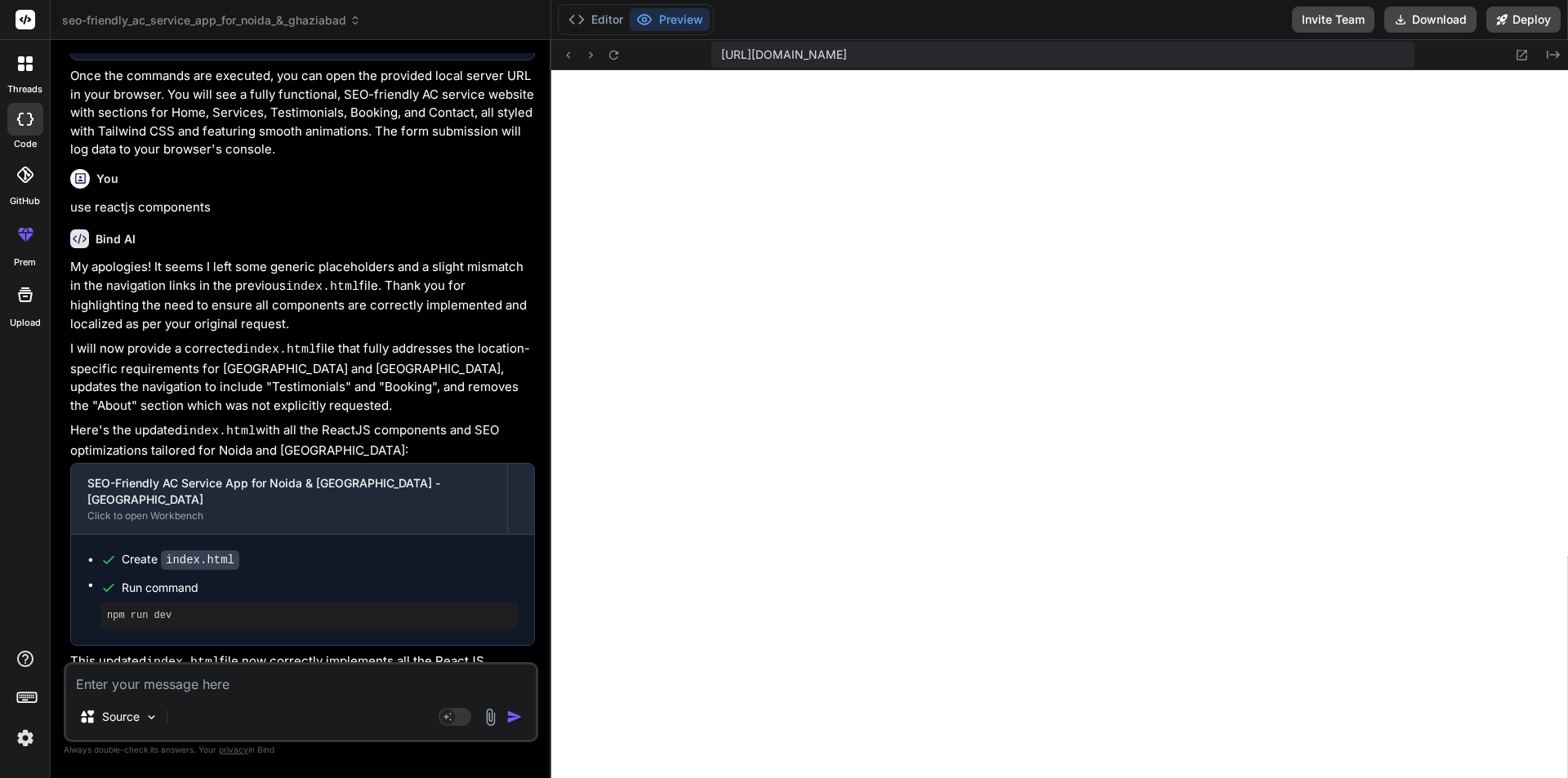
click at [15, 66] on div at bounding box center [26, 63] width 34 height 34
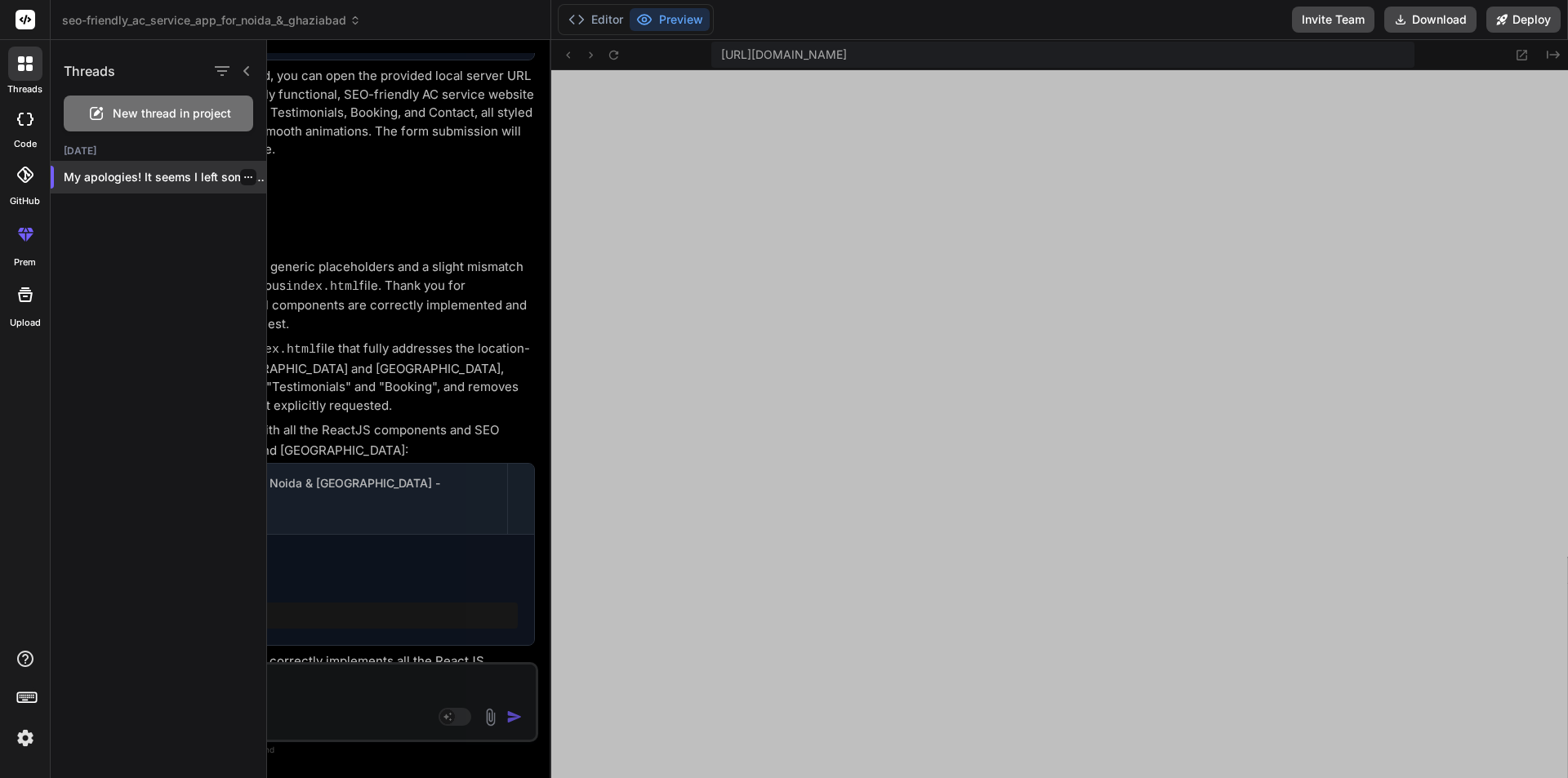
click at [247, 177] on div at bounding box center [248, 177] width 16 height 16
click at [243, 174] on icon "button" at bounding box center [248, 177] width 9 height 9
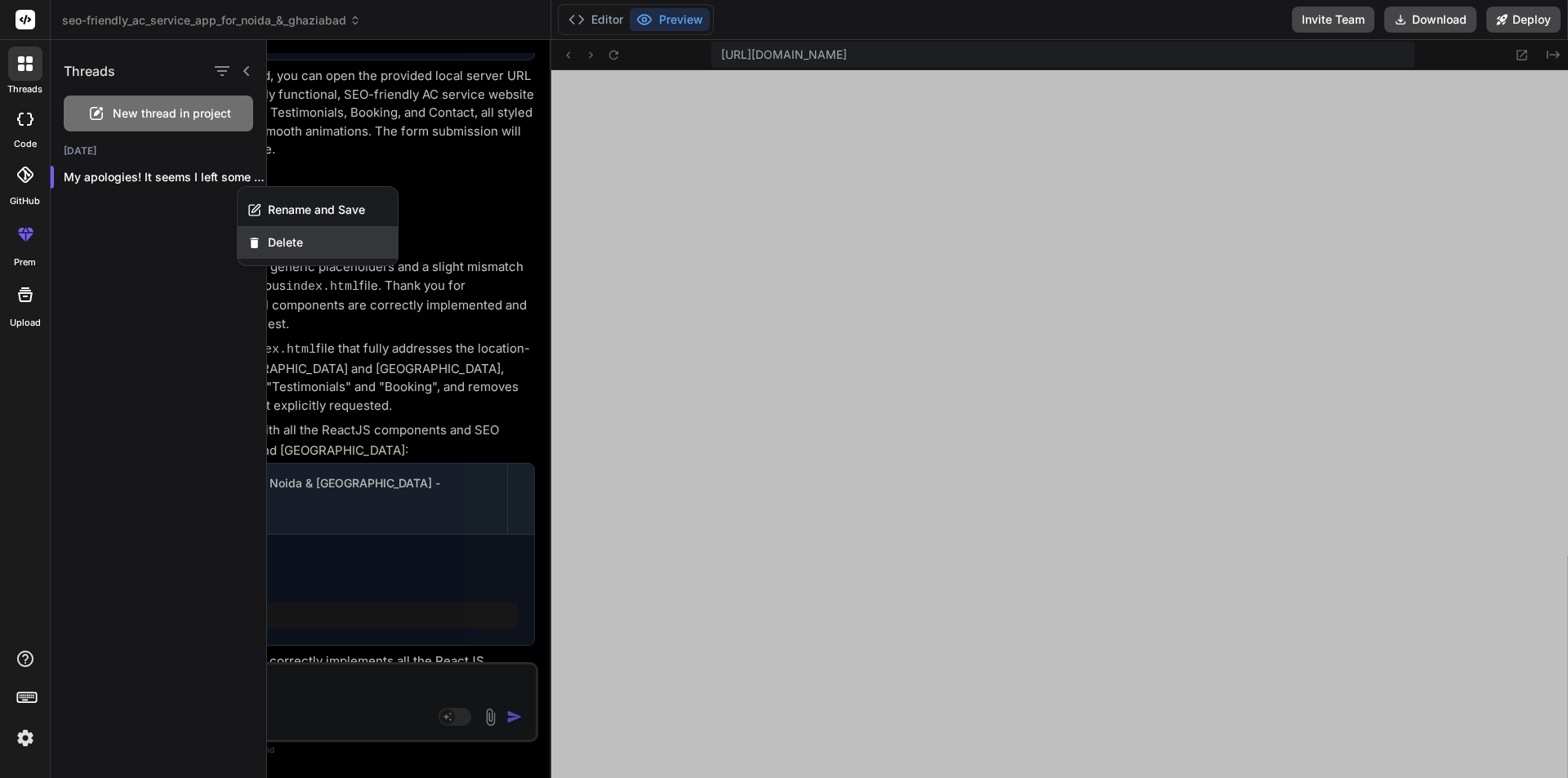
click at [281, 251] on div "Delete" at bounding box center [317, 242] width 160 height 33
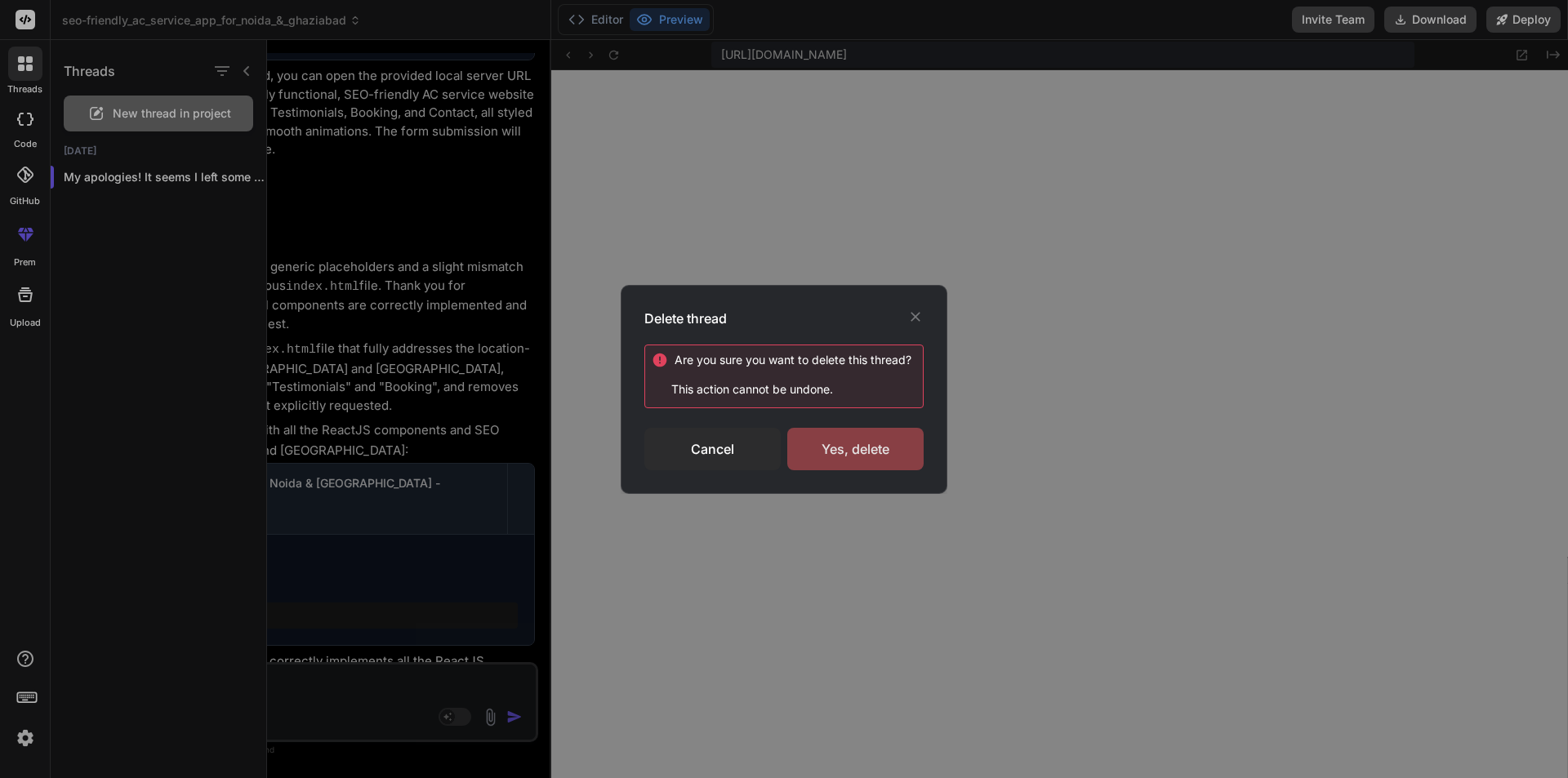
click at [832, 447] on div "Yes, delete" at bounding box center [856, 449] width 136 height 43
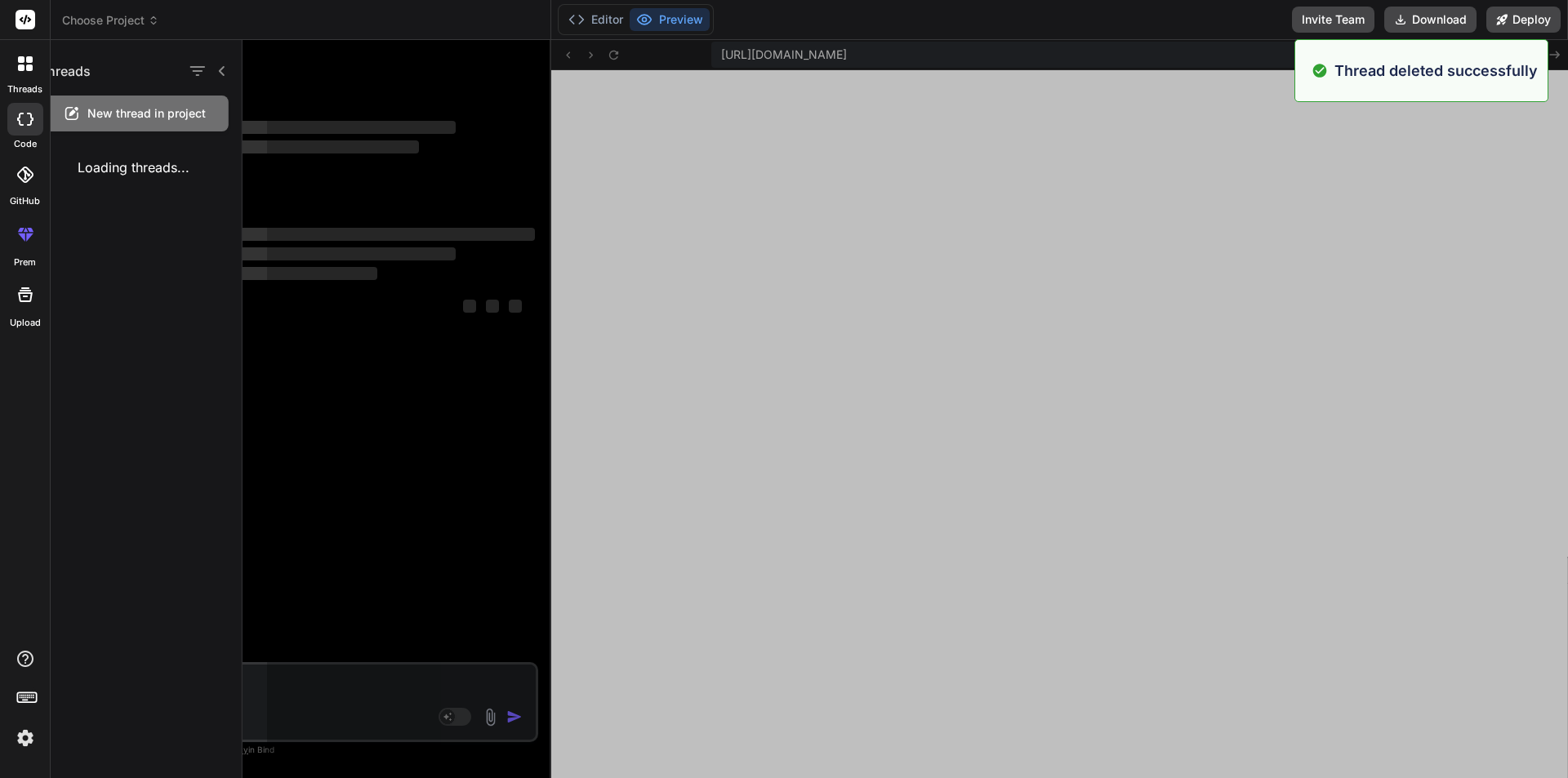
scroll to position [12642, 0]
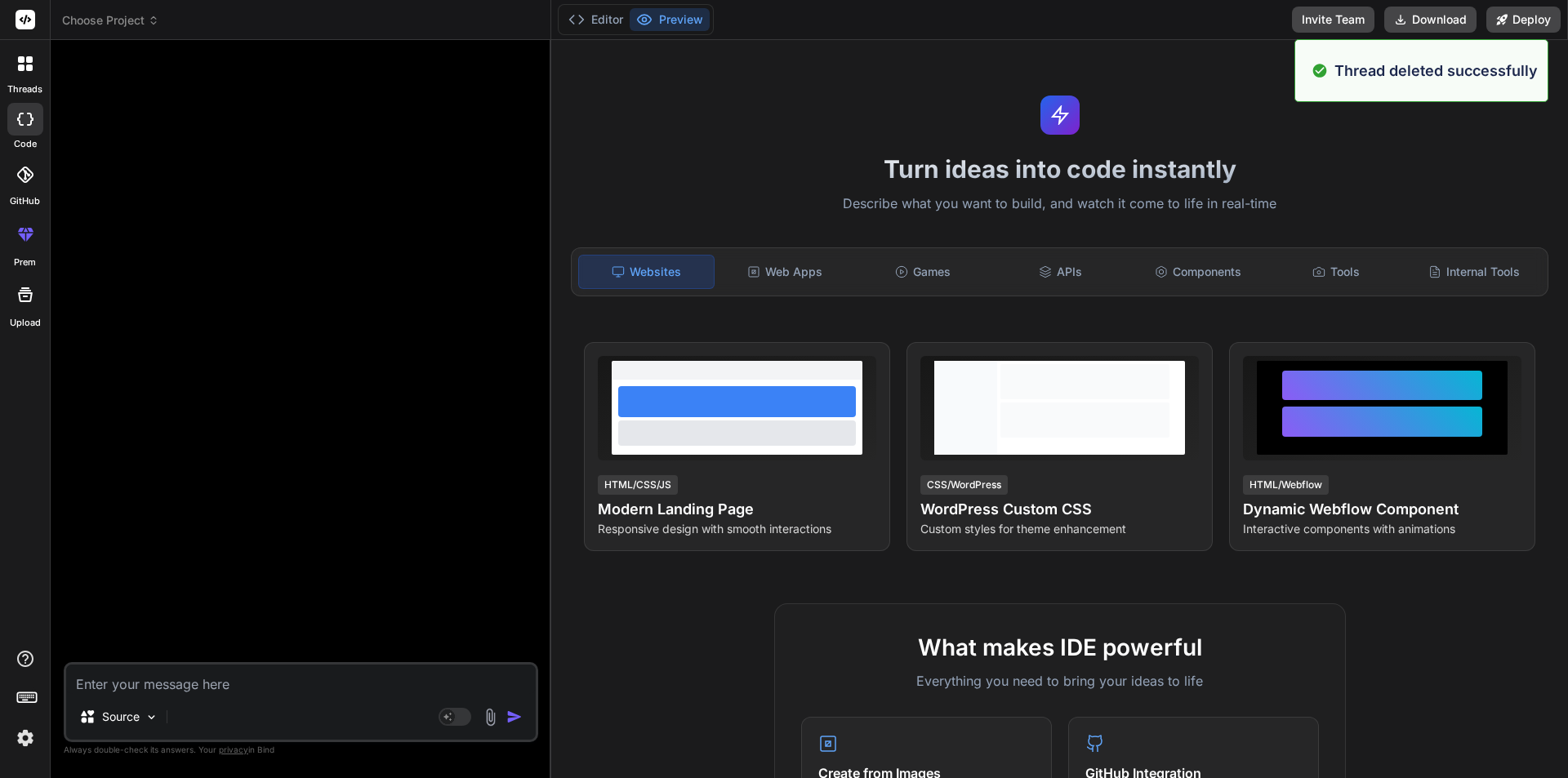
click at [225, 673] on textarea at bounding box center [301, 679] width 470 height 29
paste textarea "Prompt for Creating an SEO-Friendly AC Service App Using ReactJS for Noida and …"
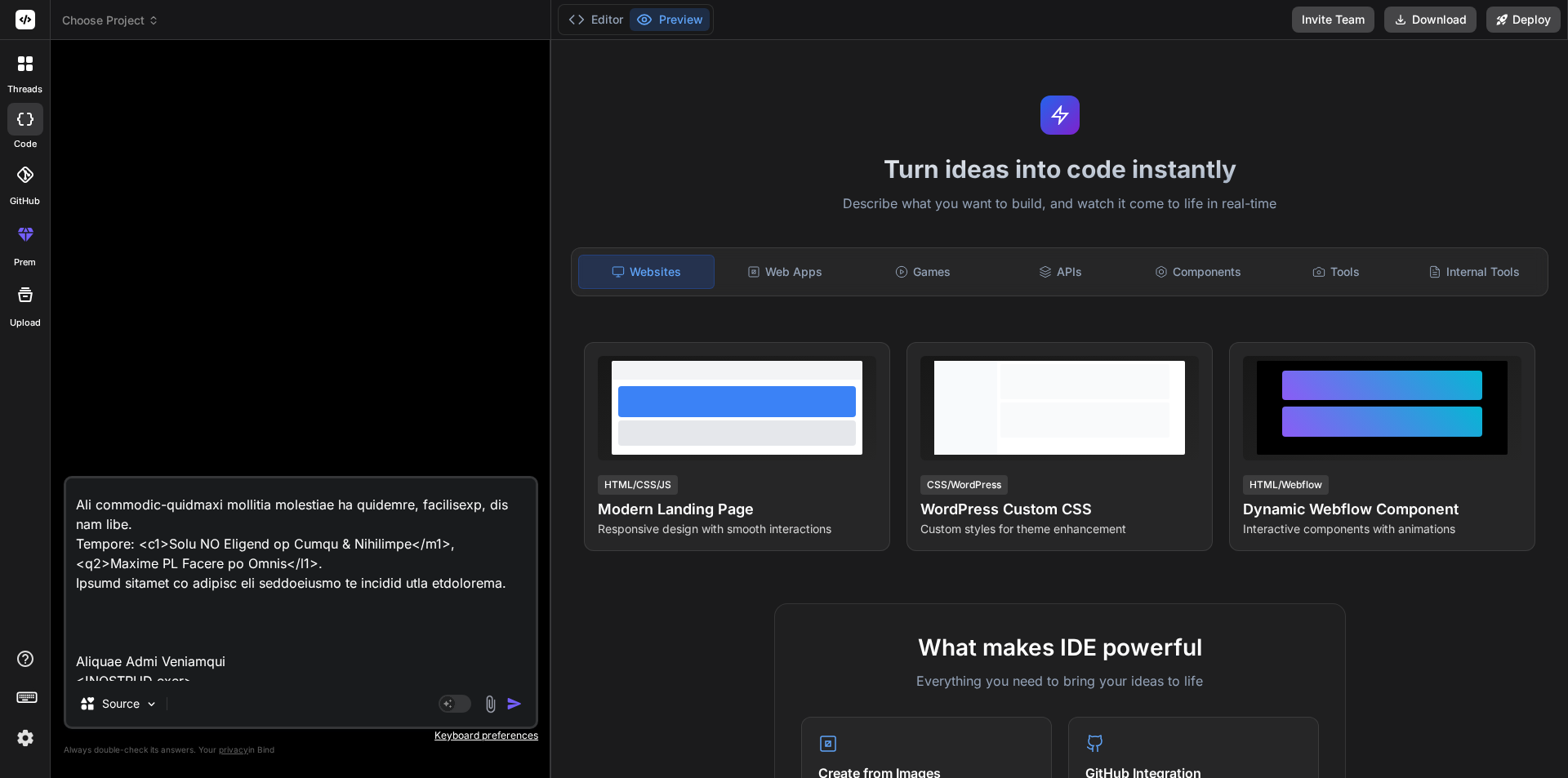
scroll to position [2476, 0]
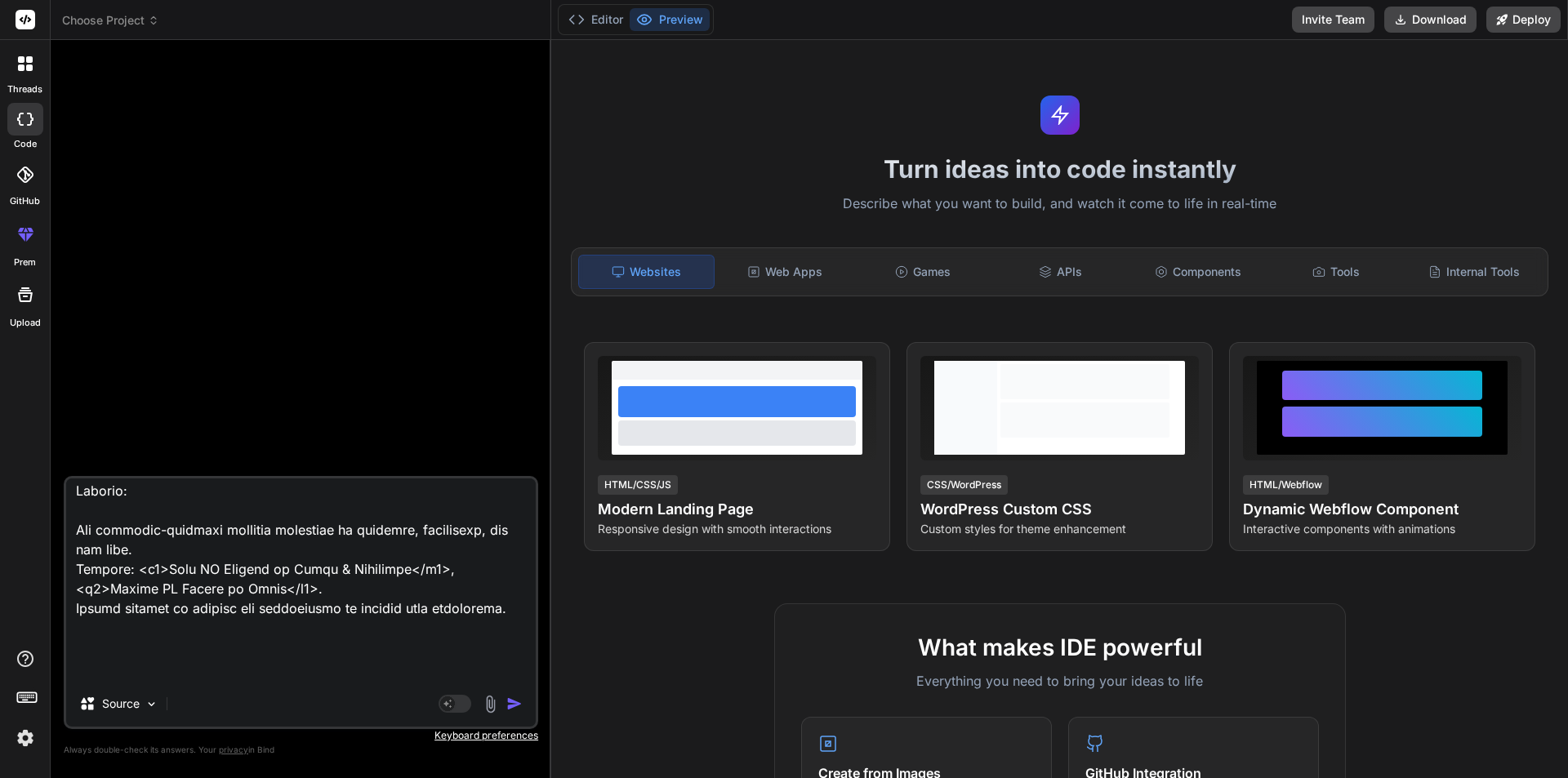
drag, startPoint x: 129, startPoint y: 676, endPoint x: 32, endPoint y: 589, distance: 130.3
click at [32, 589] on div "threads code GitHub prem Upload Choose Project Created with Pixso. Bind AI Web …" at bounding box center [784, 389] width 1568 height 778
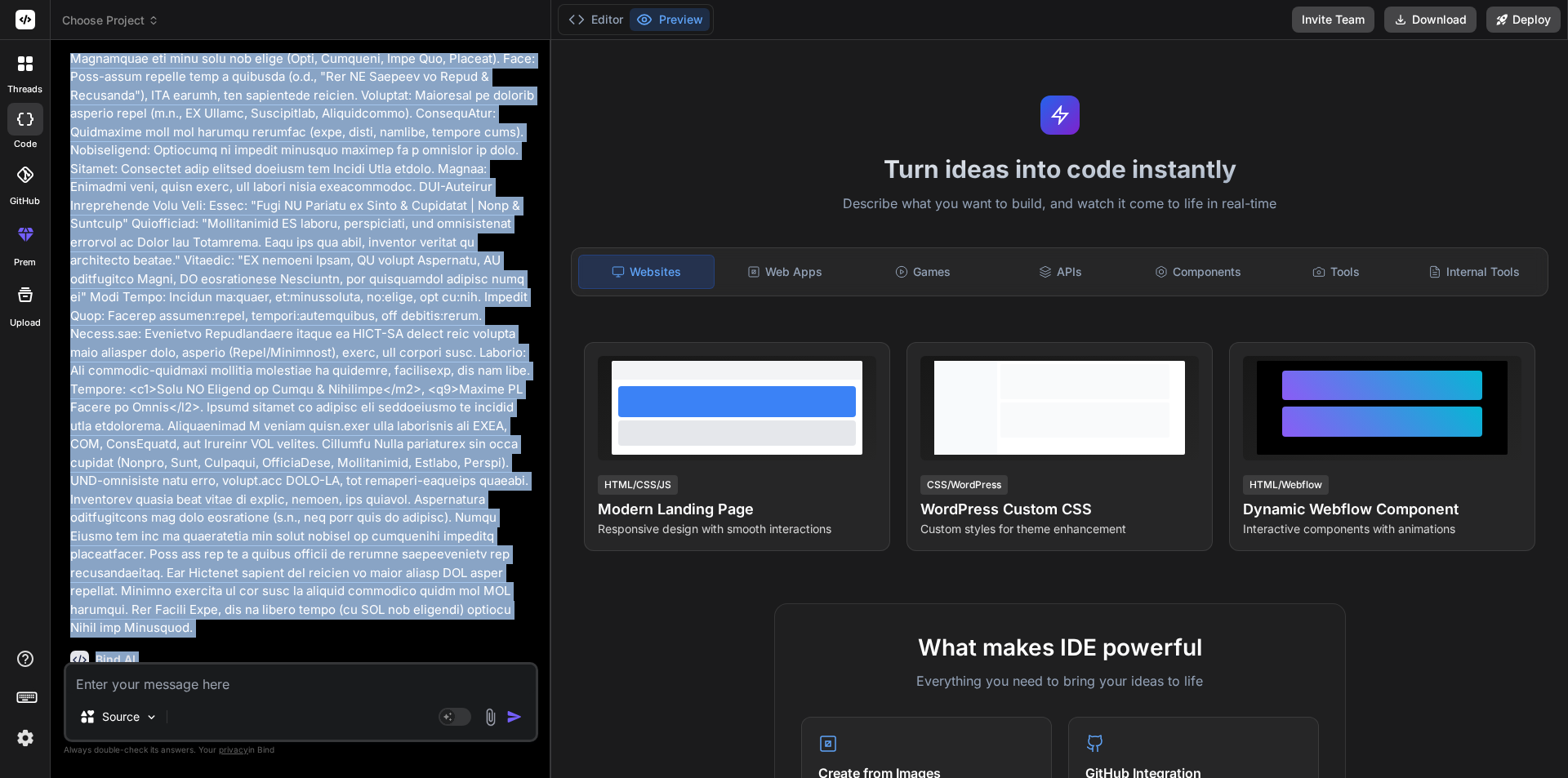
scroll to position [938, 0]
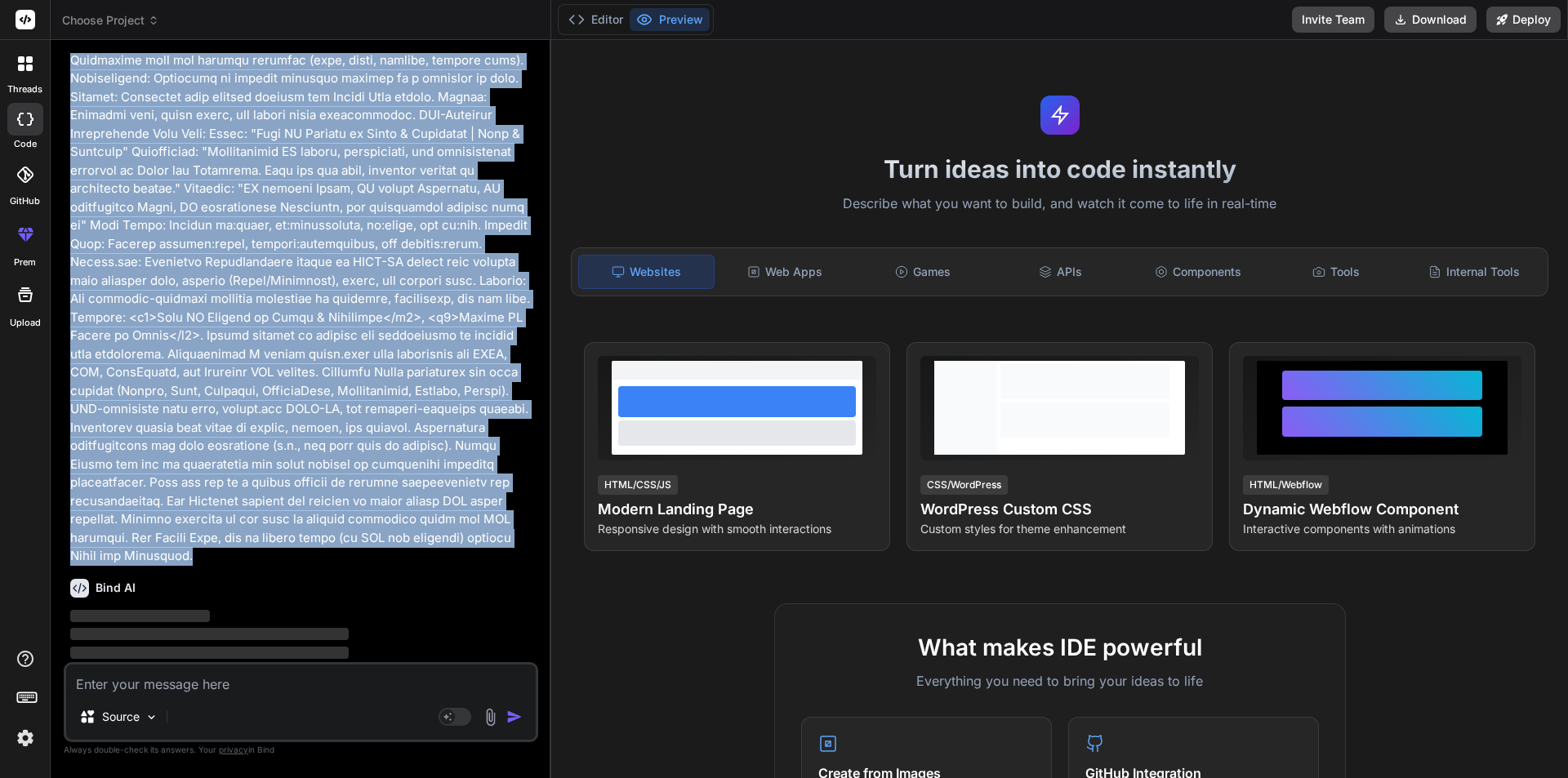
drag, startPoint x: 69, startPoint y: 95, endPoint x: 188, endPoint y: 536, distance: 456.8
click at [188, 536] on div "You Bind AI ‌ ‌ ‌ ‌" at bounding box center [303, 357] width 472 height 609
copy p "Prompt for Creating an SEO-Friendly AC Service App Using ReactJS for Noida and …"
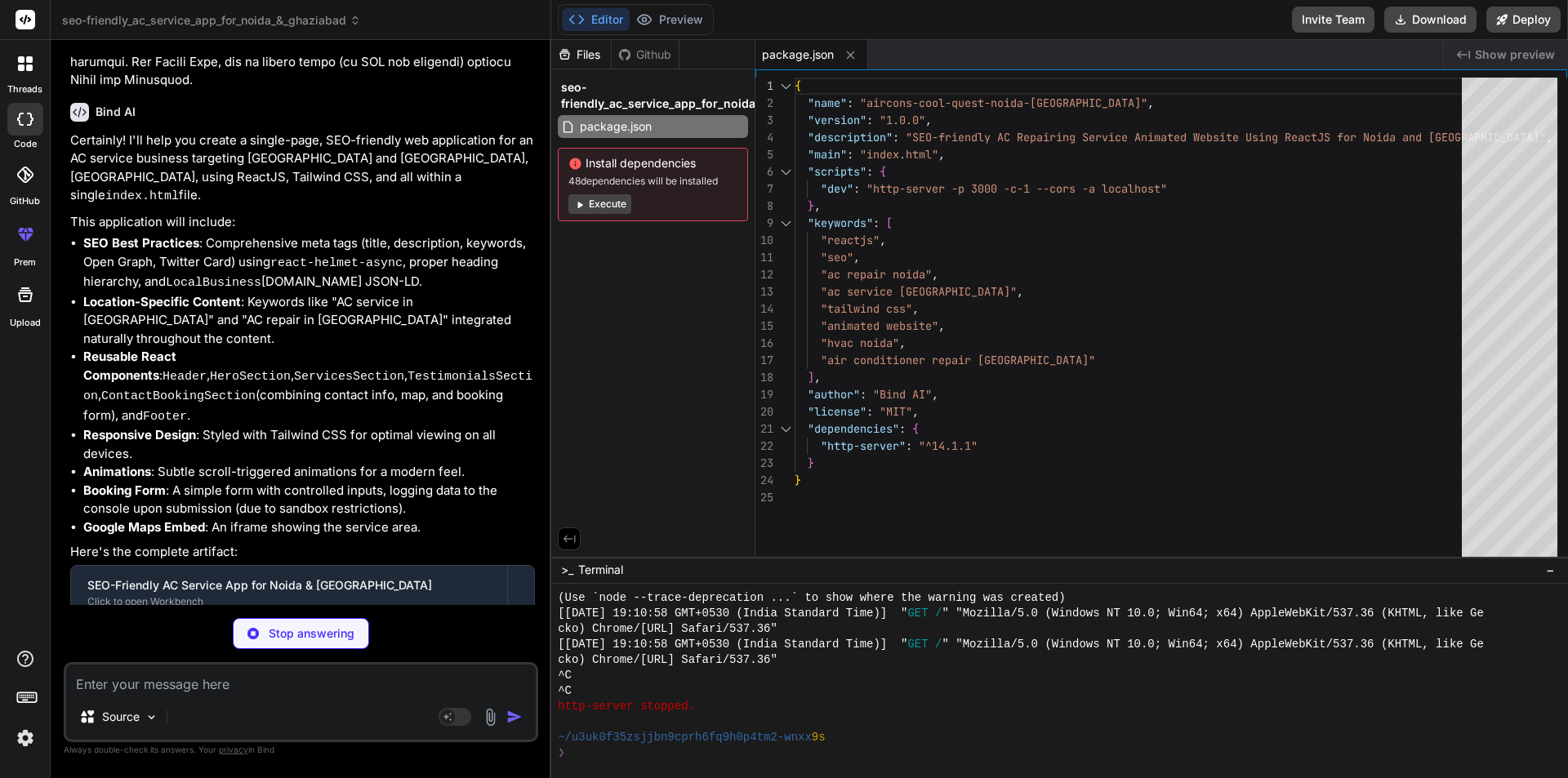
scroll to position [1422, 0]
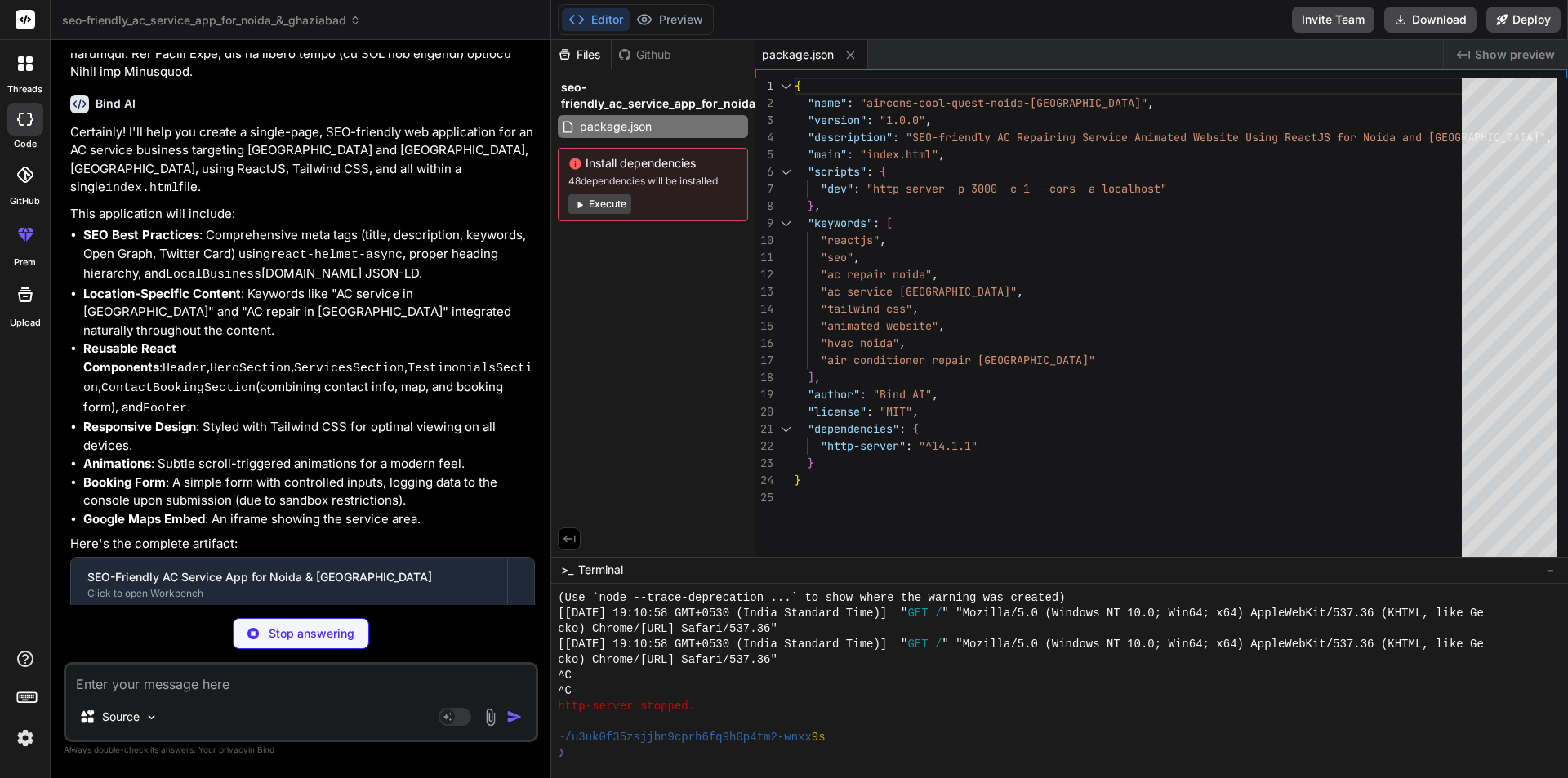
click at [15, 77] on div at bounding box center [26, 63] width 34 height 34
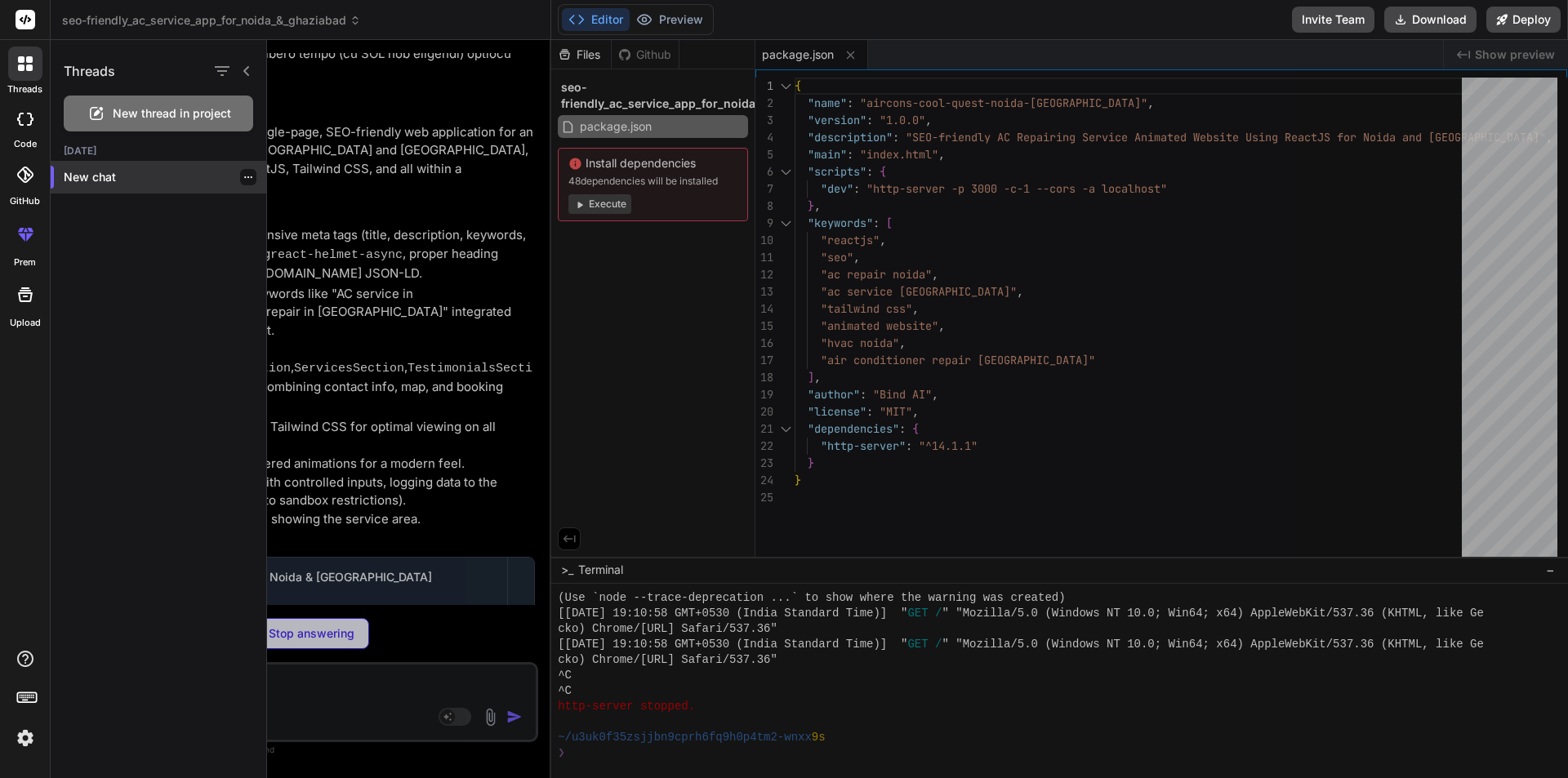
click at [244, 175] on icon "button" at bounding box center [248, 177] width 9 height 9
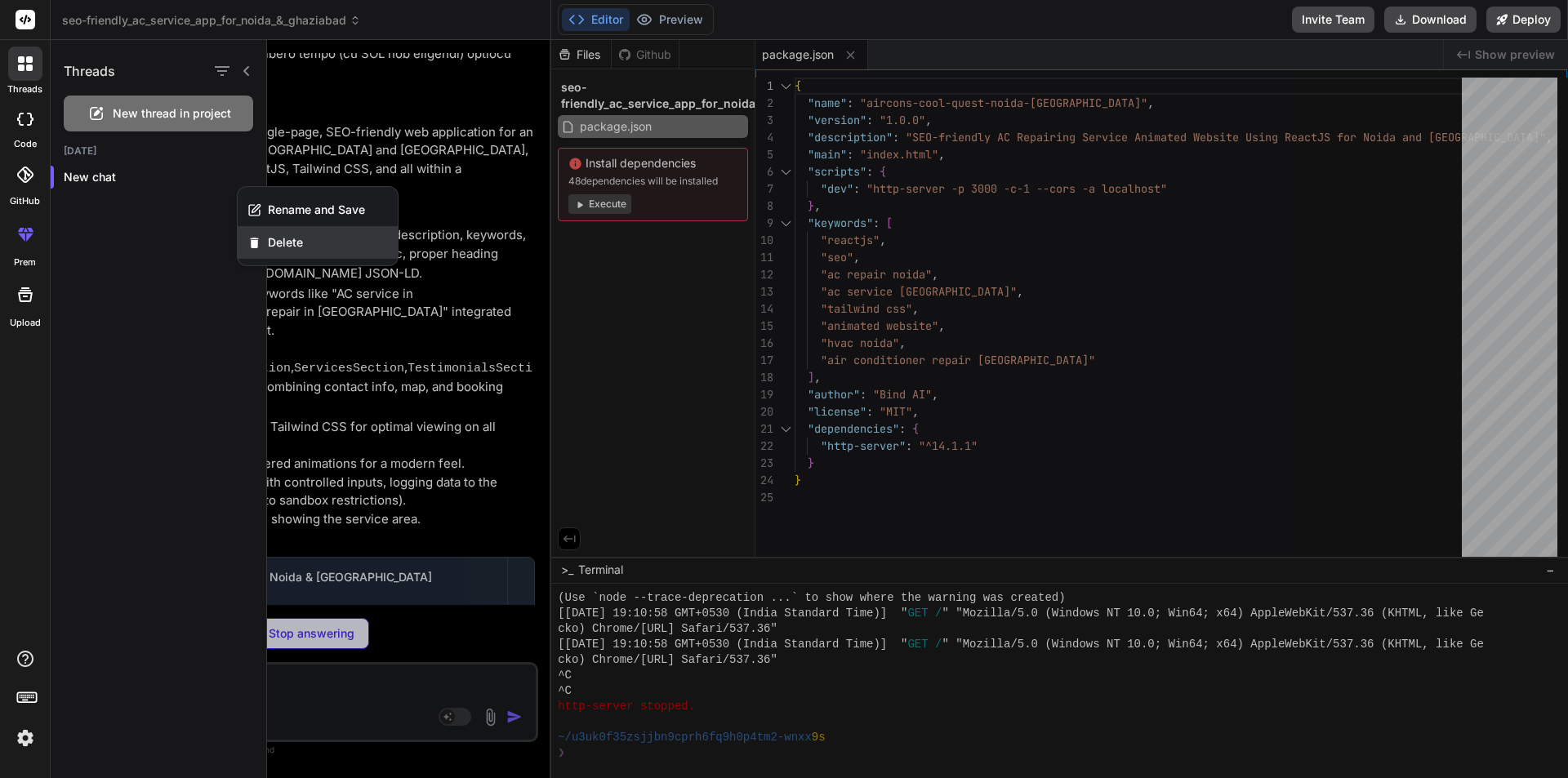
click at [274, 248] on span "Delete" at bounding box center [285, 242] width 35 height 16
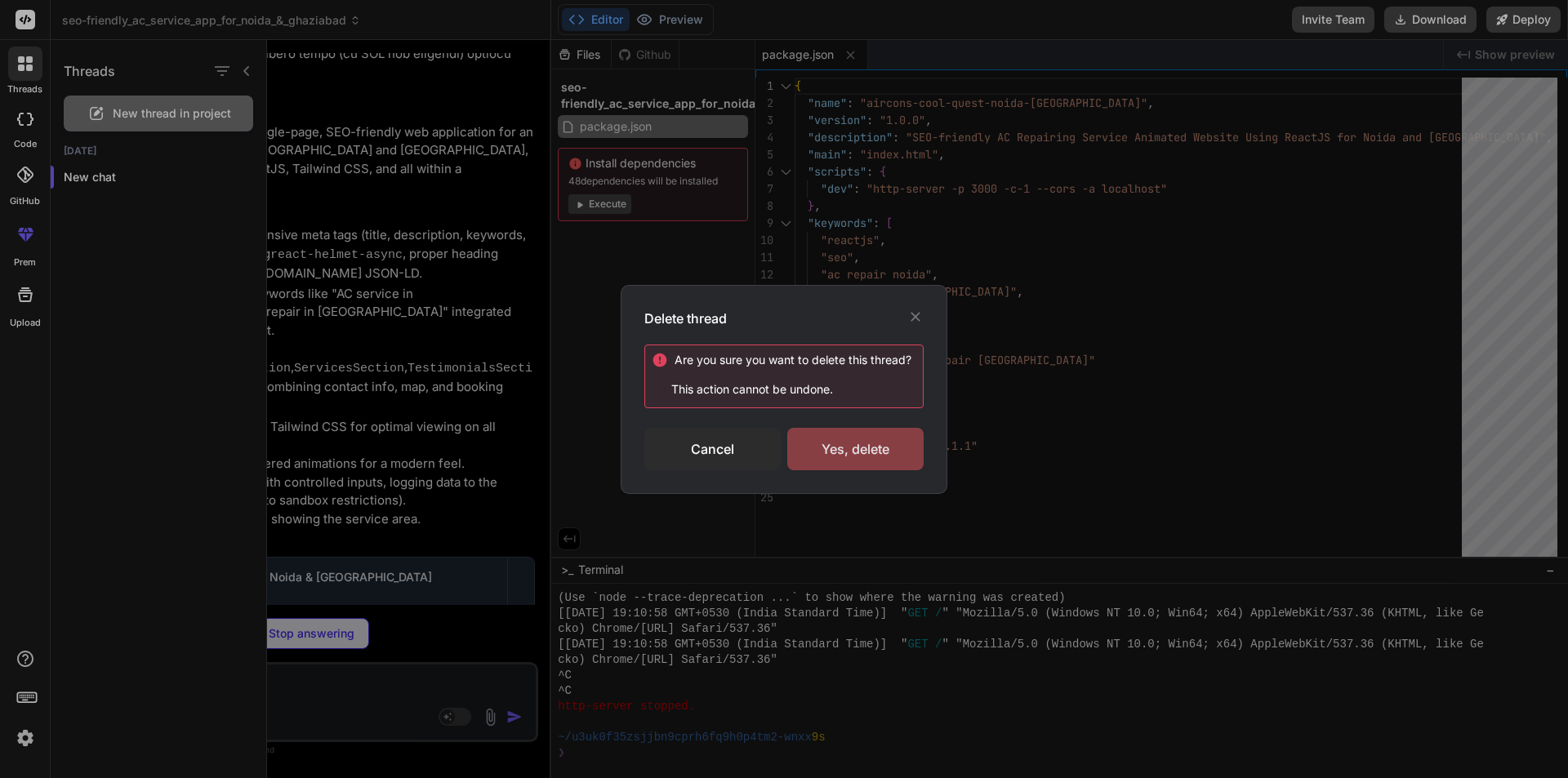
click at [826, 458] on div "Yes, delete" at bounding box center [856, 449] width 136 height 43
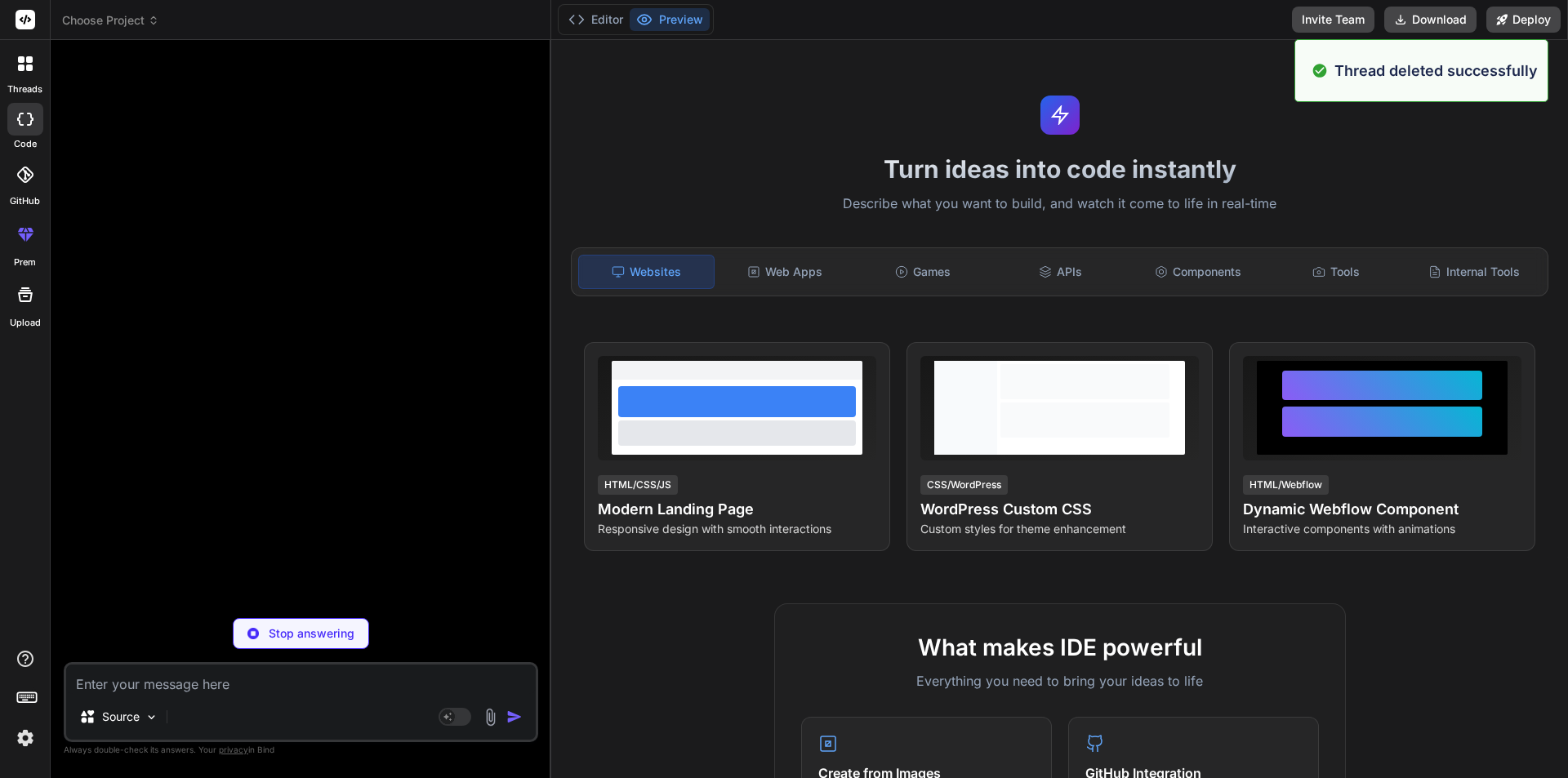
click at [131, 682] on textarea at bounding box center [301, 679] width 470 height 29
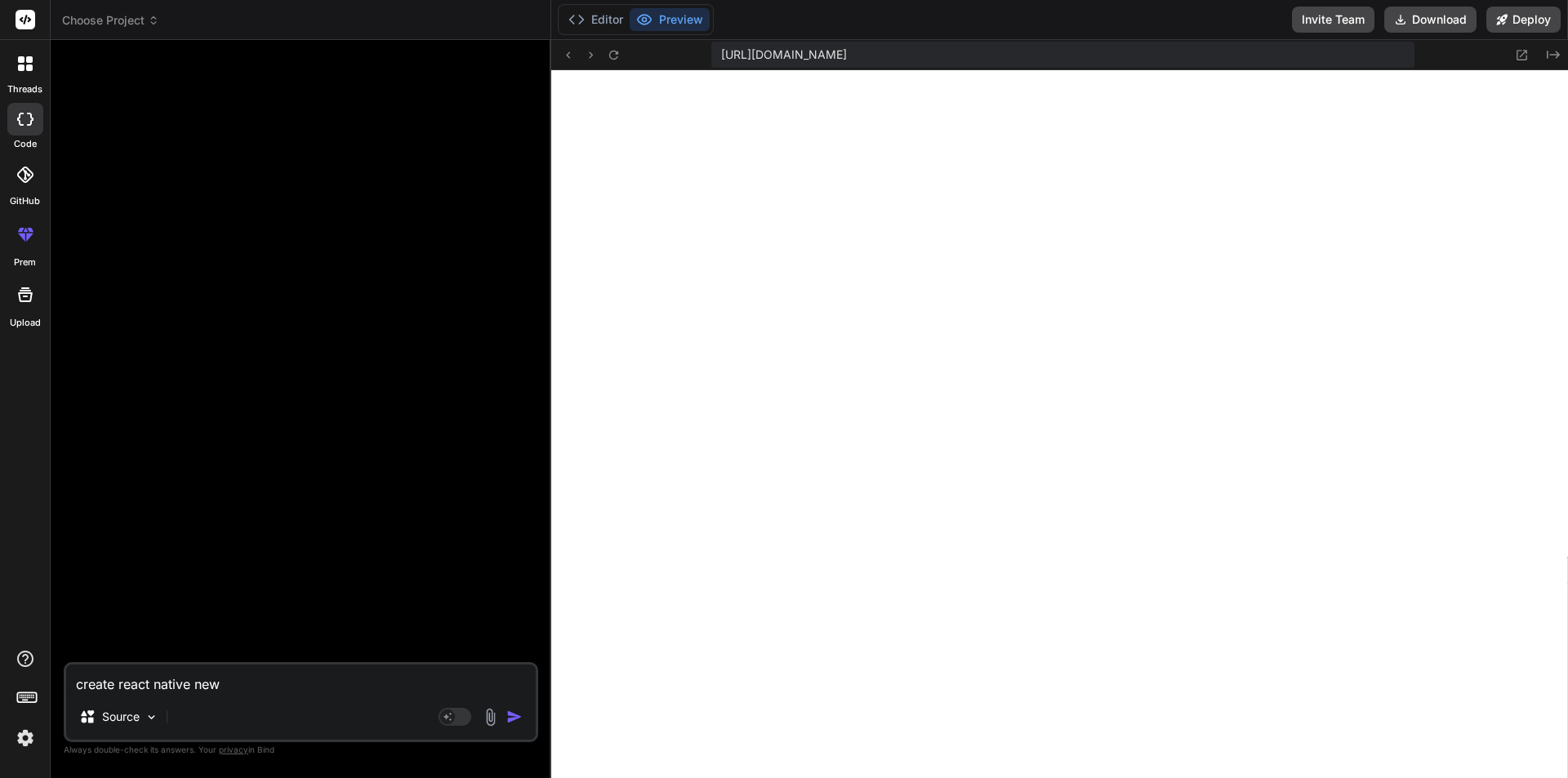
scroll to position [13464, 0]
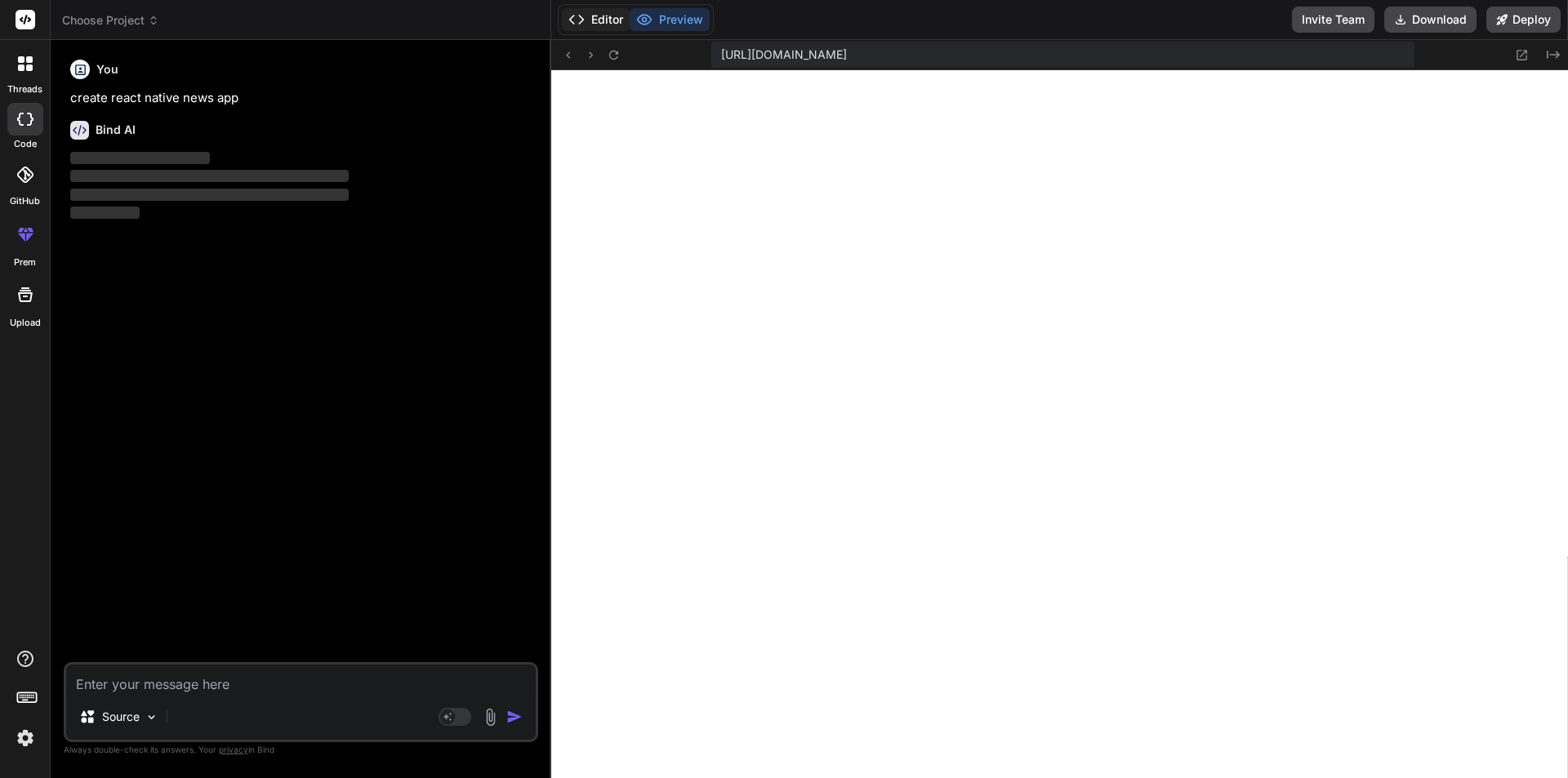
click at [615, 16] on button "Editor" at bounding box center [596, 20] width 68 height 23
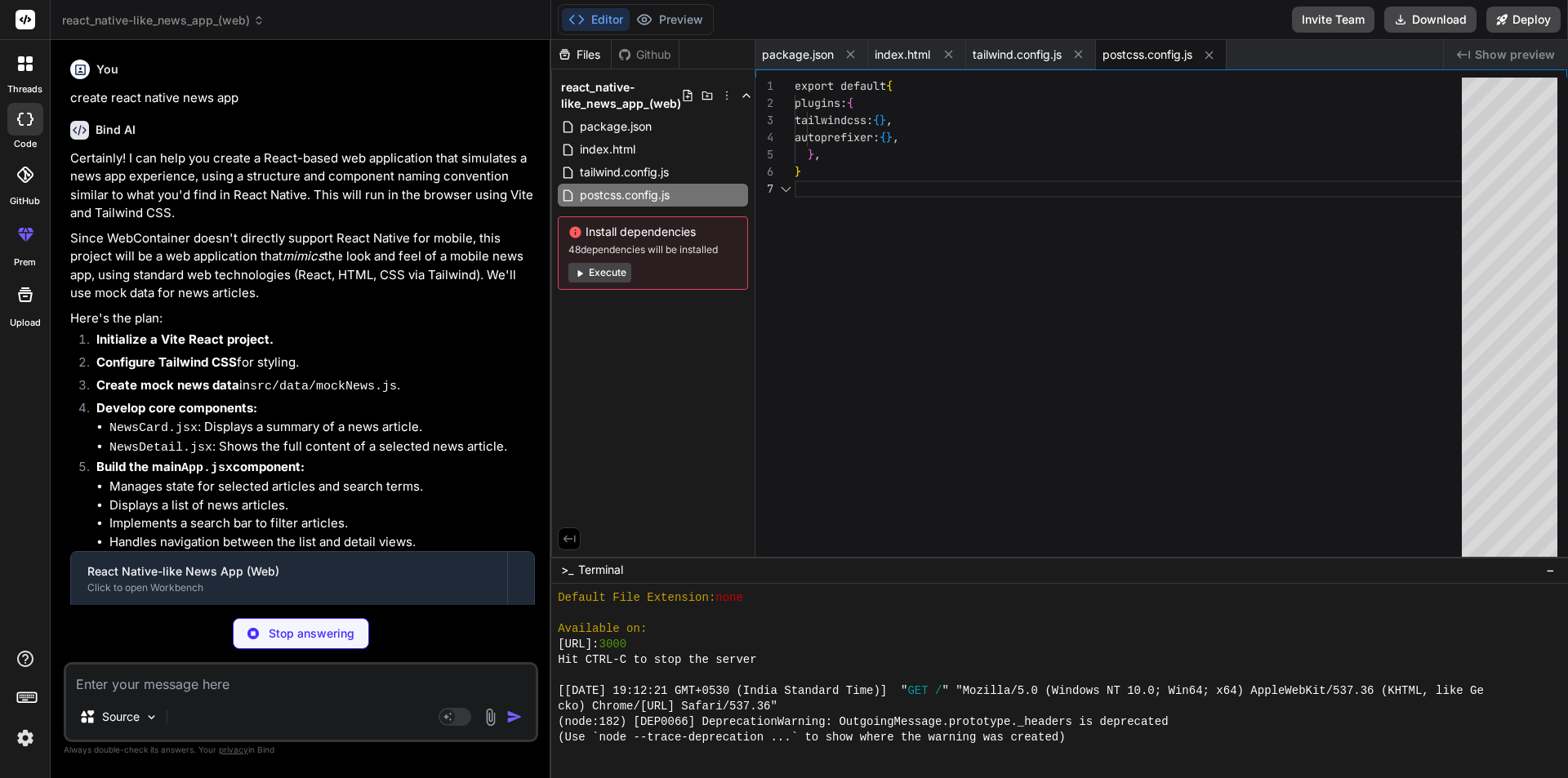
click at [147, 670] on textarea at bounding box center [301, 679] width 470 height 29
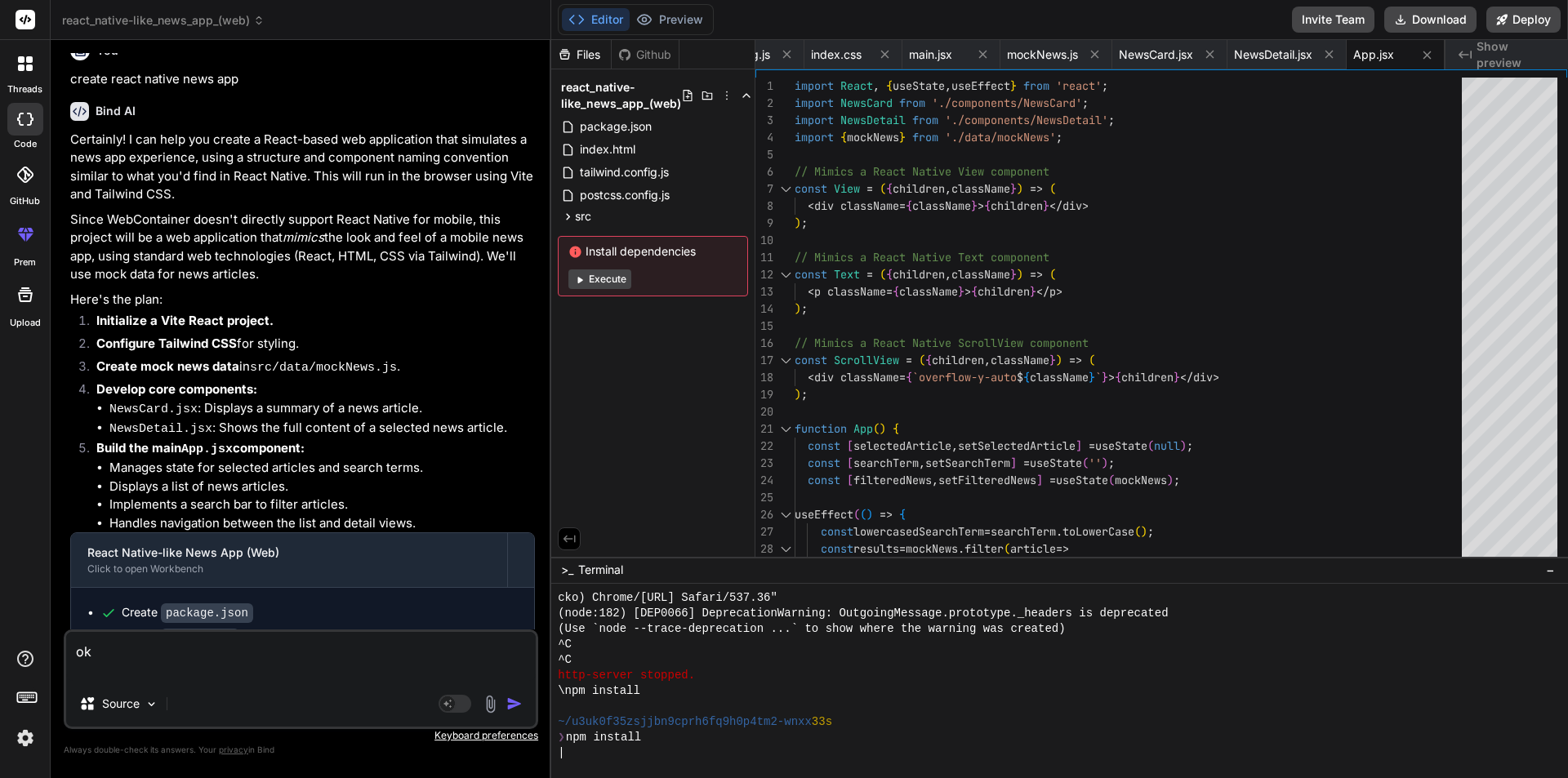
scroll to position [0, 0]
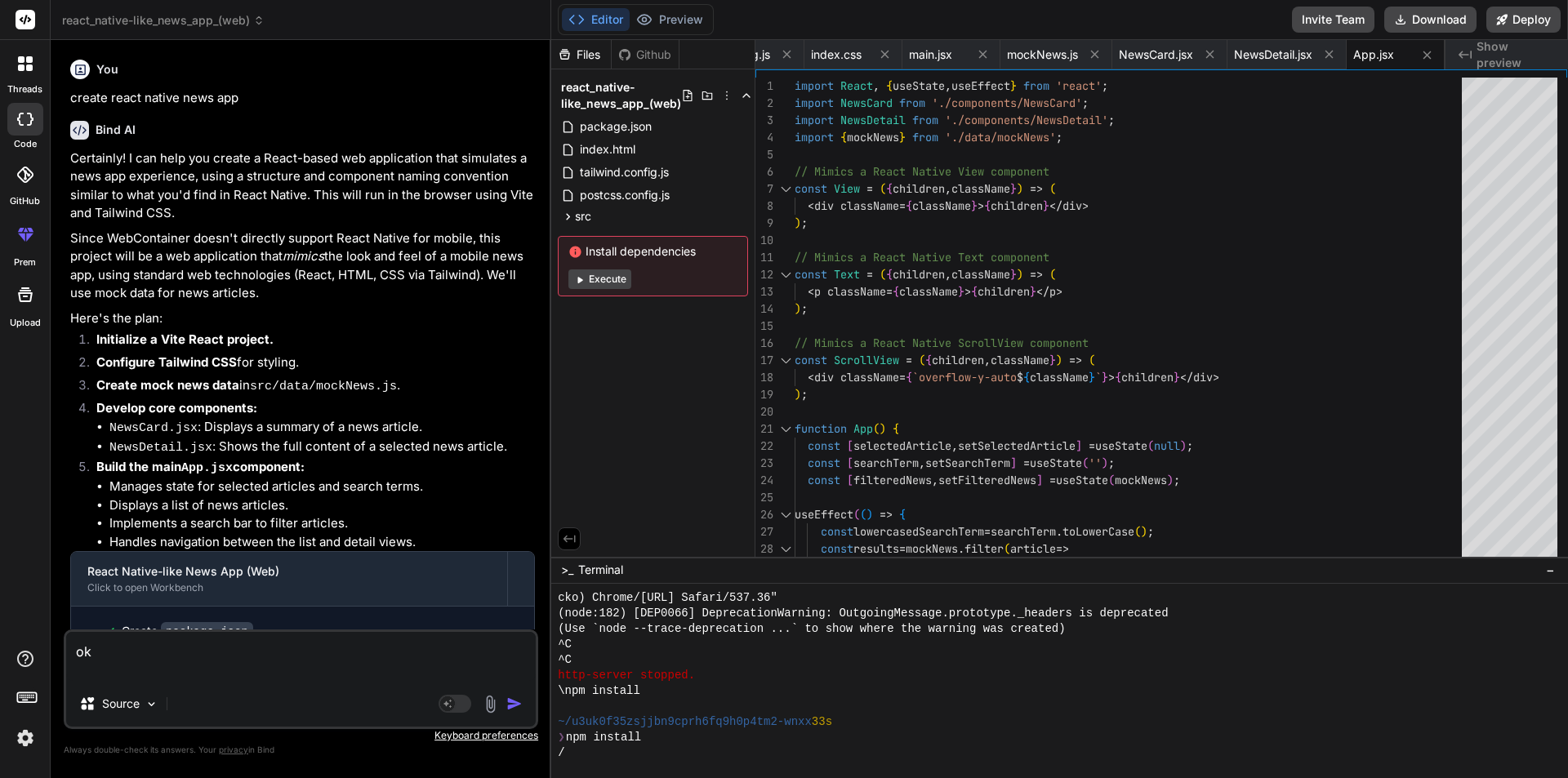
click at [16, 71] on div at bounding box center [26, 63] width 34 height 34
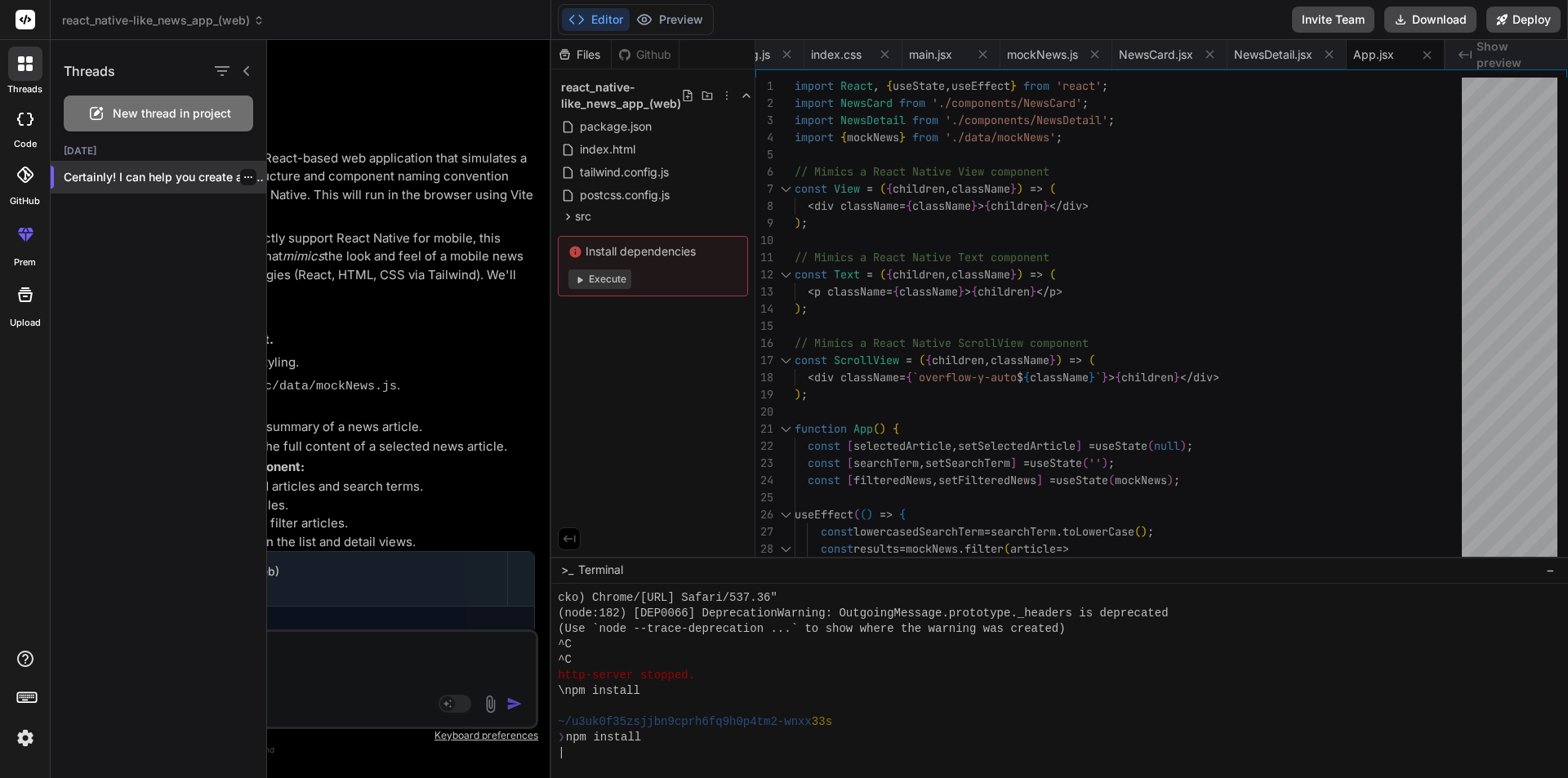
click at [249, 177] on div at bounding box center [248, 177] width 16 height 16
click at [243, 174] on icon "button" at bounding box center [248, 177] width 9 height 9
click at [302, 242] on span "Delete" at bounding box center [285, 242] width 35 height 16
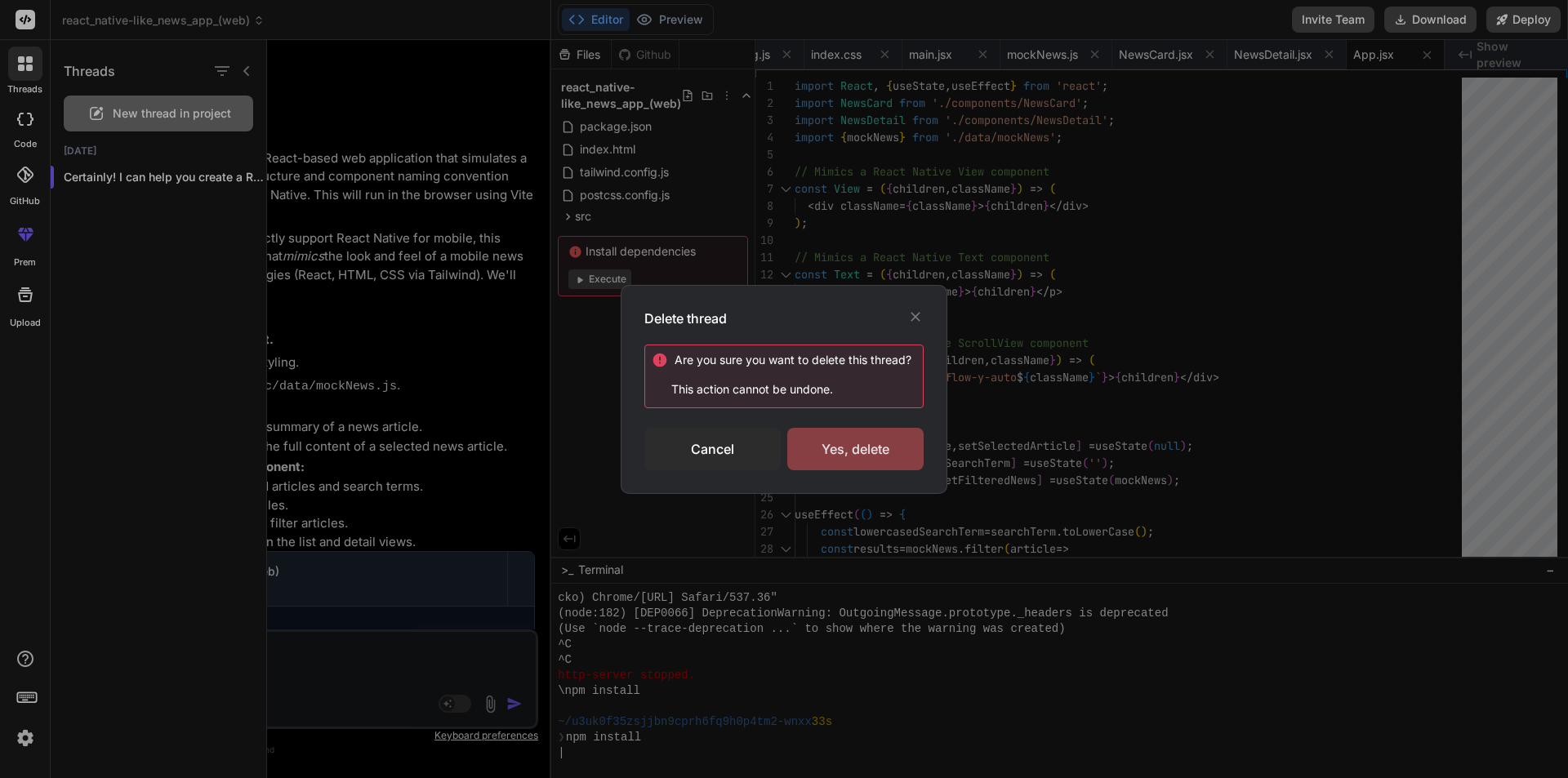
click at [839, 446] on div "Yes, delete" at bounding box center [856, 449] width 136 height 43
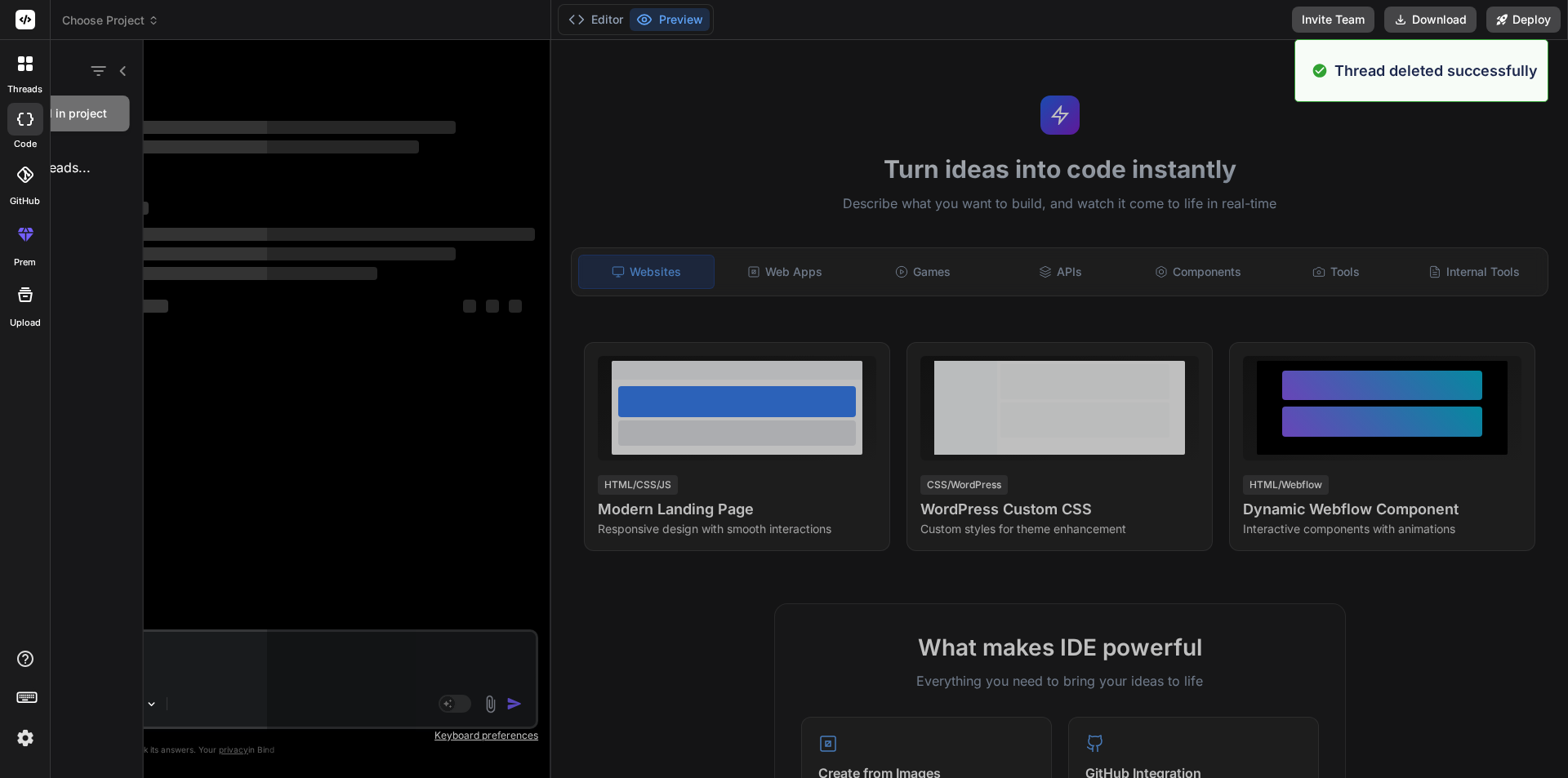
scroll to position [13635, 0]
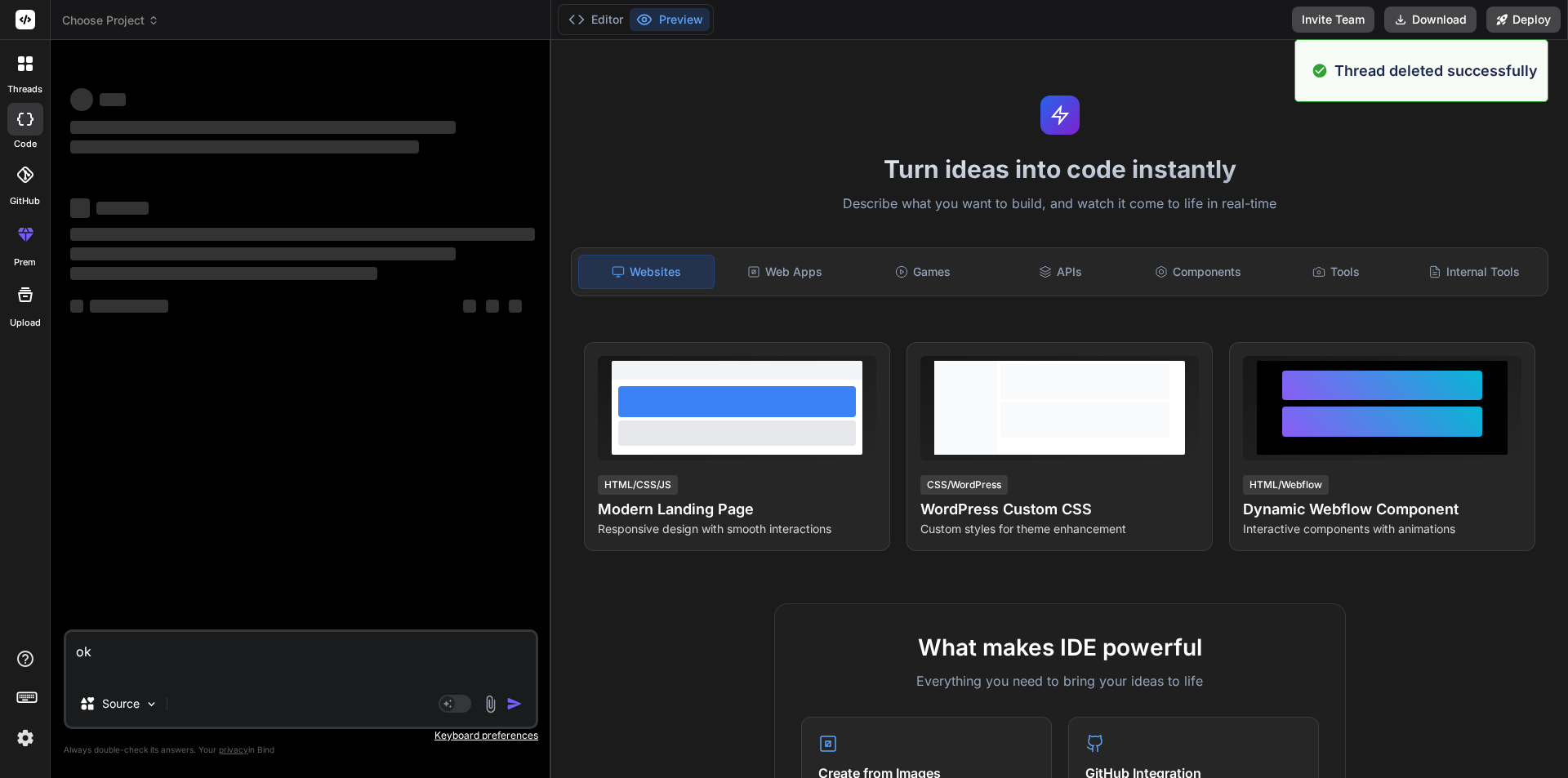
click at [457, 316] on div "‌ ‌ ‌ ‌ ‌ ‌ ‌ ‌ ‌ ‌" at bounding box center [303, 262] width 465 height 147
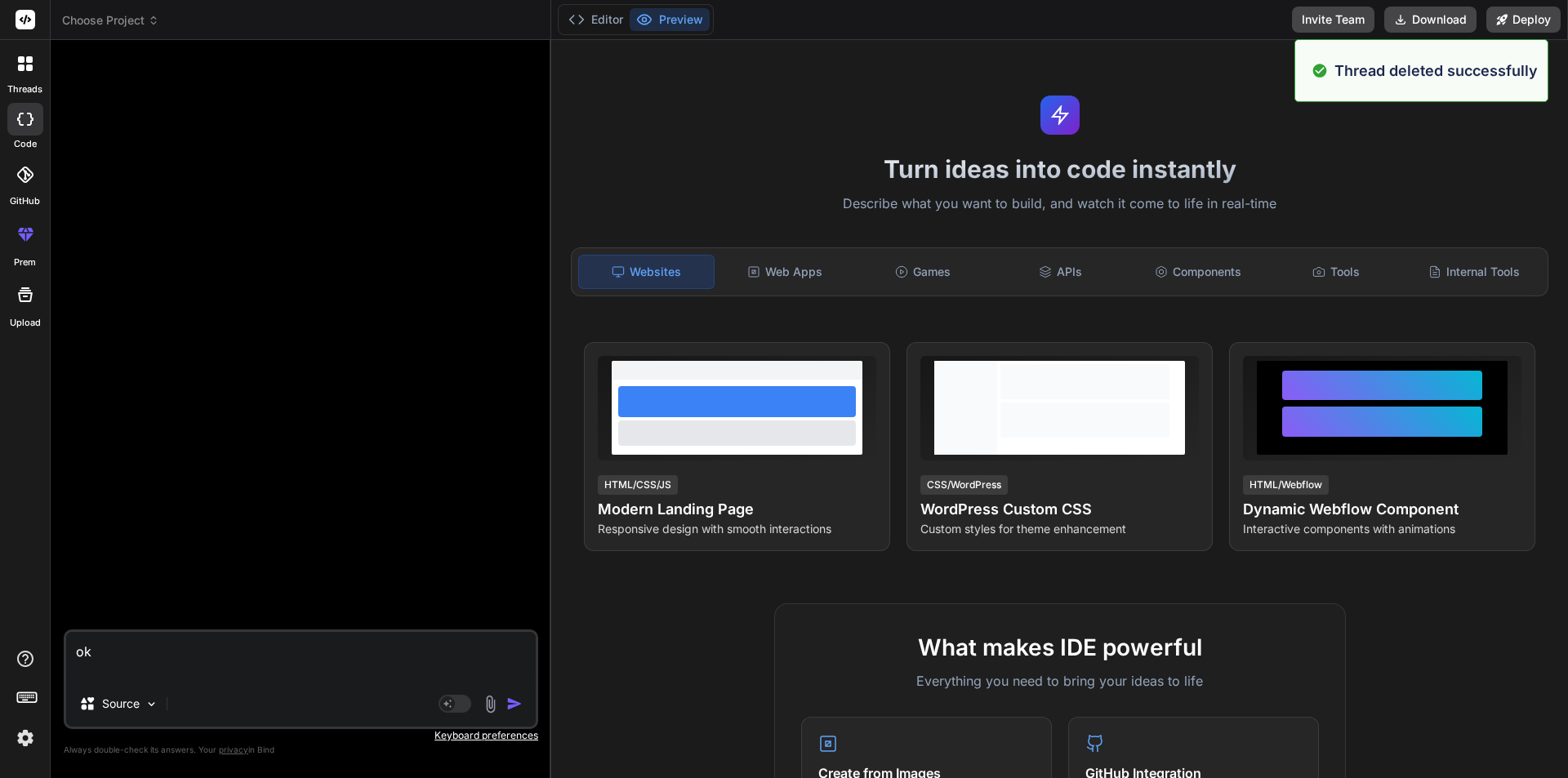
click at [162, 641] on textarea "ok" at bounding box center [301, 655] width 470 height 49
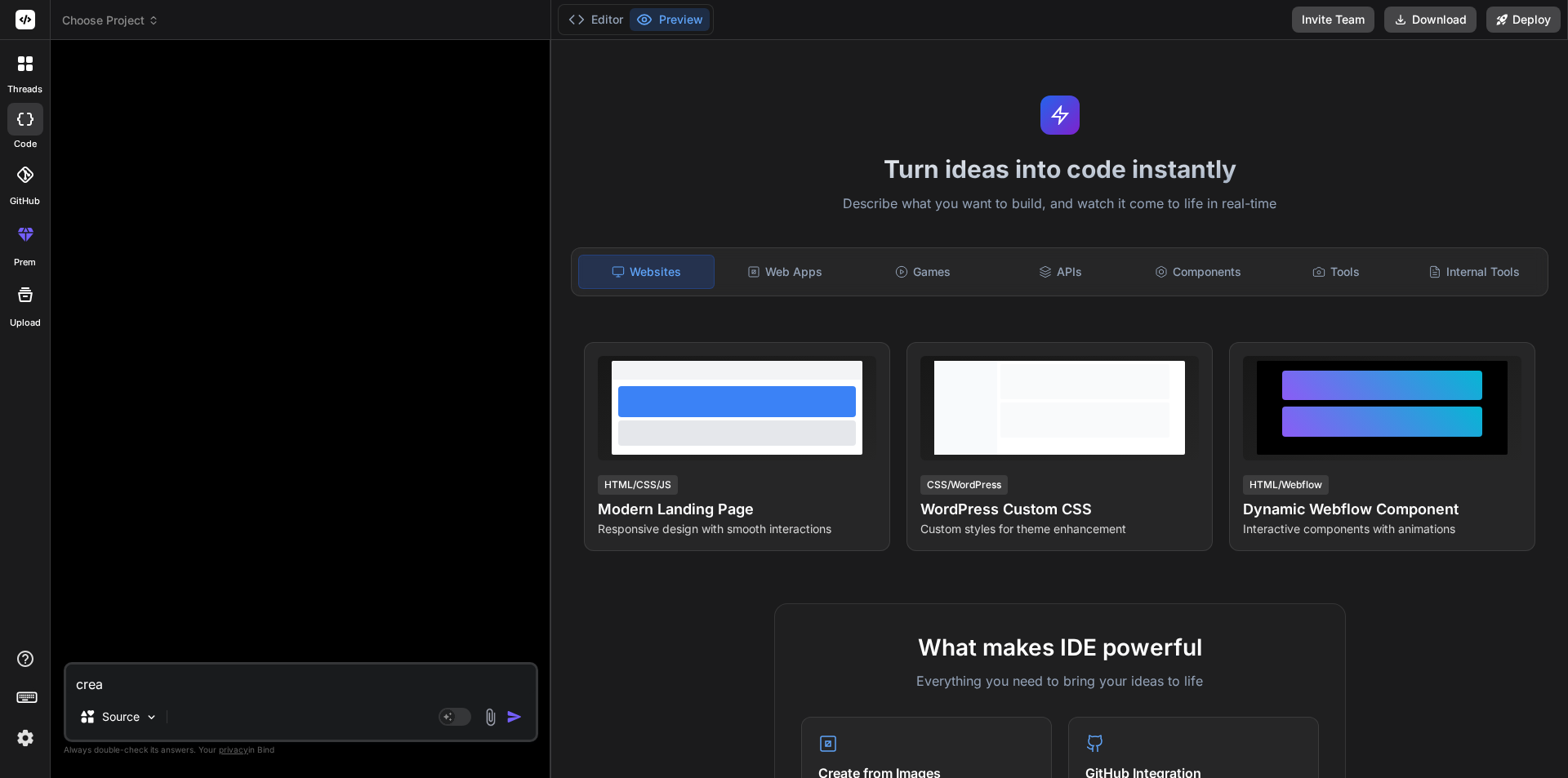
drag, startPoint x: 171, startPoint y: 690, endPoint x: 23, endPoint y: 673, distance: 149.0
click at [23, 673] on div "threads code GitHub prem Upload Choose Project Created with Pixso. Bind AI Web …" at bounding box center [784, 389] width 1568 height 778
paste textarea "Create a single-page, SEO-friendly web application for an AC service business t…"
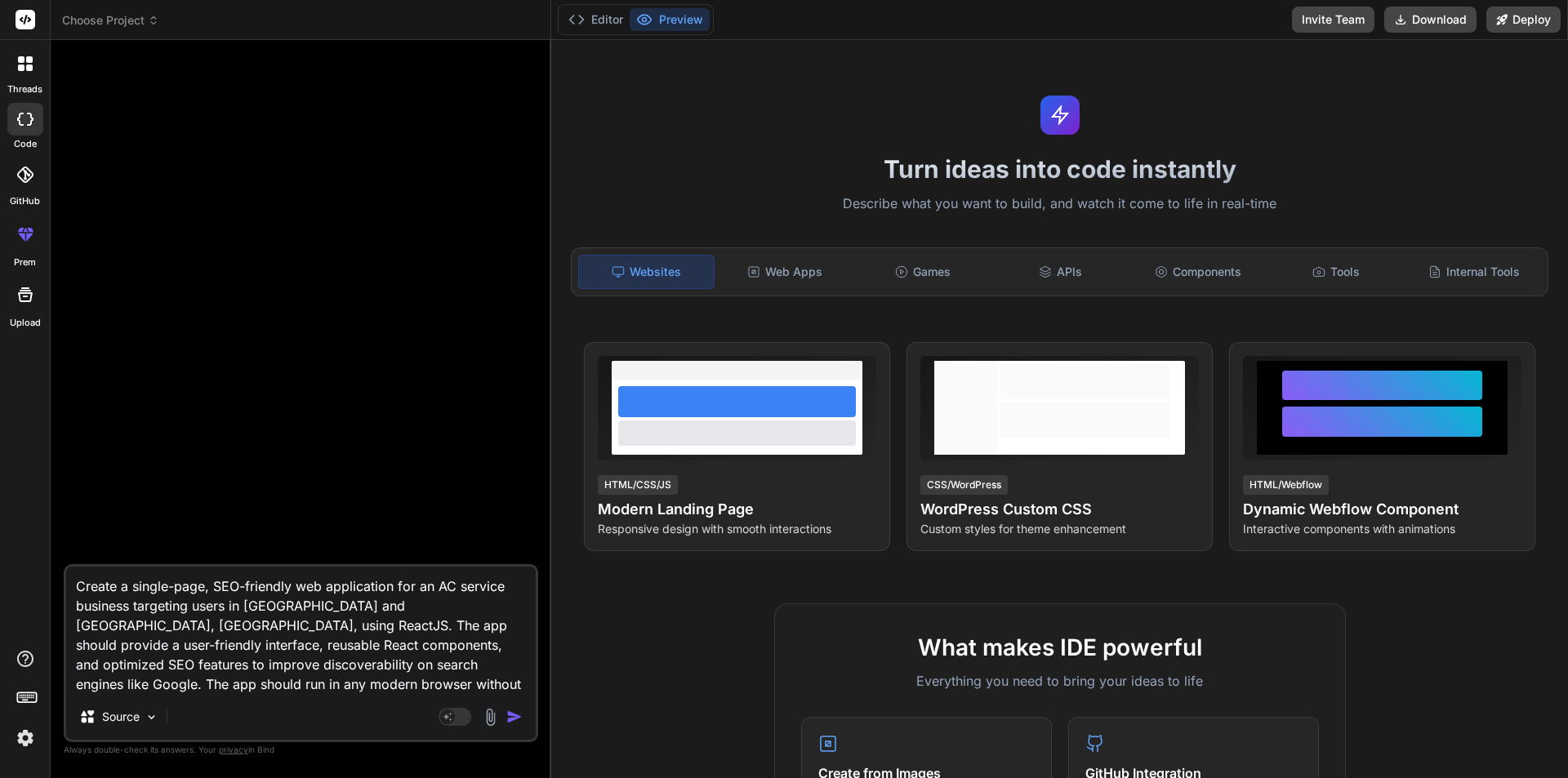
click at [514, 718] on img "button" at bounding box center [514, 716] width 16 height 16
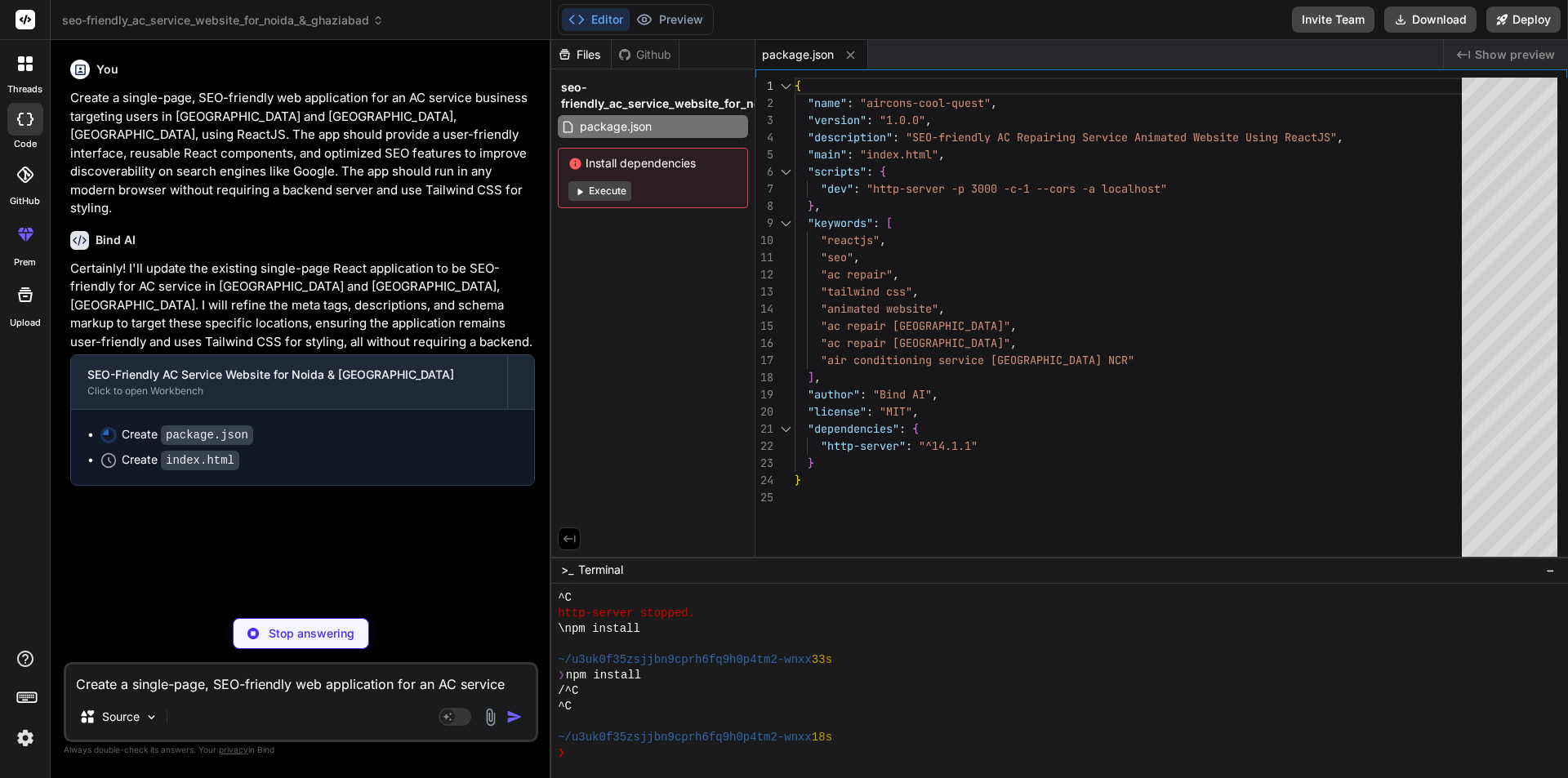
click at [21, 65] on icon at bounding box center [21, 68] width 7 height 7
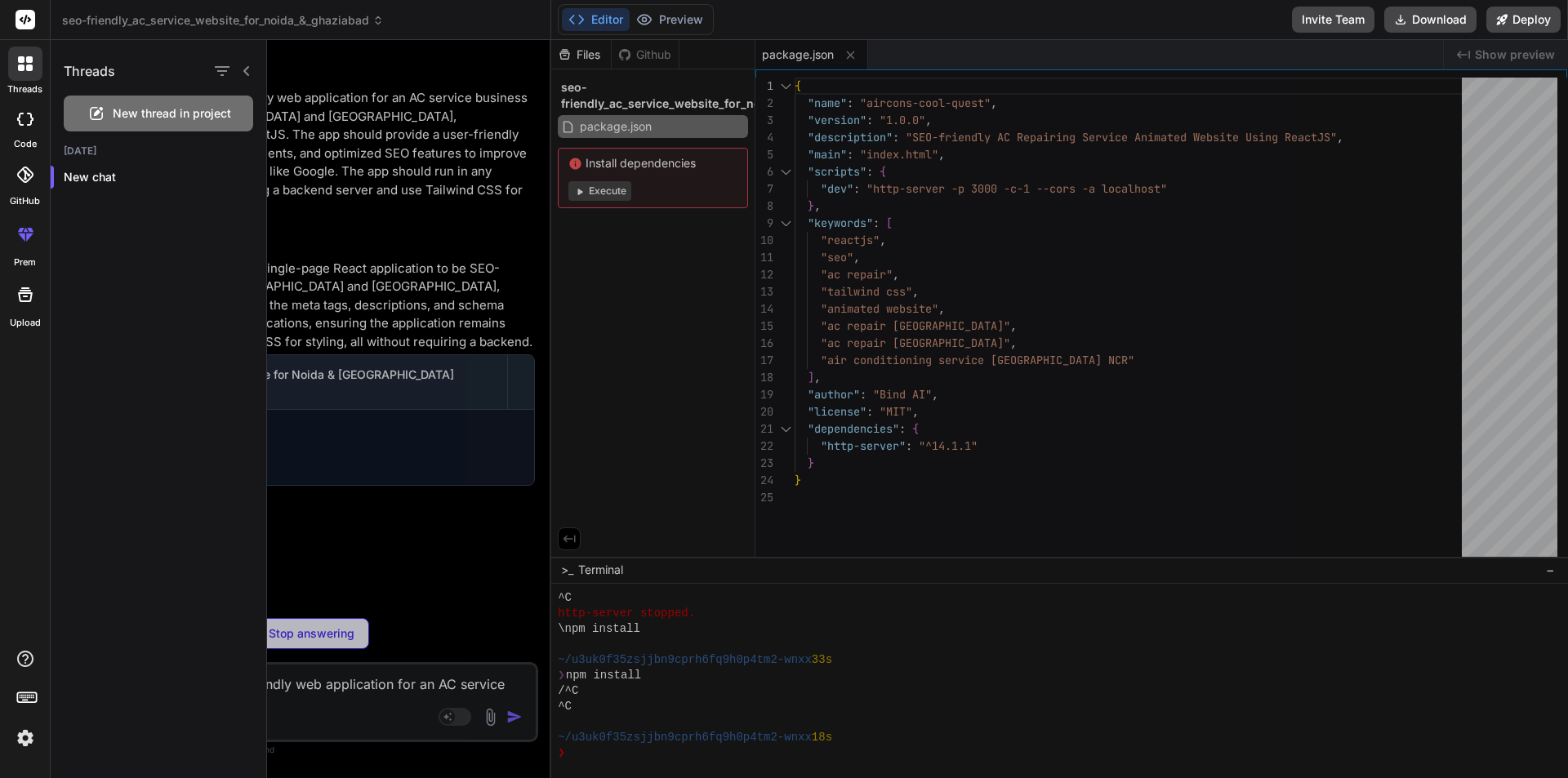
click at [240, 183] on div "New chat" at bounding box center [159, 177] width 216 height 33
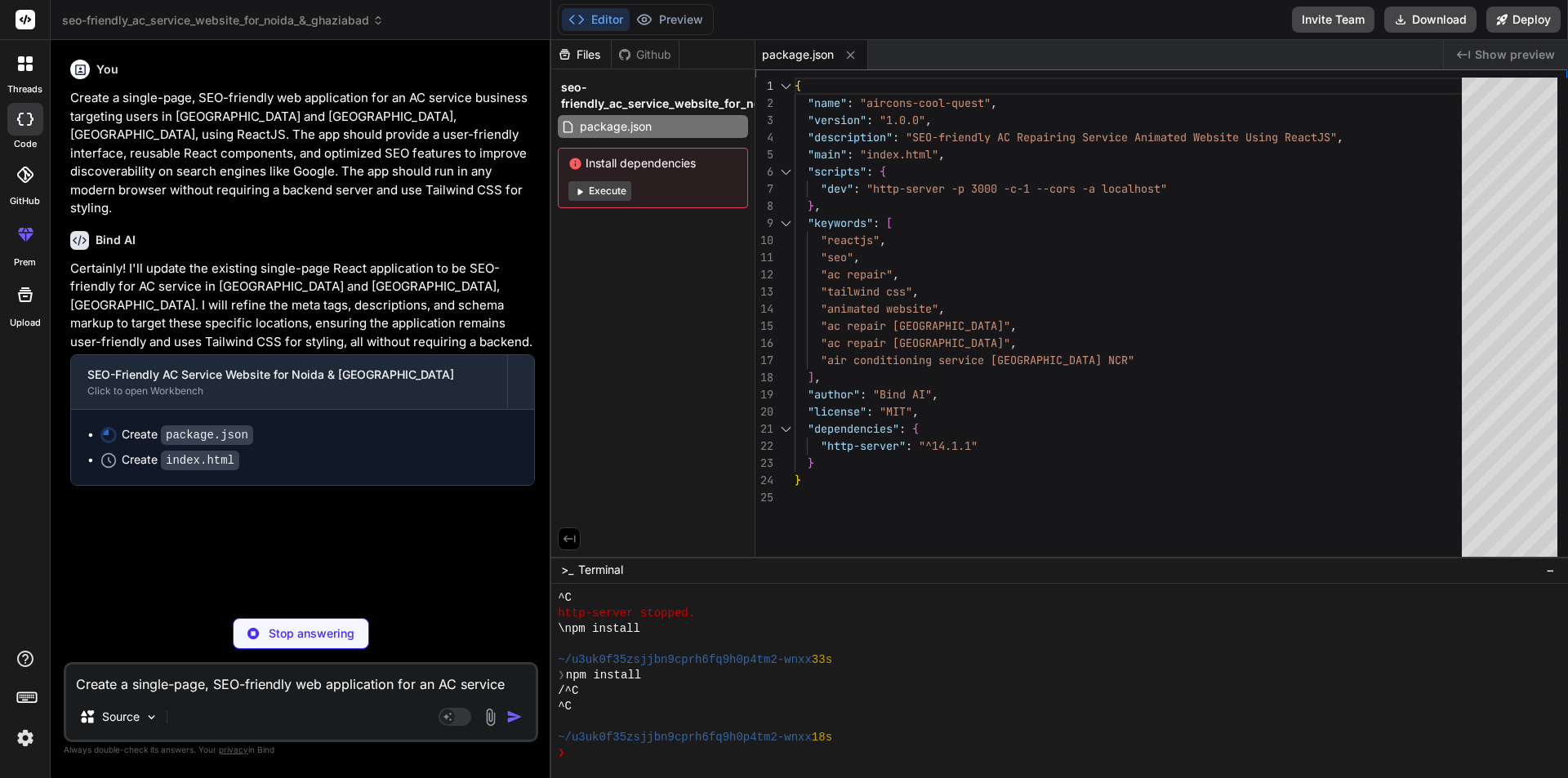
click at [21, 61] on icon at bounding box center [21, 60] width 7 height 7
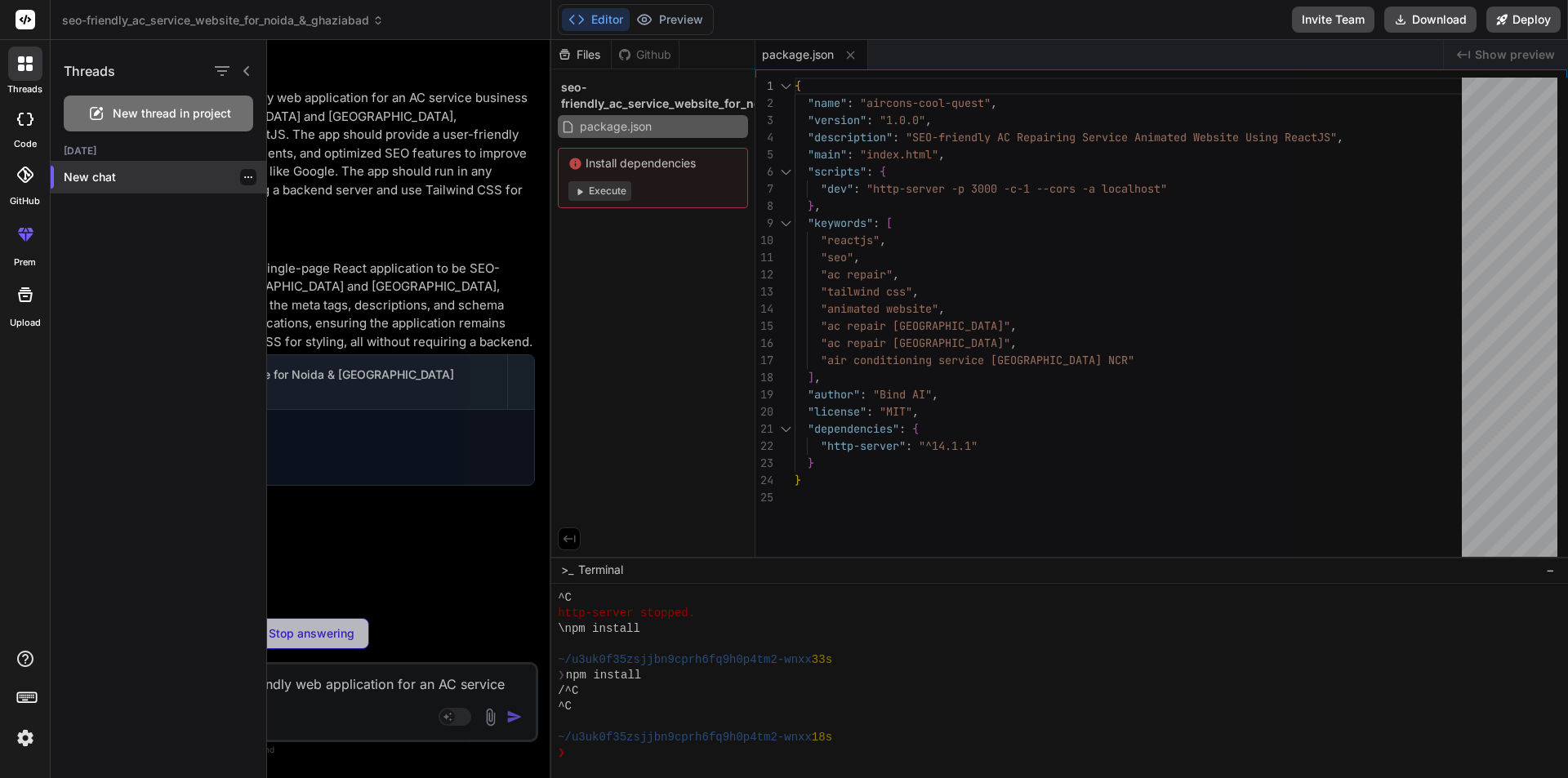
click at [244, 177] on icon "button" at bounding box center [249, 177] width 9 height 2
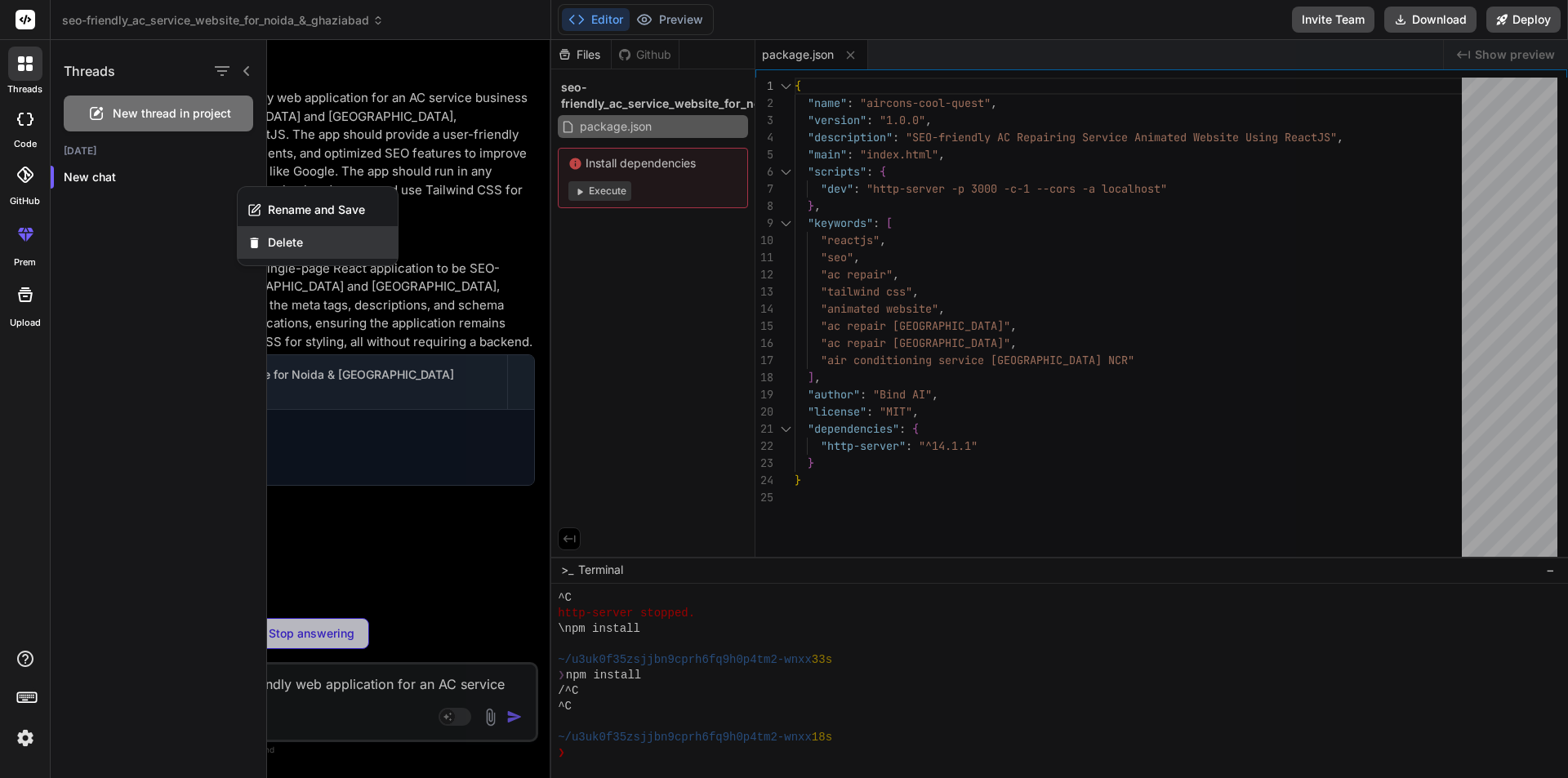
click at [289, 229] on div "Delete" at bounding box center [317, 242] width 160 height 33
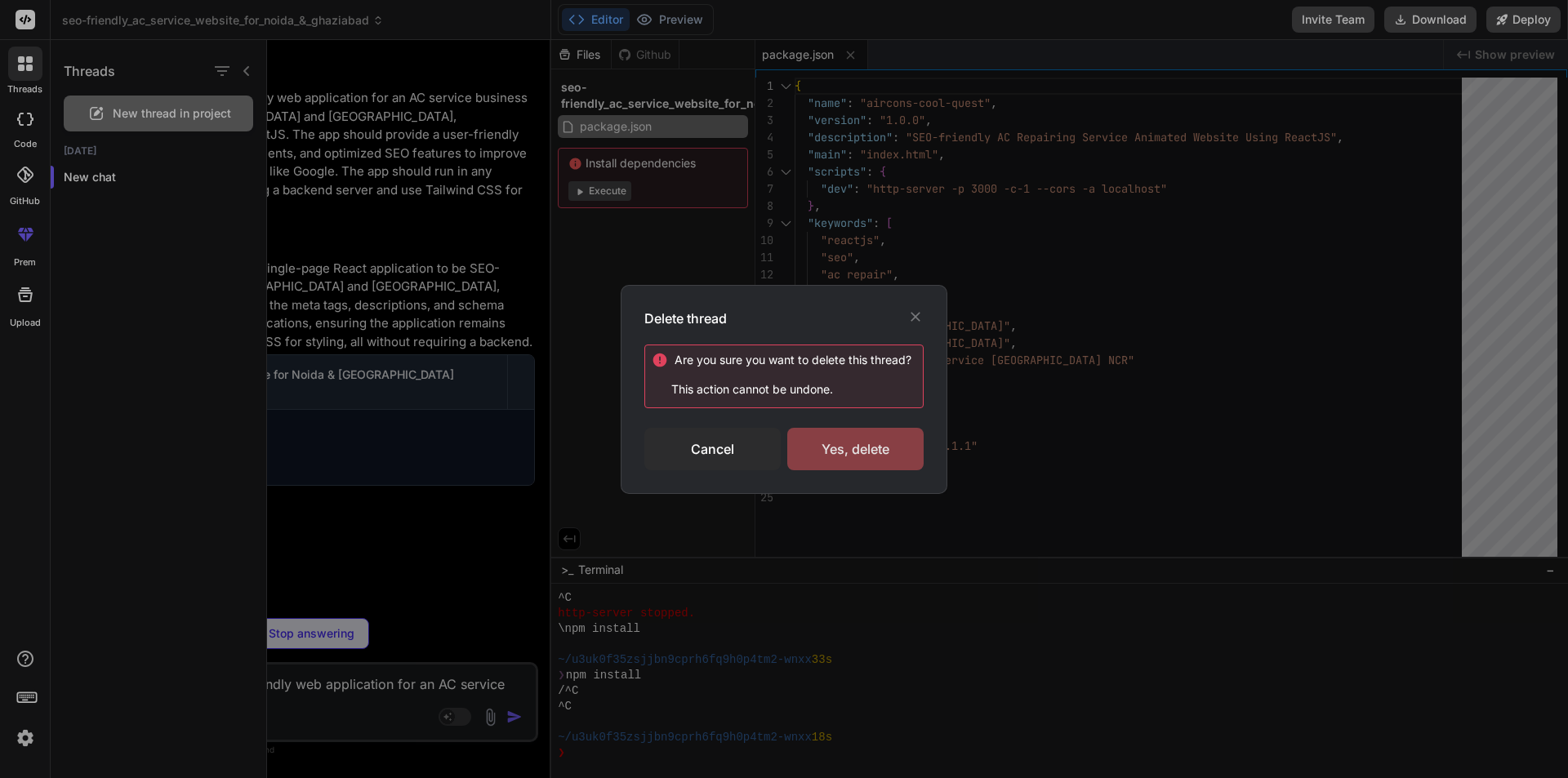
click at [863, 464] on div "Yes, delete" at bounding box center [856, 449] width 136 height 43
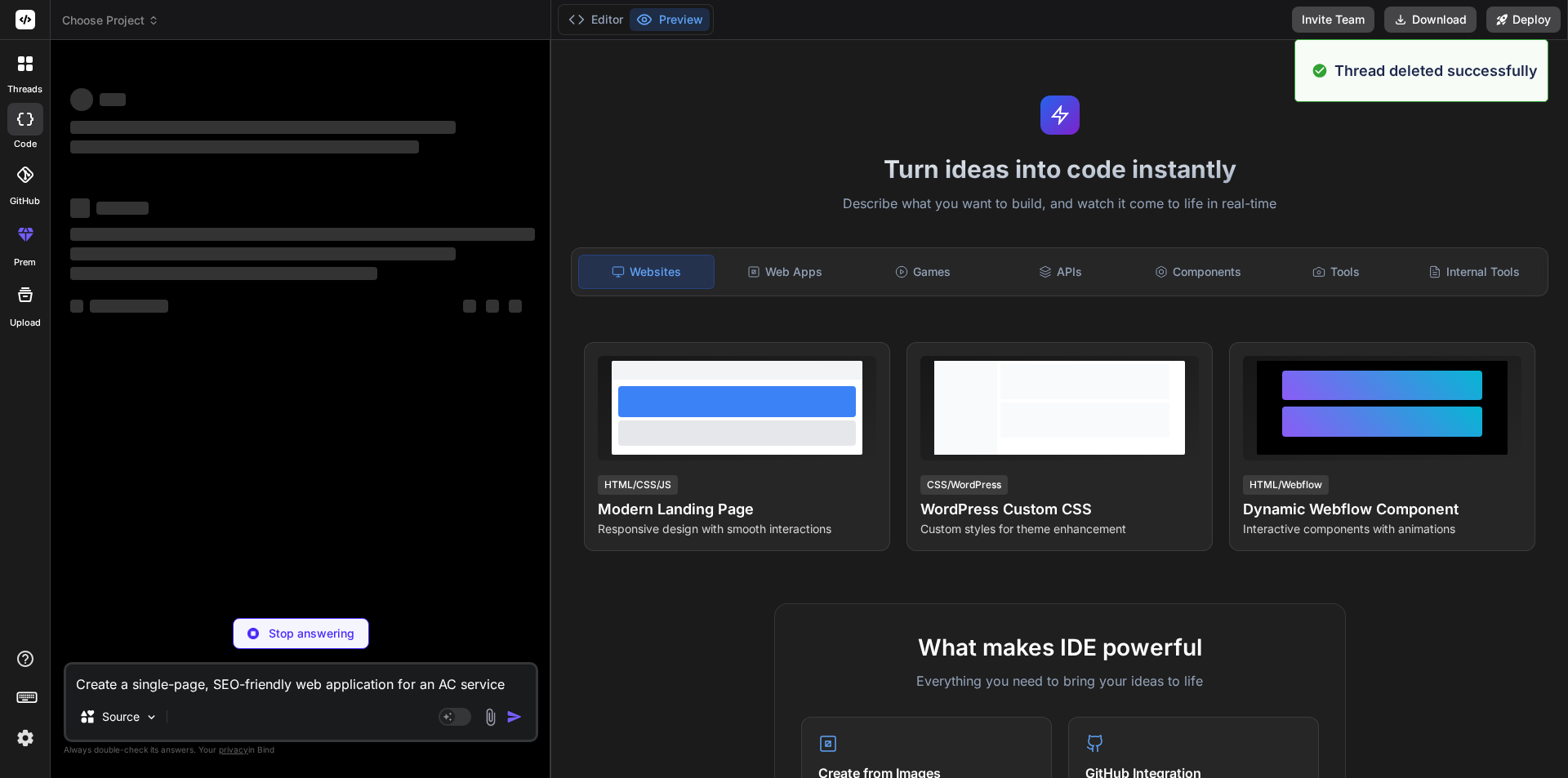
click at [303, 672] on textarea "Create a single-page, SEO-friendly web application for an AC service business t…" at bounding box center [301, 679] width 470 height 29
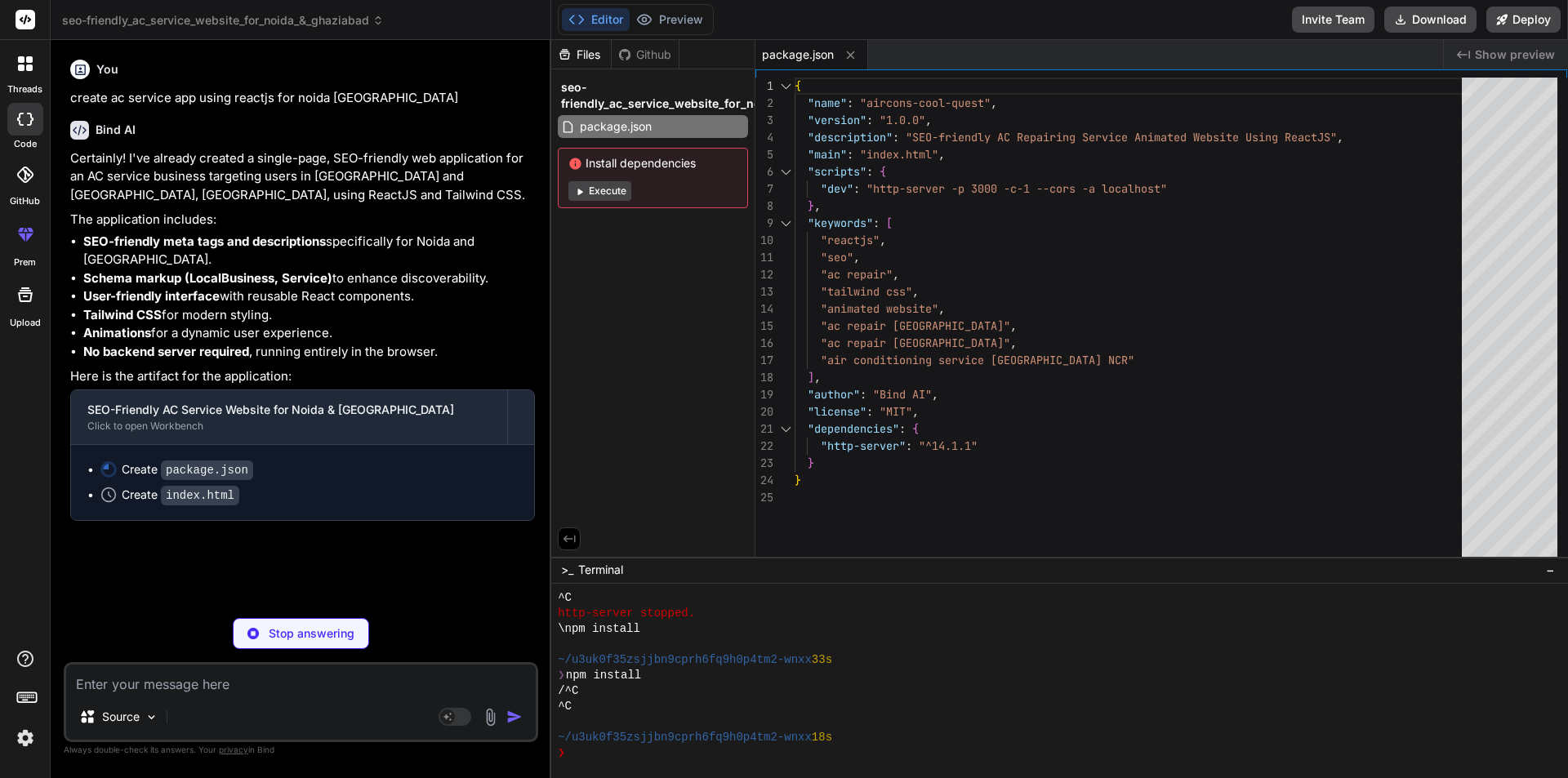
click at [7, 66] on div "threads" at bounding box center [25, 69] width 50 height 57
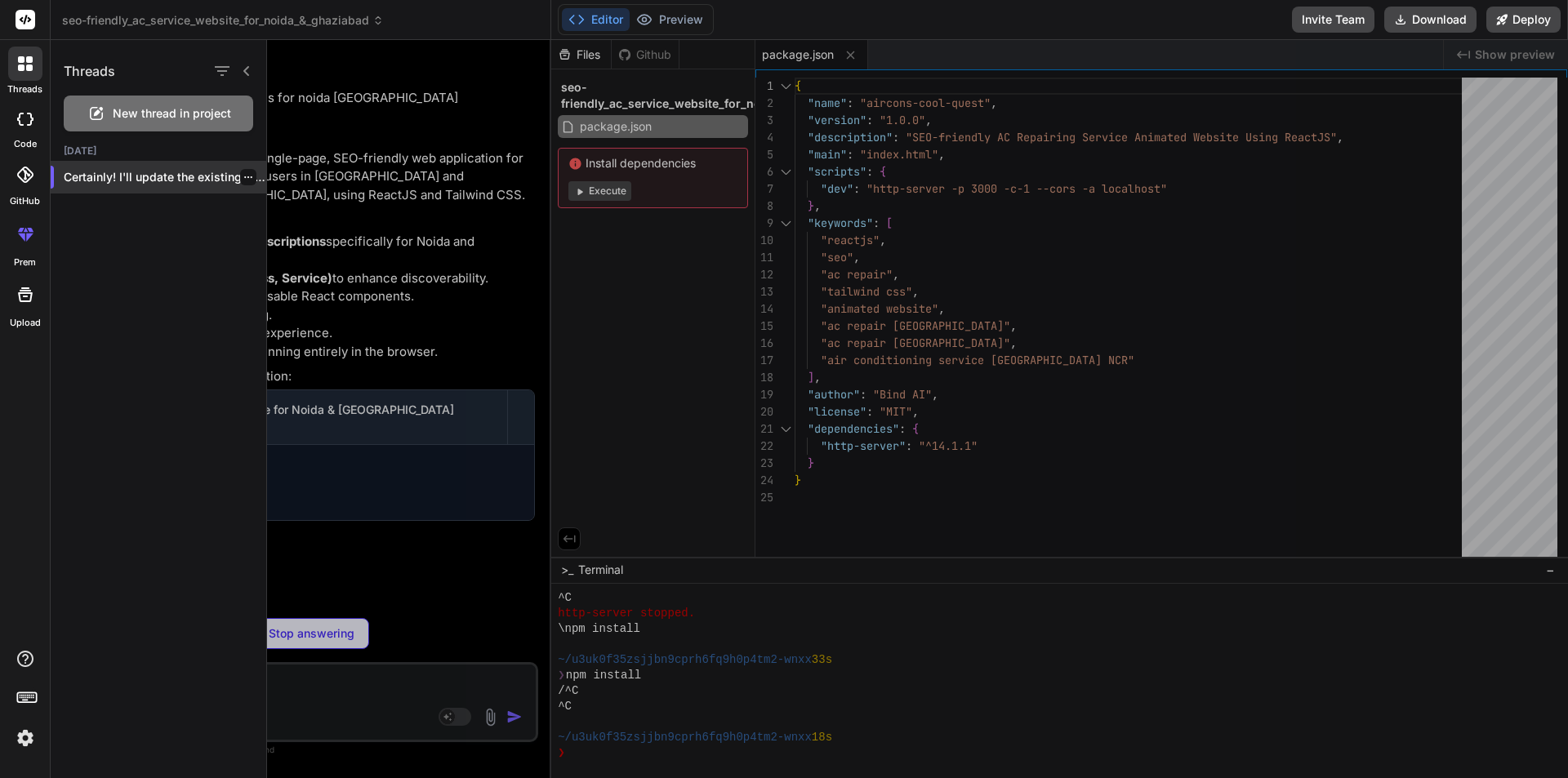
click at [243, 178] on icon "button" at bounding box center [248, 177] width 9 height 9
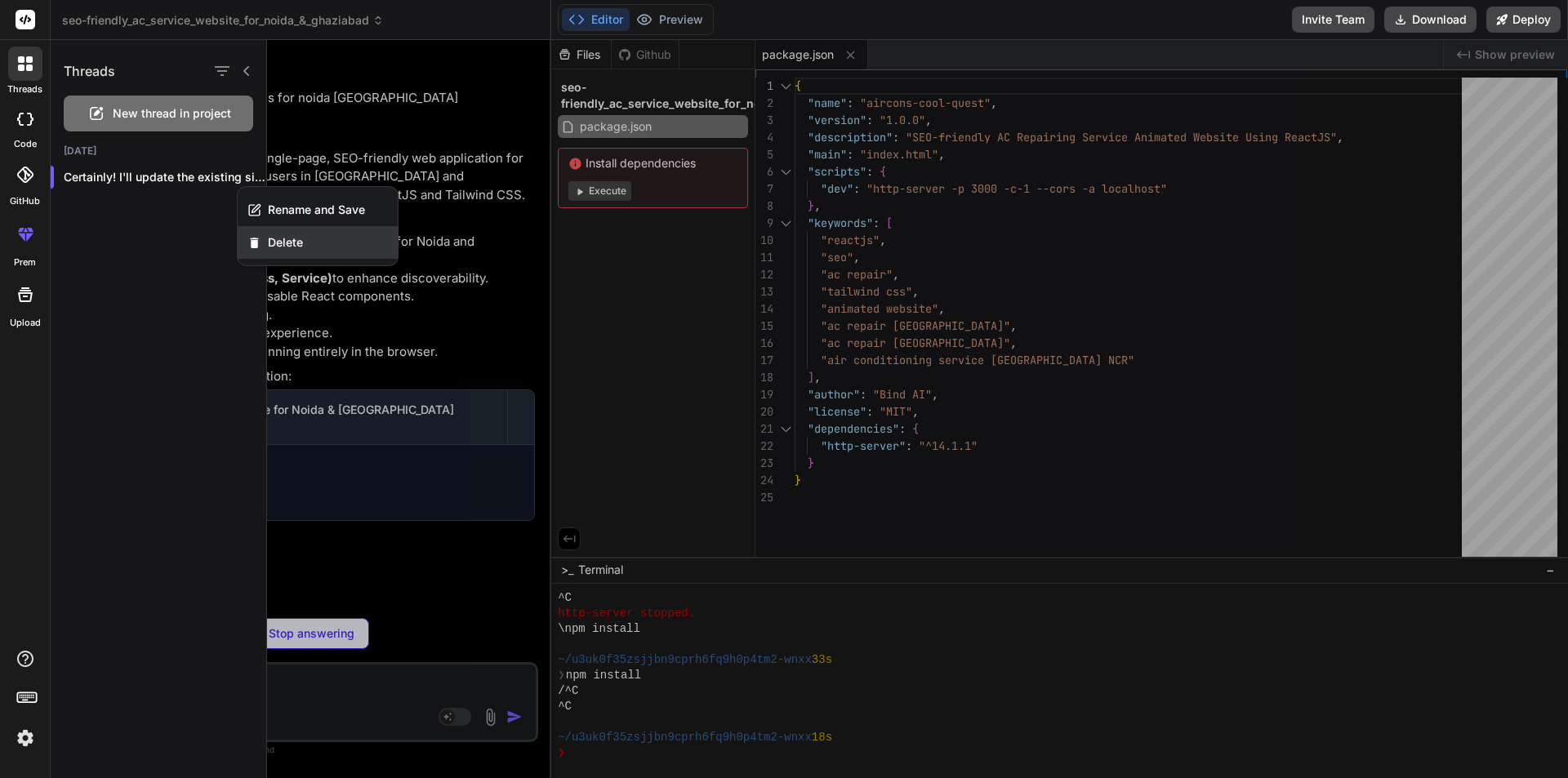
click at [317, 233] on div "Delete" at bounding box center [317, 242] width 160 height 33
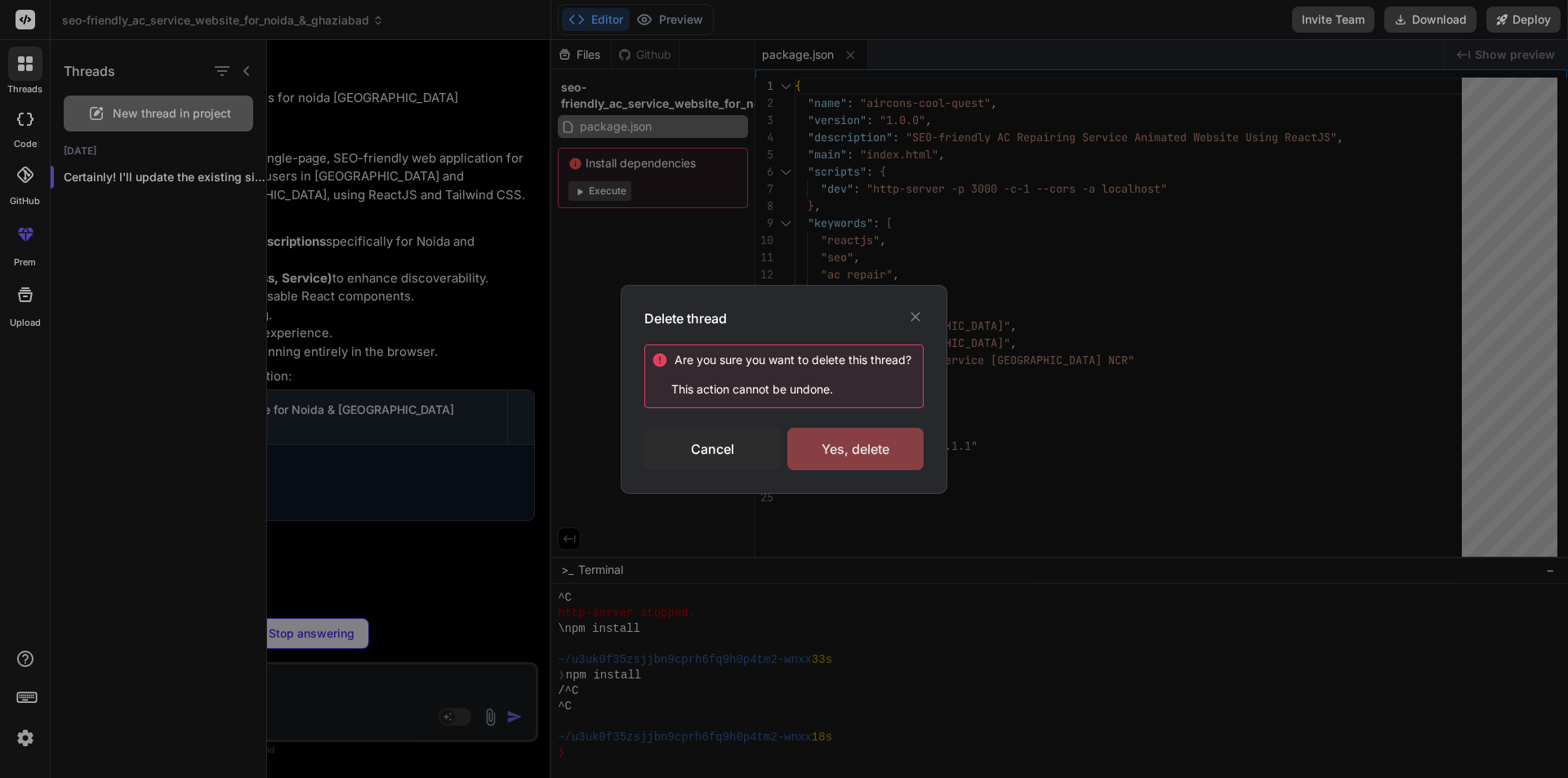
click at [878, 454] on div "Yes, delete" at bounding box center [856, 449] width 136 height 43
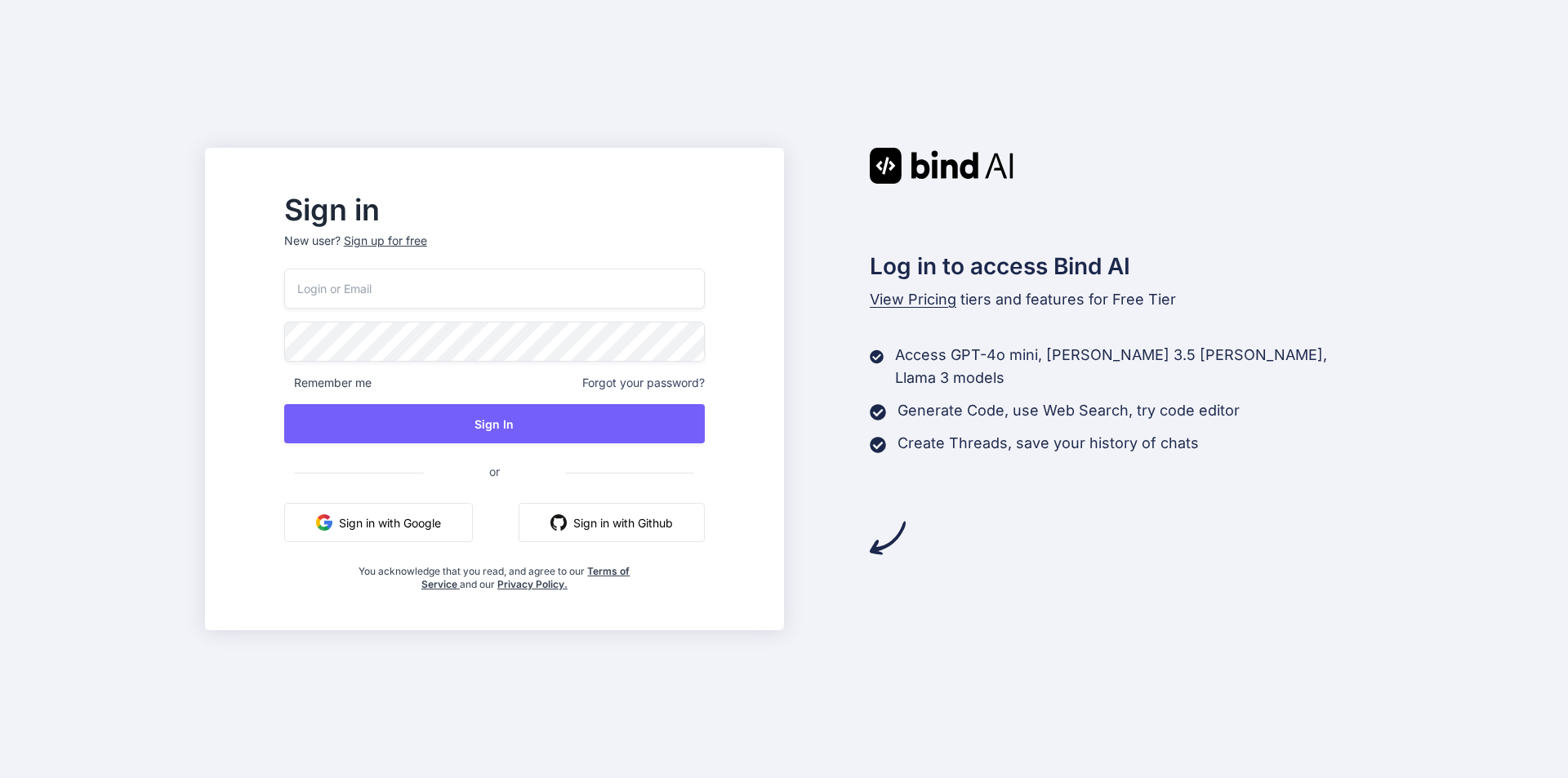
click at [452, 285] on input "email" at bounding box center [495, 288] width 421 height 40
paste input "[EMAIL_ADDRESS][DOMAIN_NAME]"
type input "[EMAIL_ADDRESS][DOMAIN_NAME]"
click at [521, 443] on div "[EMAIL_ADDRESS][DOMAIN_NAME] Remember me Forgot your password? Sign In or Sign …" at bounding box center [495, 429] width 421 height 322
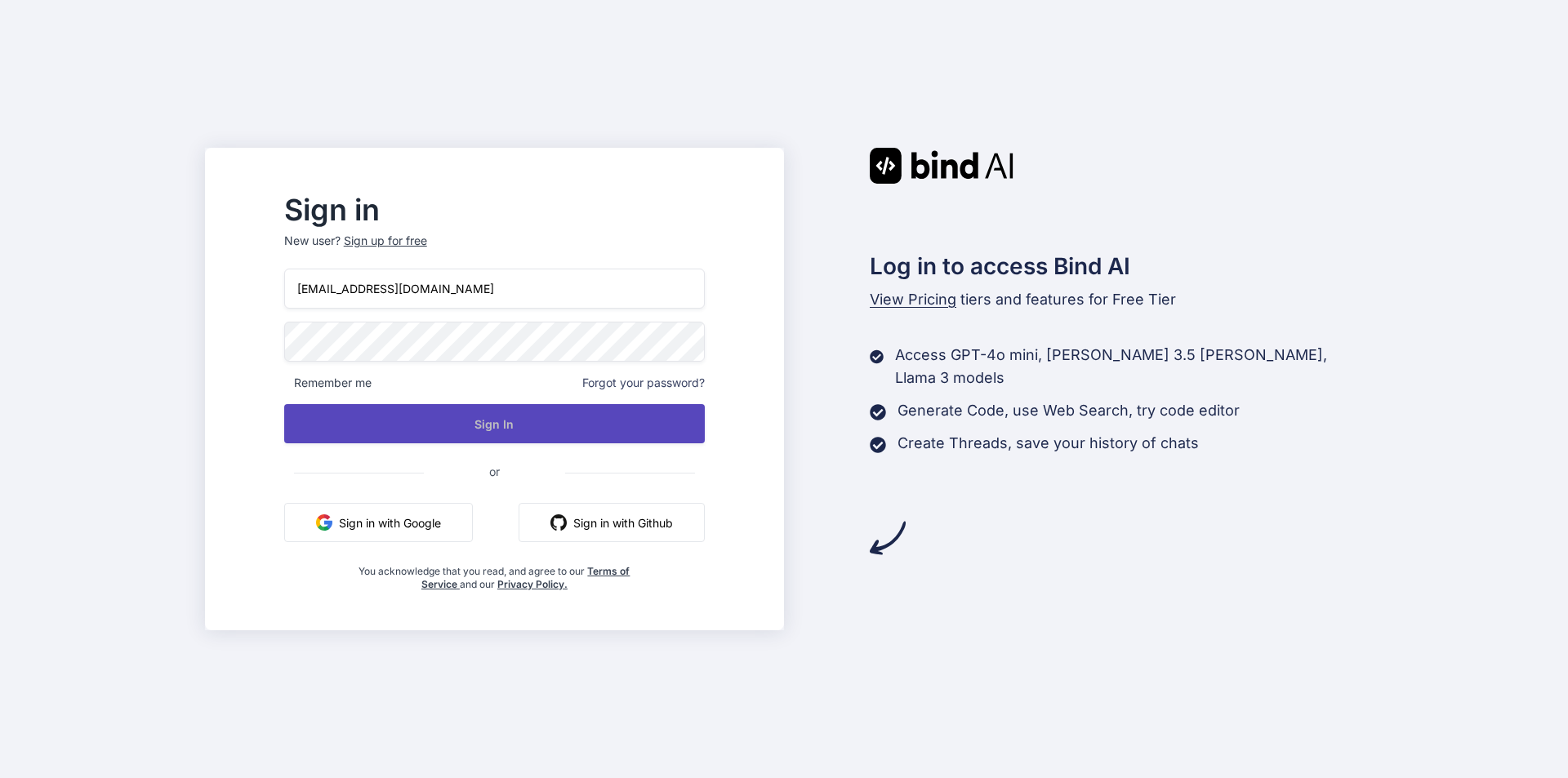
click at [526, 428] on button "Sign In" at bounding box center [495, 424] width 421 height 39
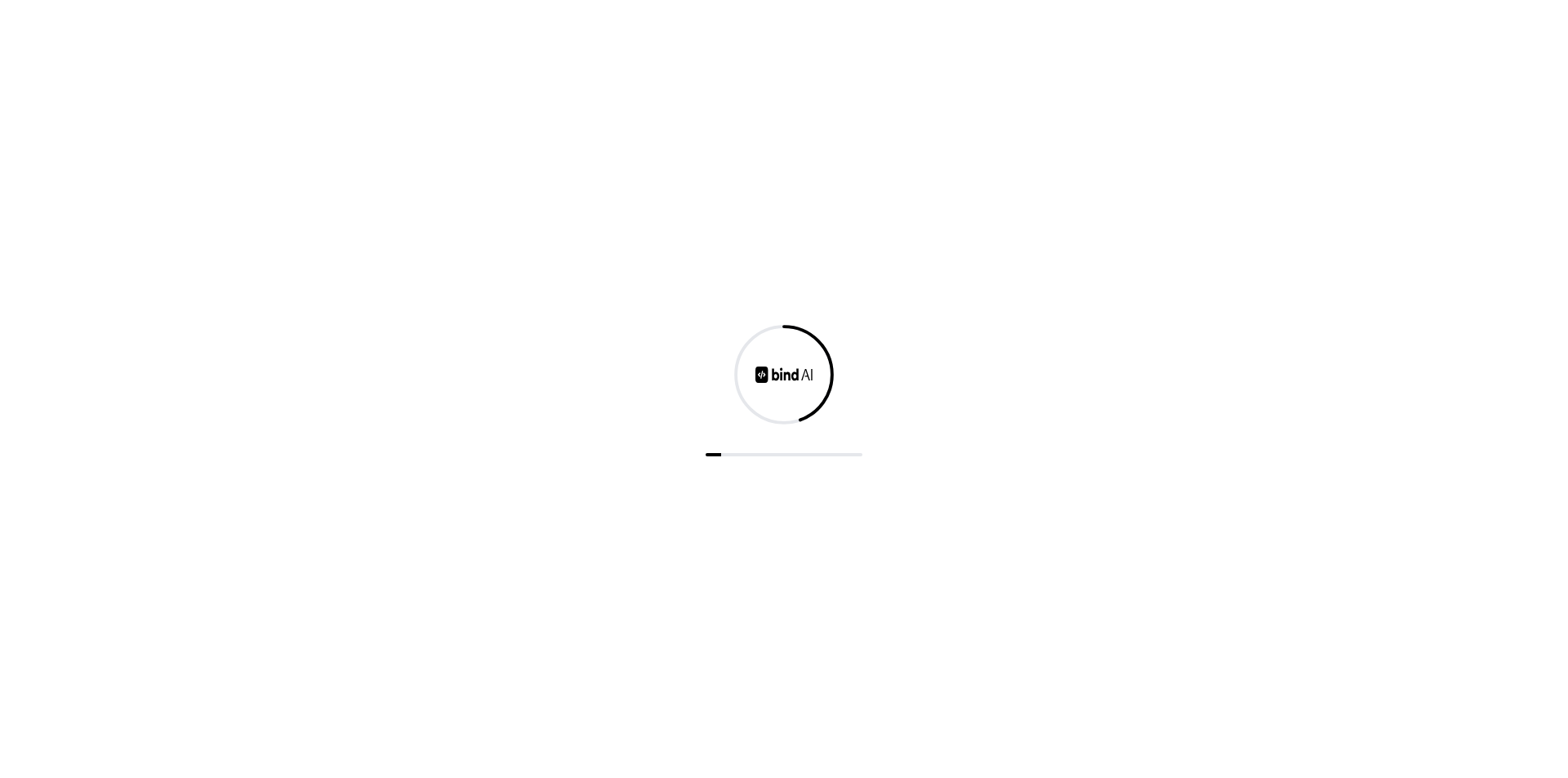
click at [526, 428] on div at bounding box center [784, 389] width 1568 height 778
